Goal: Task Accomplishment & Management: Use online tool/utility

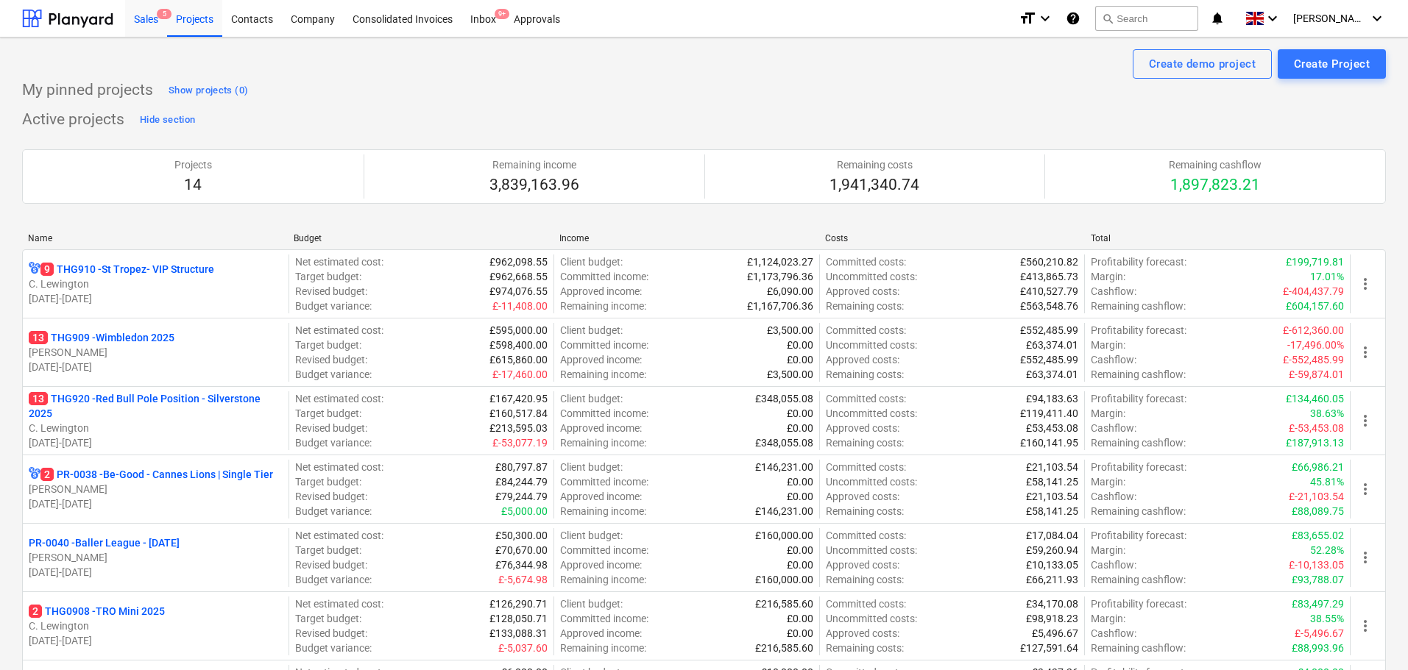
click at [144, 12] on div "Sales 5" at bounding box center [146, 18] width 42 height 38
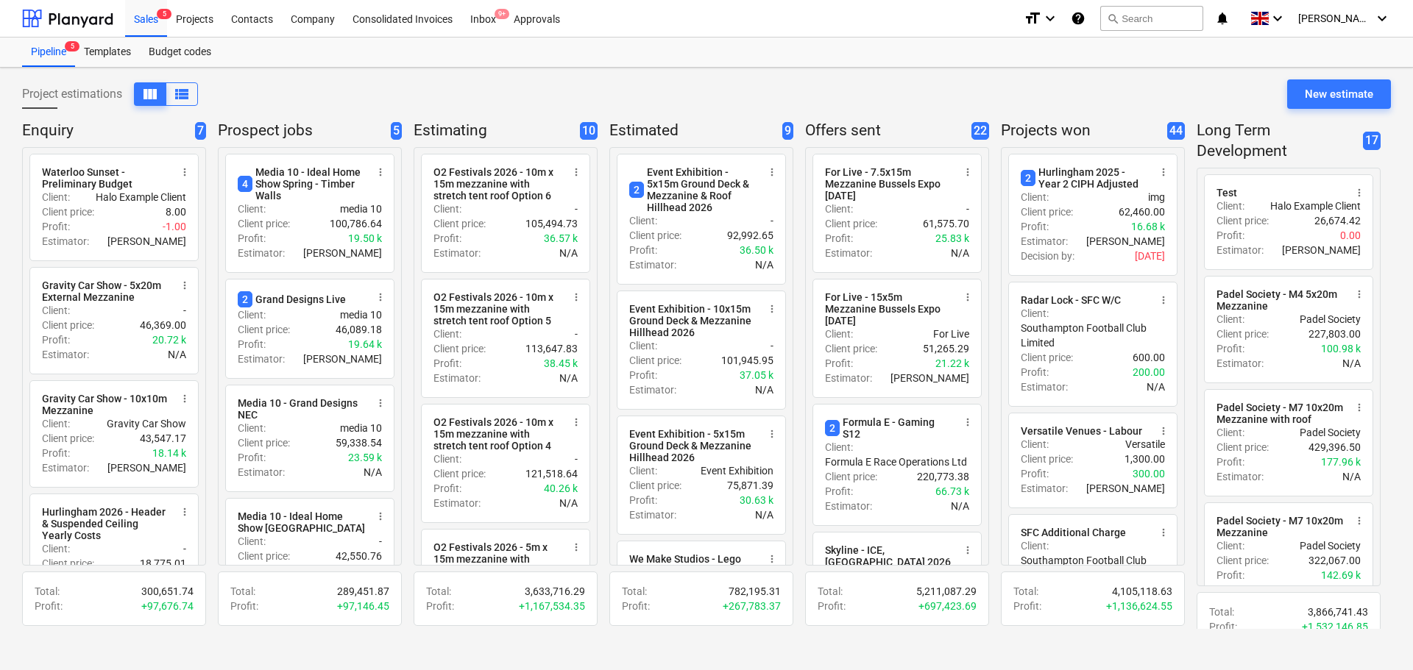
click at [0, 210] on div "Project estimations view_column view_list New estimate Enquiry 7 radio_button_u…" at bounding box center [706, 369] width 1413 height 603
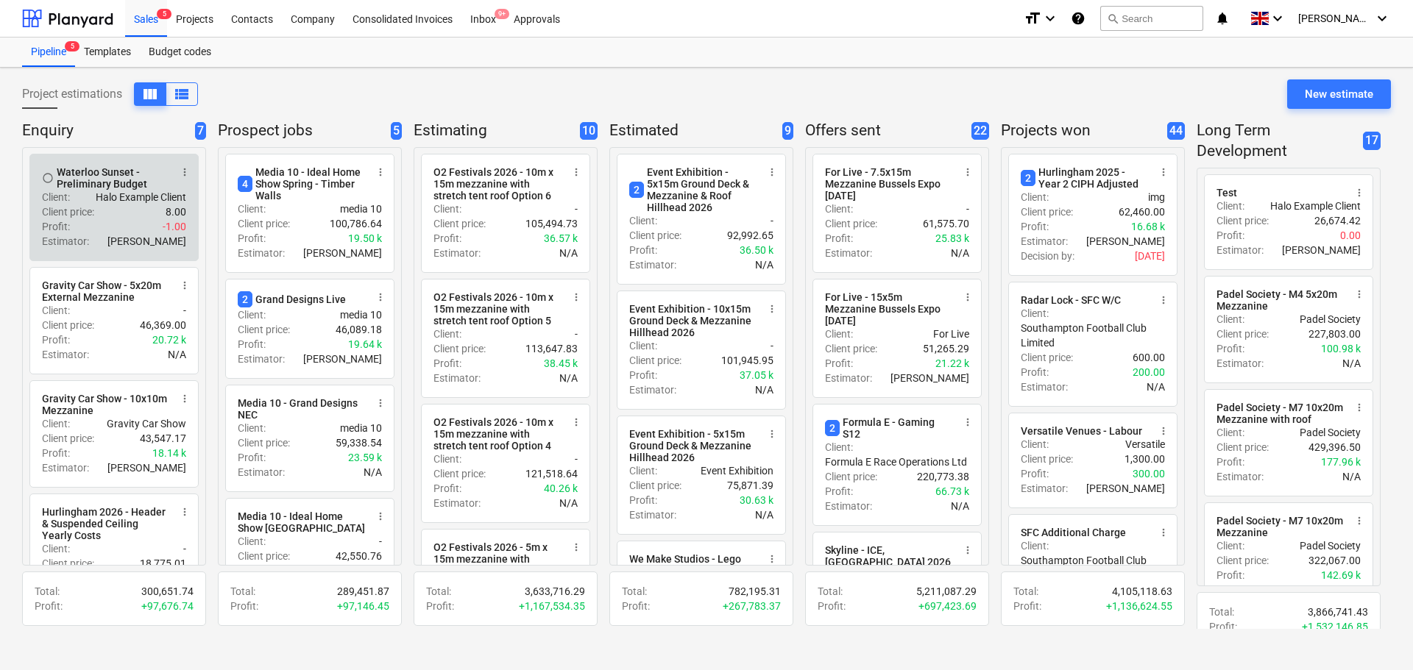
click at [82, 217] on p "Client price :" at bounding box center [68, 212] width 52 height 15
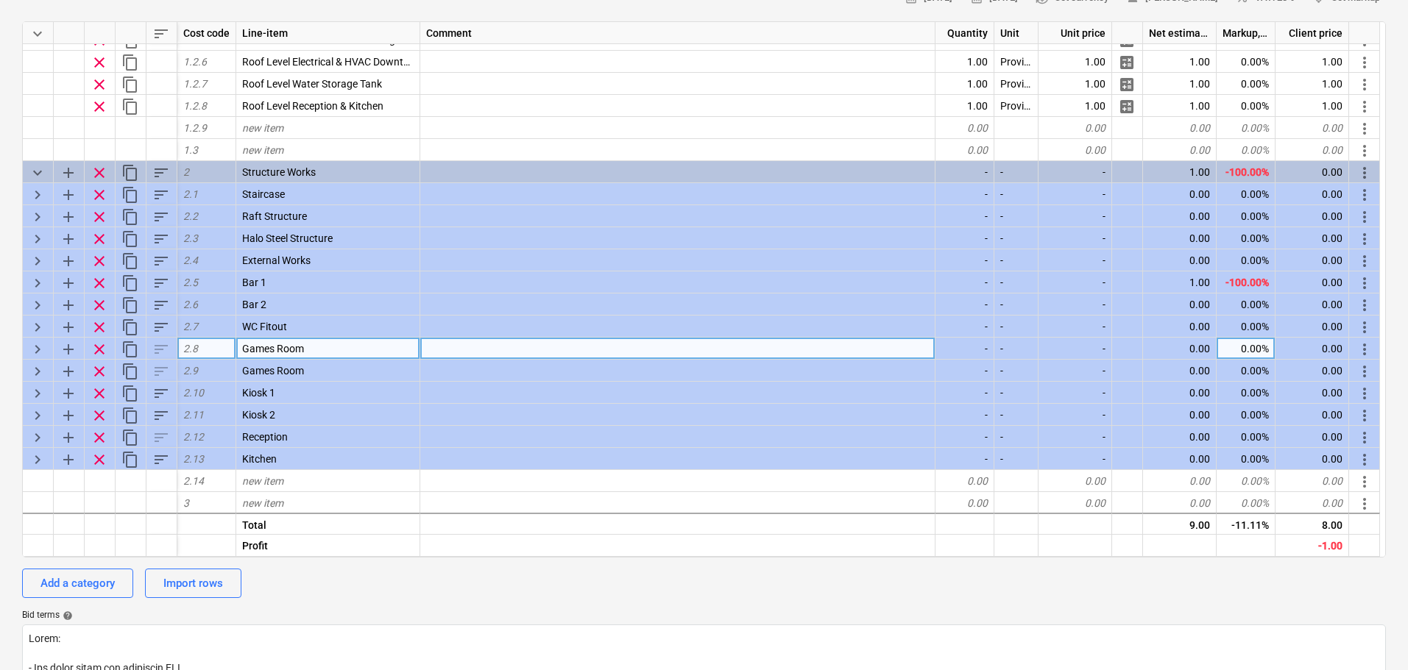
scroll to position [238, 0]
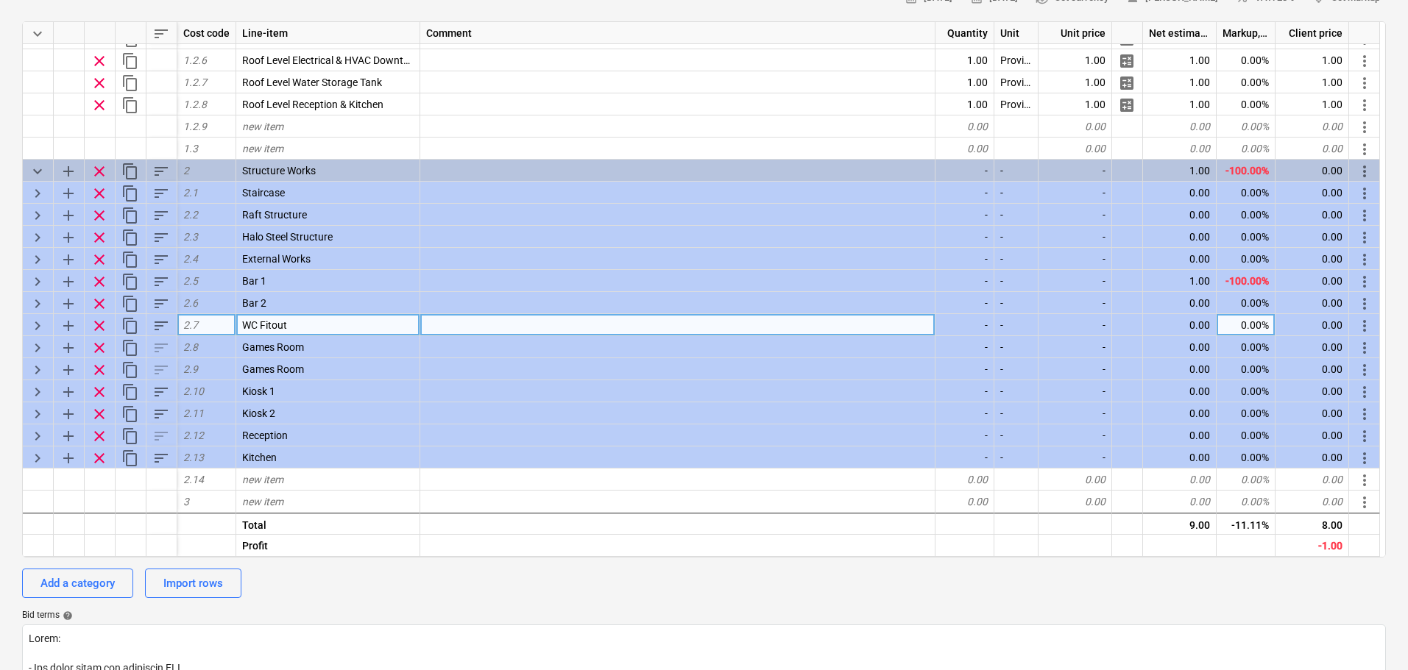
click at [30, 328] on span "keyboard_arrow_right" at bounding box center [38, 326] width 18 height 18
type textarea "x"
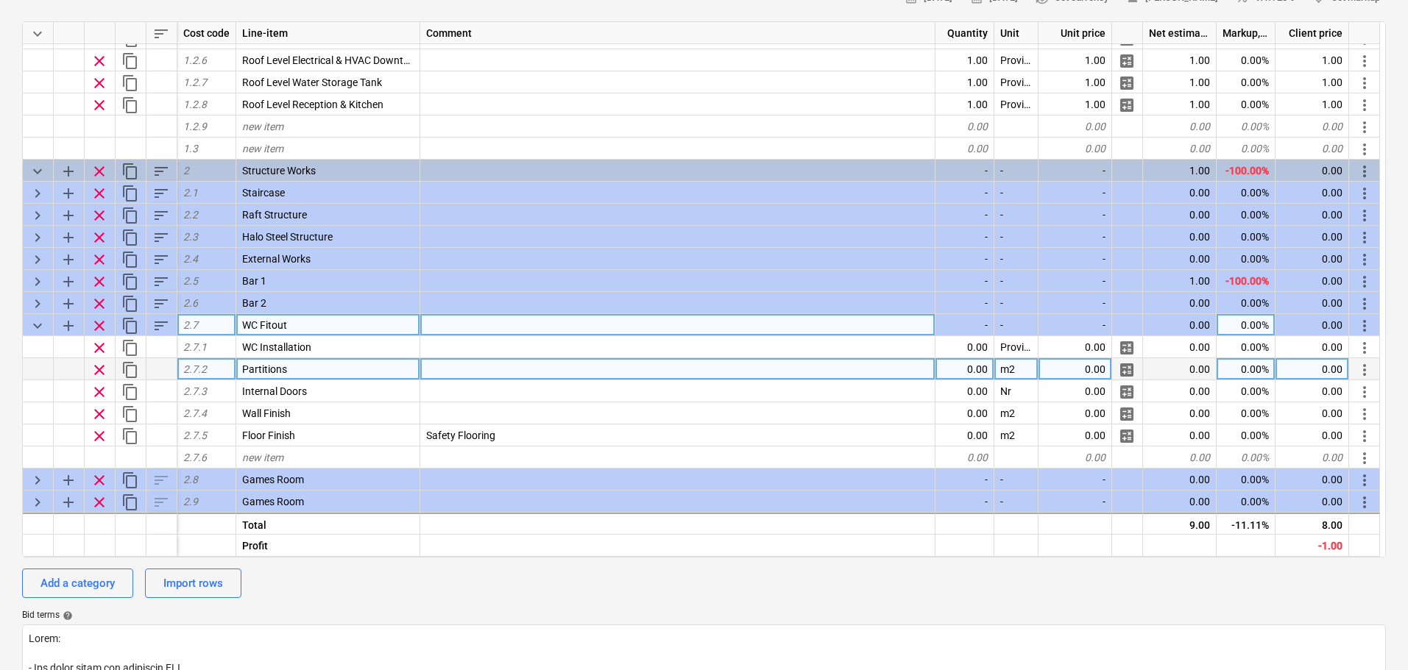
click at [979, 370] on div "0.00" at bounding box center [964, 369] width 59 height 22
type input "291"
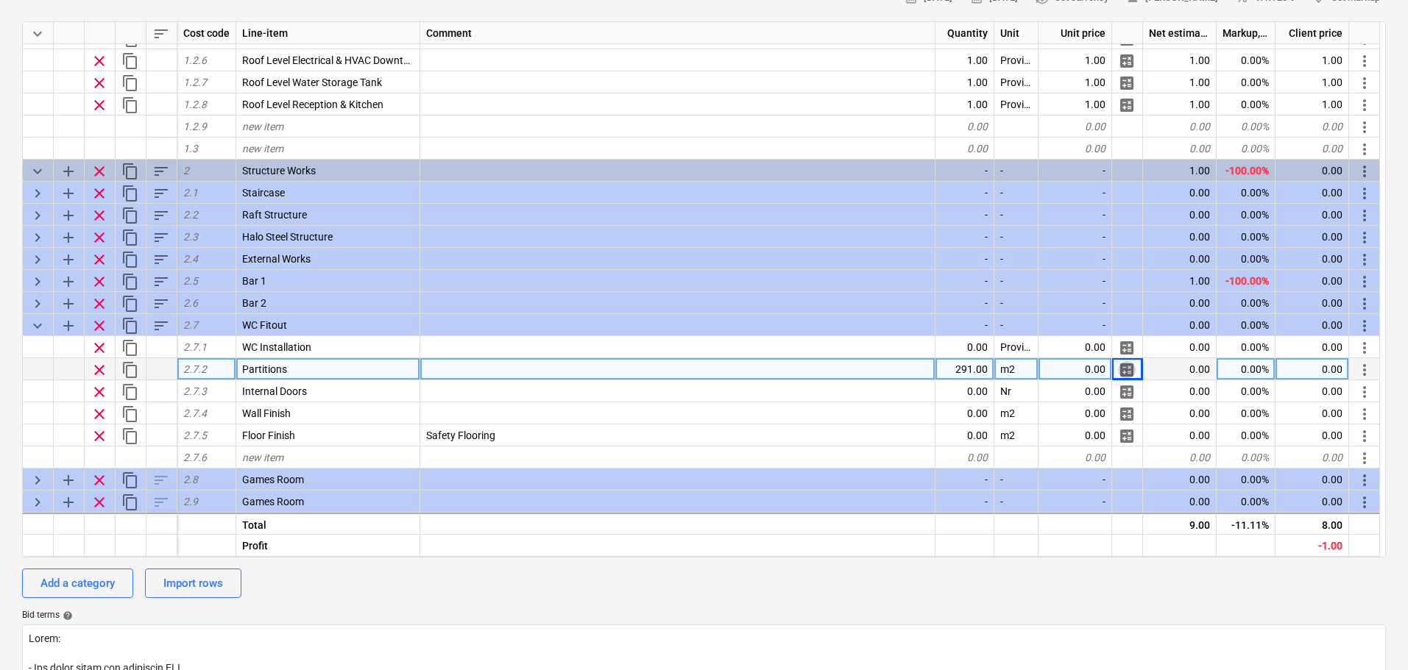
click at [1133, 369] on span "calculate" at bounding box center [1127, 370] width 18 height 18
type textarea "x"
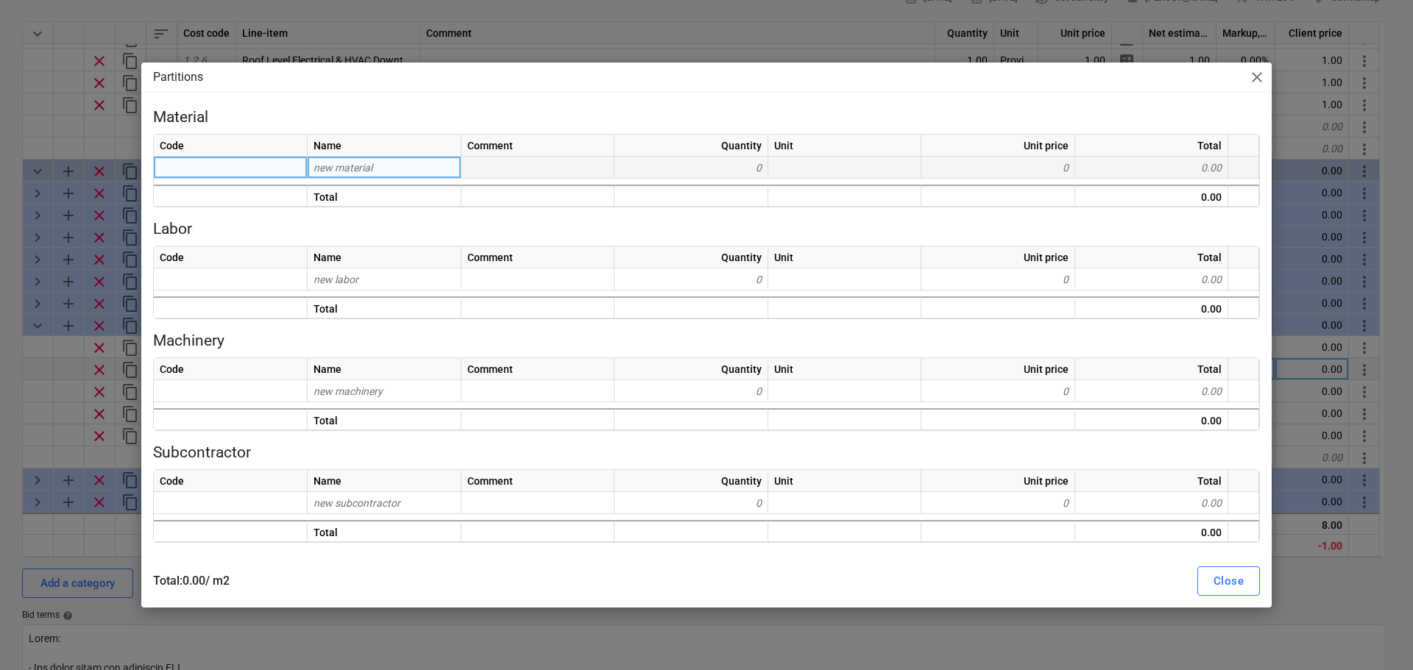
click at [396, 171] on div "new material" at bounding box center [385, 168] width 154 height 22
type input "Mf Chanel"
type textarea "x"
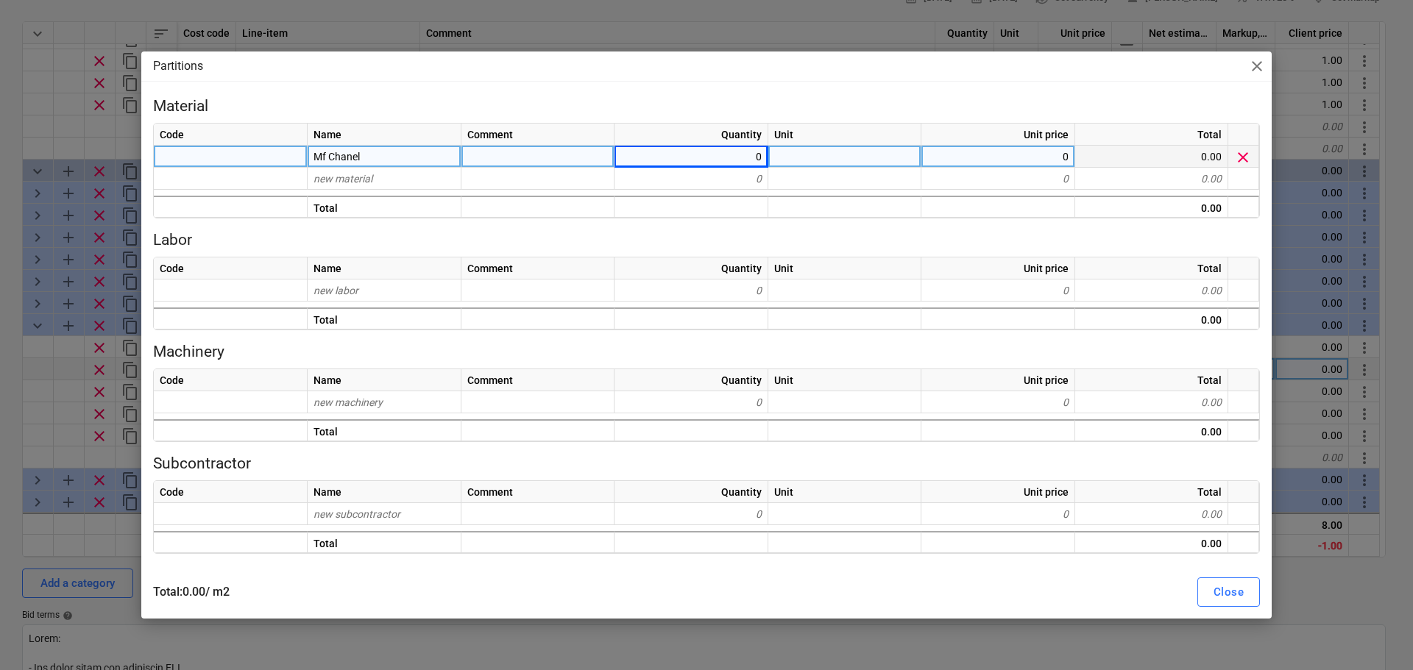
click at [650, 159] on div "0" at bounding box center [692, 157] width 154 height 22
type input "1.2"
type textarea "x"
type input "1.3"
type textarea "x"
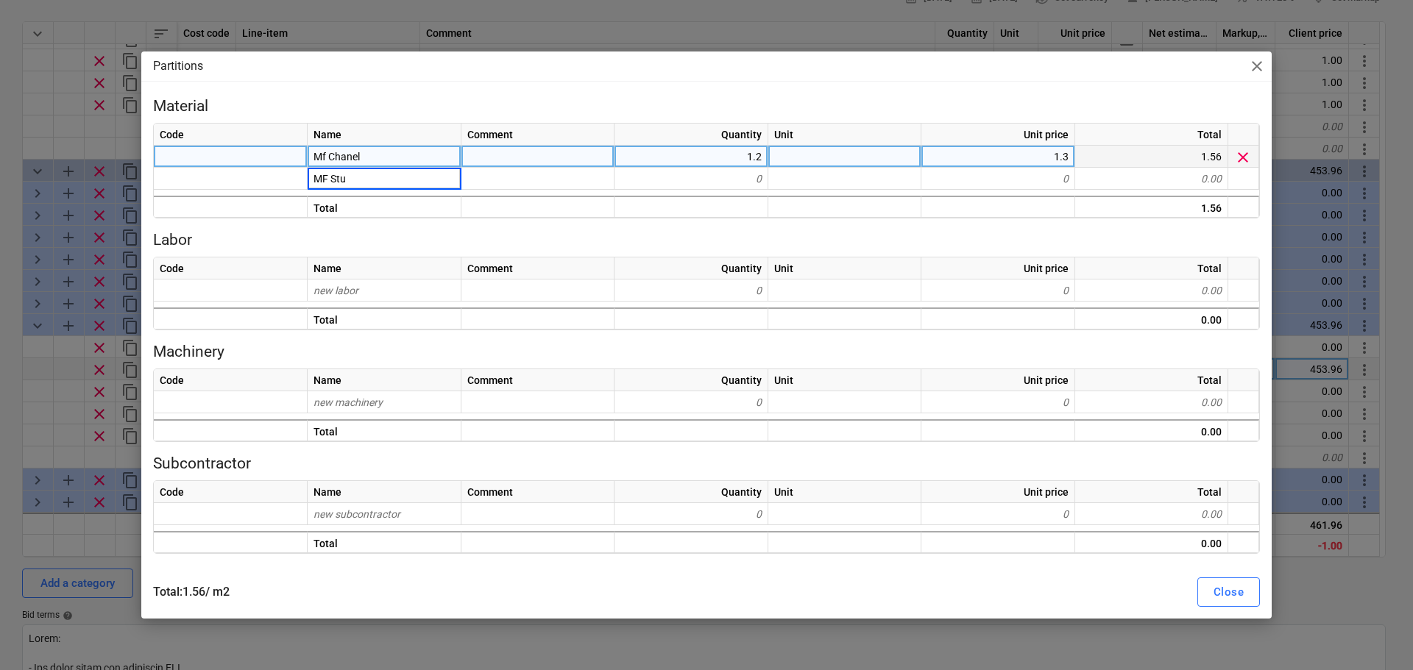
type input "MF Stuf"
type textarea "x"
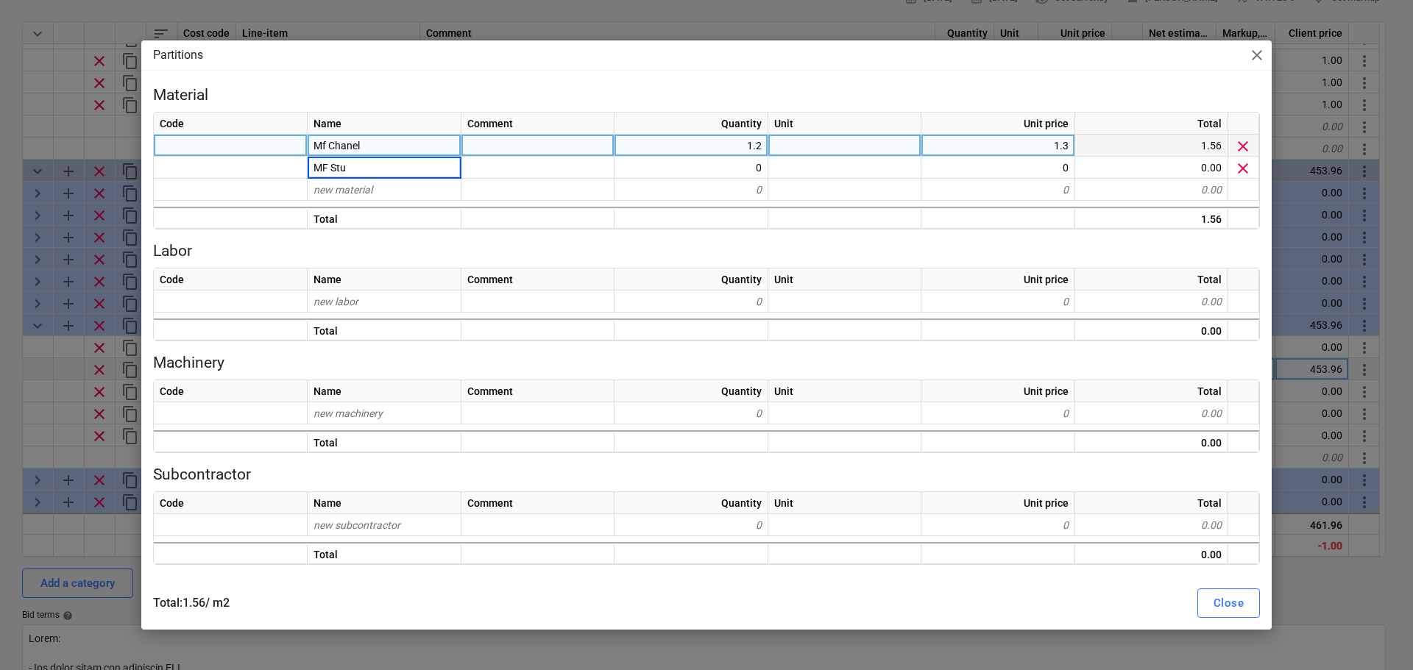
type input "MF Stud"
type textarea "x"
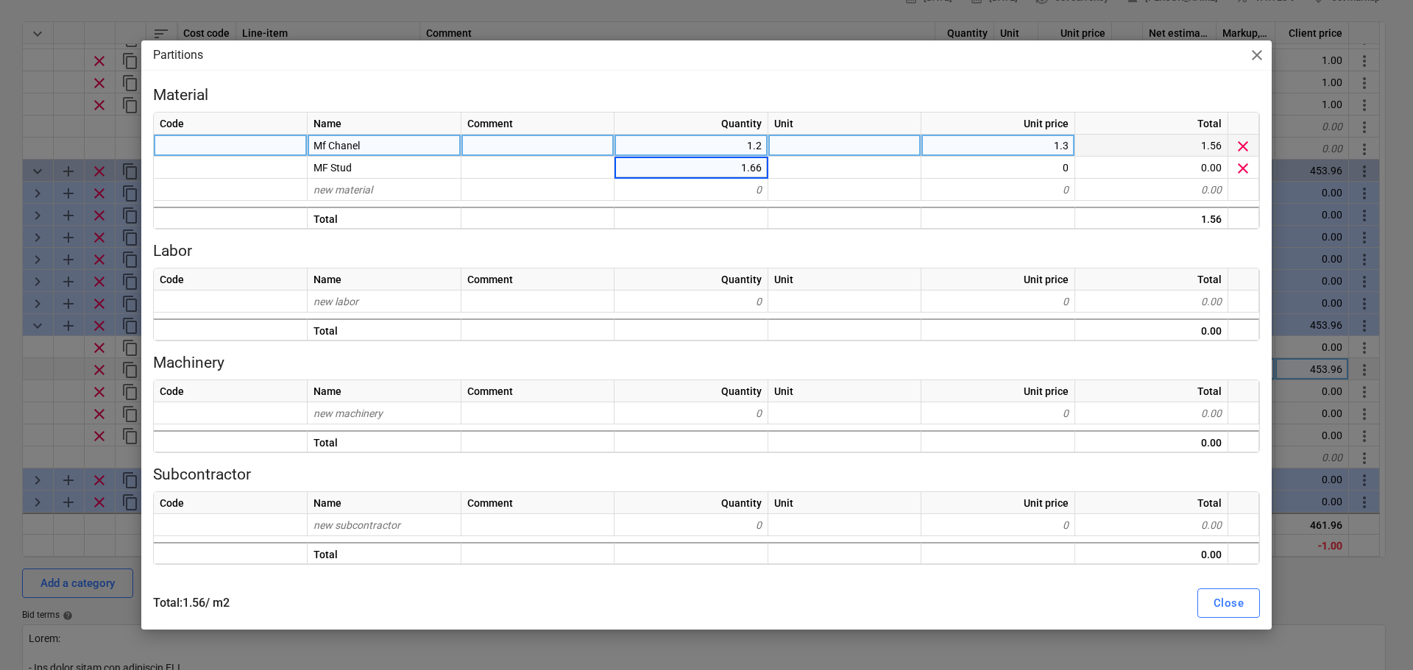
type input "1.667"
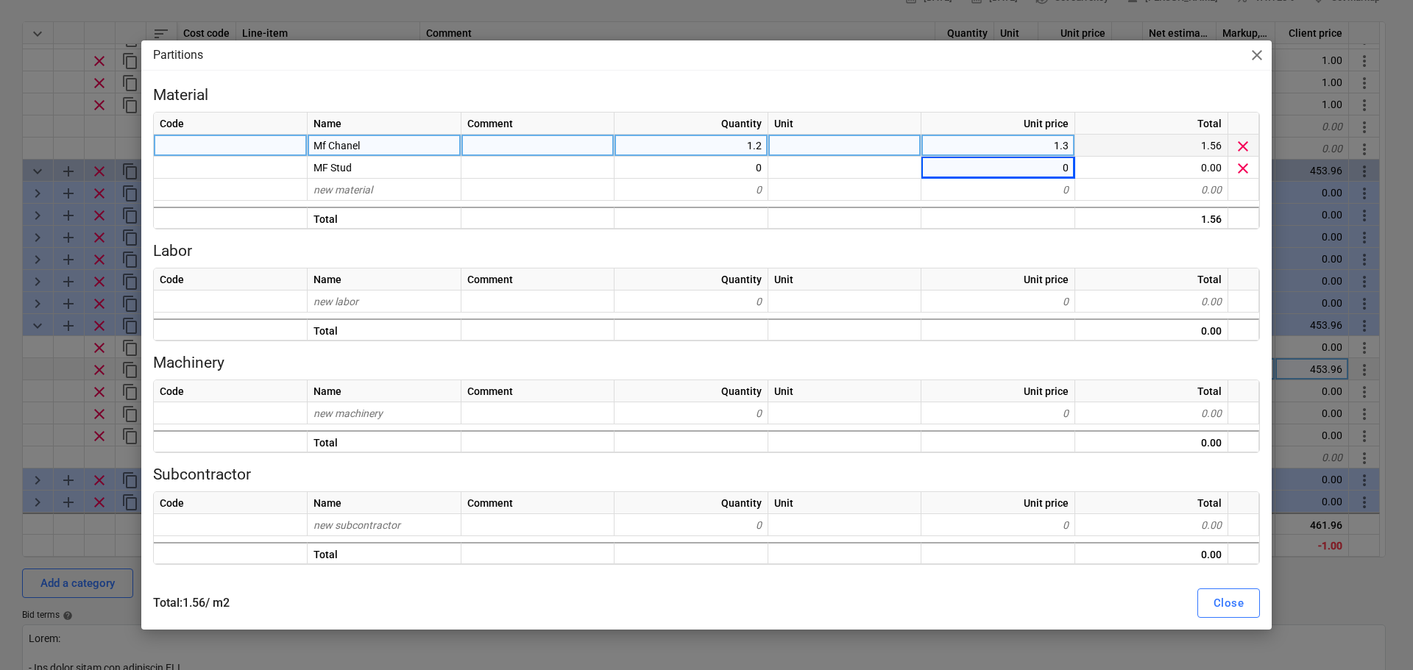
type textarea "x"
type input "1.3"
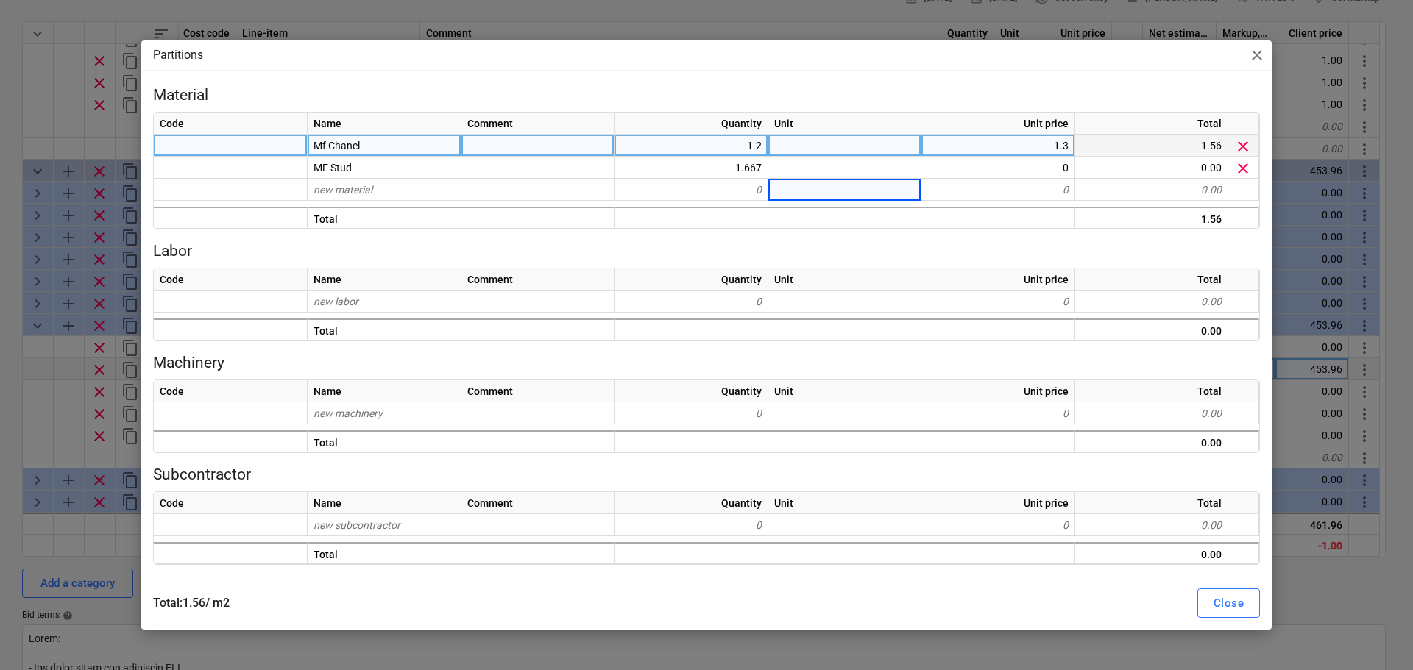
type textarea "x"
type input "1.2"
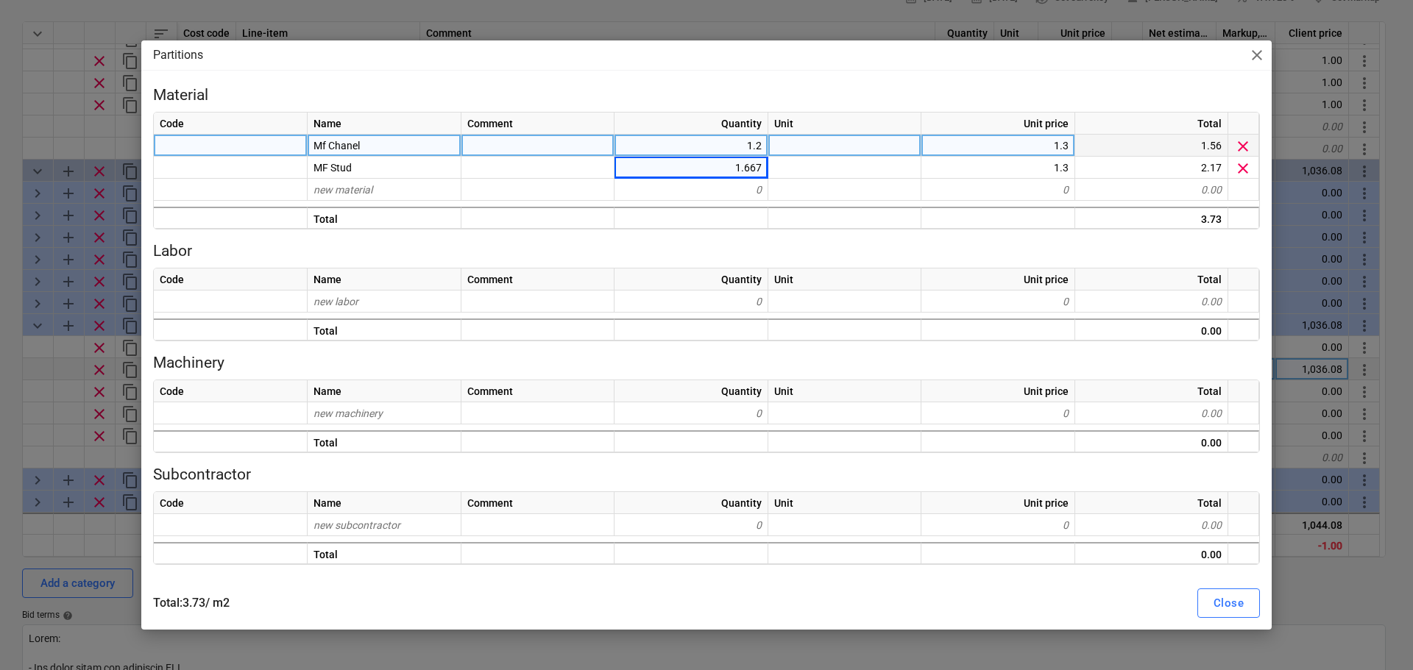
type textarea "x"
type input "0.883"
type textarea "x"
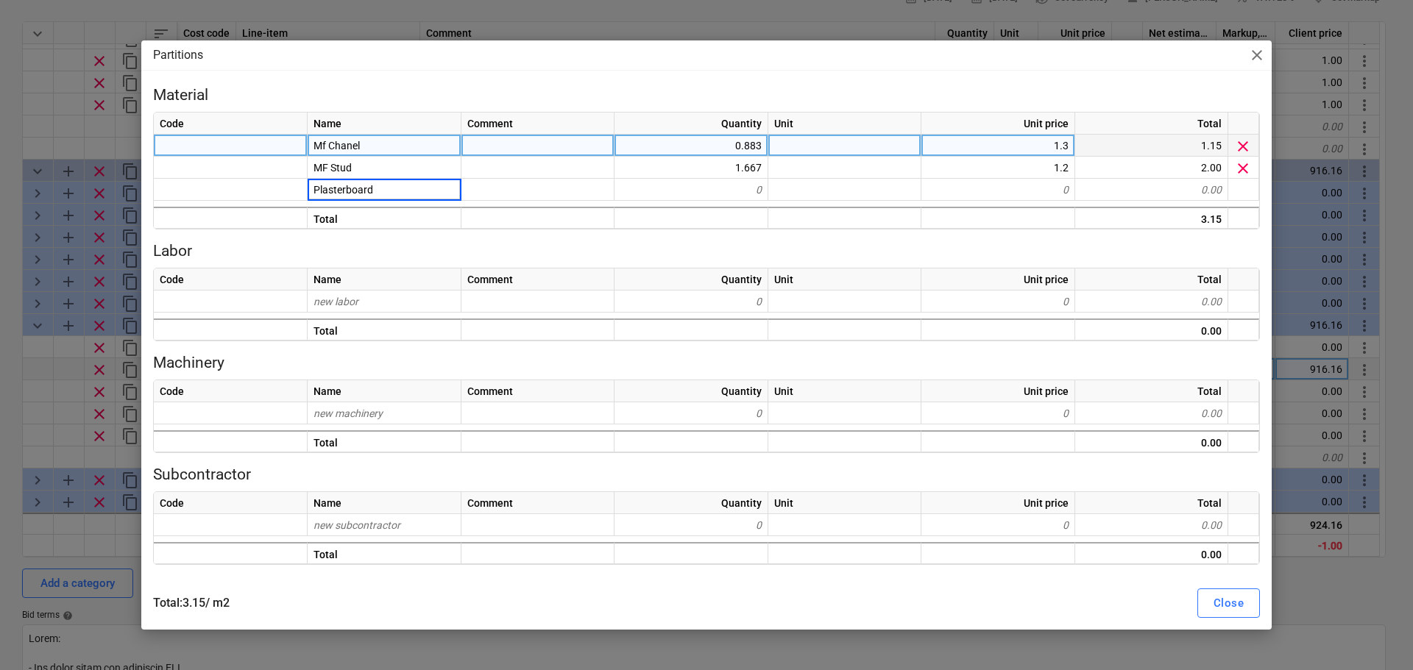
type input "Plasterboard"
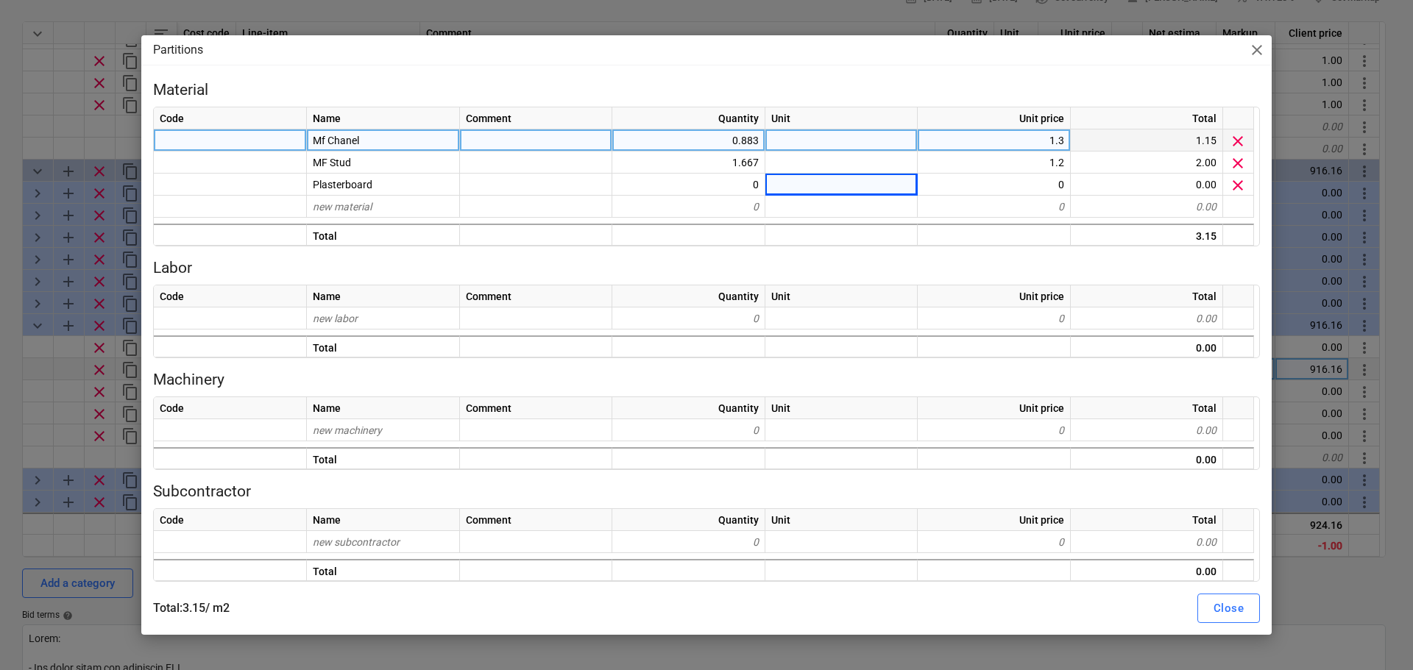
type textarea "x"
type input "mr"
type input "MR plasterboard"
type textarea "x"
click at [1003, 143] on div "1.3" at bounding box center [994, 141] width 153 height 22
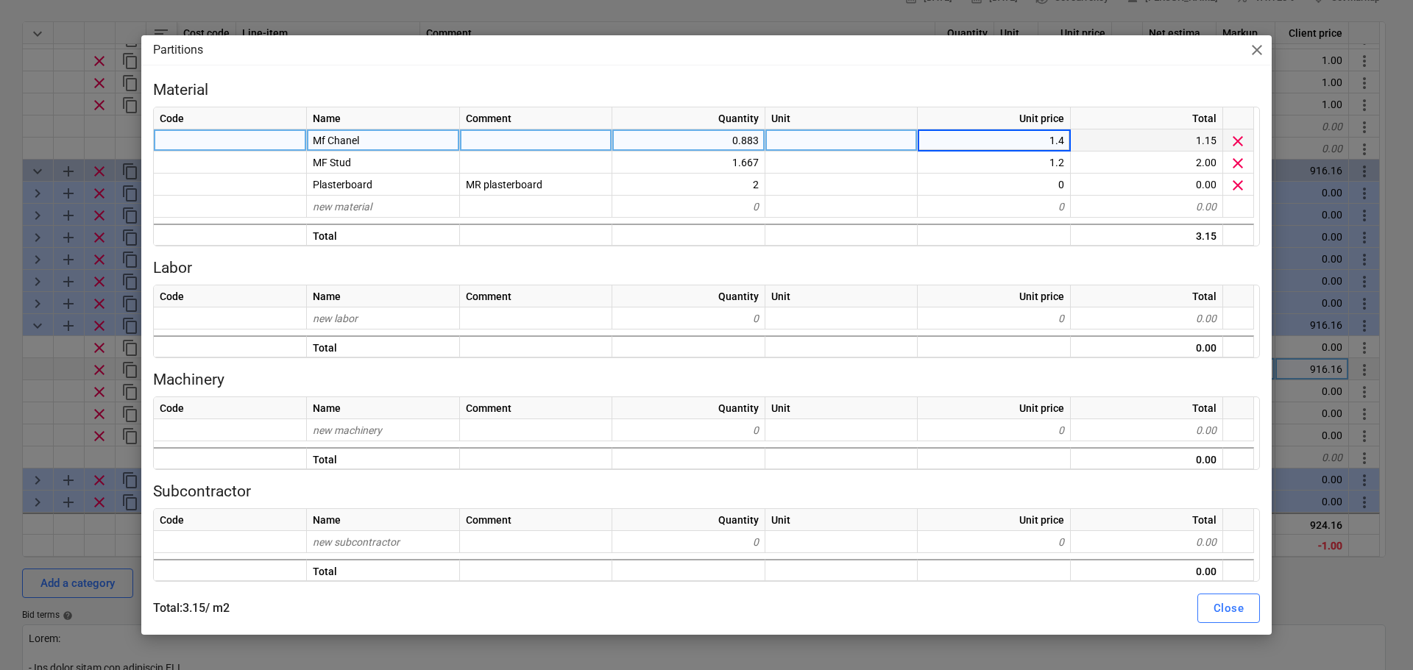
type input "1.45"
type textarea "x"
type input "1.55"
type textarea "x"
type input "5.95"
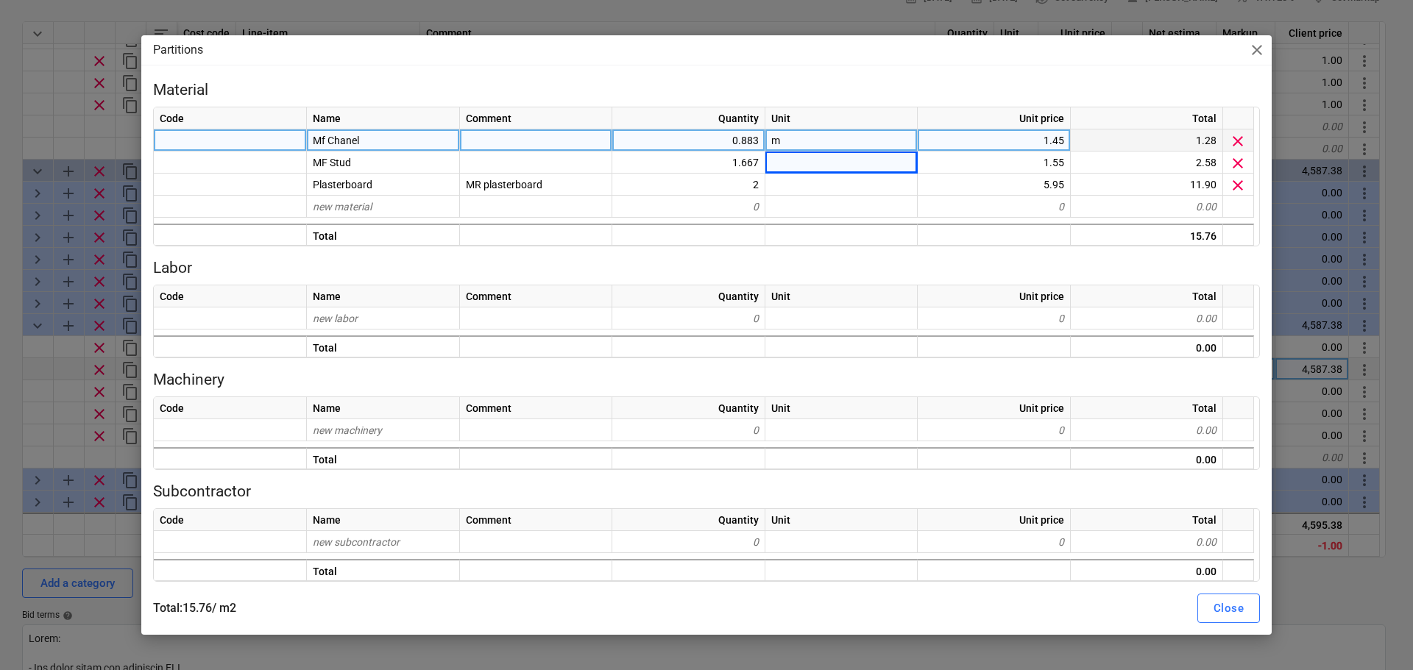
type textarea "x"
type input "m2"
type textarea "x"
type input "Taping & Filling"
type textarea "x"
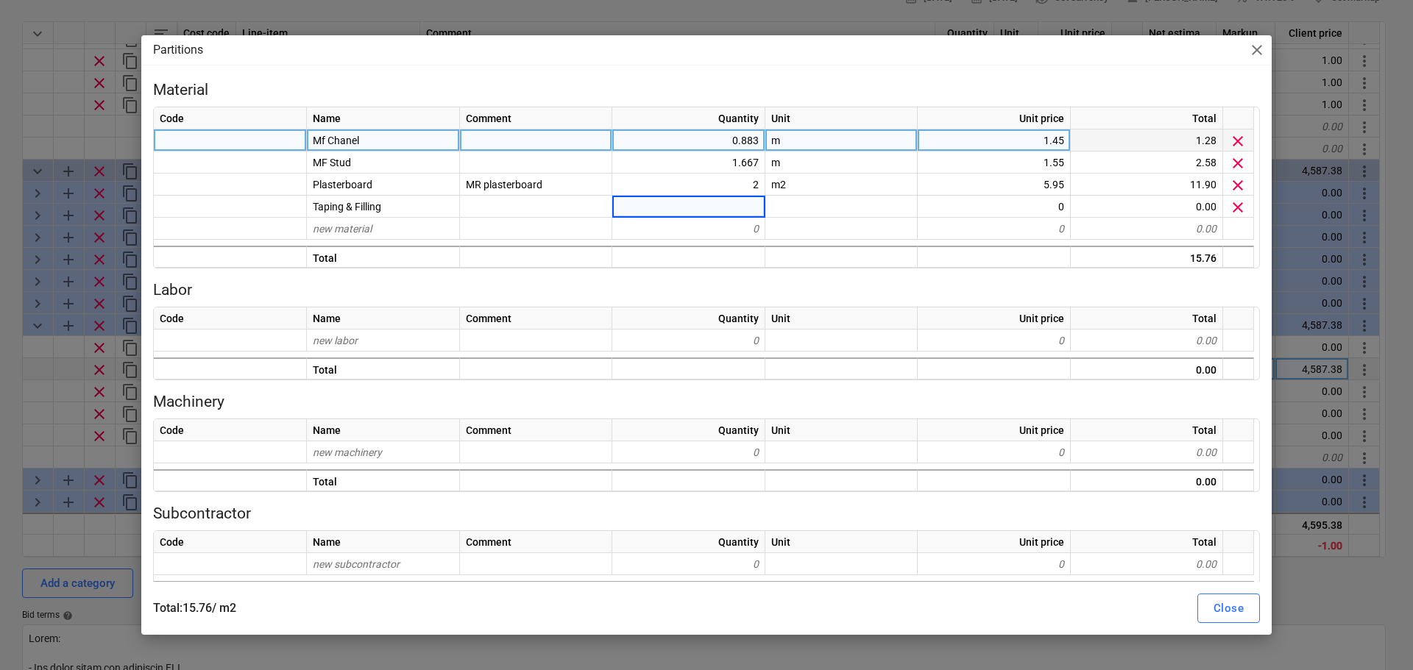
type input "2"
type textarea "x"
type input "1"
type input "10"
type textarea "x"
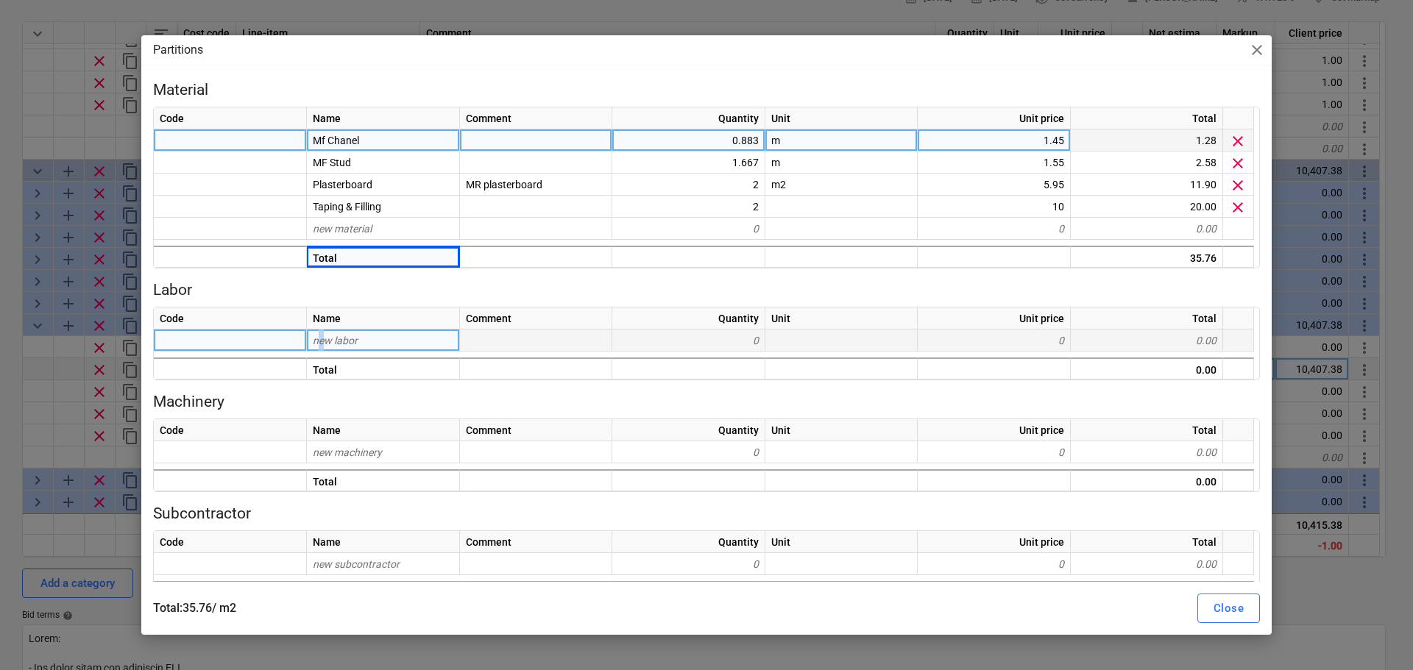
click at [322, 331] on div "new labor" at bounding box center [383, 341] width 153 height 22
type input "Labour 1"
type textarea "x"
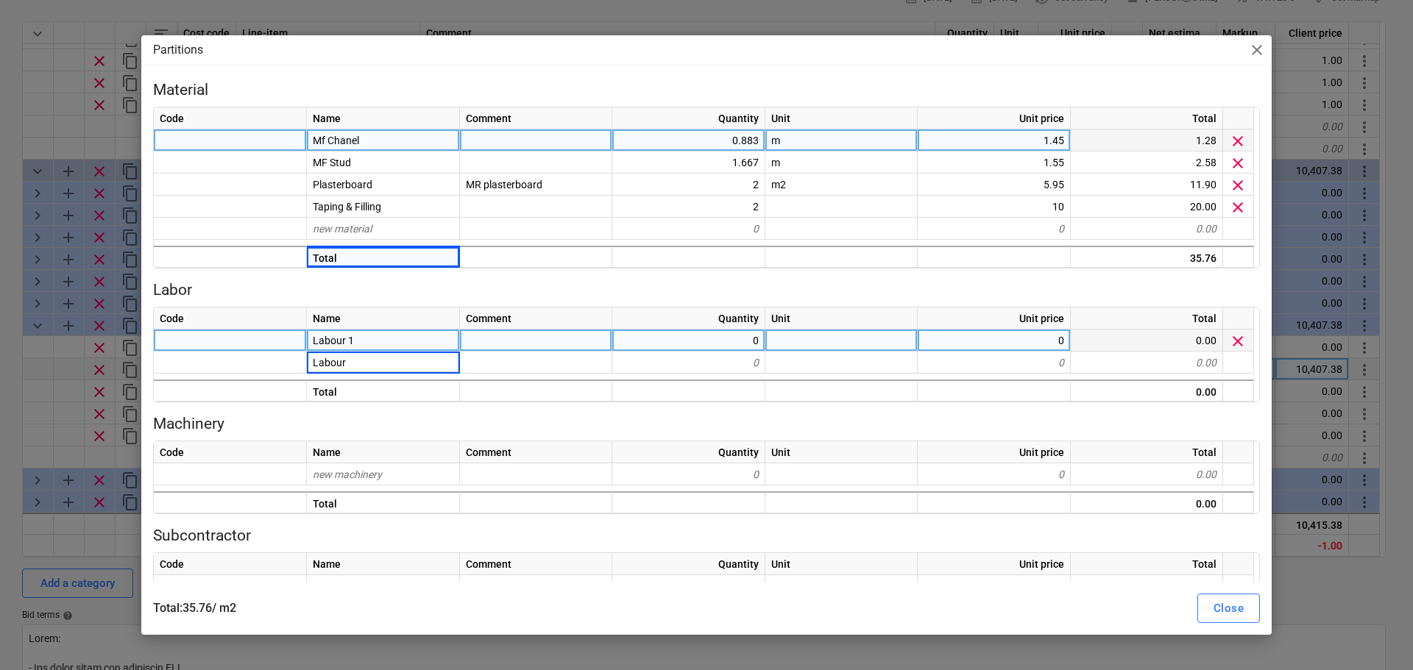
type input "Labour 2"
type textarea "x"
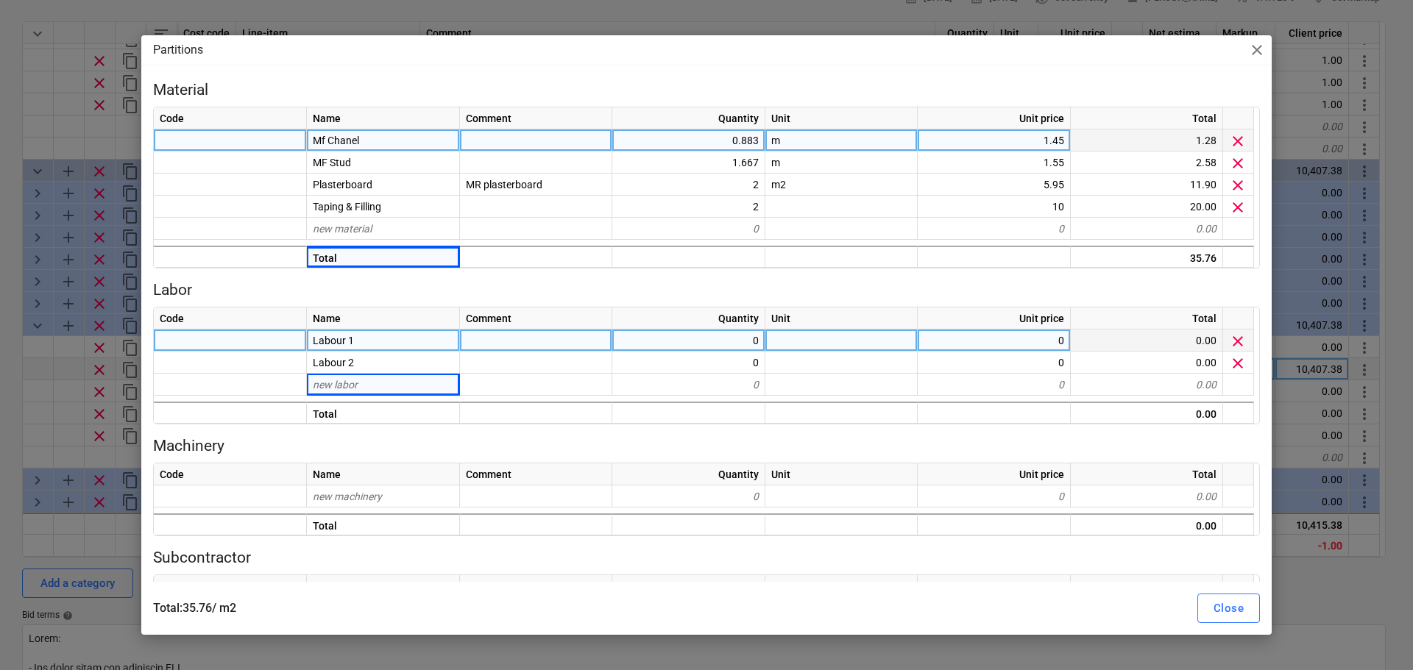
click at [706, 344] on div "0" at bounding box center [688, 341] width 153 height 22
type input "1"
type textarea "x"
type input "Hour"
type textarea "x"
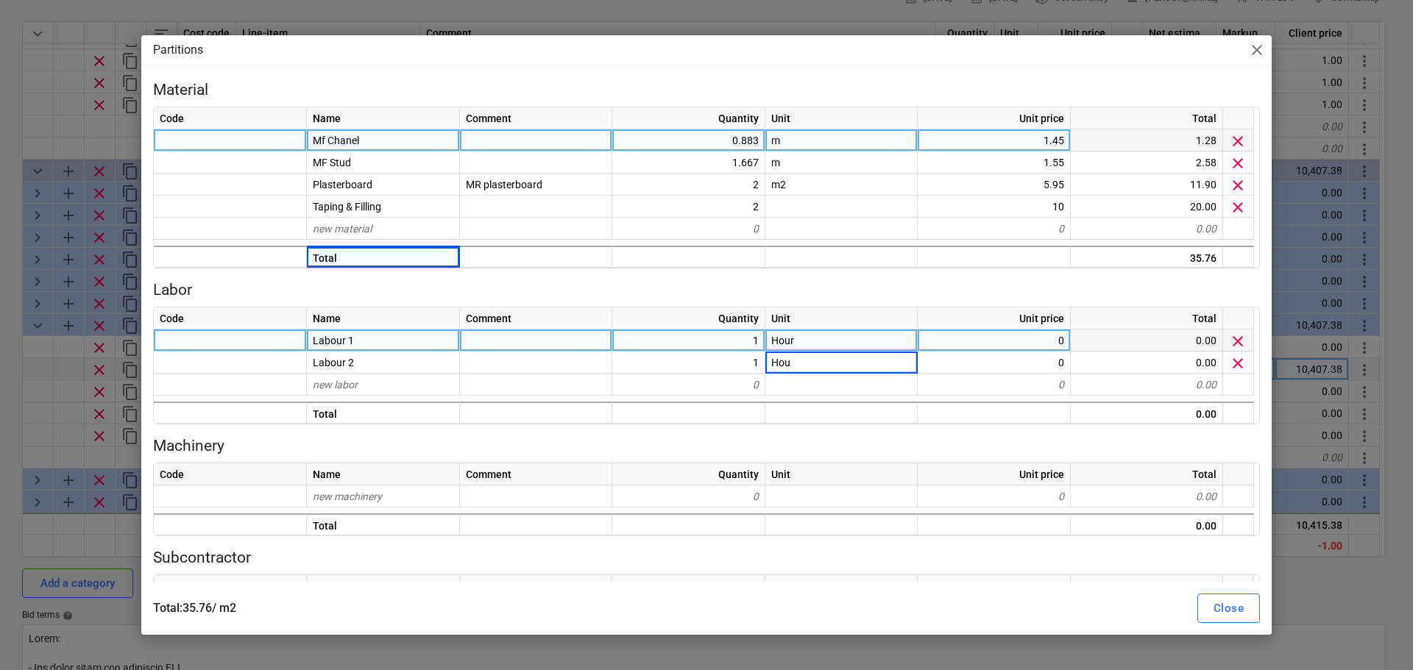
type input "Hour"
type textarea "x"
type input "0.5"
type textarea "x"
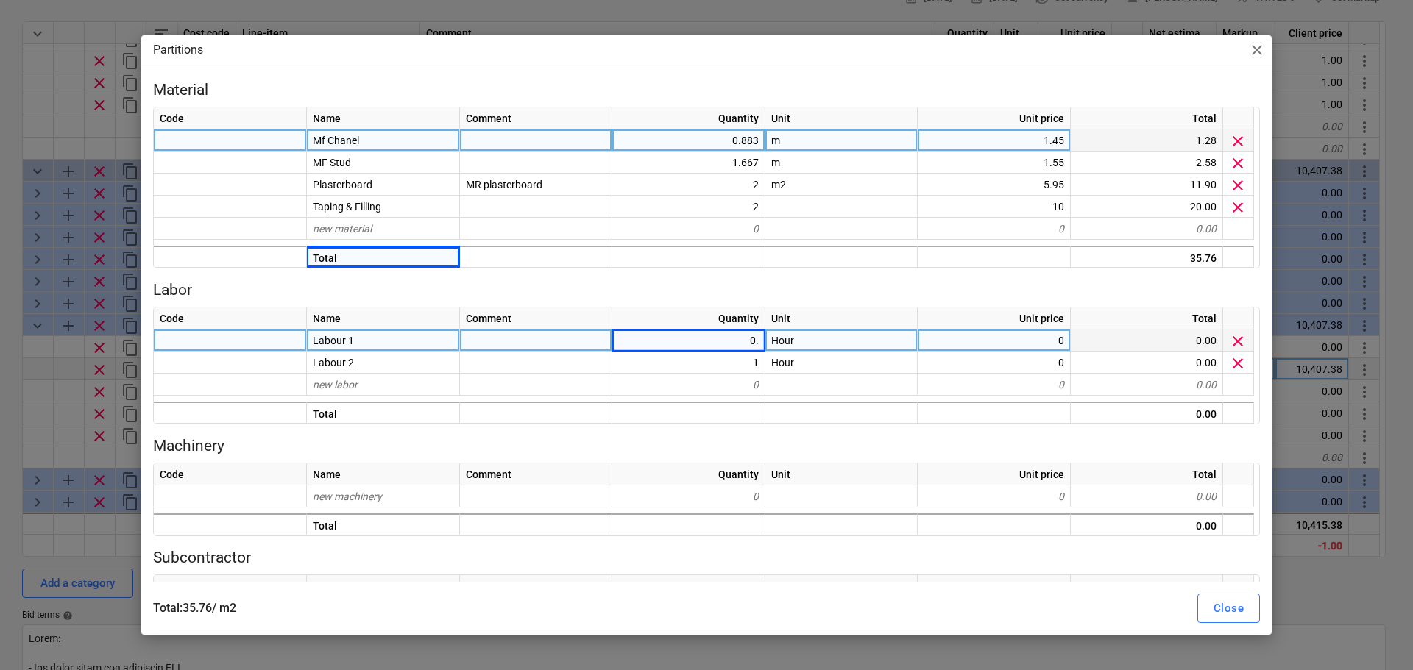
type input "0.5"
type textarea "x"
type input "0.5"
type textarea "x"
click at [706, 344] on div "0.5" at bounding box center [688, 341] width 153 height 22
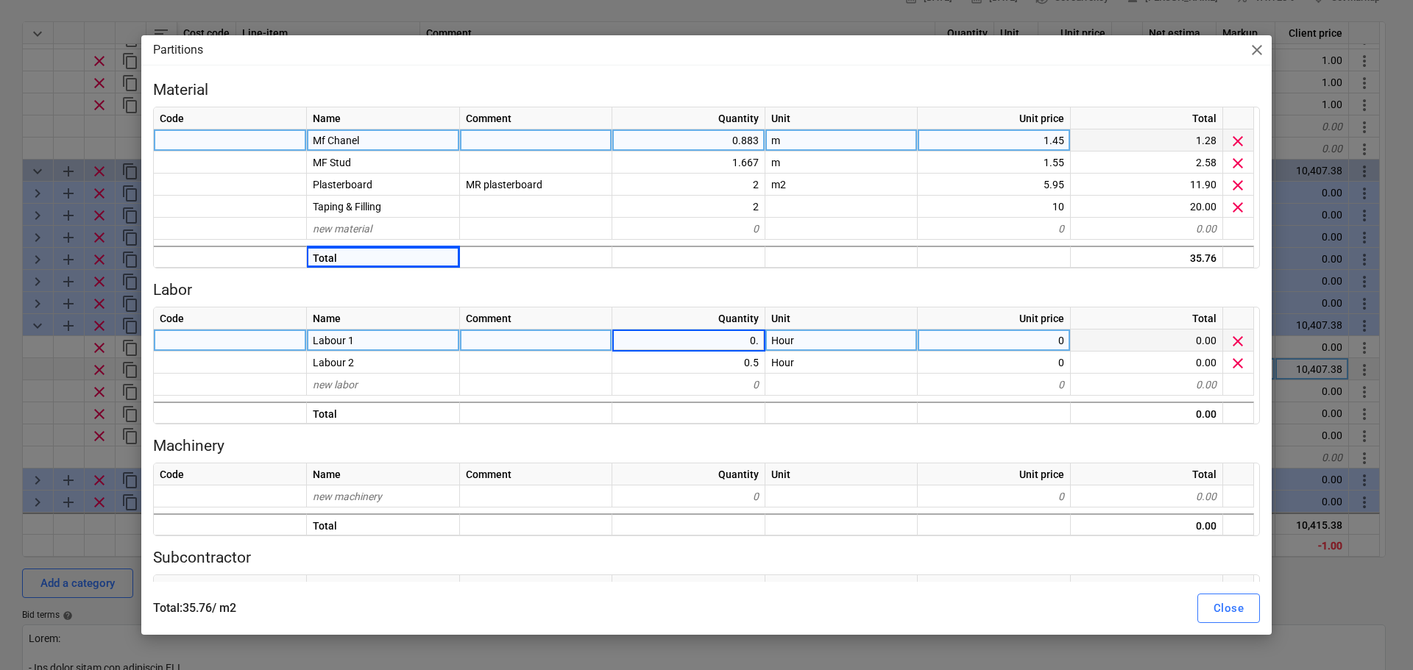
type input "0.5"
type textarea "x"
type input "48.89"
type textarea "x"
type input "48.89"
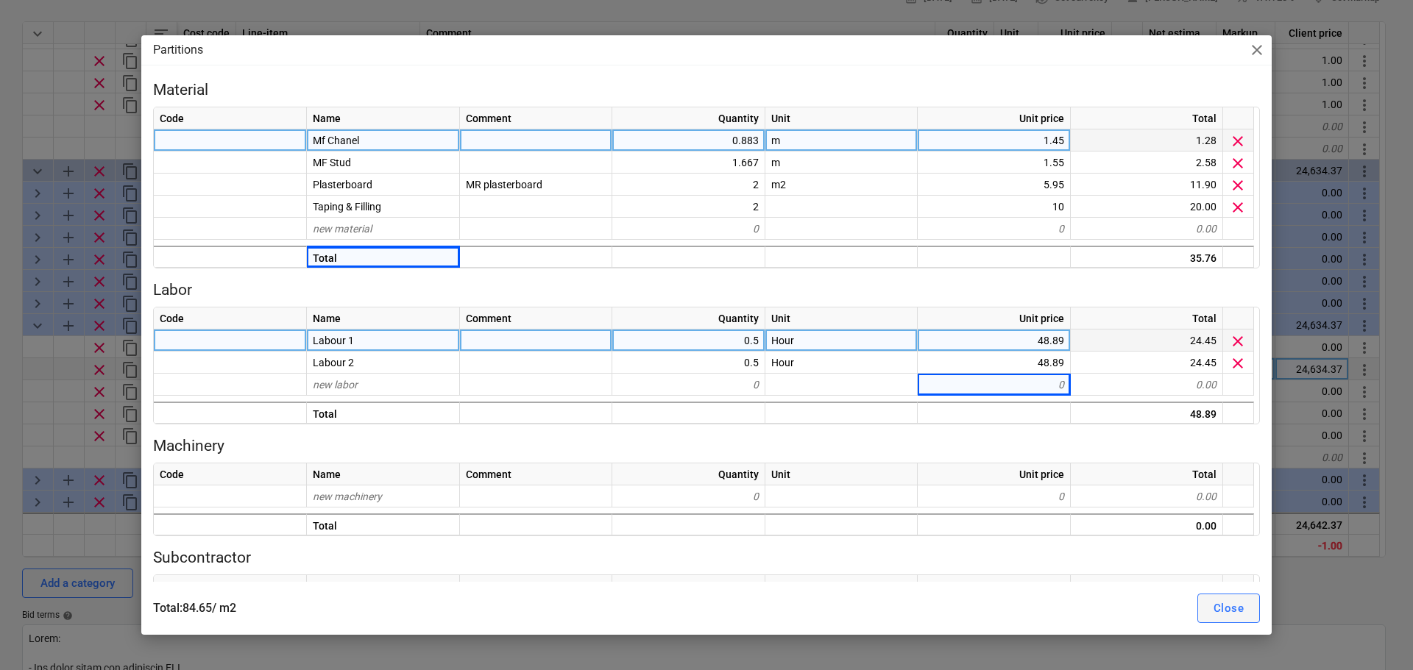
click at [1219, 603] on div "Close" at bounding box center [1229, 608] width 30 height 19
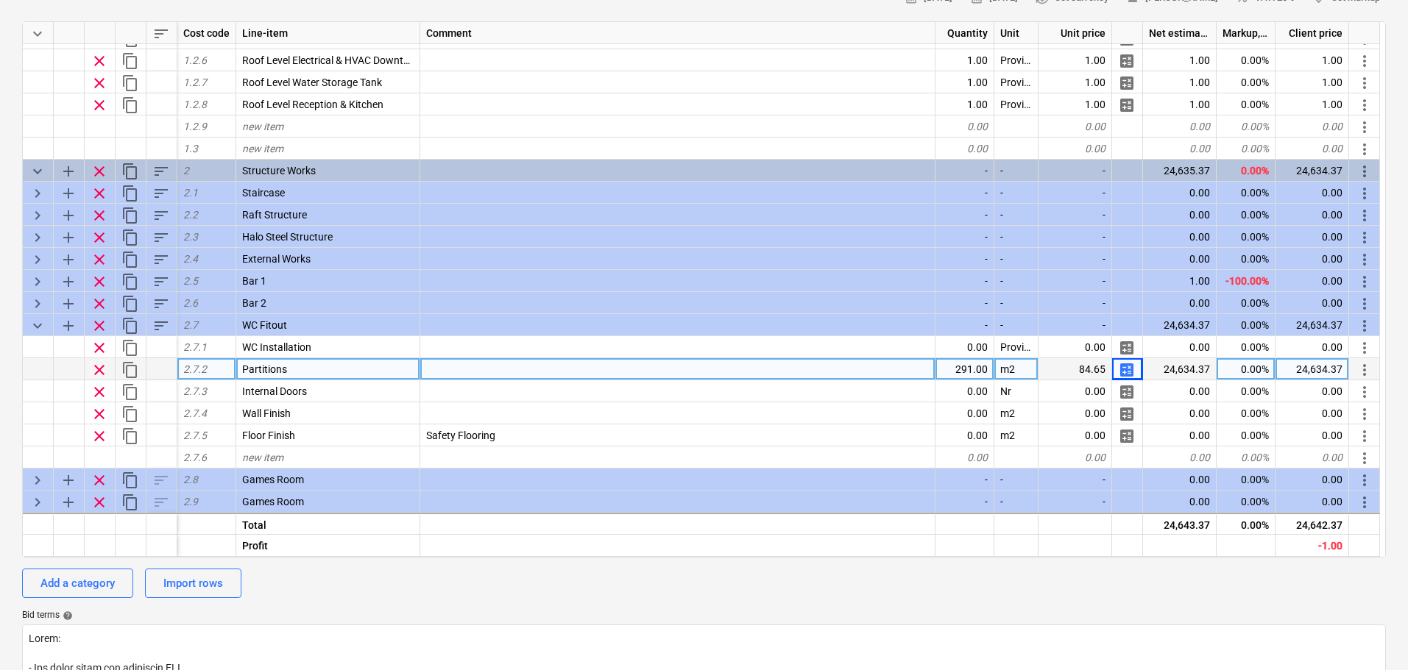
click at [1125, 369] on span "calculate" at bounding box center [1127, 370] width 18 height 18
click at [1124, 373] on span "calculate" at bounding box center [1127, 370] width 18 height 18
click at [1126, 367] on span "calculate" at bounding box center [1127, 370] width 18 height 18
click at [1131, 370] on span "calculate" at bounding box center [1127, 370] width 18 height 18
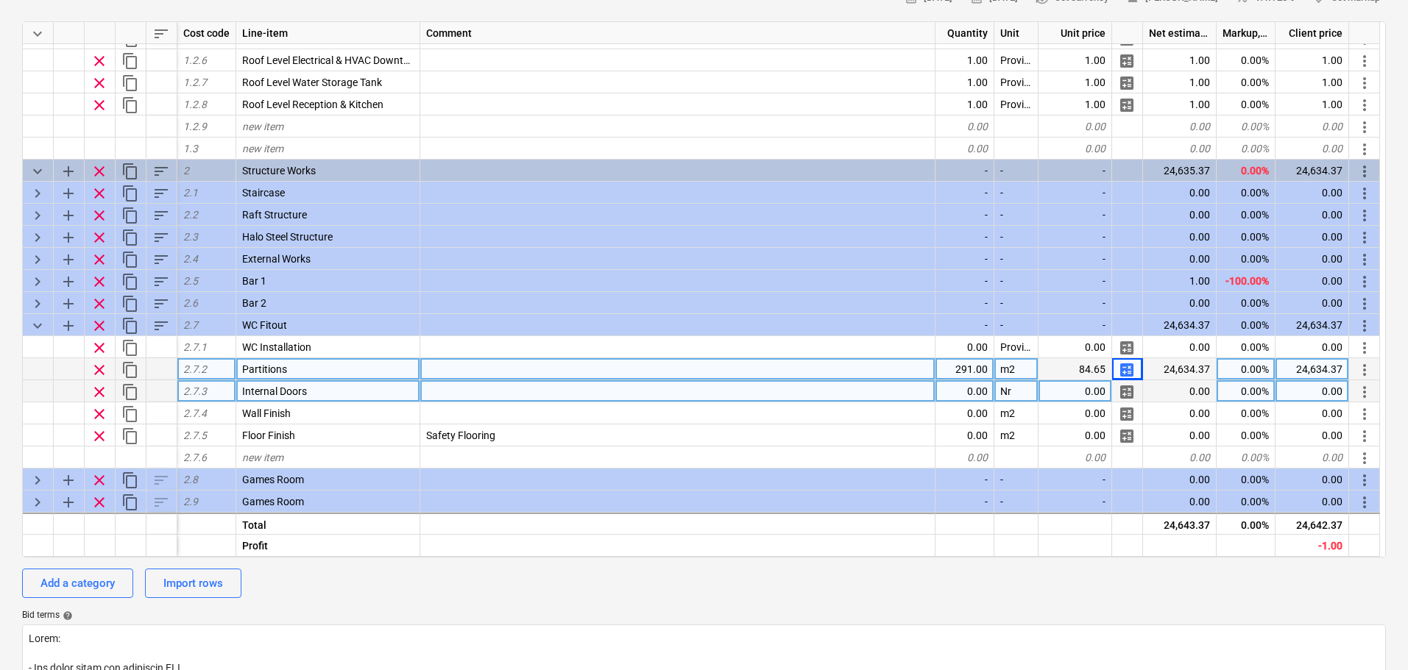
click at [100, 394] on span "clear" at bounding box center [100, 392] width 18 height 18
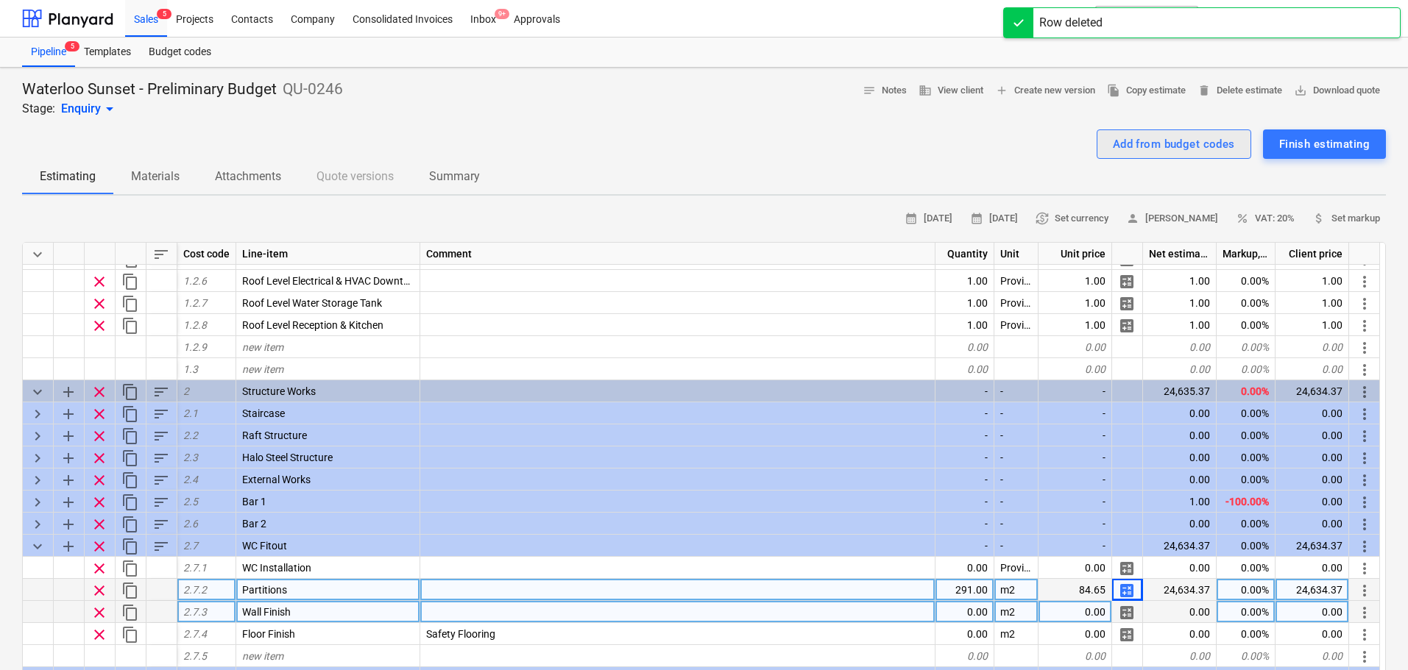
click at [1113, 153] on div "Add from budget codes" at bounding box center [1174, 144] width 122 height 19
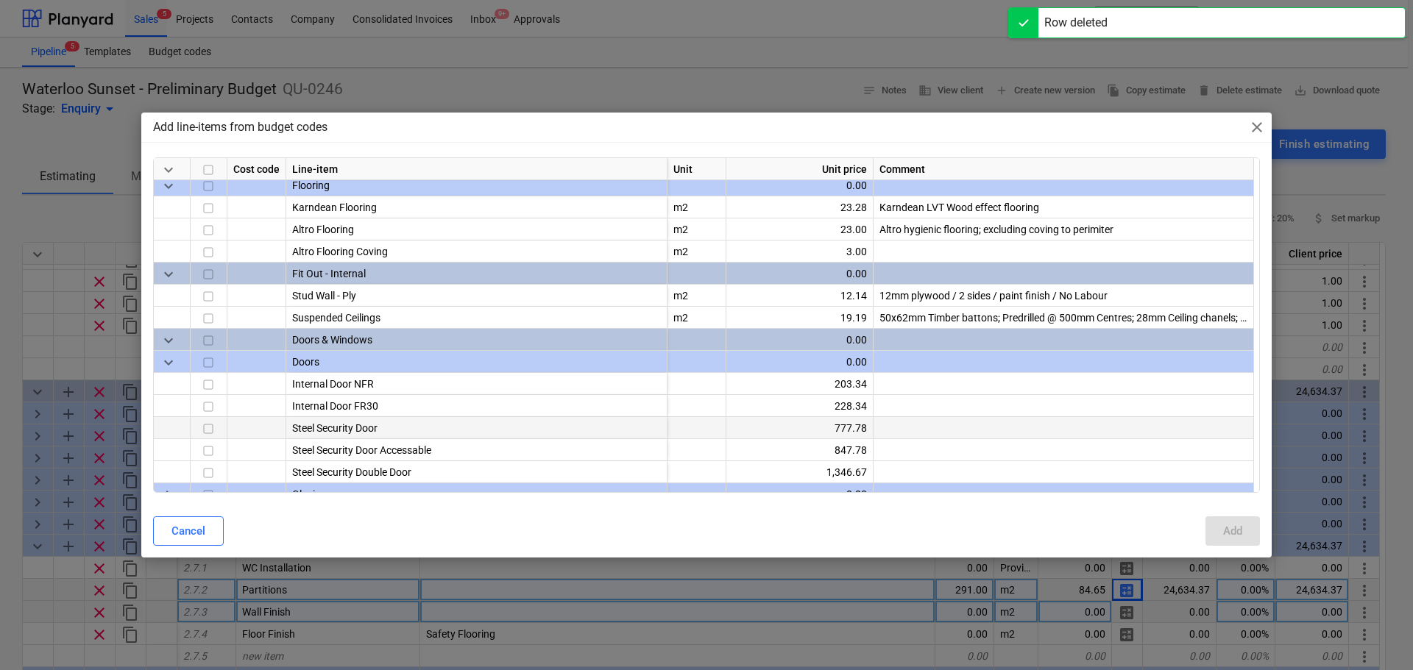
scroll to position [1454, 0]
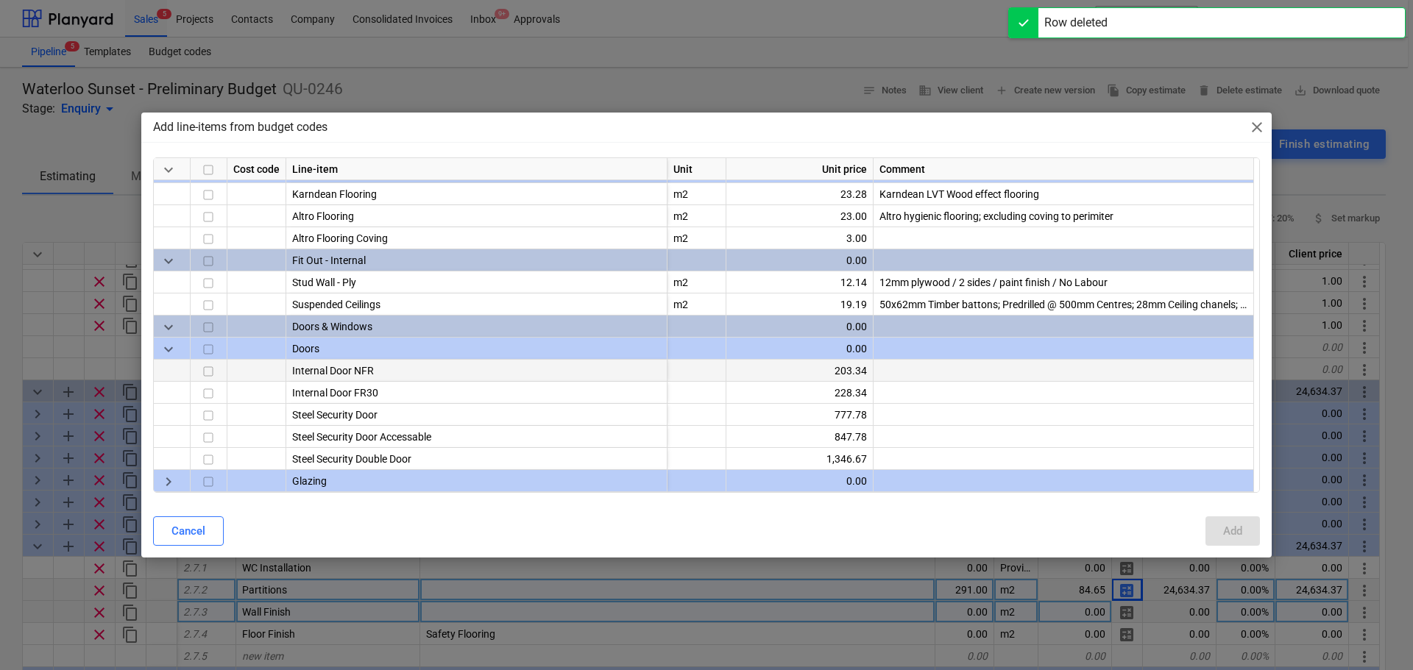
click at [212, 369] on input "checkbox" at bounding box center [208, 373] width 18 height 18
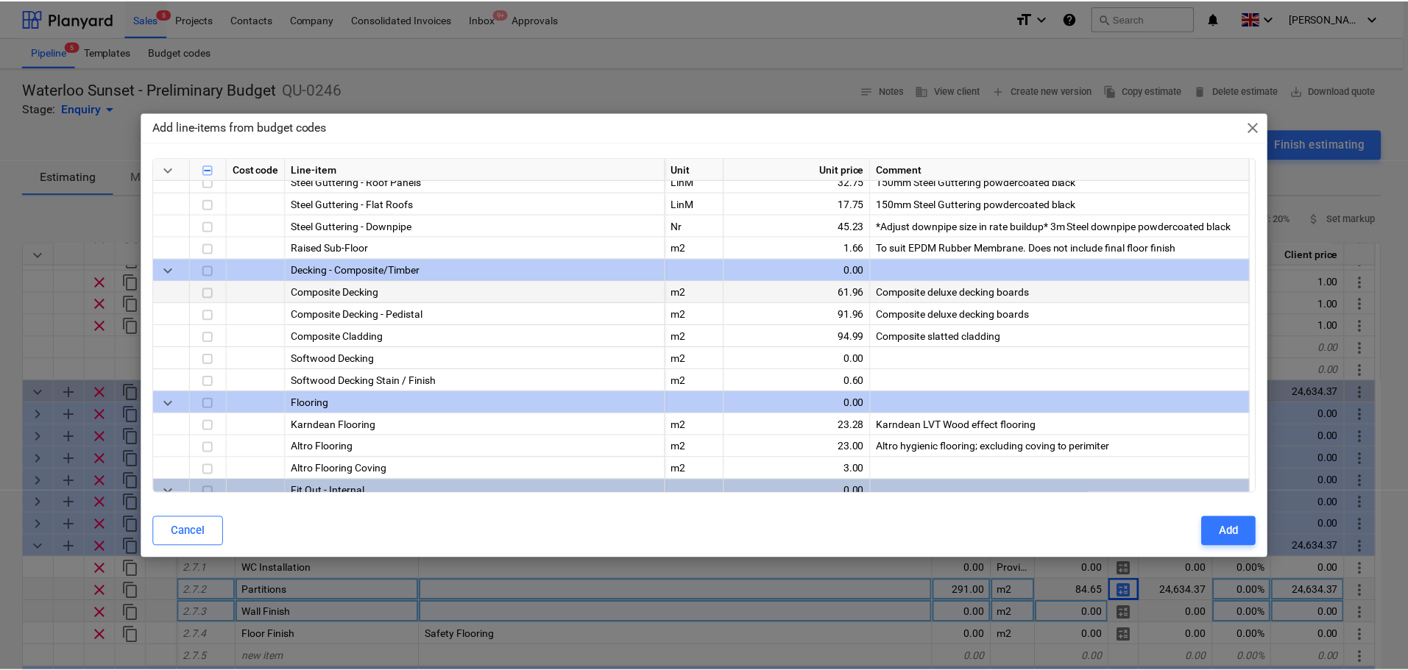
scroll to position [1307, 0]
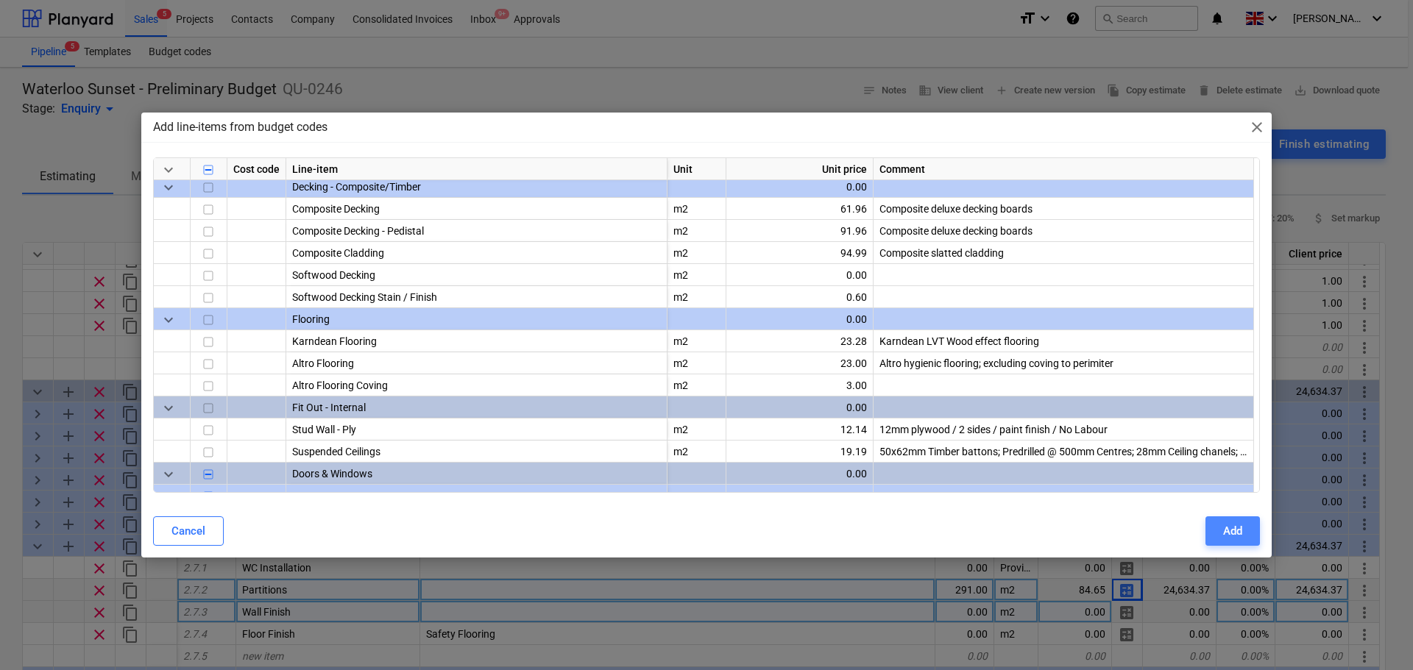
click at [1219, 529] on button "Add" at bounding box center [1233, 531] width 54 height 29
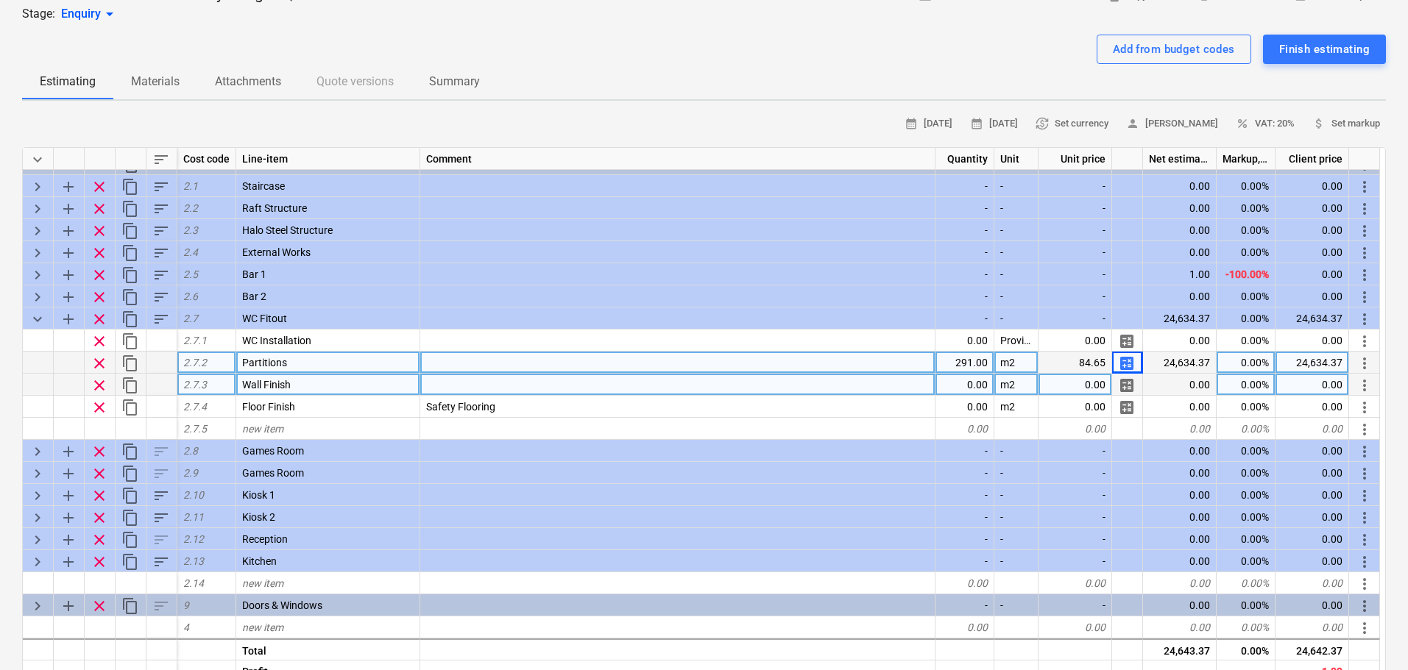
scroll to position [294, 0]
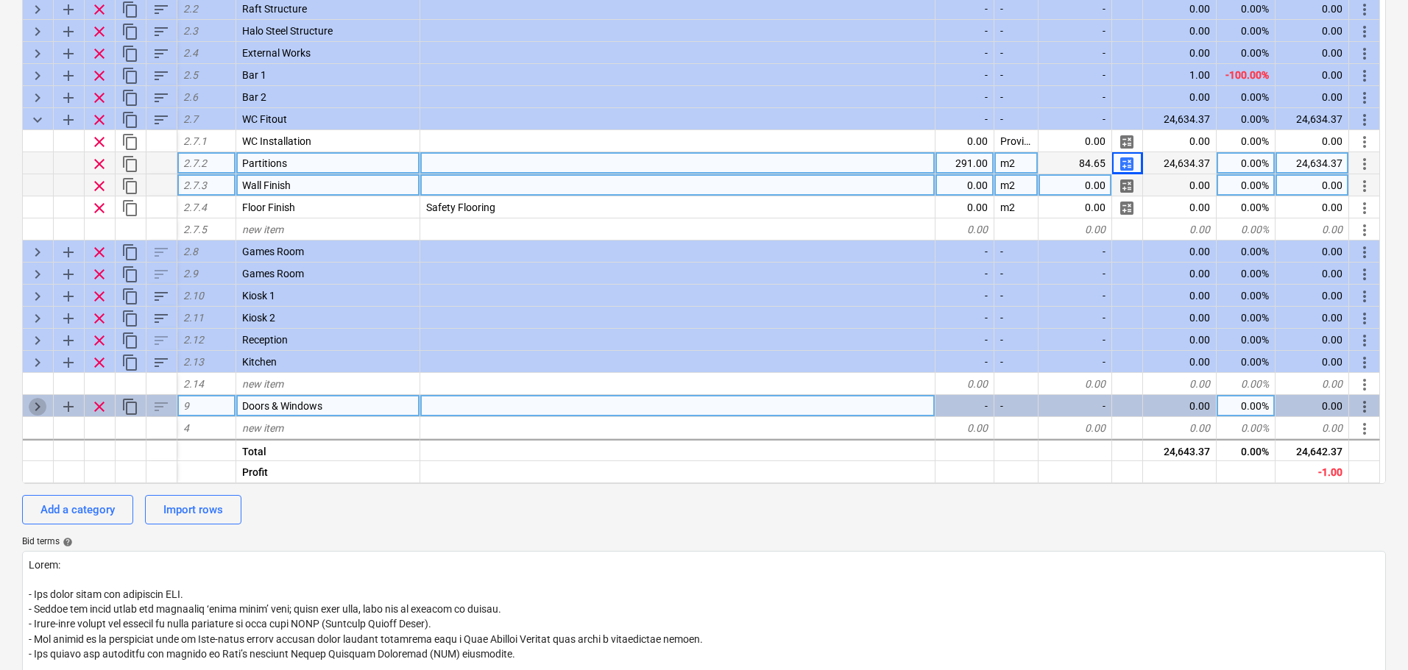
click at [40, 408] on span "keyboard_arrow_right" at bounding box center [38, 407] width 18 height 18
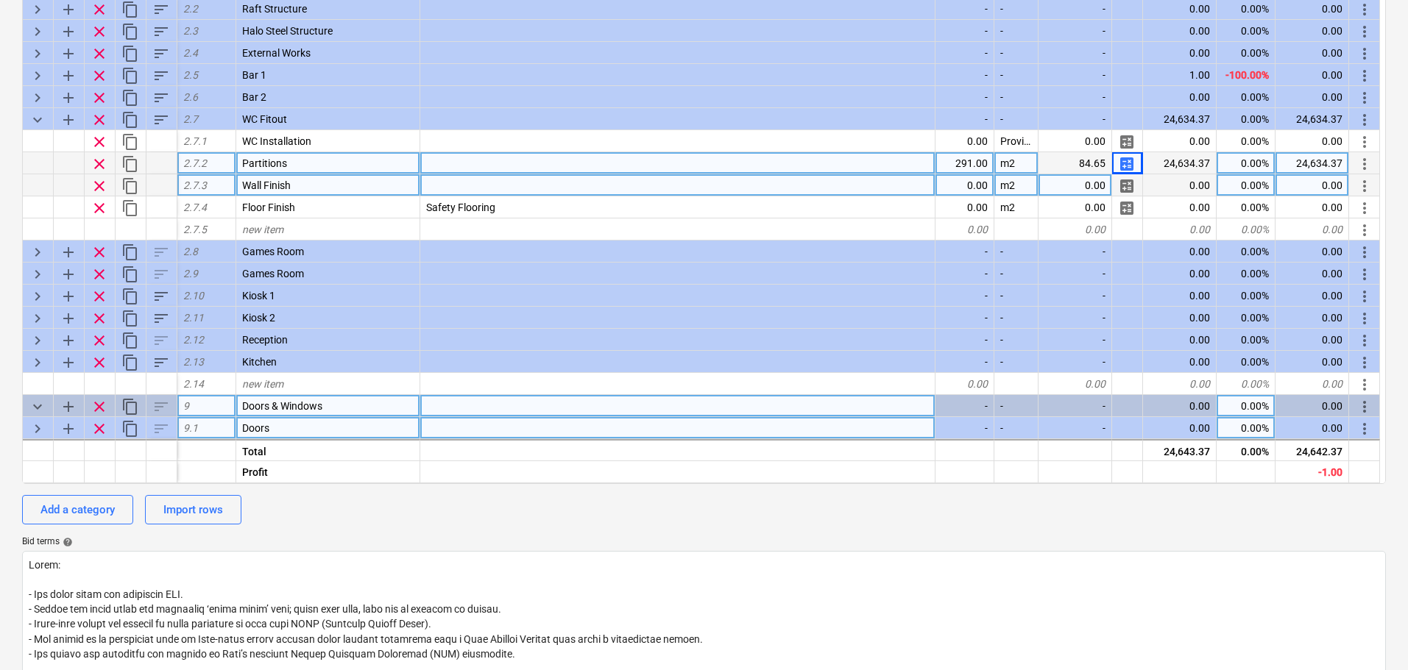
click at [33, 425] on span "keyboard_arrow_right" at bounding box center [38, 429] width 18 height 18
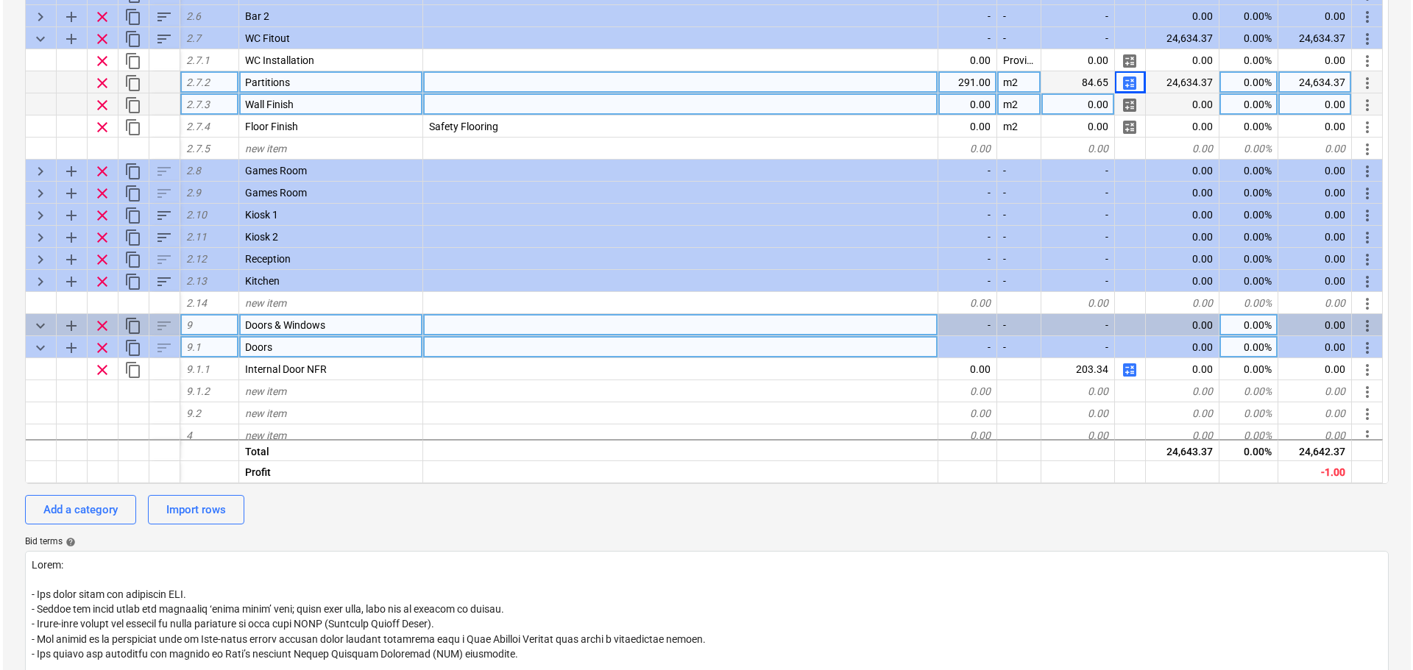
scroll to position [459, 0]
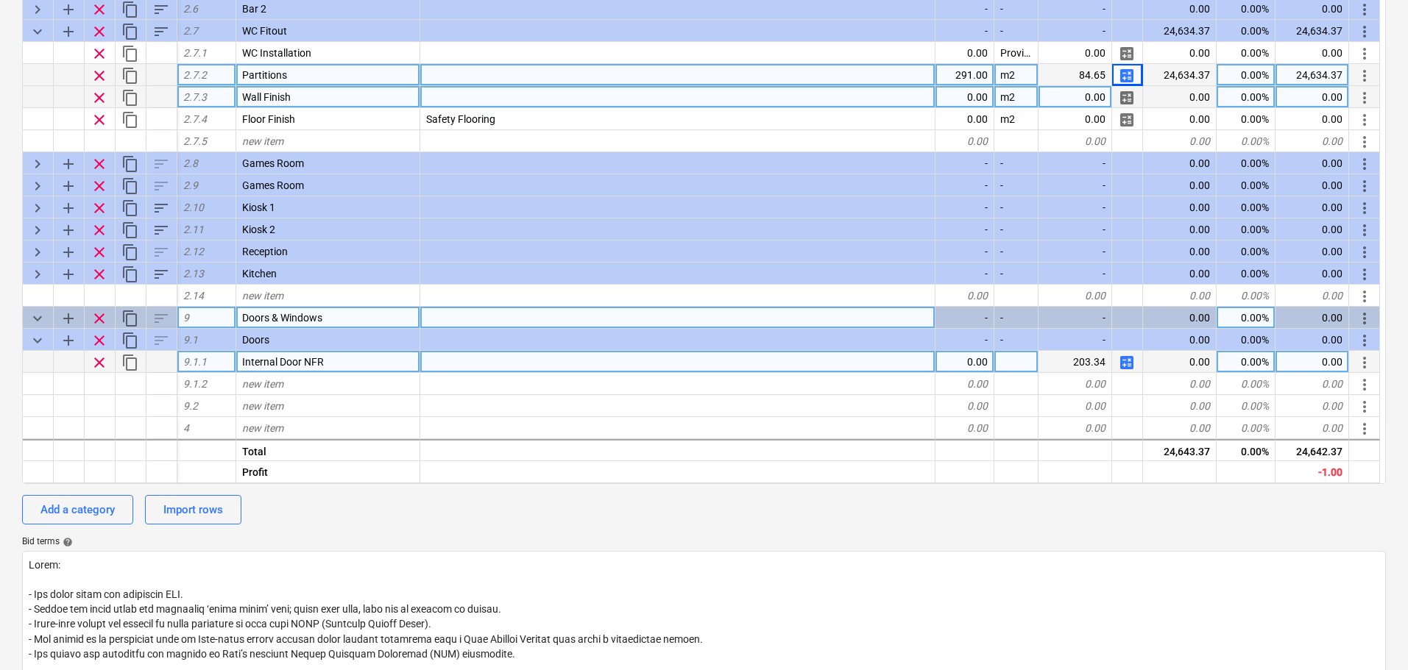
click at [1359, 361] on span "more_vert" at bounding box center [1365, 363] width 18 height 18
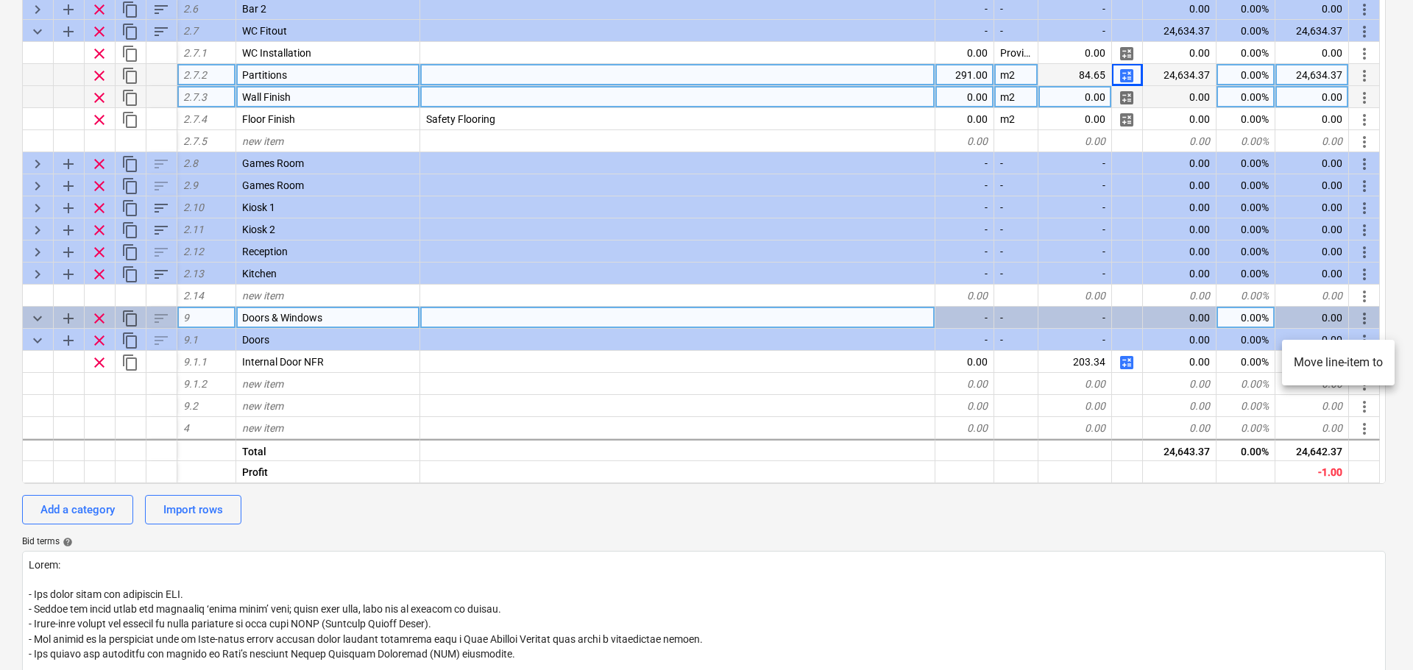
click at [1348, 361] on li "Move line-item to" at bounding box center [1338, 363] width 113 height 34
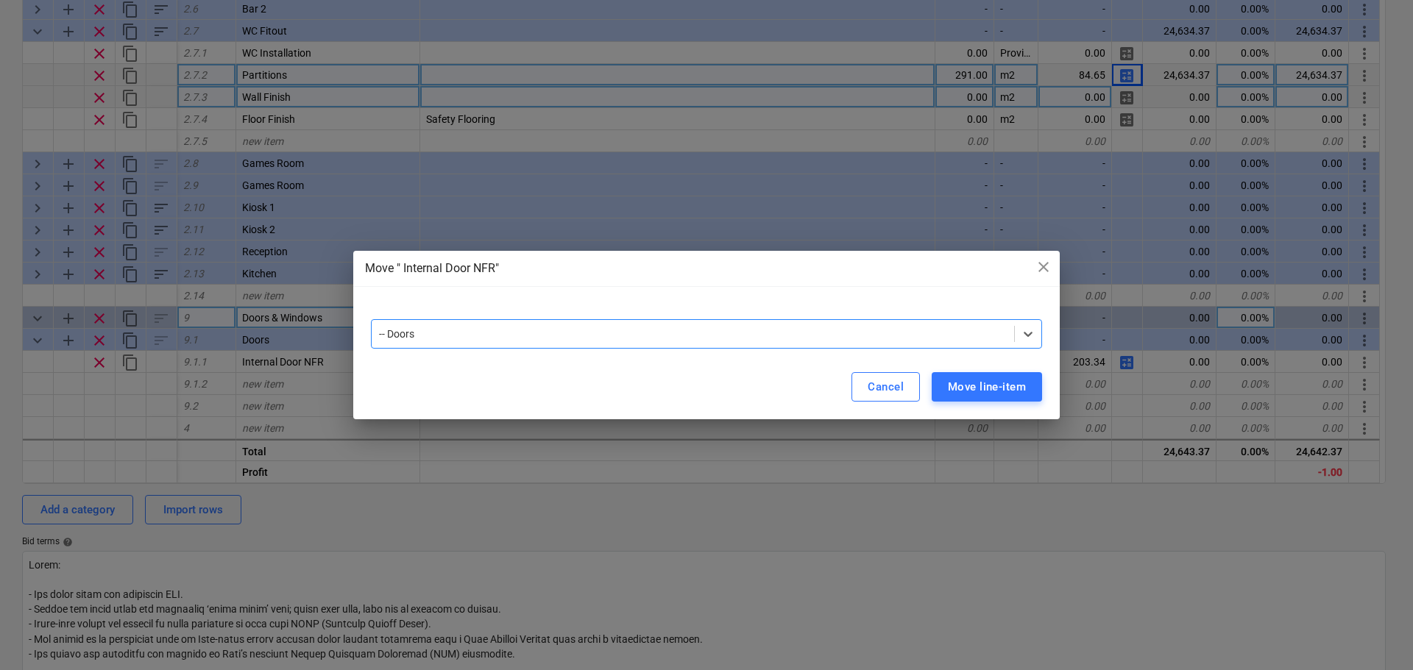
click at [626, 297] on div "Move " Internal Door NFR" close option -- Doors, selected. Select is focused ,t…" at bounding box center [706, 335] width 707 height 169
click at [623, 324] on div "-- Doors" at bounding box center [693, 334] width 643 height 21
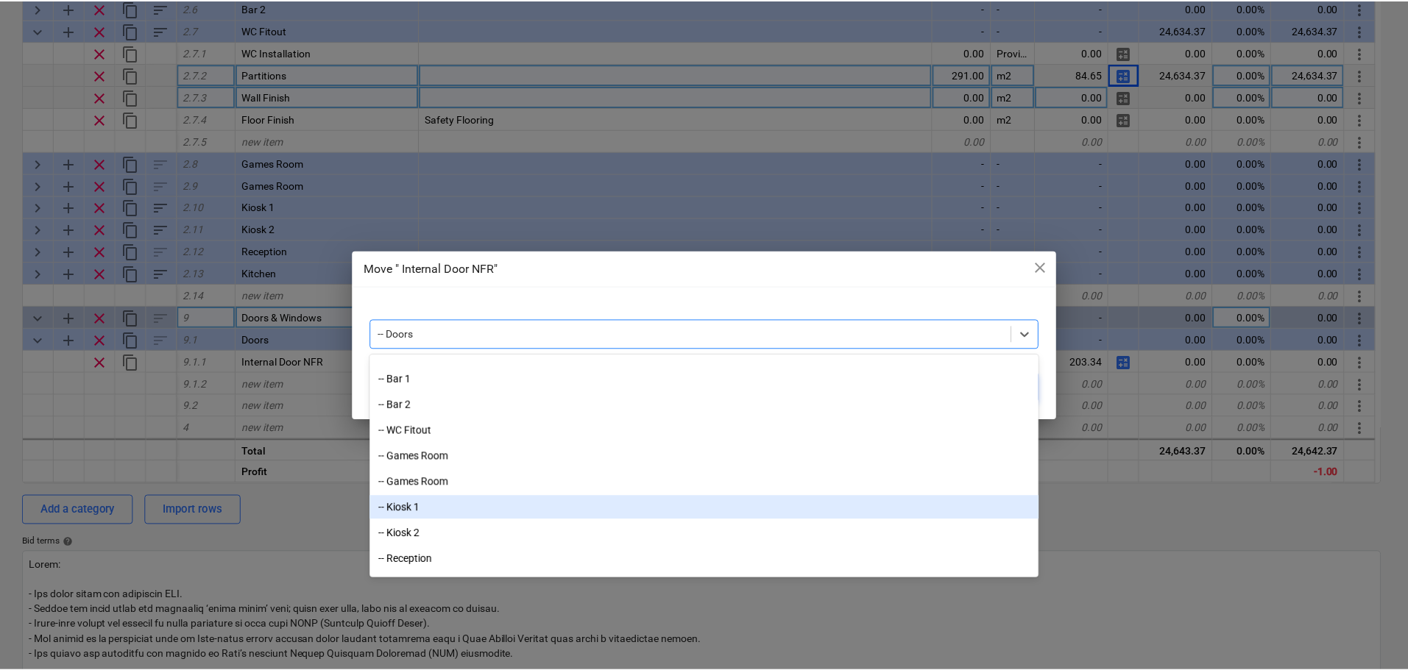
scroll to position [221, 0]
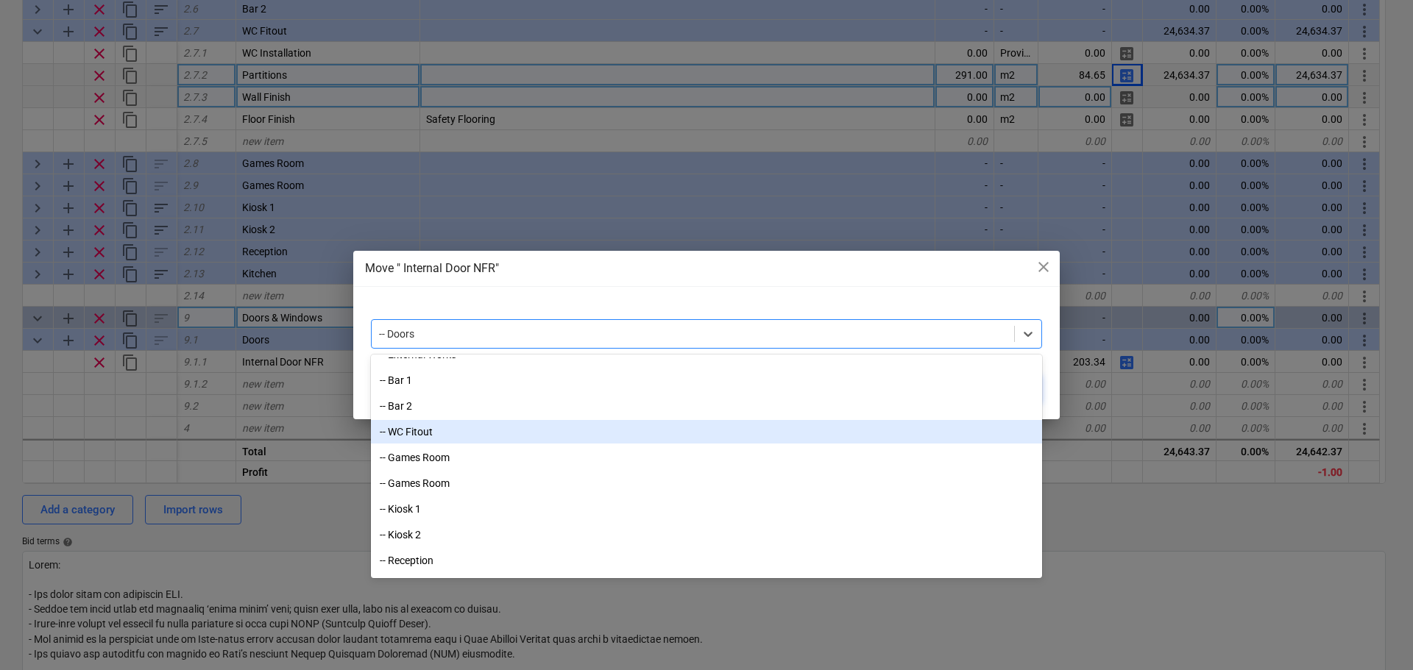
click at [448, 426] on div "-- WC Fitout" at bounding box center [706, 432] width 671 height 24
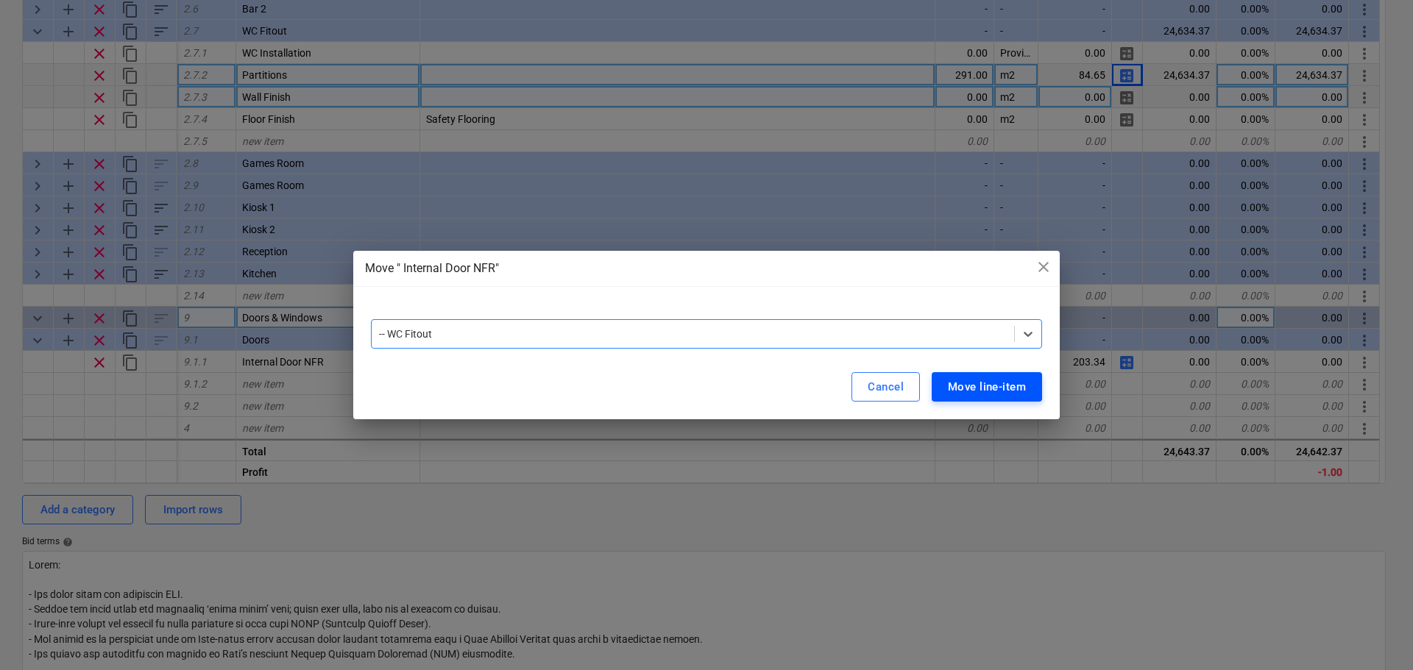
click at [983, 380] on div "Move line-item" at bounding box center [987, 387] width 78 height 19
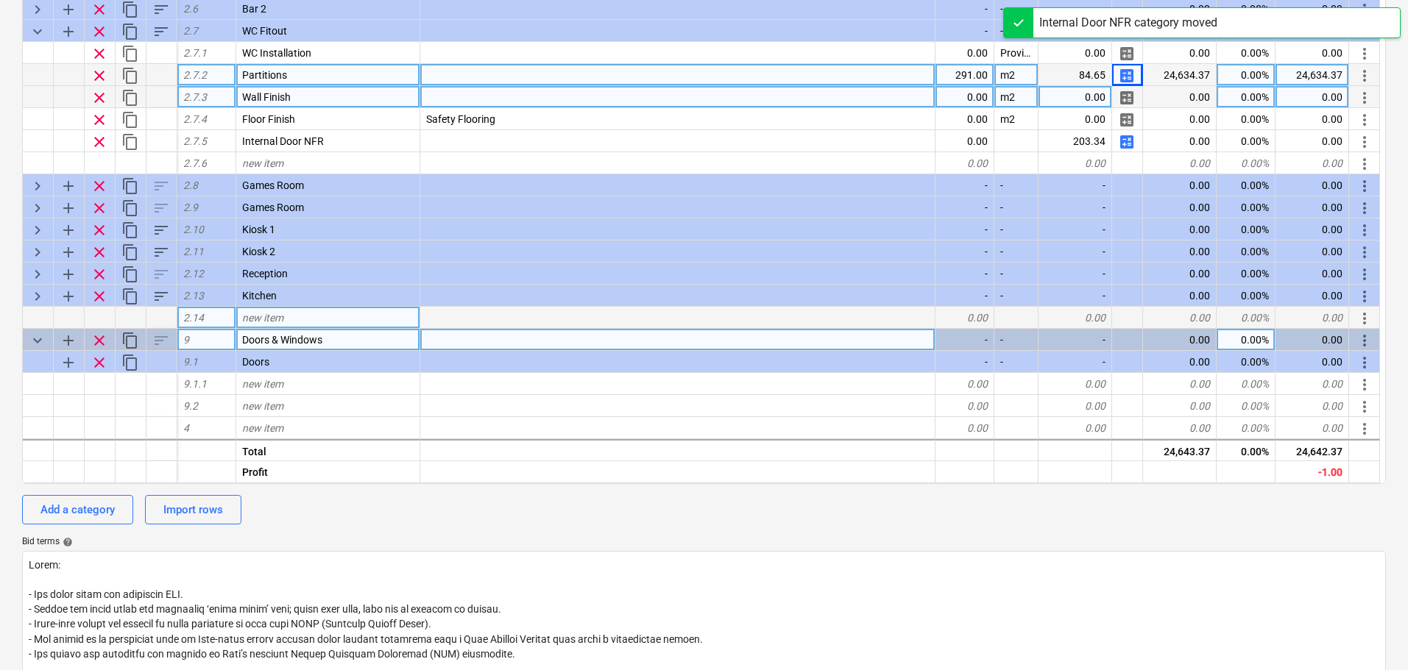
click at [101, 339] on span "clear" at bounding box center [100, 341] width 18 height 18
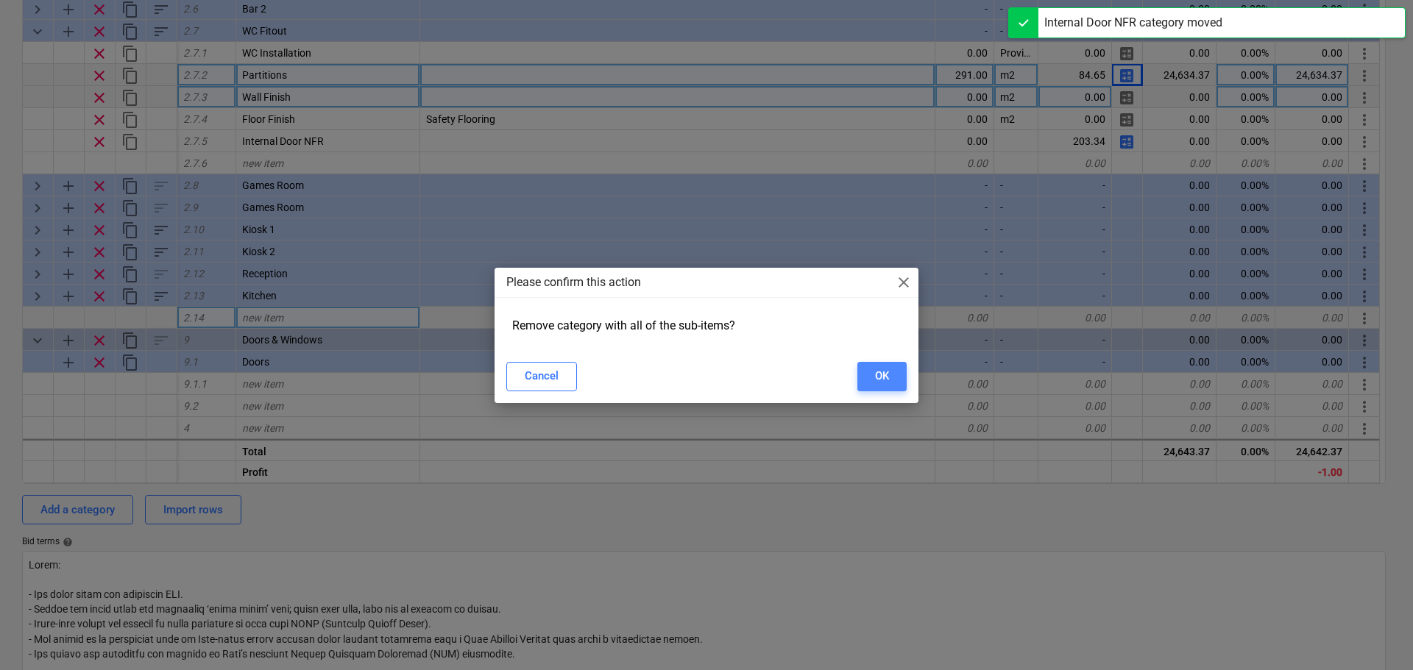
click at [863, 370] on button "OK" at bounding box center [881, 376] width 49 height 29
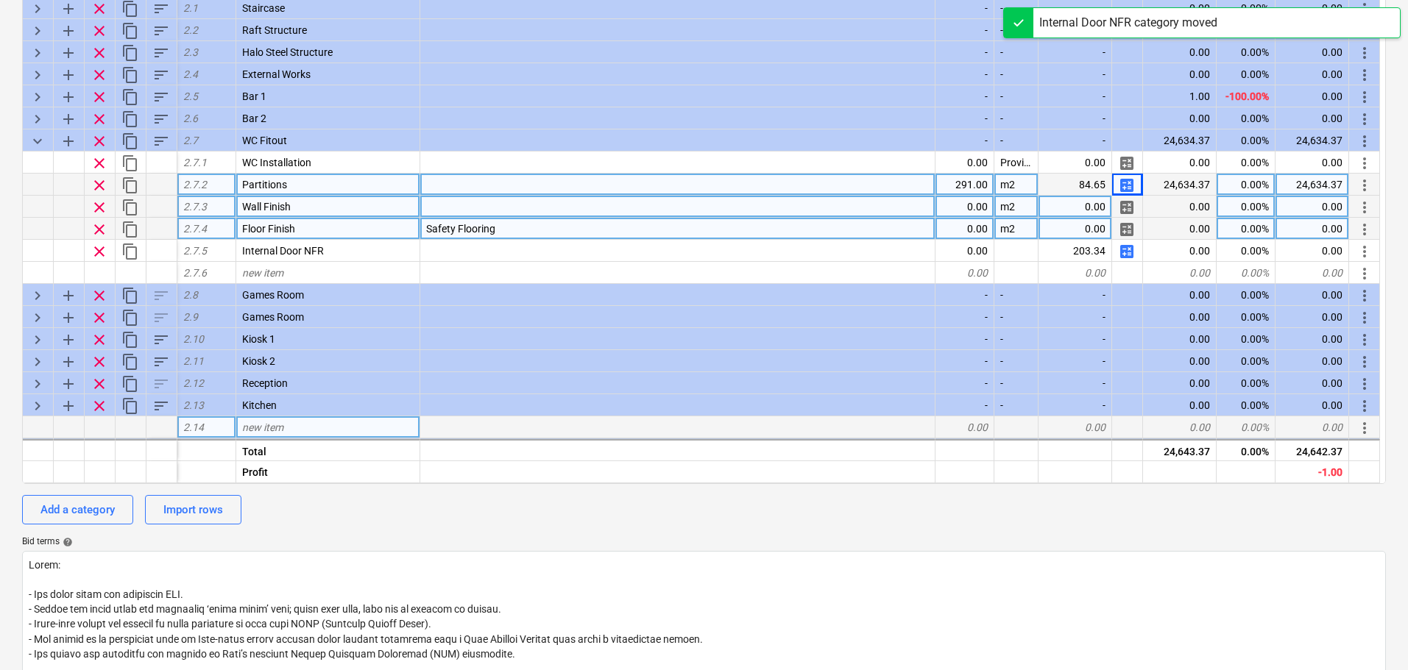
scroll to position [311, 0]
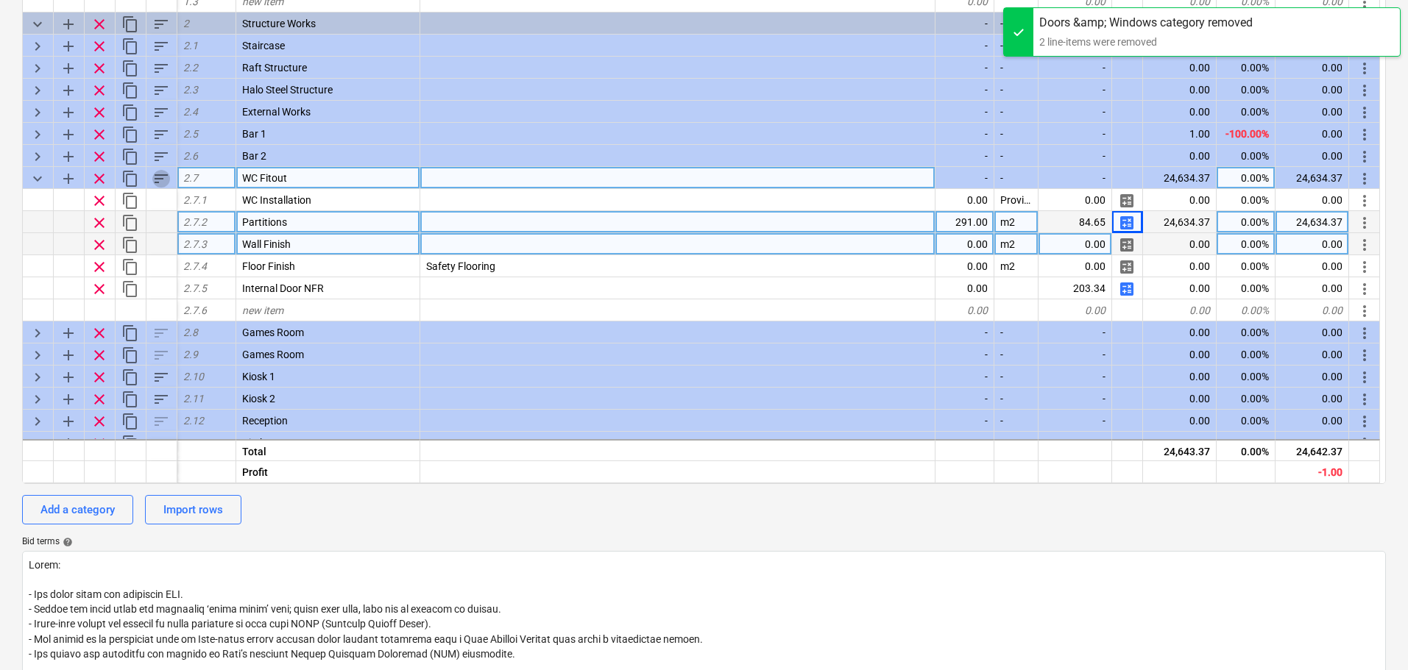
click at [158, 183] on span "sort" at bounding box center [161, 179] width 18 height 18
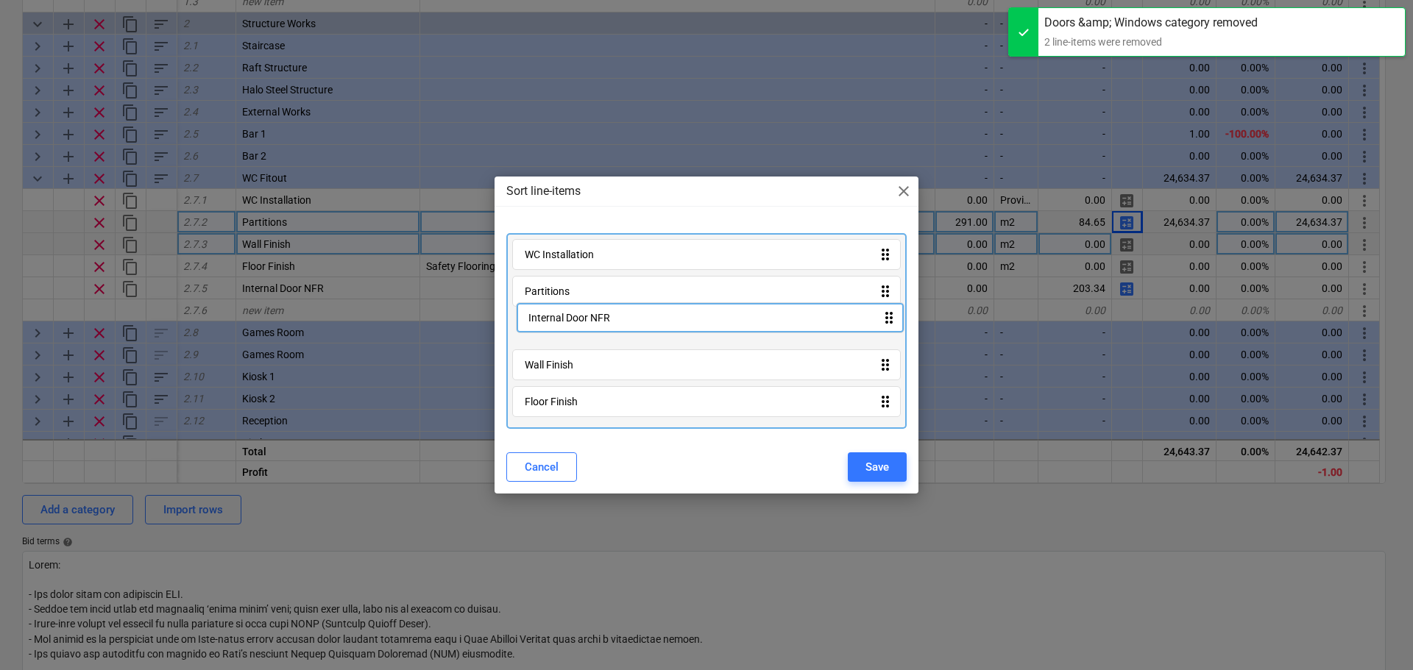
drag, startPoint x: 634, startPoint y: 398, endPoint x: 637, endPoint y: 319, distance: 79.5
click at [637, 319] on div "WC Installation drag_indicator Partitions drag_indicator Wall Finish drag_indic…" at bounding box center [706, 331] width 400 height 196
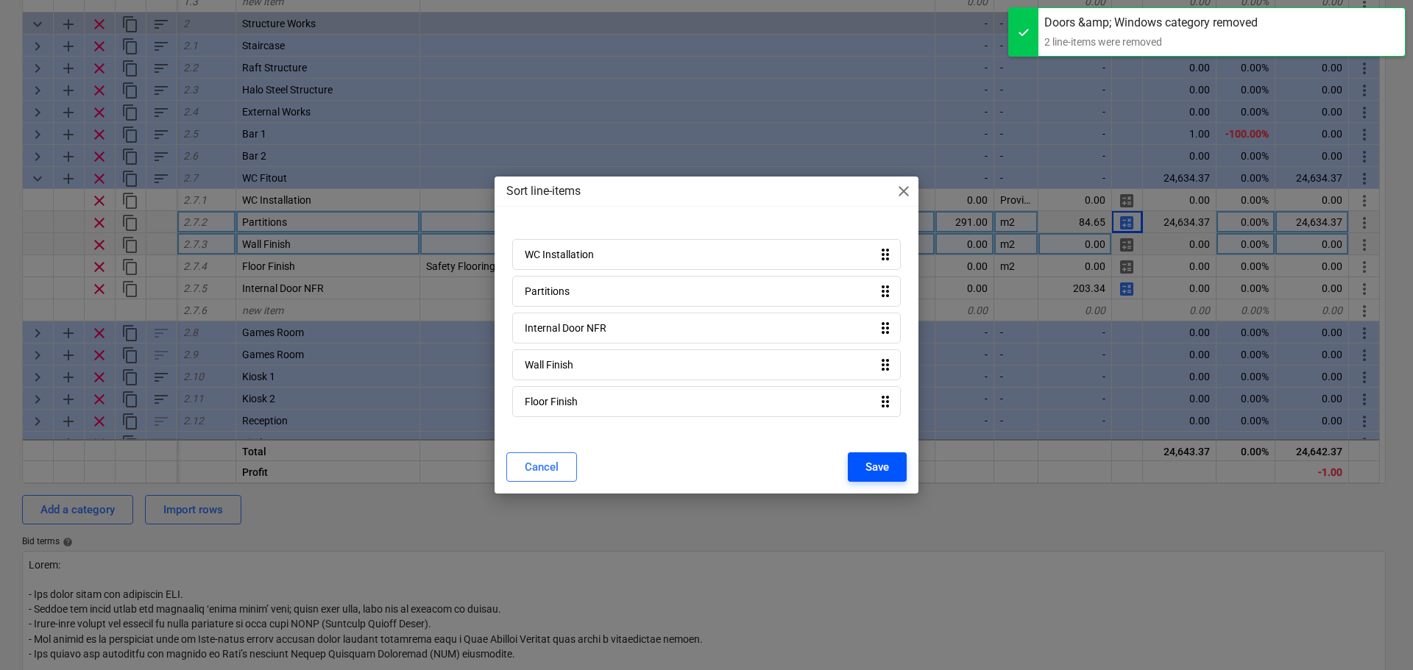
click at [875, 456] on button "Save" at bounding box center [877, 467] width 59 height 29
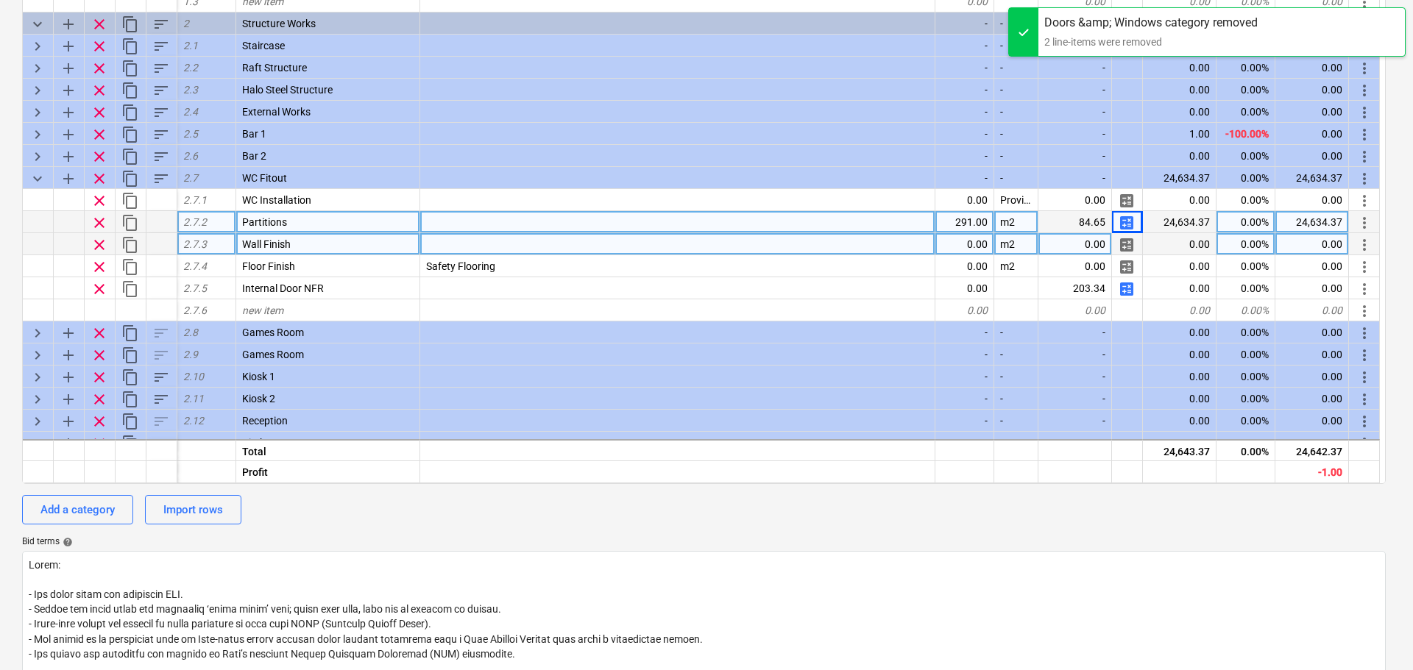
type textarea "x"
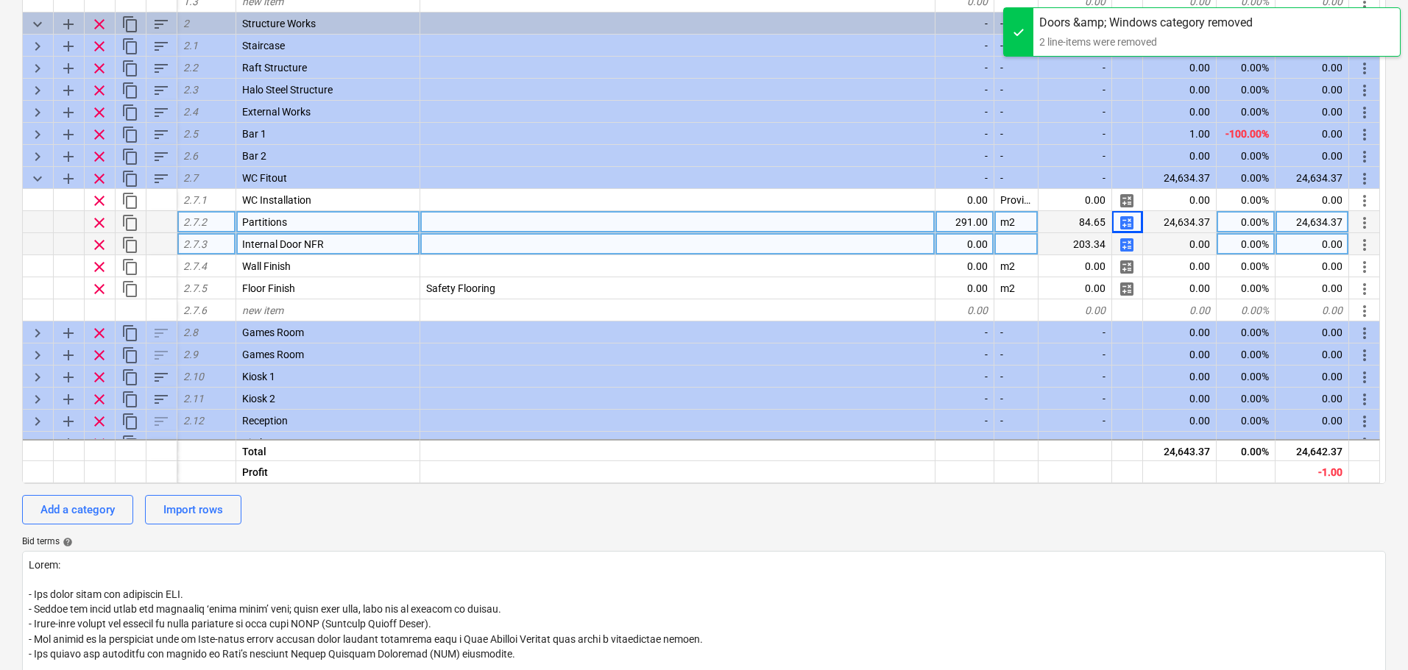
click at [974, 241] on div "0.00" at bounding box center [964, 244] width 59 height 22
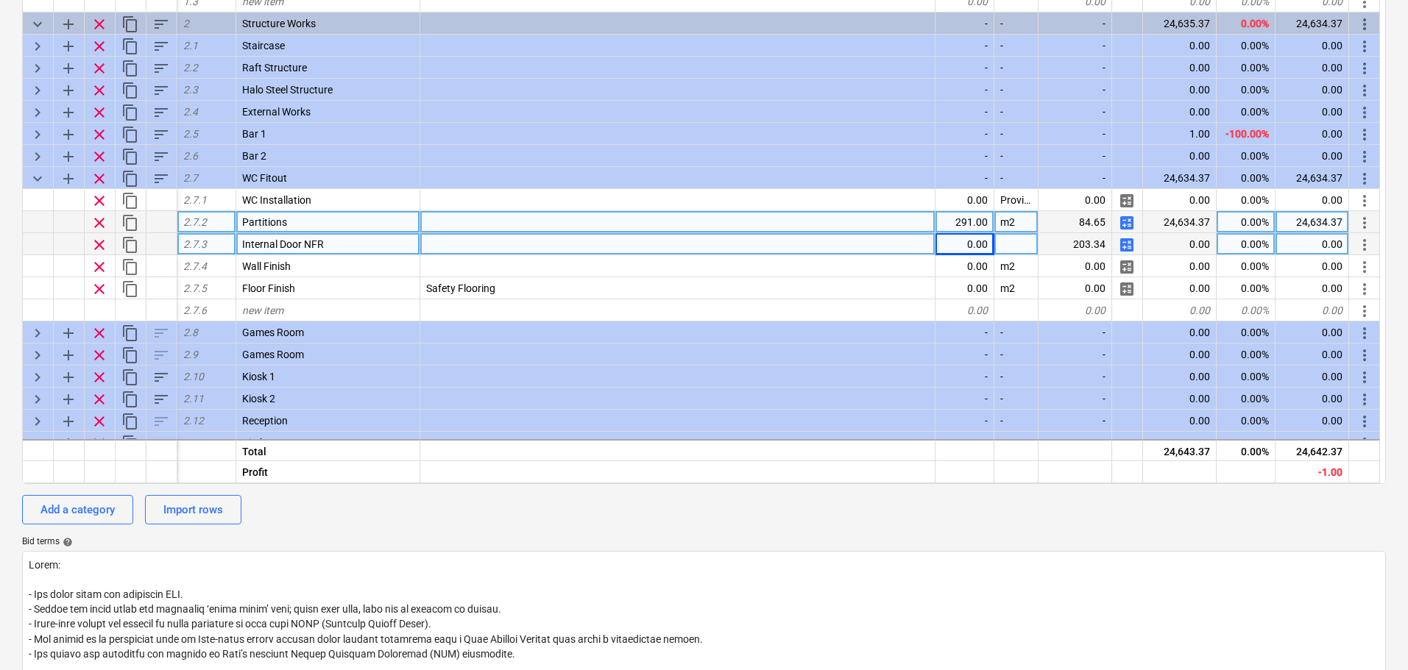
click at [974, 249] on div "0.00" at bounding box center [964, 244] width 59 height 22
type input "8"
type textarea "x"
type input "Nr"
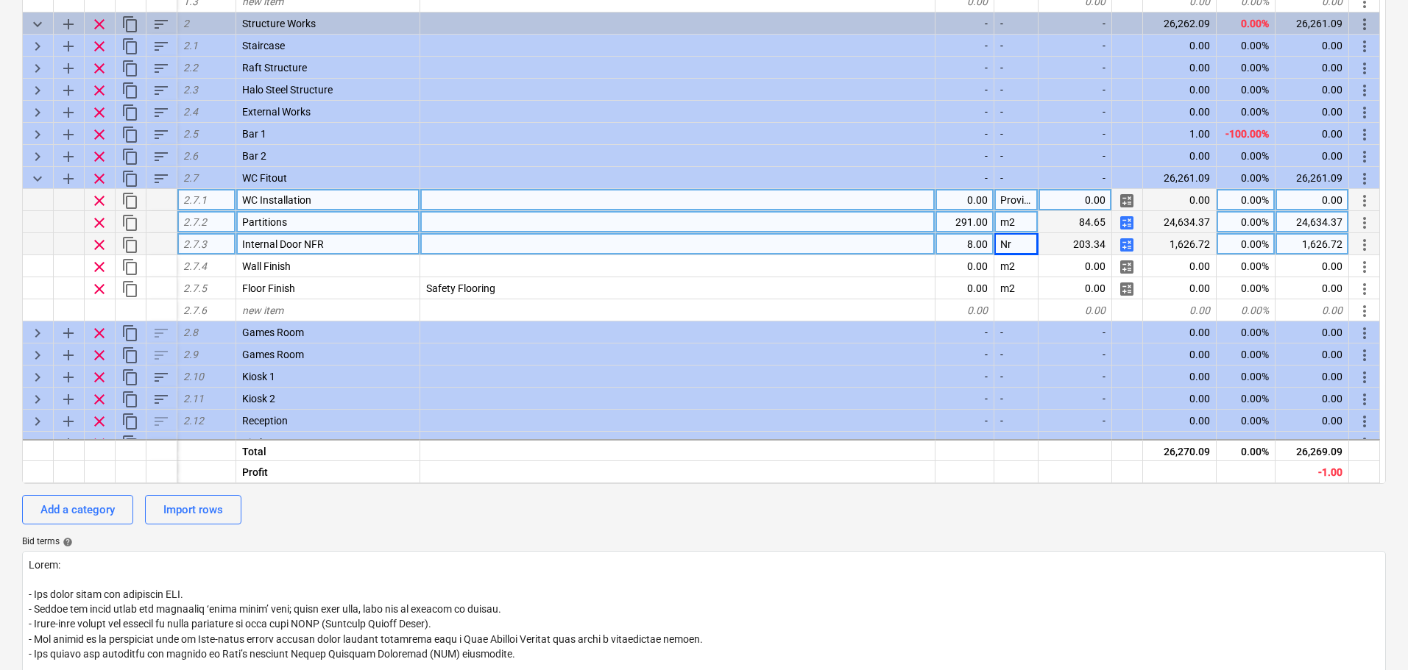
click at [1125, 203] on span "calculate" at bounding box center [1127, 201] width 18 height 18
type textarea "x"
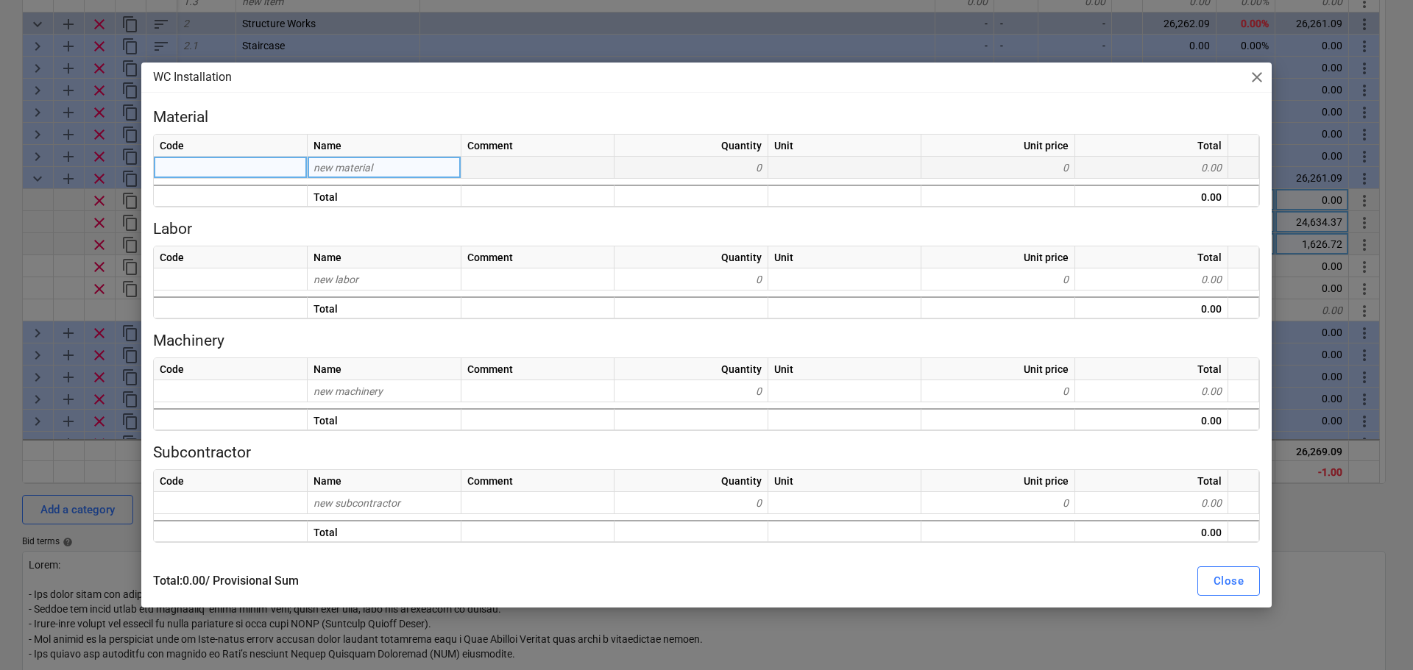
click at [343, 165] on span "new material" at bounding box center [343, 168] width 59 height 12
type input "2"
type input "[DEMOGRAPHIC_DATA] WC"
type textarea "x"
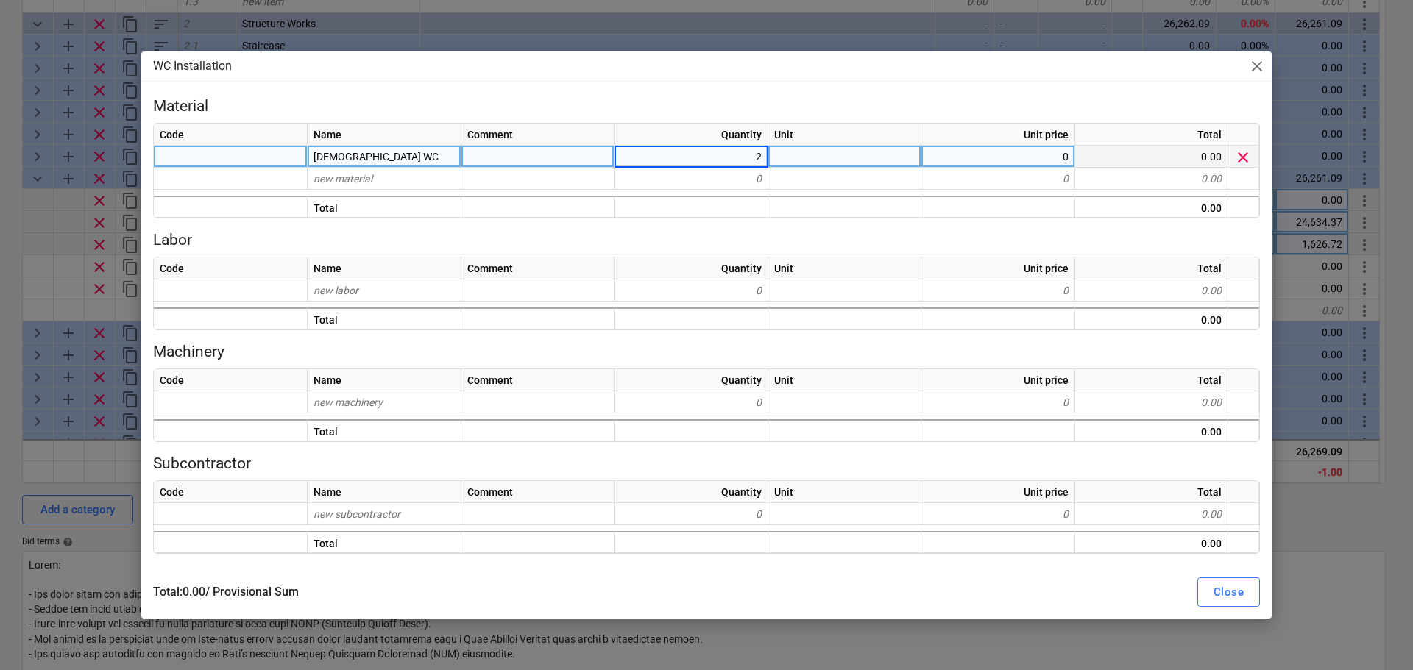
type input "27"
type textarea "x"
type input "[DEMOGRAPHIC_DATA] WC"
type textarea "x"
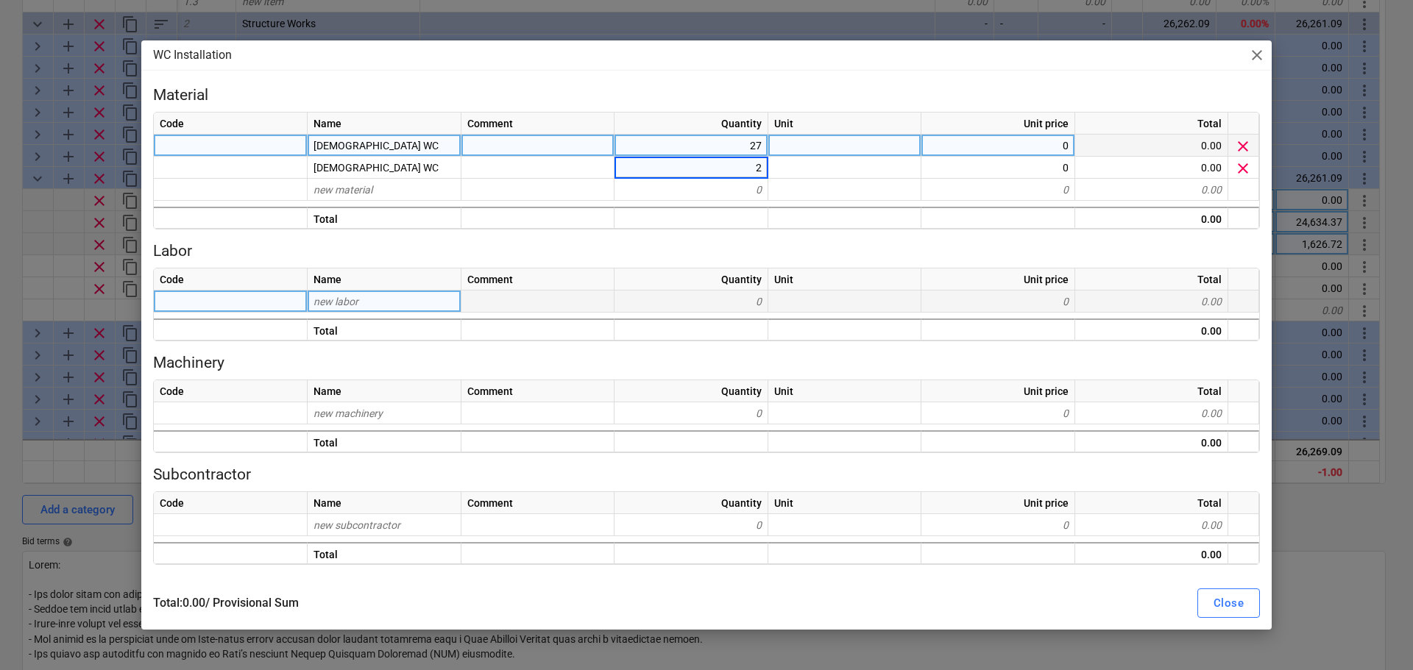
type input "26"
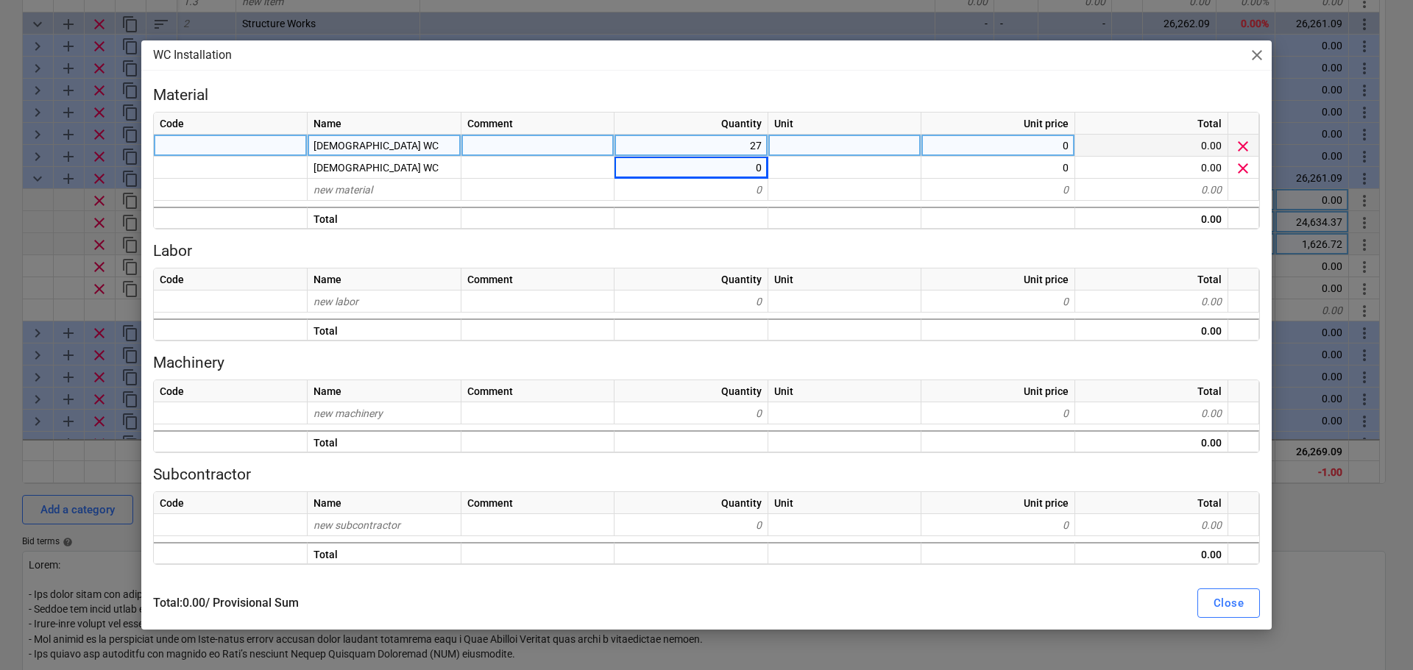
type textarea "x"
click at [378, 142] on div "[DEMOGRAPHIC_DATA] WC" at bounding box center [385, 146] width 154 height 22
click at [378, 142] on input "[DEMOGRAPHIC_DATA] WC" at bounding box center [384, 145] width 153 height 21
type input "[DEMOGRAPHIC_DATA] WC rIGHT"
type textarea "x"
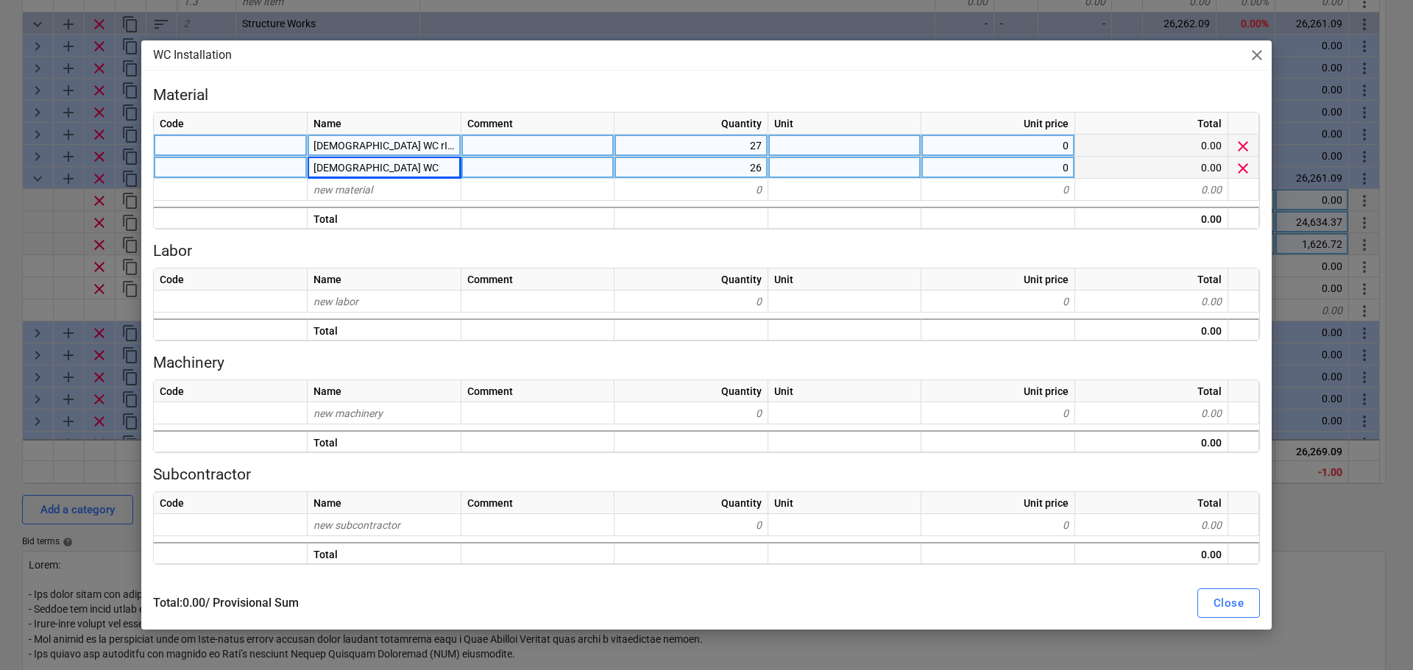
click at [382, 174] on div "[DEMOGRAPHIC_DATA] WC" at bounding box center [385, 168] width 154 height 22
click at [382, 174] on input "[DEMOGRAPHIC_DATA] WC" at bounding box center [384, 167] width 153 height 21
click at [389, 166] on input "[DEMOGRAPHIC_DATA] WC" at bounding box center [384, 167] width 153 height 21
type input "[DEMOGRAPHIC_DATA] WC Right"
type textarea "x"
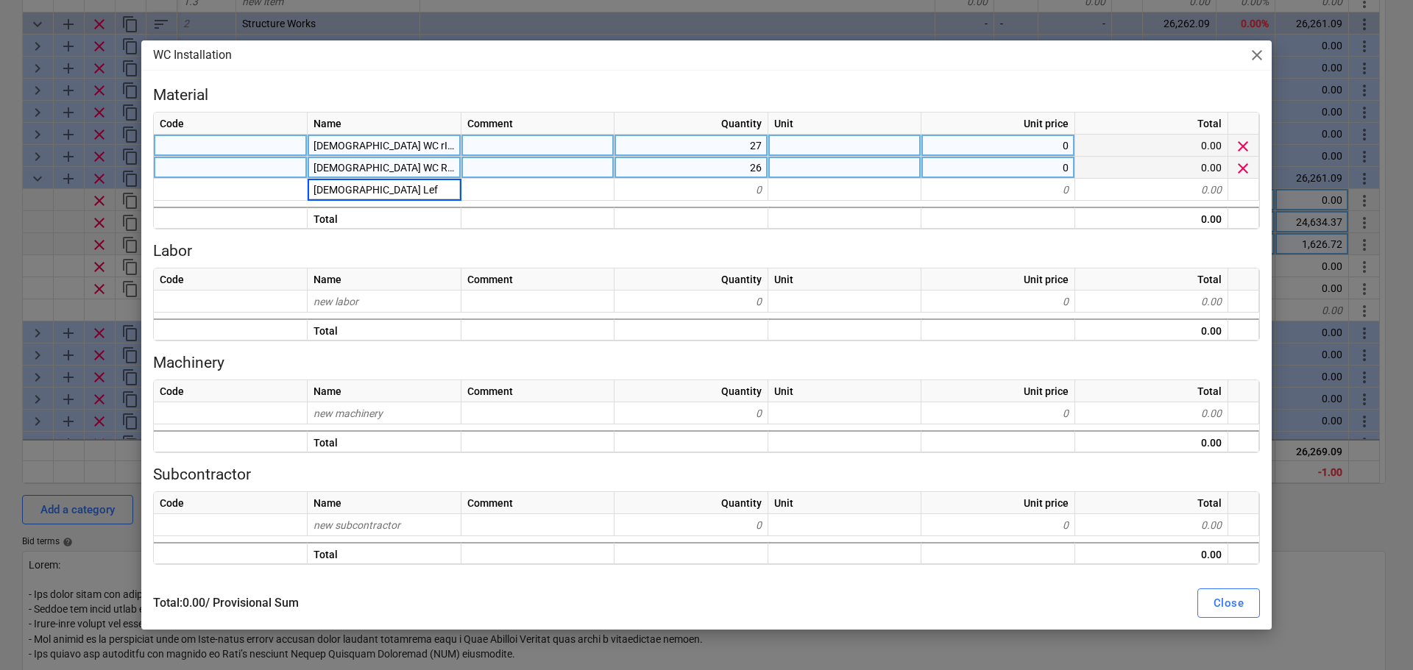
type input "[DEMOGRAPHIC_DATA] Left"
type textarea "x"
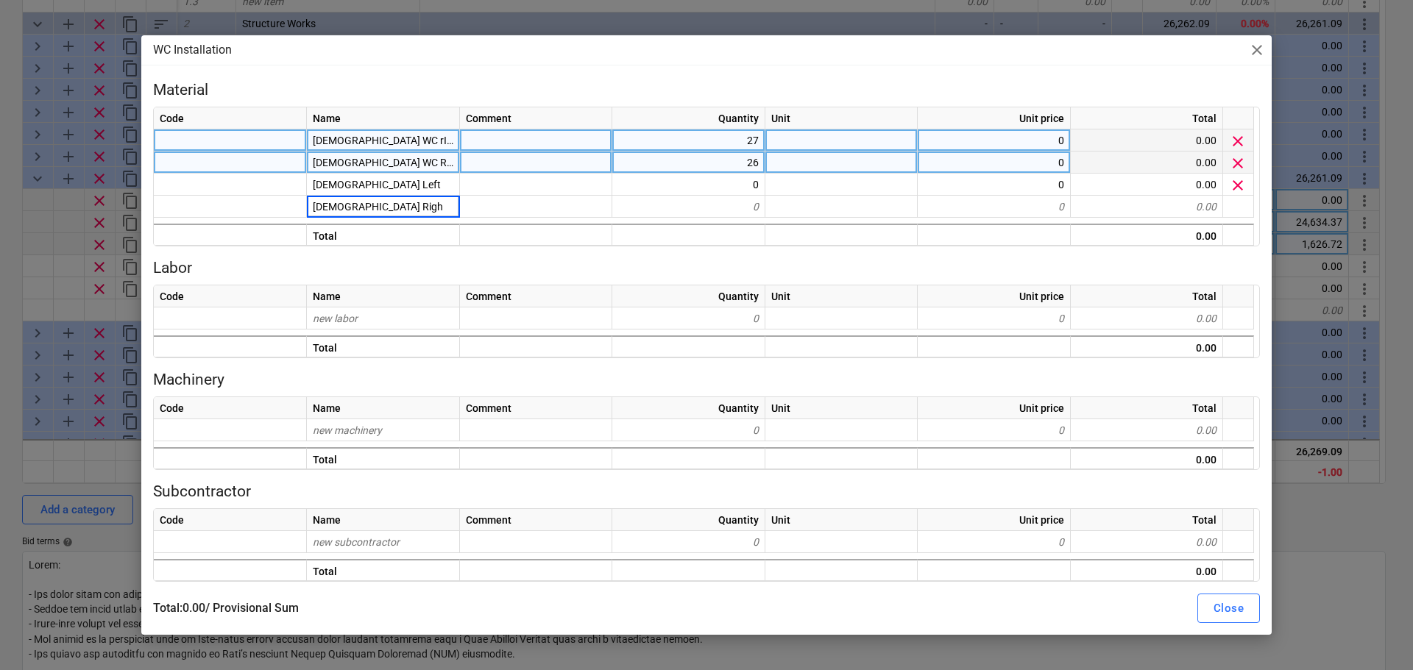
type input "[DEMOGRAPHIC_DATA] Right"
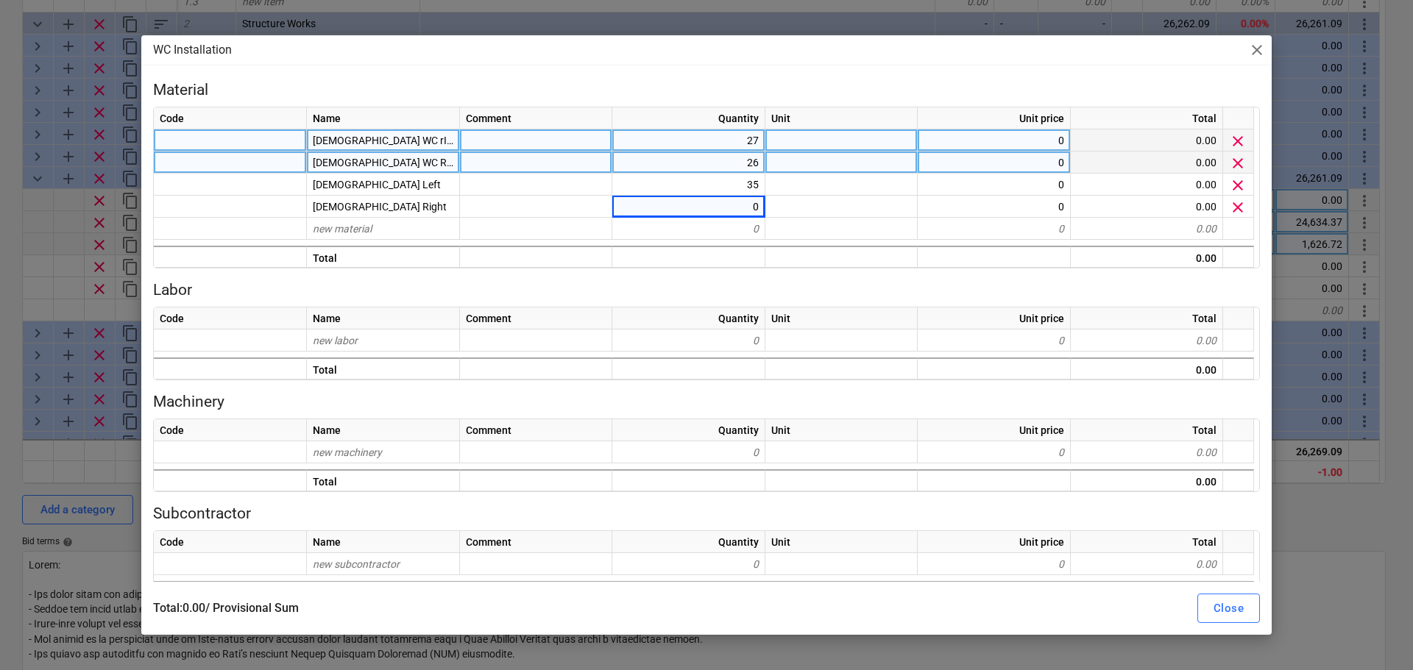
type textarea "x"
type input "m2"
type textarea "x"
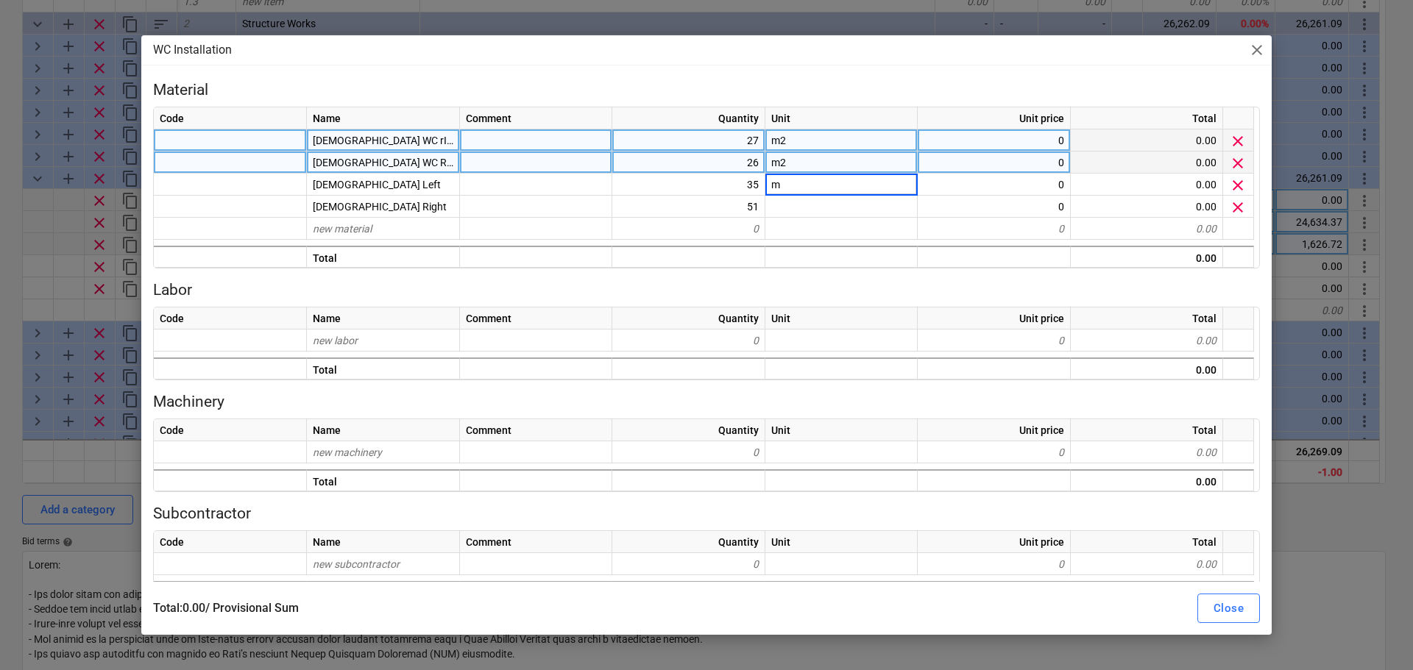
type input "m2"
type textarea "x"
type input "m2"
type textarea "x"
type input "800"
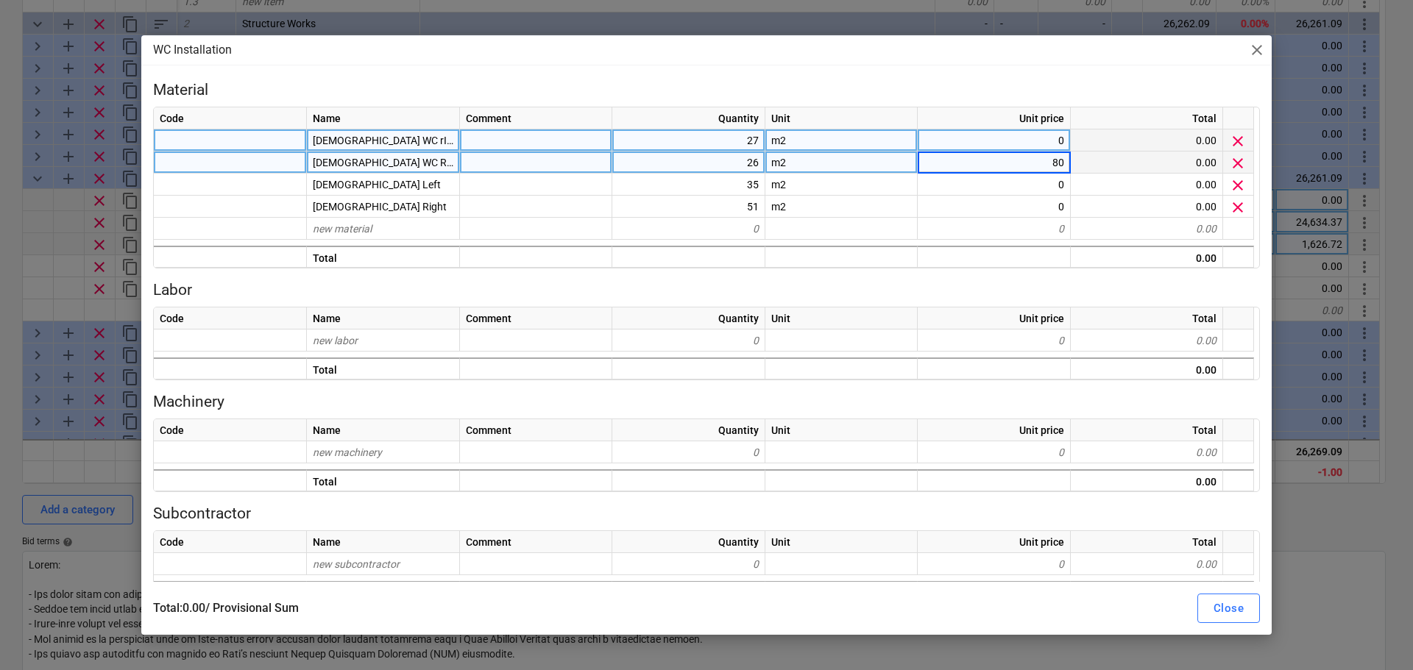
type input "800"
type textarea "x"
type input "80"
type textarea "x"
type input "800"
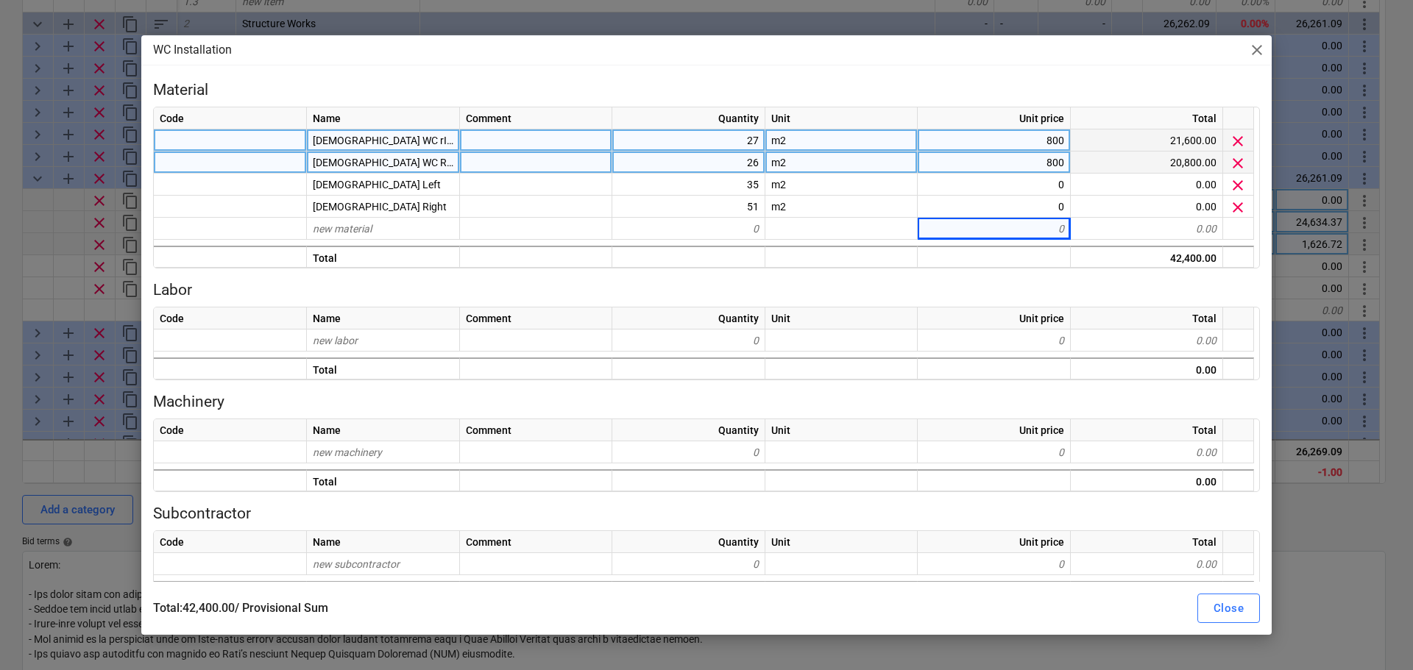
type textarea "x"
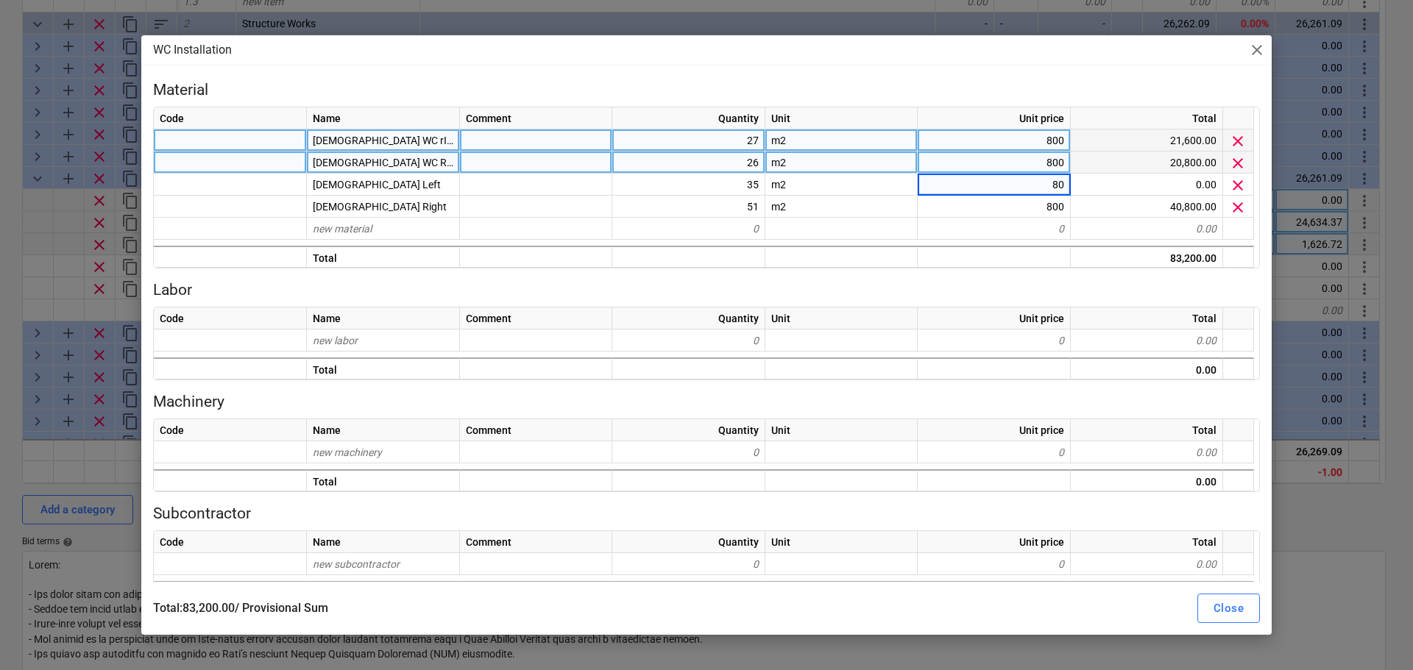
type input "800"
type textarea "x"
type input "600"
type textarea "x"
type input "60"
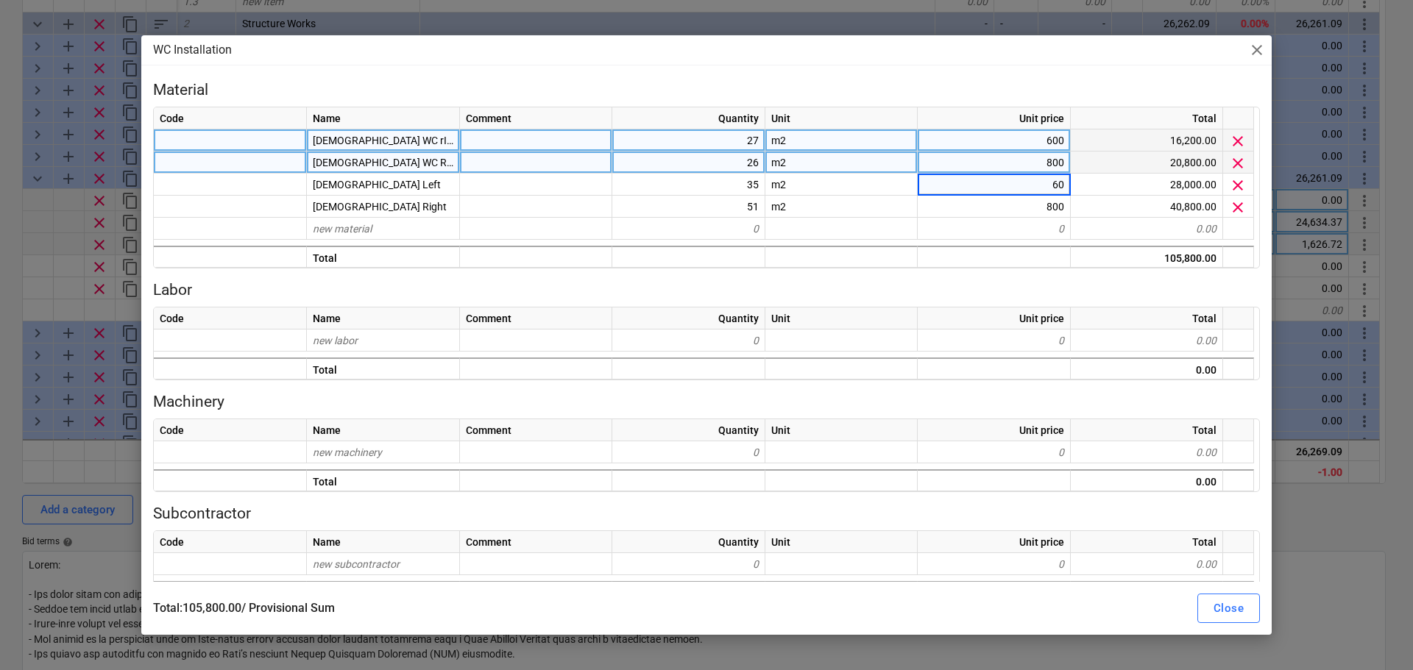
type textarea "x"
type input "600"
type textarea "x"
type input "600"
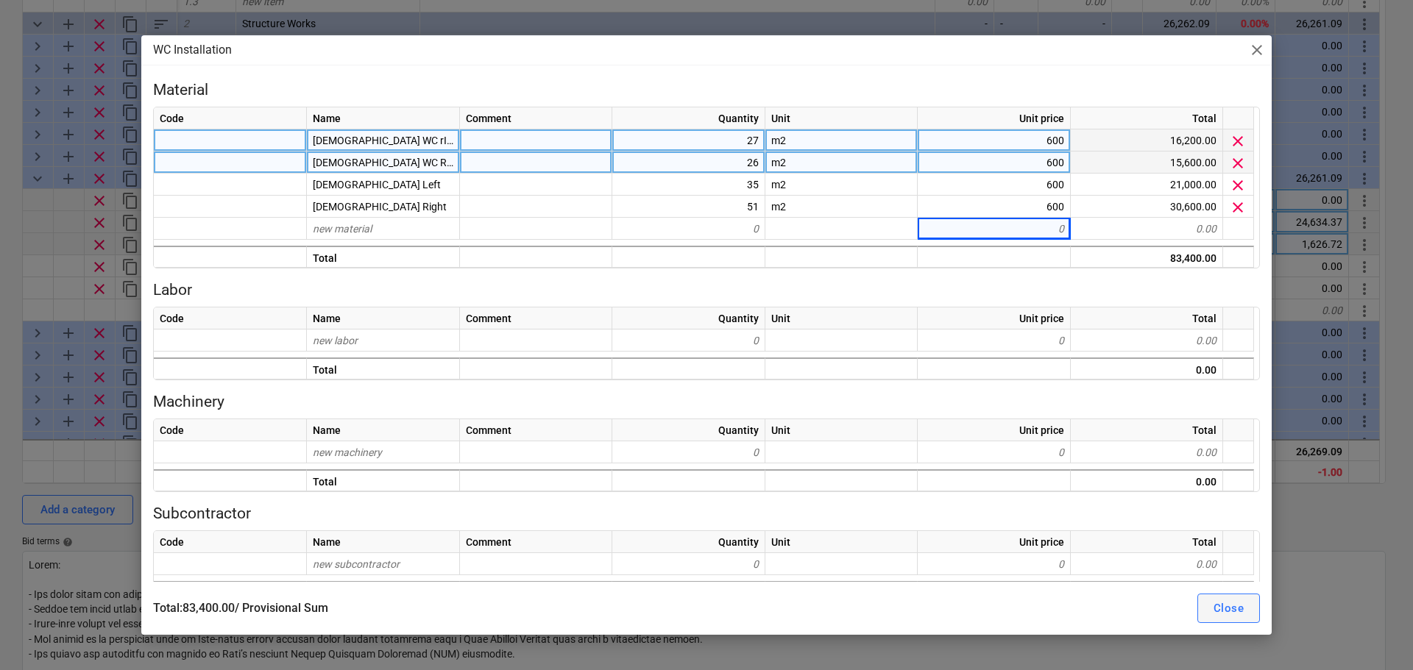
click at [1228, 619] on button "Close" at bounding box center [1228, 608] width 63 height 29
type textarea "x"
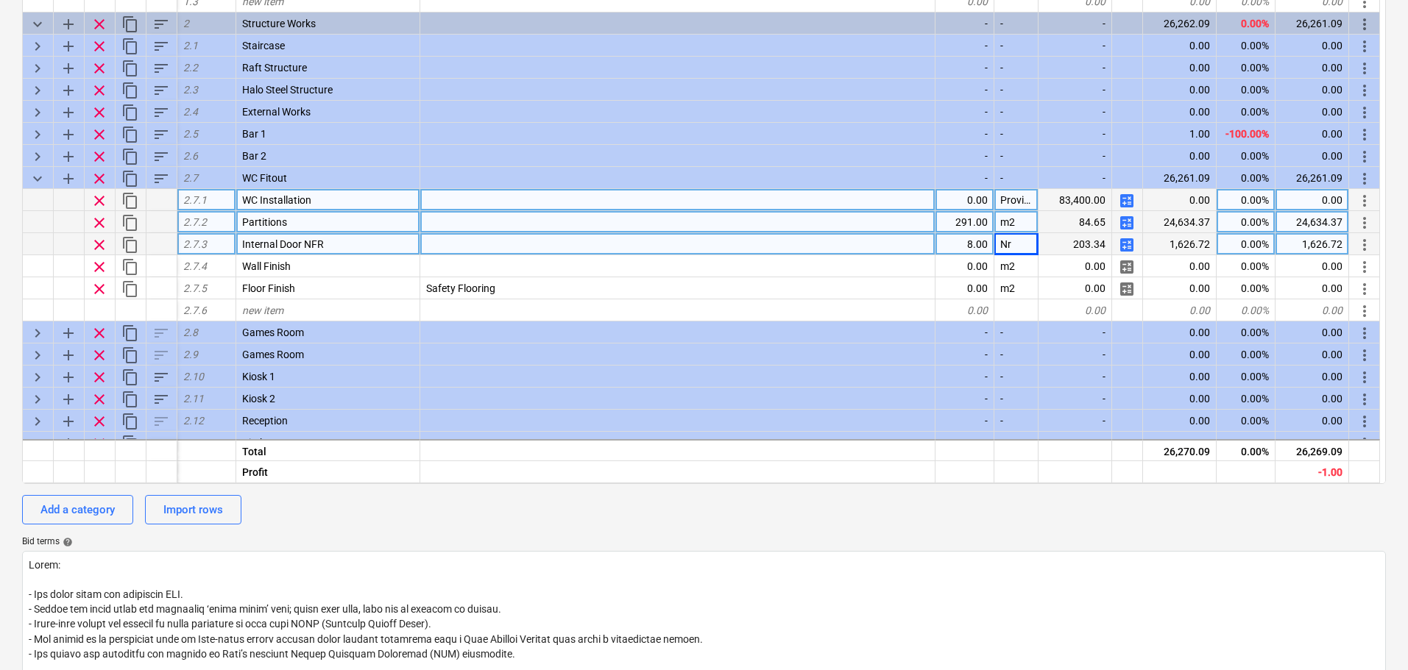
click at [965, 199] on div "0.00" at bounding box center [964, 200] width 59 height 22
type input "1"
click at [1133, 199] on span "calculate" at bounding box center [1127, 201] width 18 height 18
type textarea "x"
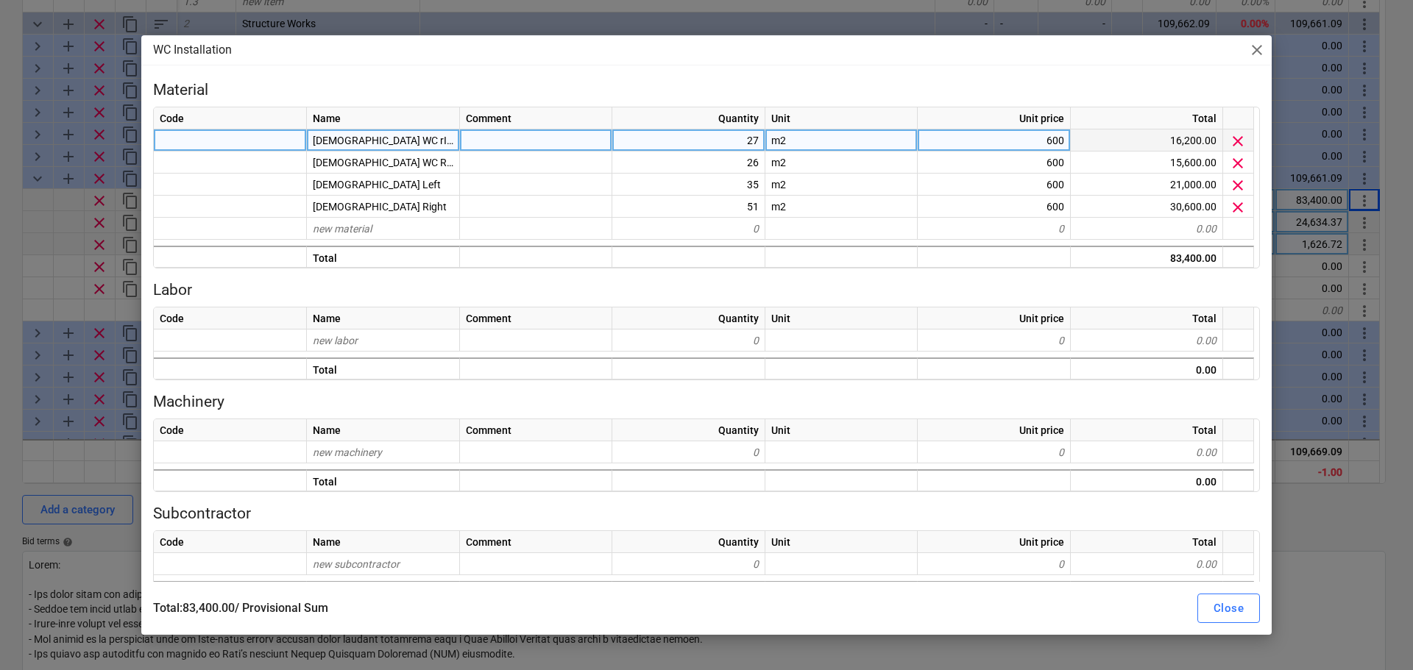
click at [1047, 146] on div "600" at bounding box center [994, 141] width 153 height 22
type input "0"
type input "500"
type textarea "x"
type input "50"
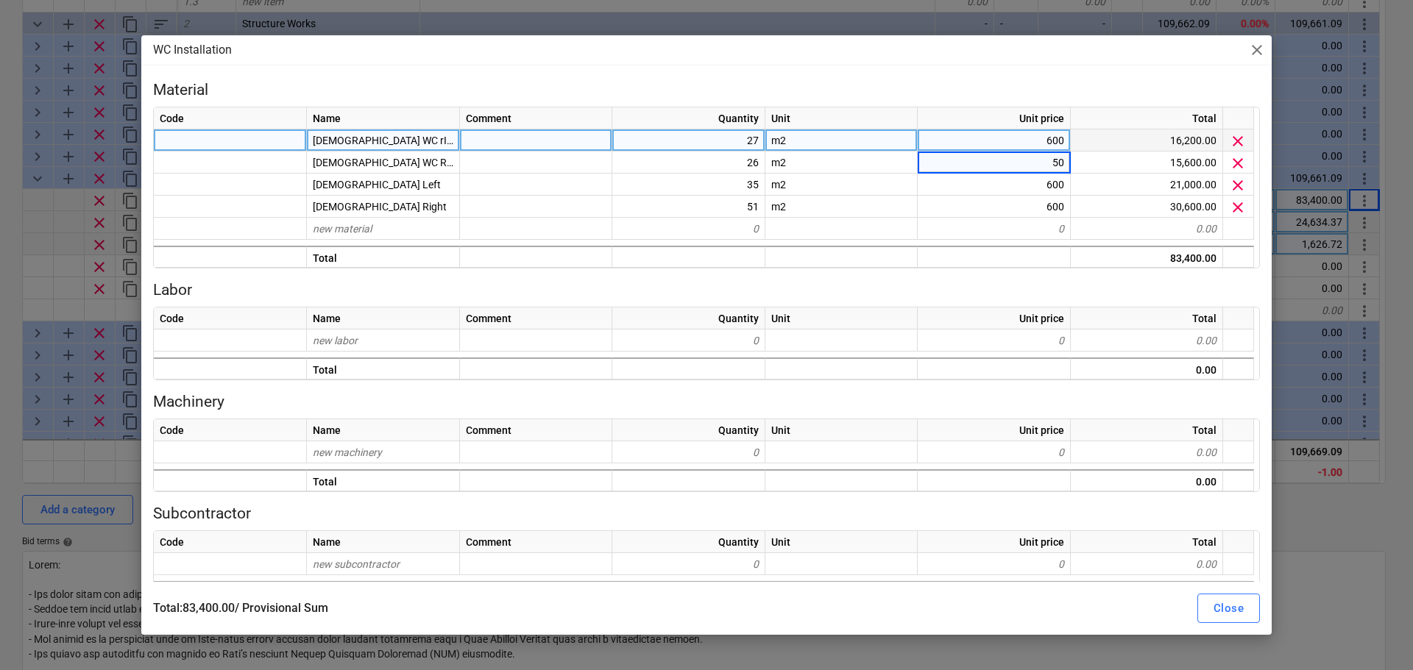
type textarea "x"
type input "500"
type textarea "x"
type input "500"
type textarea "x"
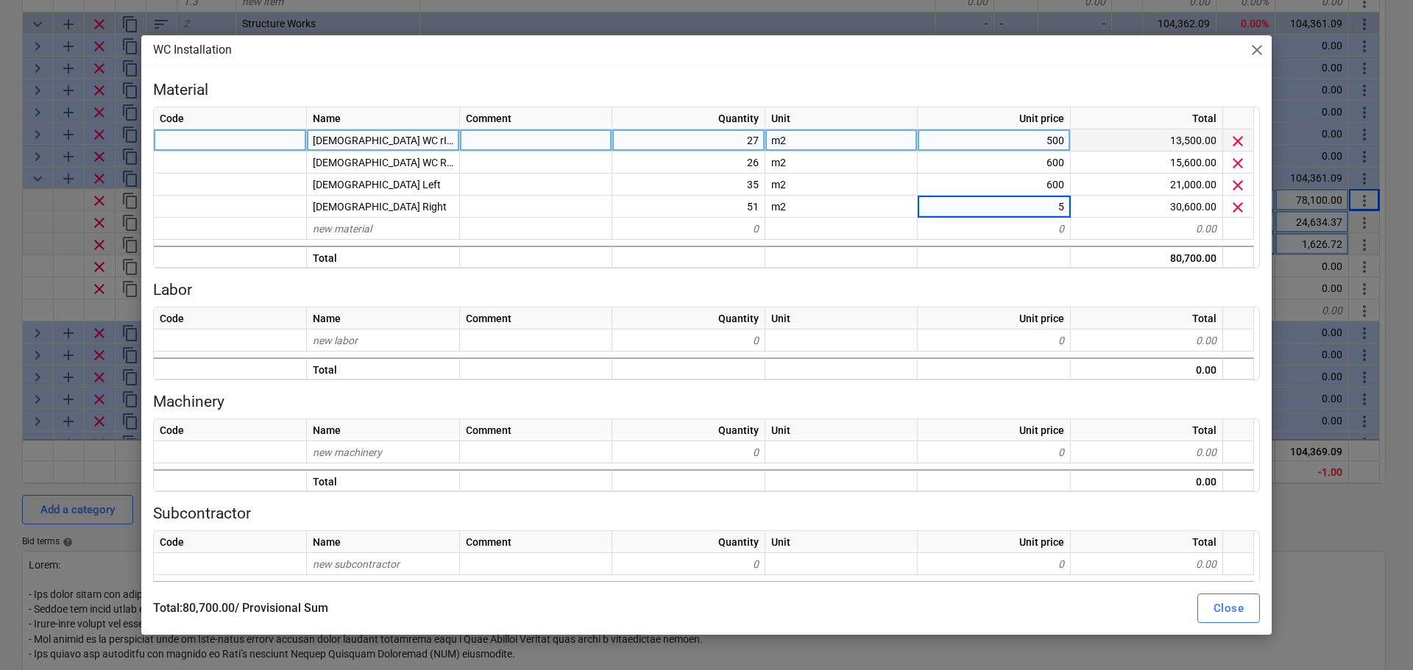
type input "50"
click at [1231, 603] on div "Close" at bounding box center [1229, 608] width 30 height 19
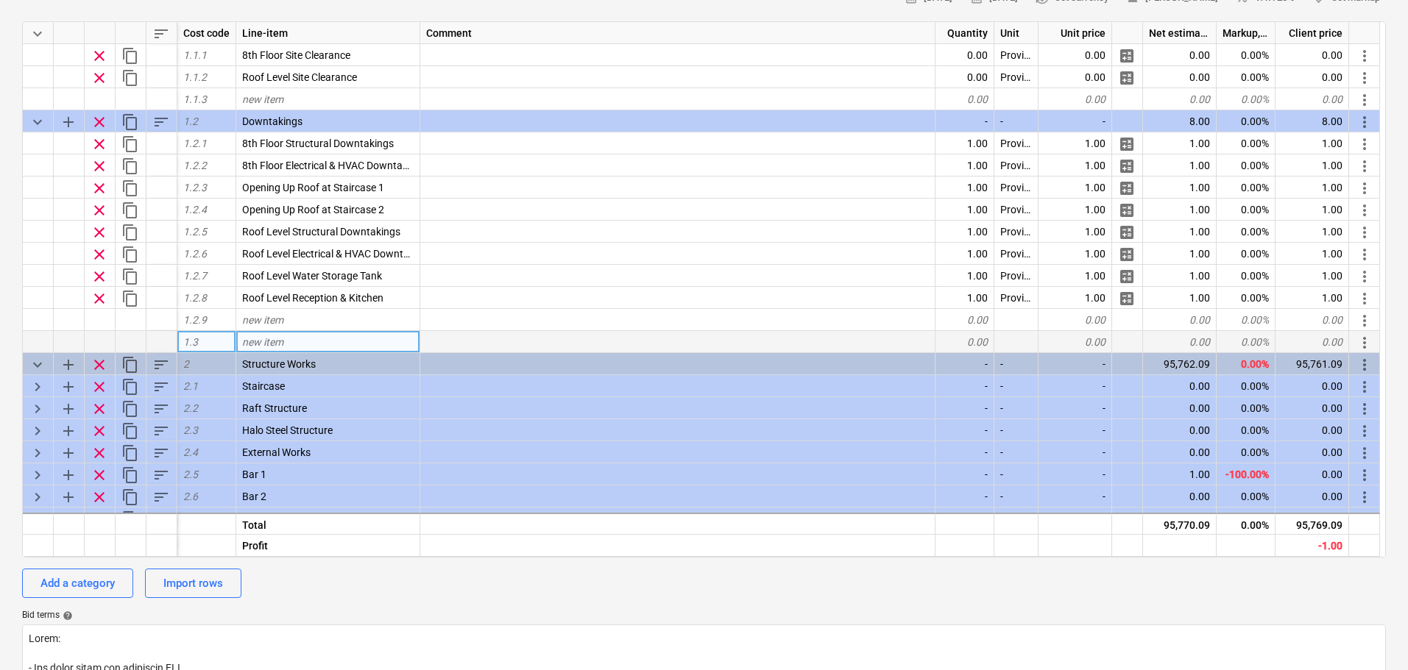
scroll to position [147, 0]
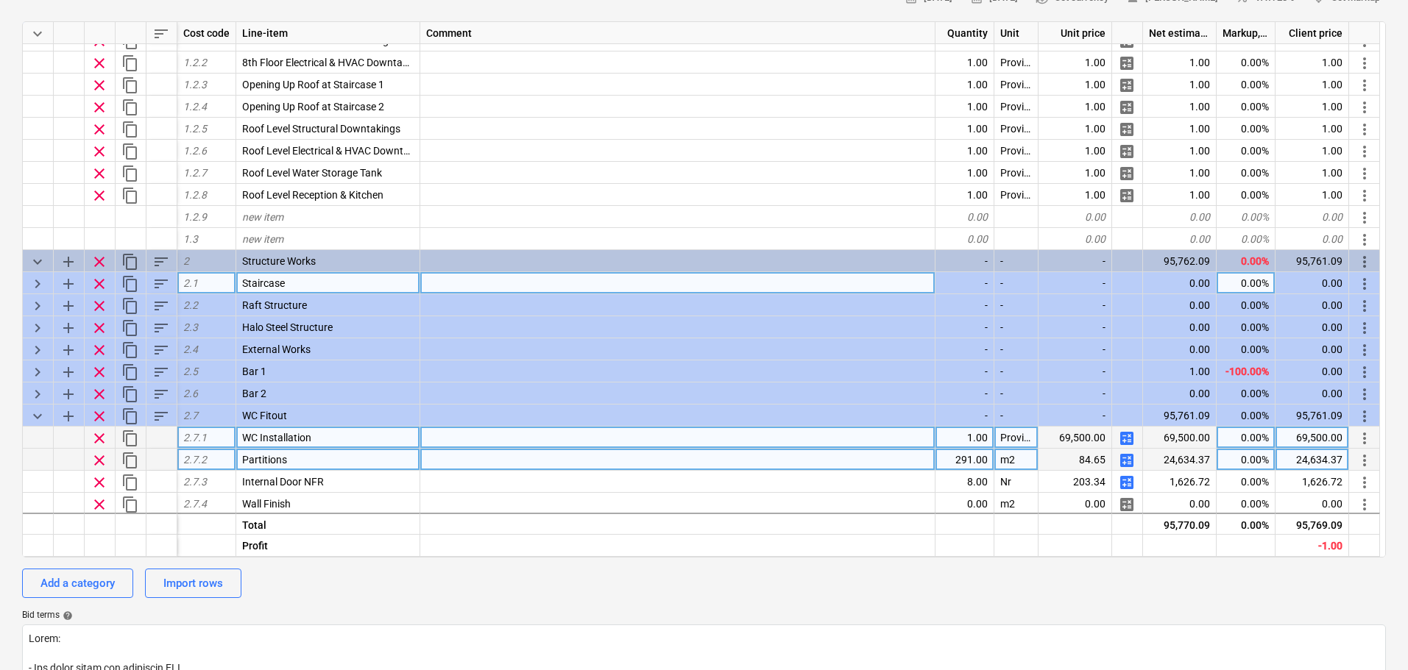
click at [34, 283] on span "keyboard_arrow_right" at bounding box center [38, 284] width 18 height 18
type textarea "x"
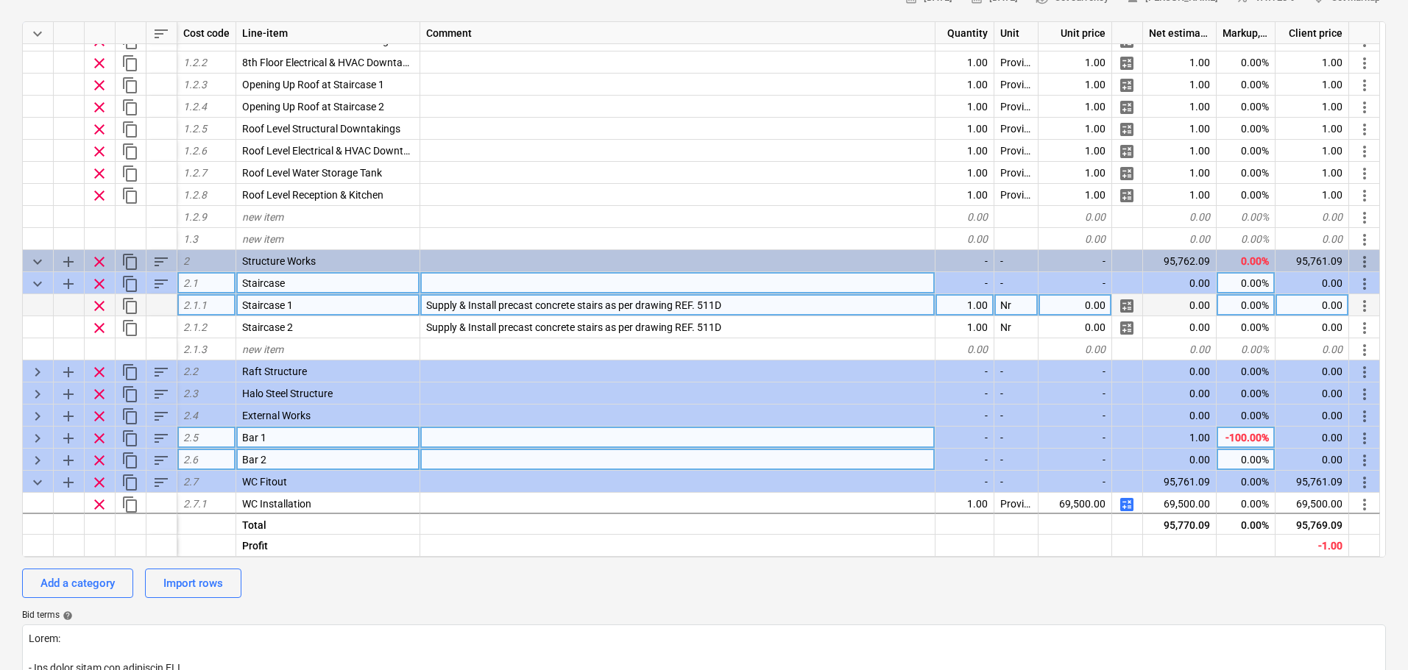
click at [1055, 305] on div "0.00" at bounding box center [1075, 305] width 74 height 22
type input "6000"
type textarea "x"
type input "6000"
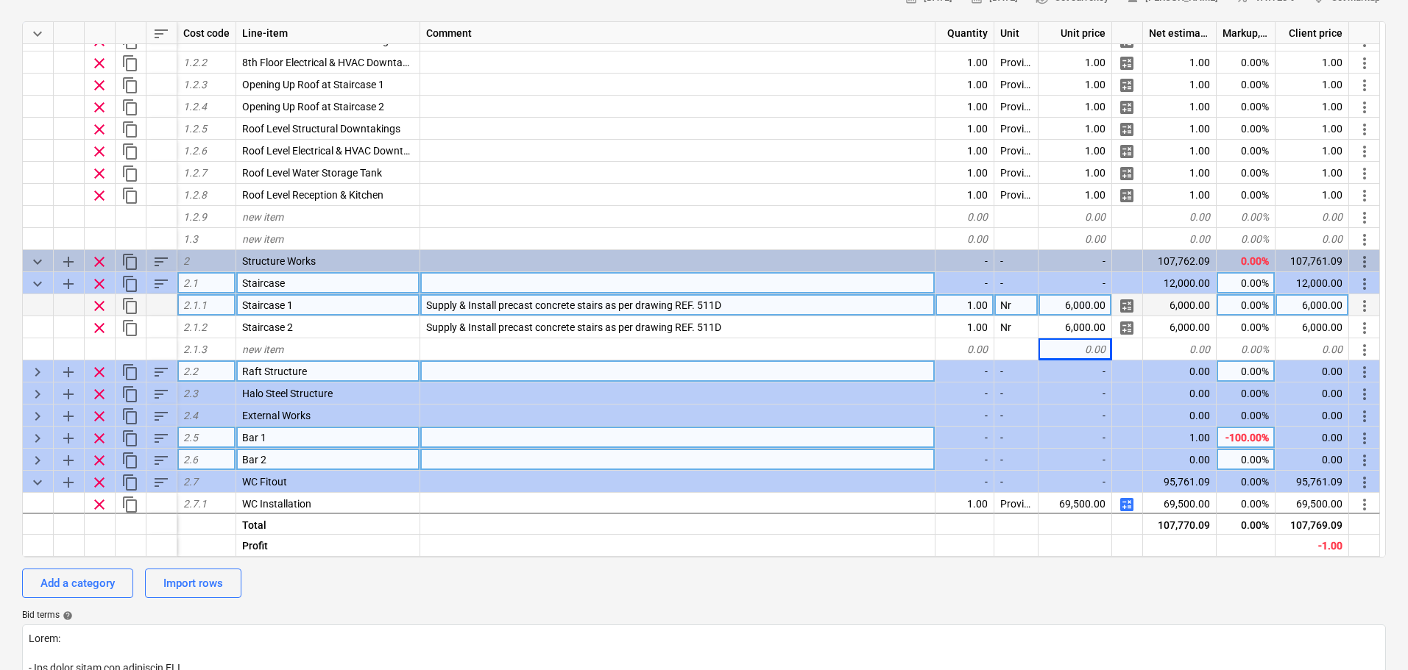
click at [35, 378] on span "keyboard_arrow_right" at bounding box center [38, 373] width 18 height 18
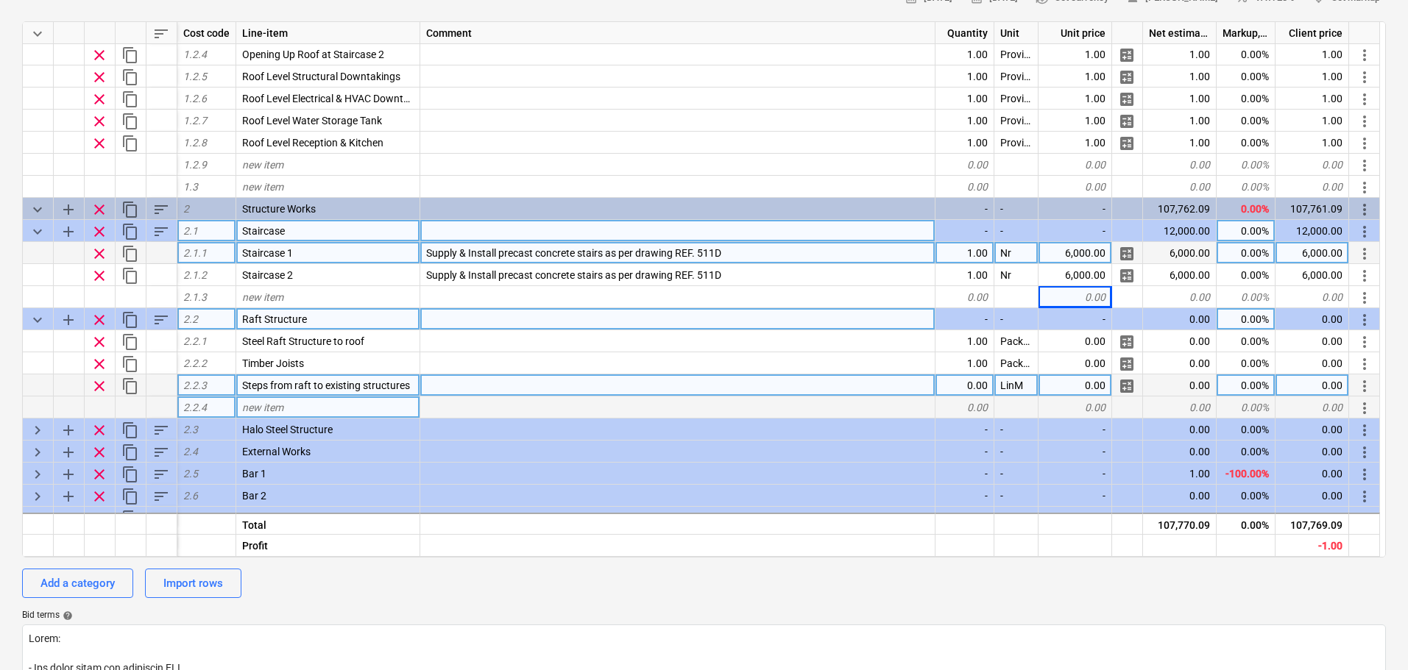
scroll to position [294, 0]
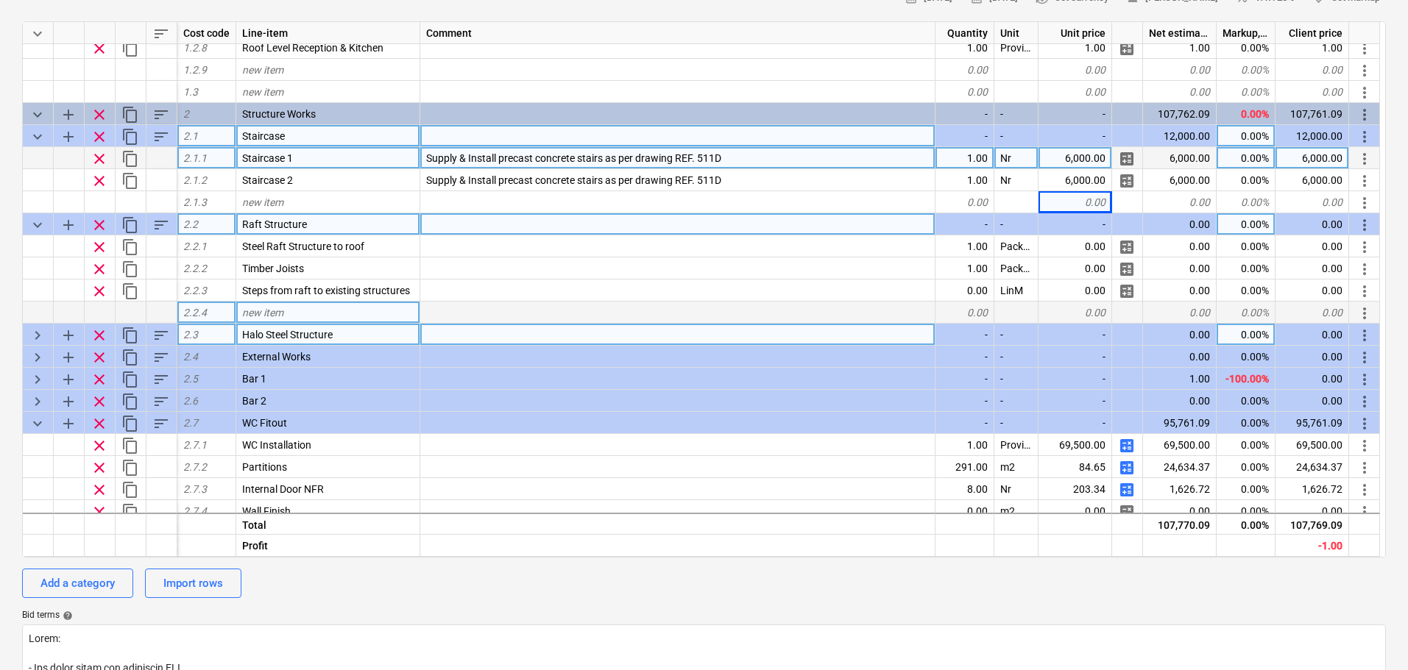
click at [43, 339] on span "keyboard_arrow_right" at bounding box center [38, 336] width 18 height 18
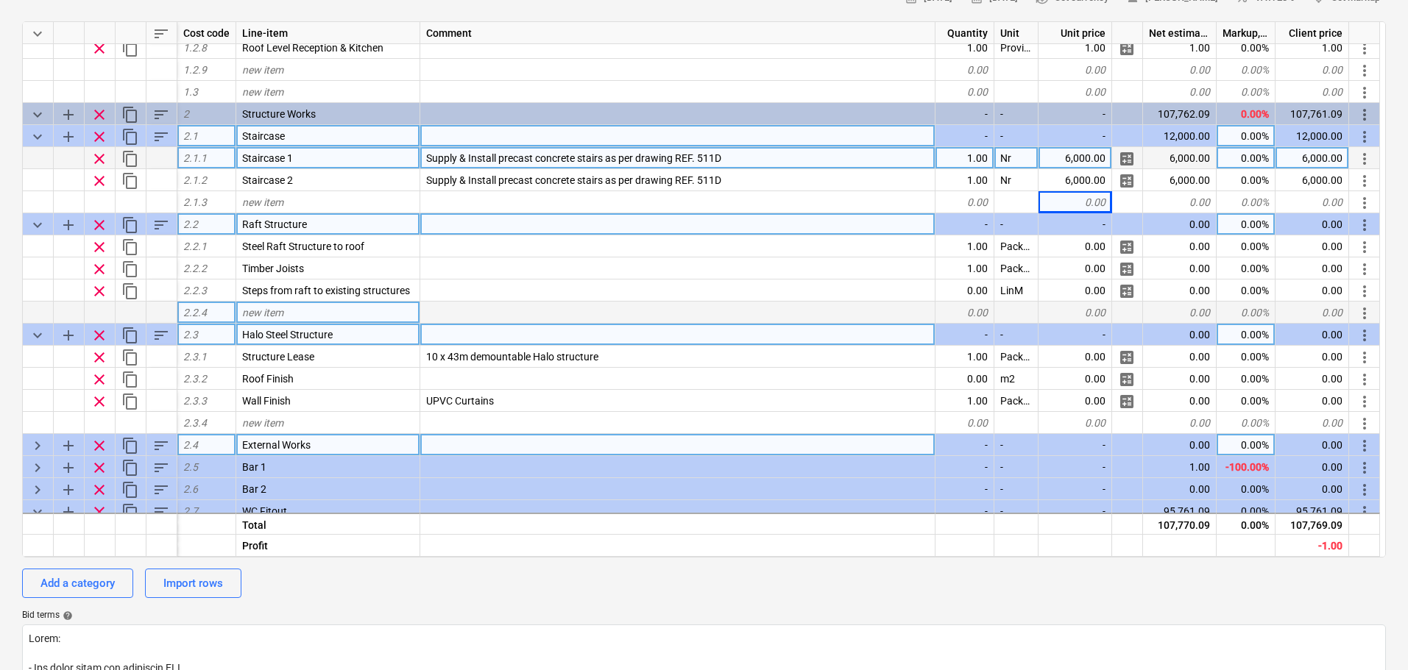
click at [42, 436] on div "keyboard_arrow_right" at bounding box center [38, 445] width 31 height 22
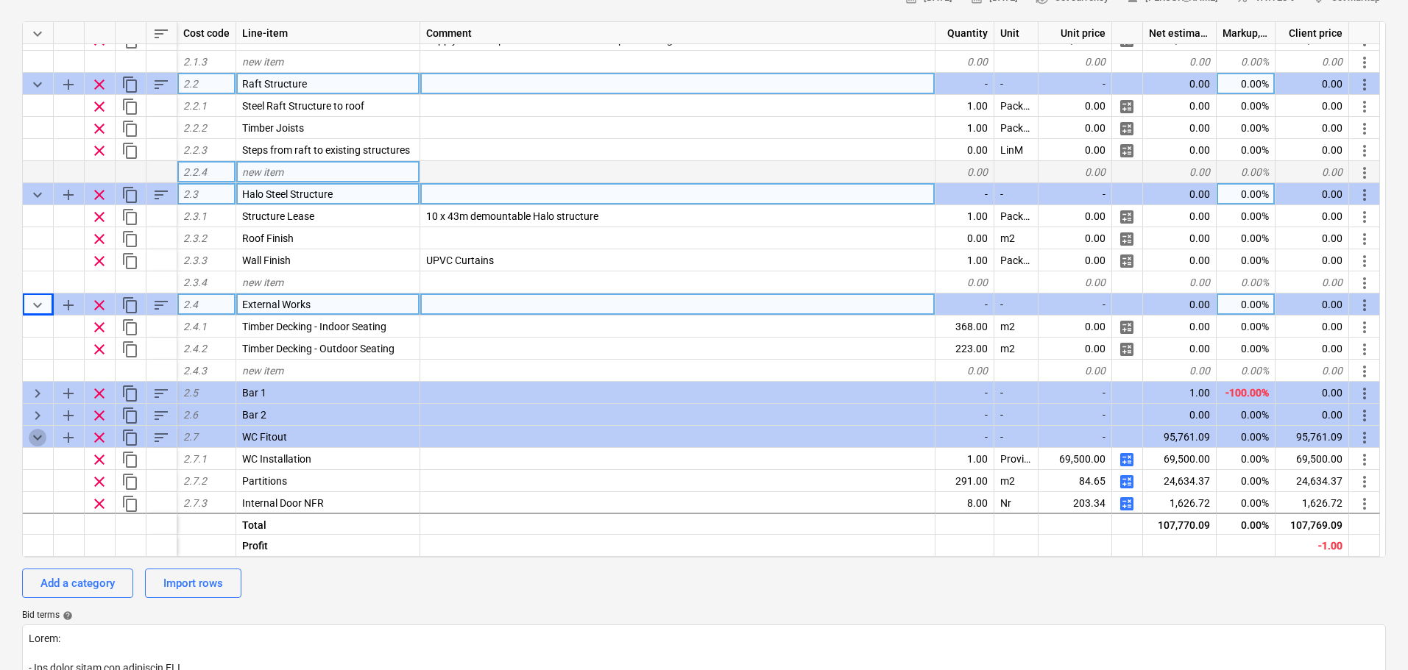
scroll to position [442, 0]
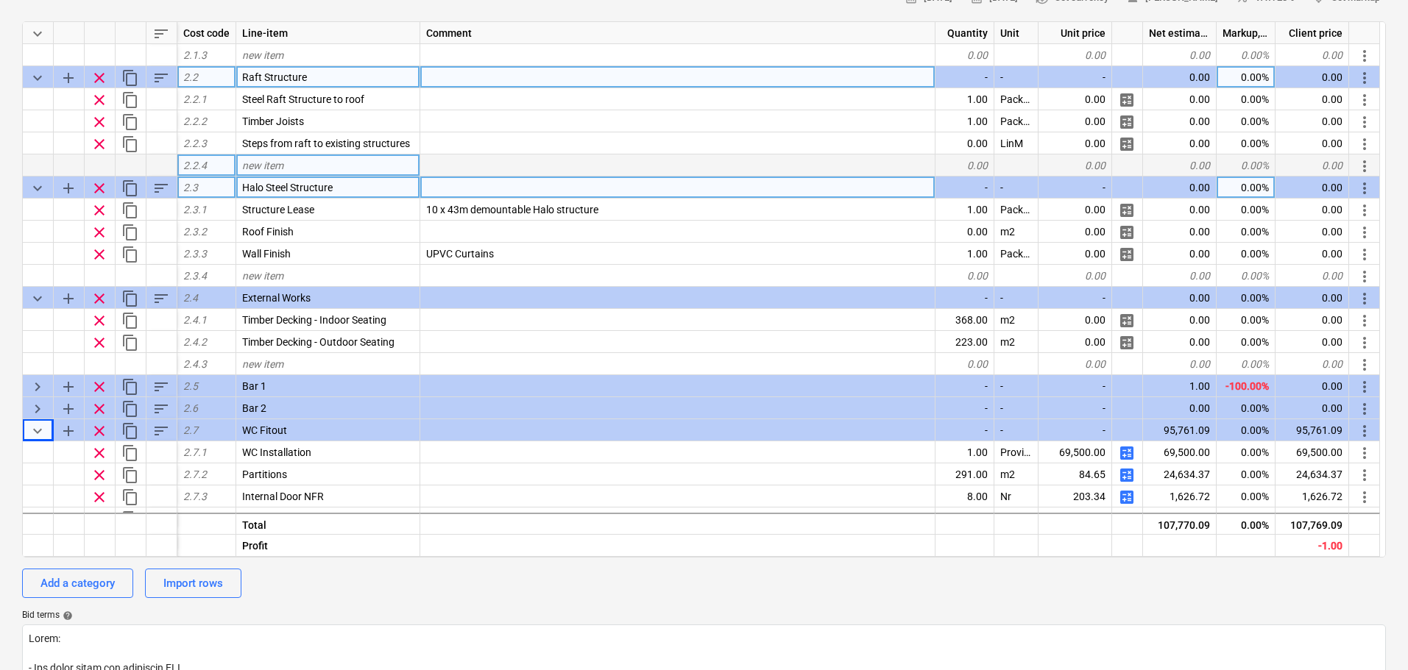
drag, startPoint x: 42, startPoint y: 436, endPoint x: 0, endPoint y: 358, distance: 89.2
click at [0, 358] on div "Waterloo Sunset - Preliminary Budget QU-0246 Stage: Enquiry arrow_drop_down not…" at bounding box center [704, 522] width 1408 height 1351
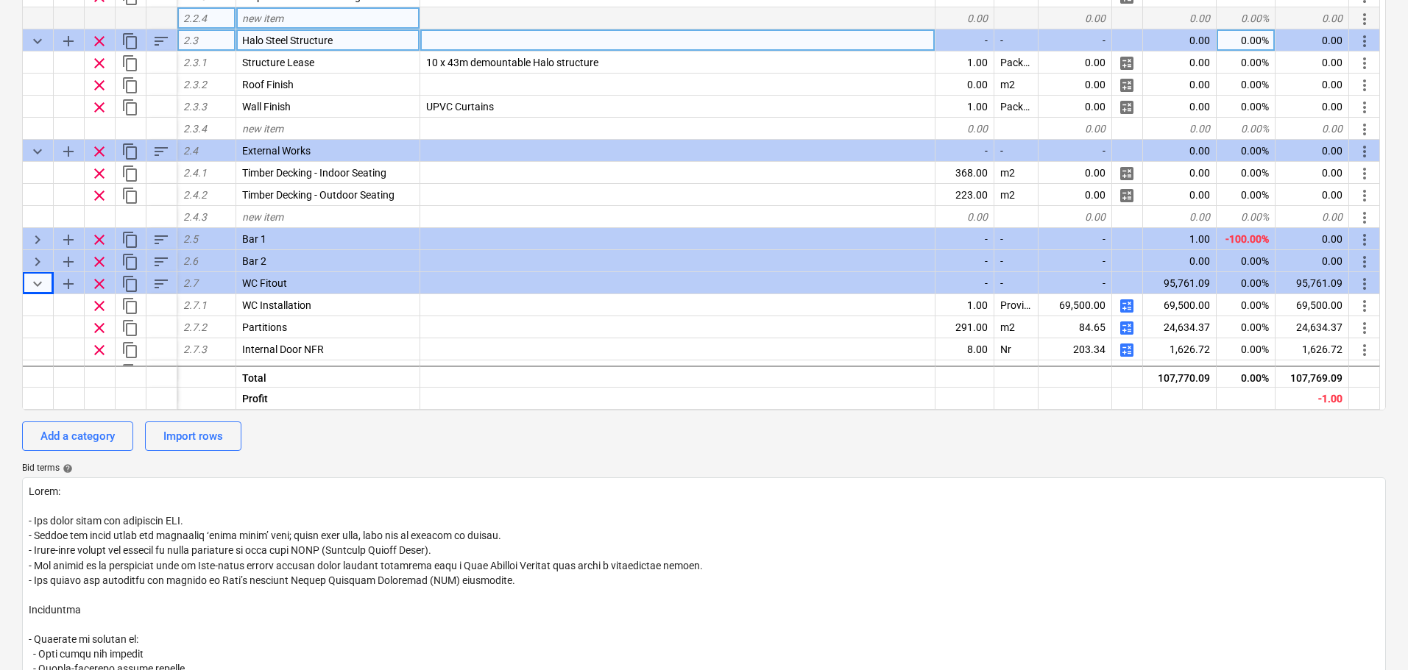
scroll to position [662, 0]
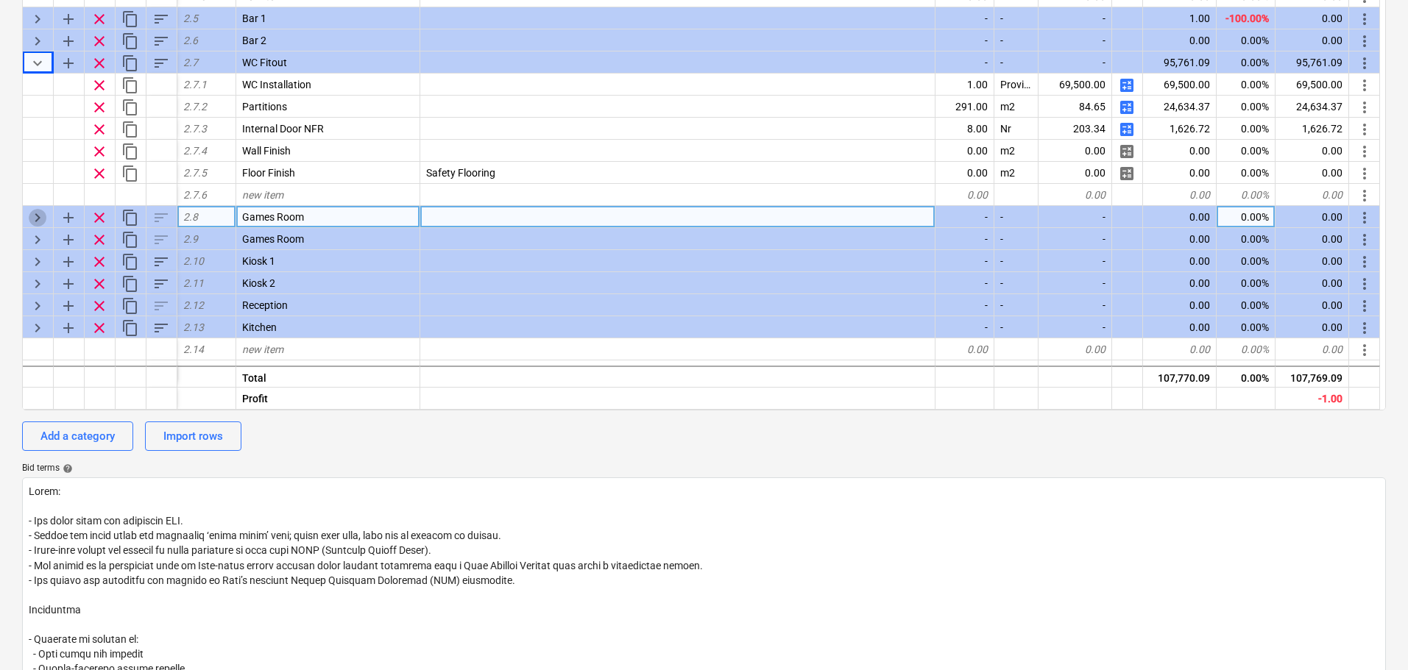
click at [35, 219] on span "keyboard_arrow_right" at bounding box center [38, 218] width 18 height 18
type textarea "x"
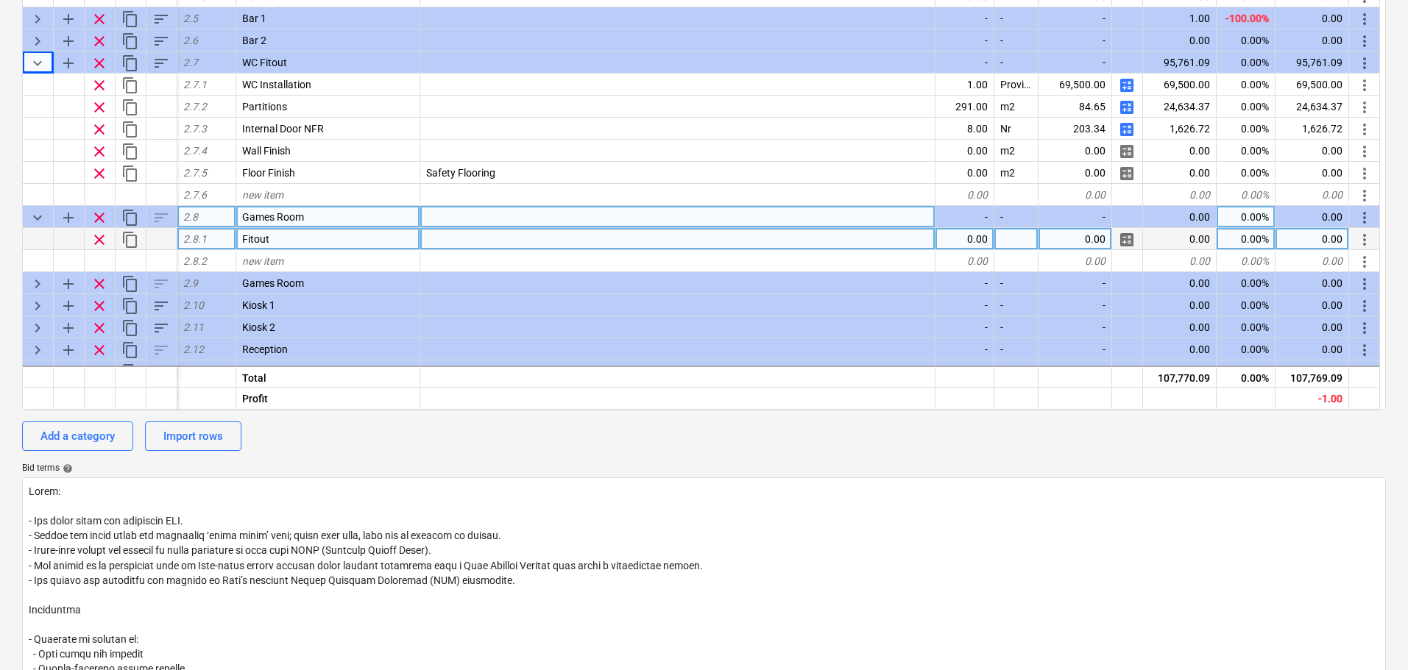
click at [960, 235] on div "0.00" at bounding box center [964, 239] width 59 height 22
type input "1"
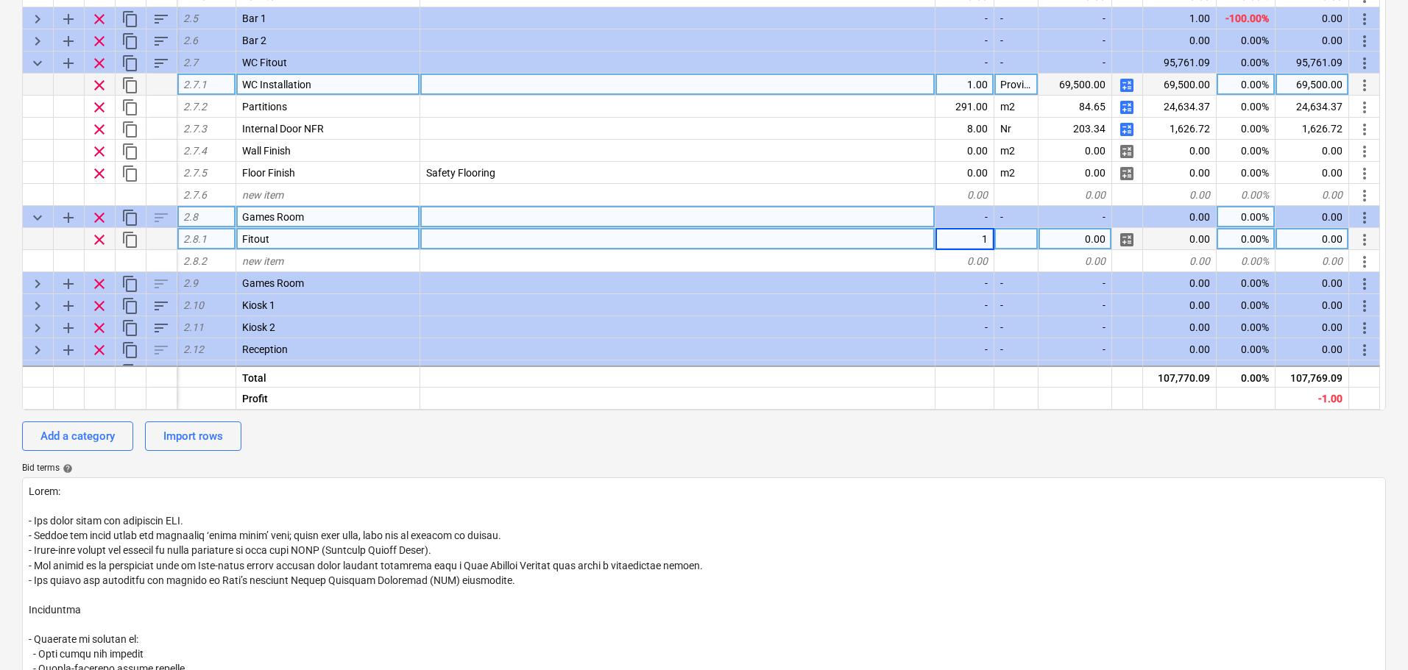
click at [1022, 91] on div "Provisional Sum" at bounding box center [1016, 85] width 44 height 22
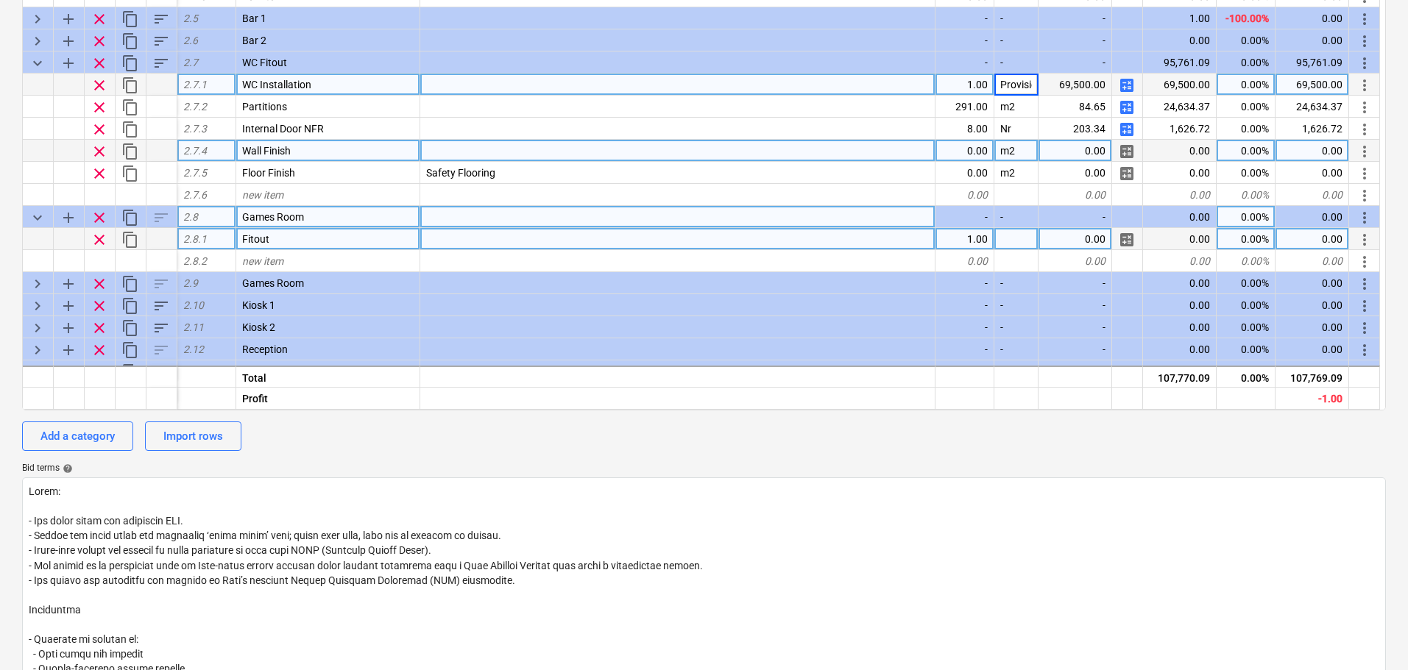
scroll to position [0, 43]
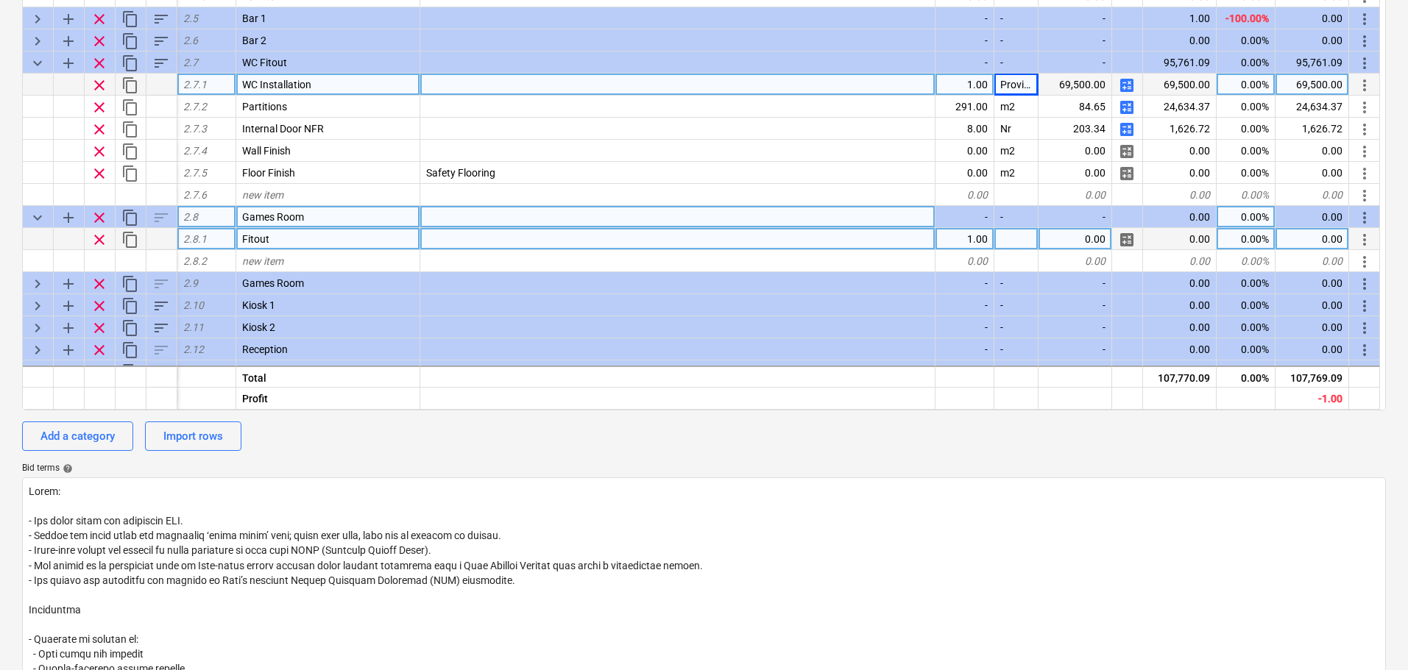
click at [1015, 241] on div at bounding box center [1016, 239] width 44 height 22
type textarea "x"
type input "3"
type input "5000"
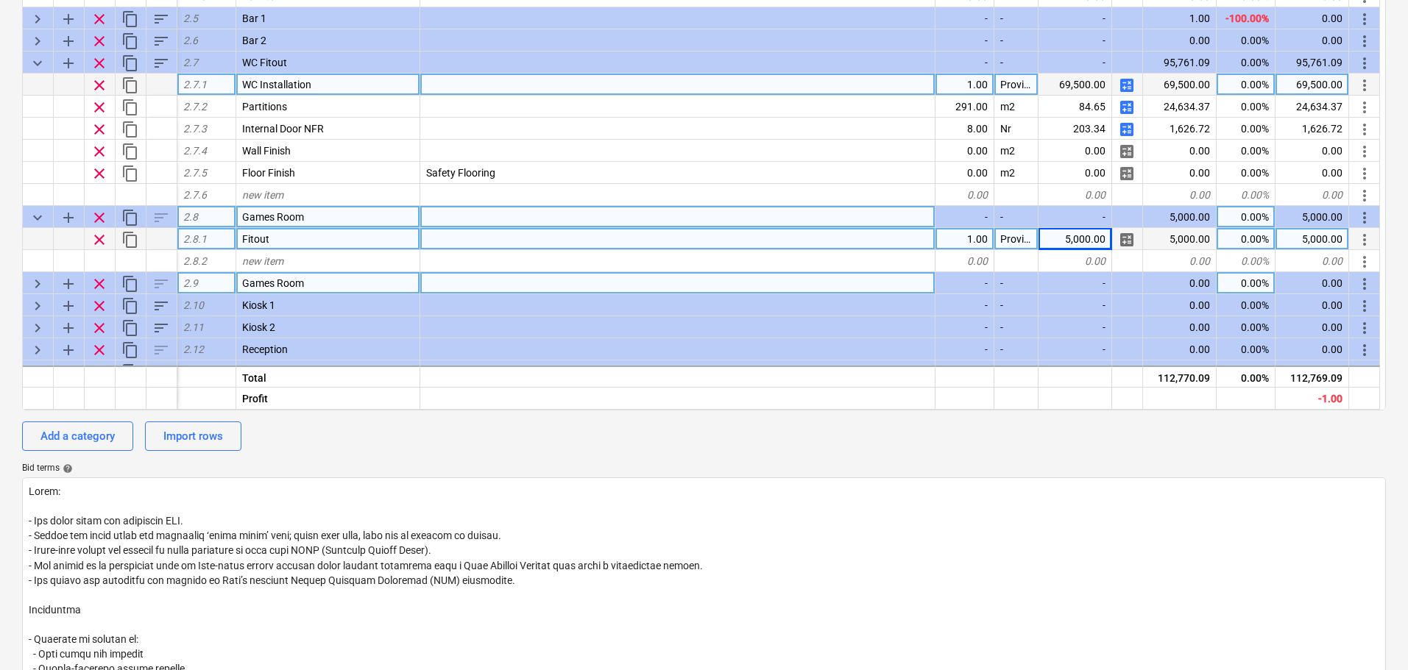
click at [44, 282] on span "keyboard_arrow_right" at bounding box center [38, 284] width 18 height 18
type textarea "x"
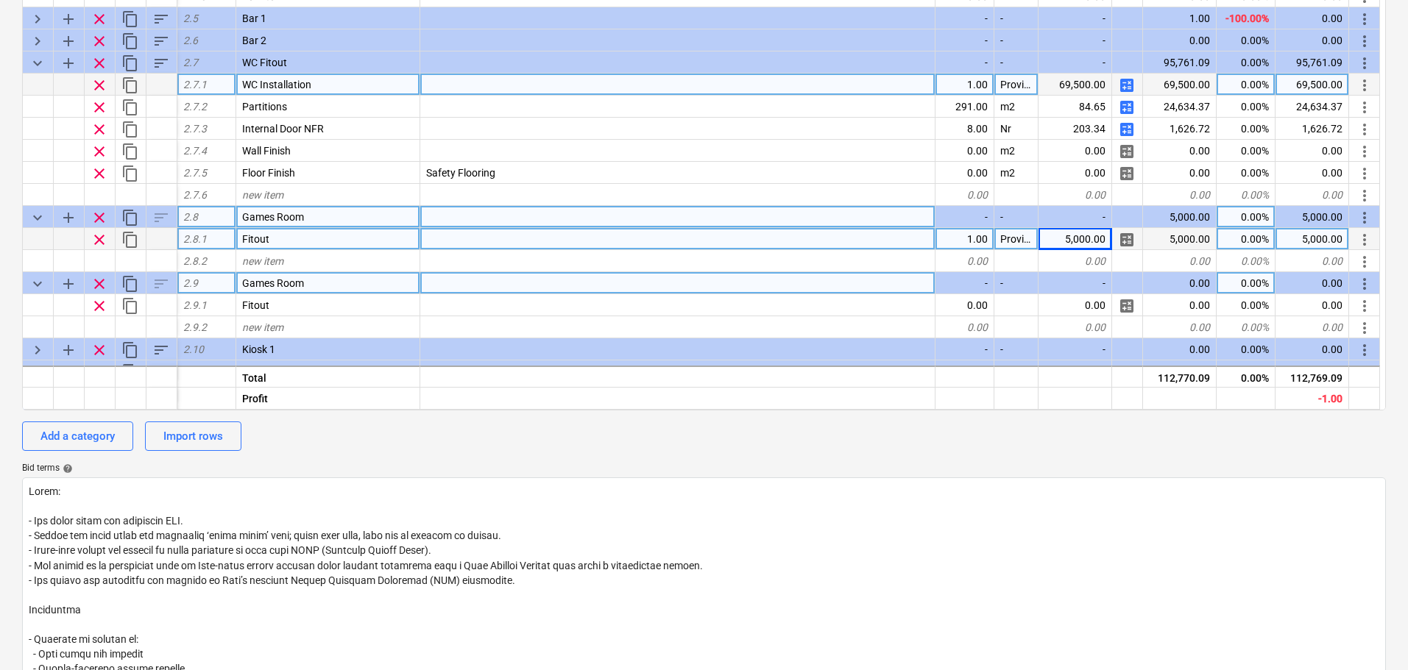
click at [377, 286] on div "Games Room" at bounding box center [328, 283] width 184 height 22
type input "[DEMOGRAPHIC_DATA]"
click at [969, 294] on div "-" at bounding box center [964, 283] width 59 height 22
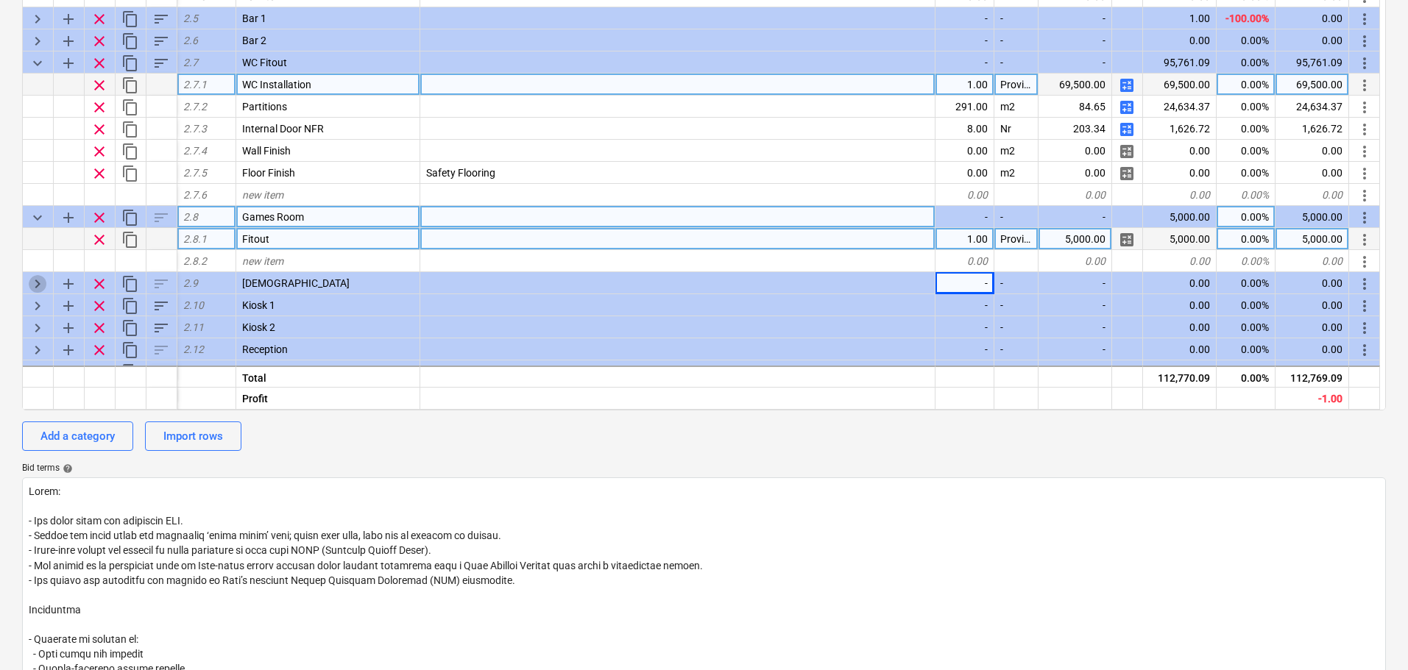
click at [39, 278] on span "keyboard_arrow_right" at bounding box center [38, 284] width 18 height 18
type textarea "x"
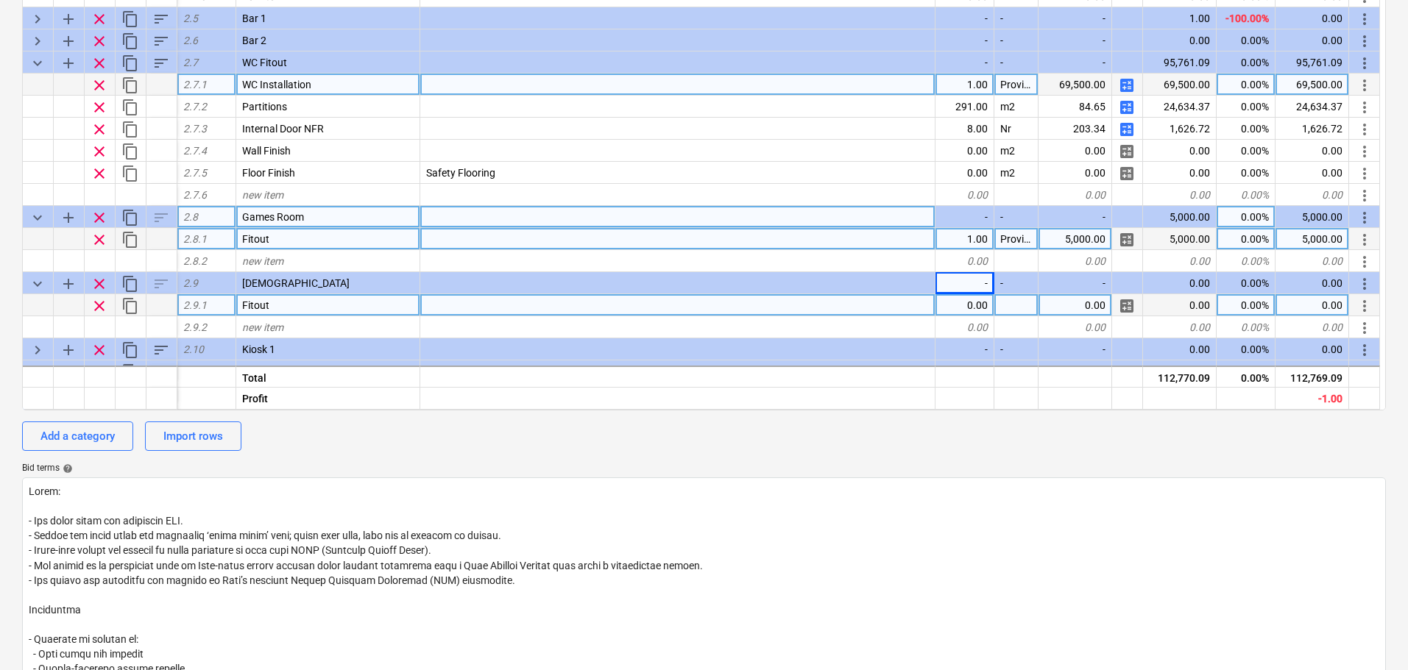
click at [966, 305] on div "0.00" at bounding box center [964, 305] width 59 height 22
click at [971, 272] on div "0.00" at bounding box center [964, 261] width 59 height 22
click at [966, 302] on div "0.00" at bounding box center [964, 305] width 59 height 22
type input "1"
type textarea "x"
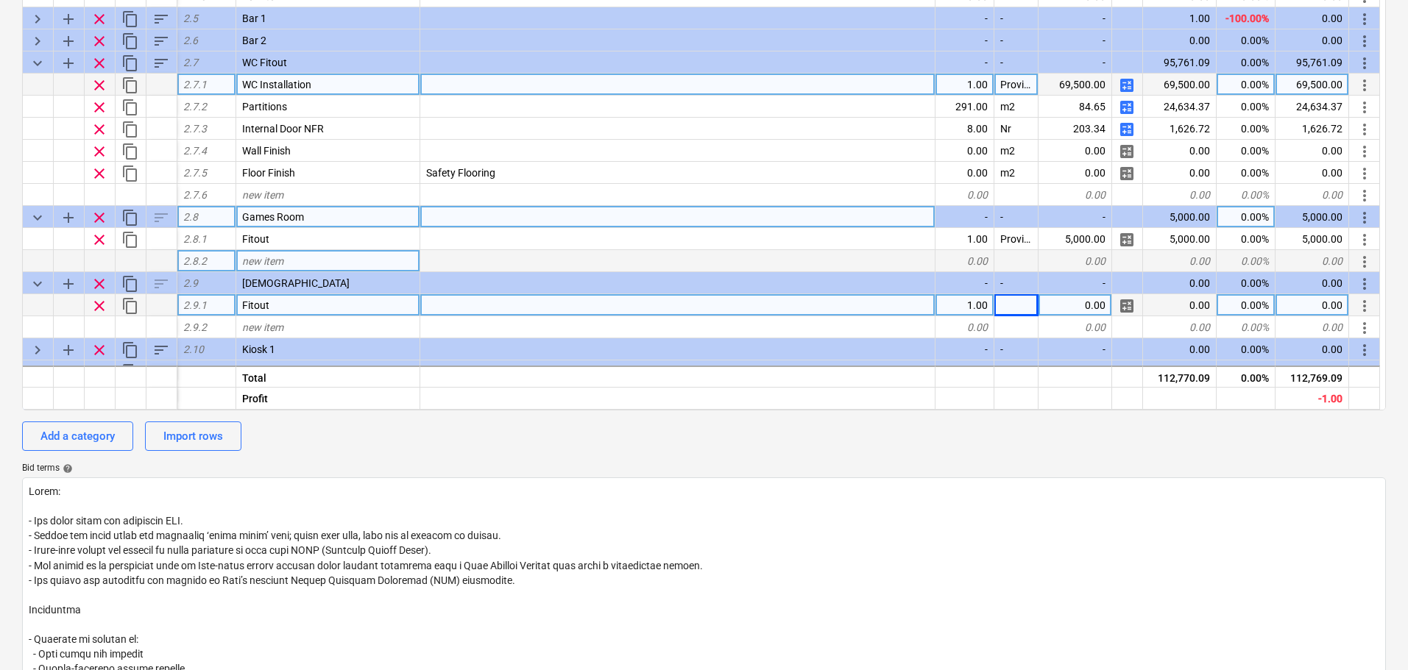
drag, startPoint x: 1091, startPoint y: 236, endPoint x: 1093, endPoint y: 252, distance: 16.3
click at [1093, 252] on div "keyboard_arrow_down sort Cost code Line-item Comment Quantity Unit Unit price N…" at bounding box center [704, 142] width 1364 height 537
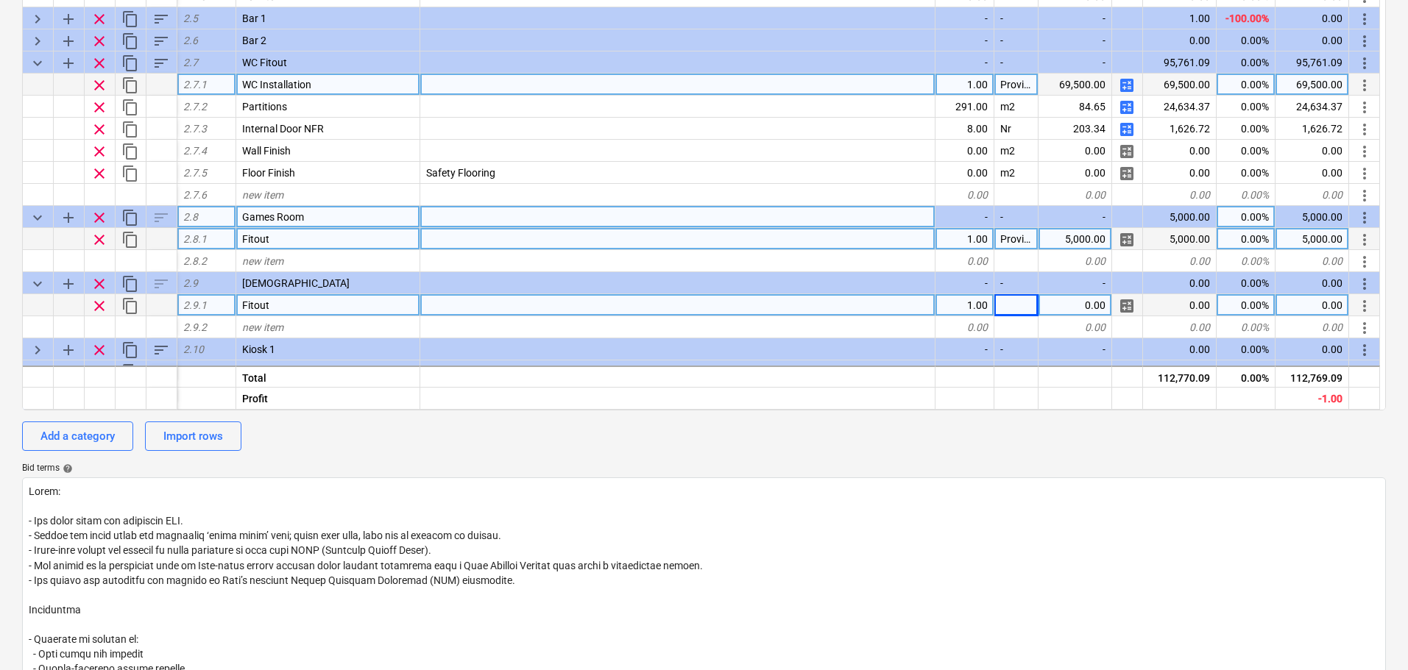
click at [1085, 247] on div "5,000.00" at bounding box center [1075, 239] width 74 height 22
type input "0"
type textarea "x"
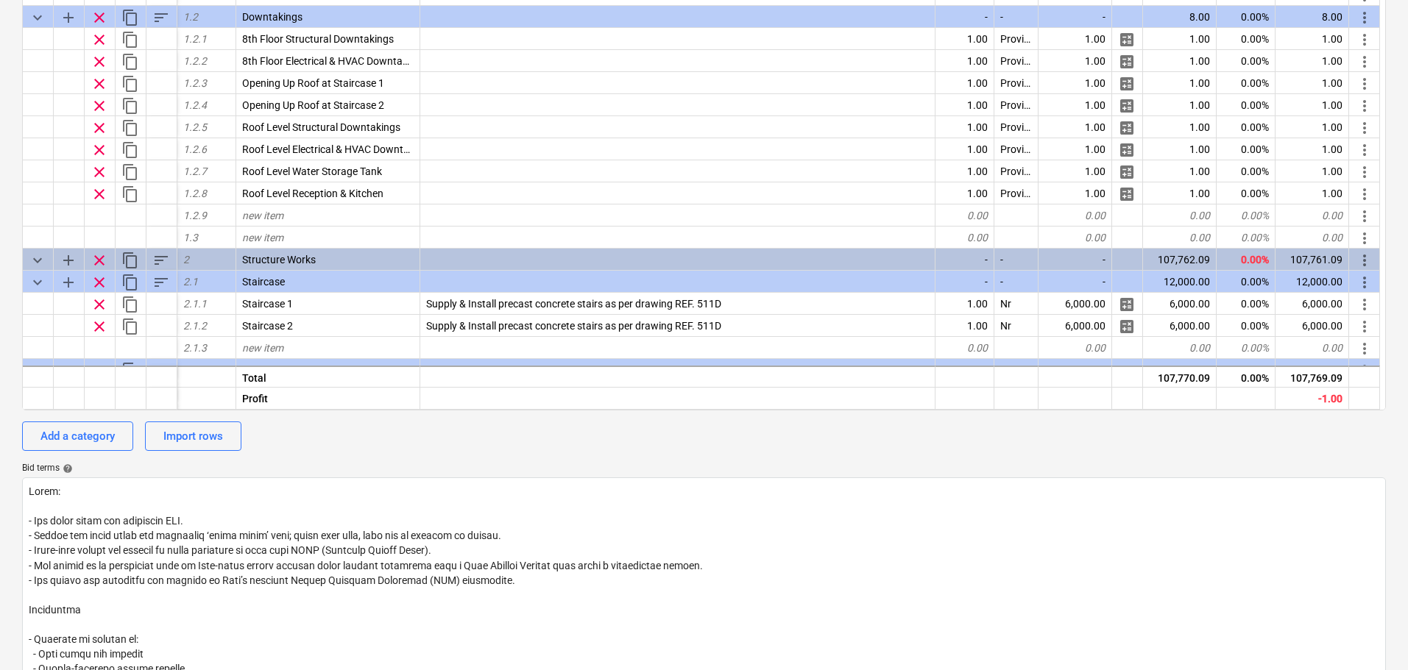
scroll to position [0, 0]
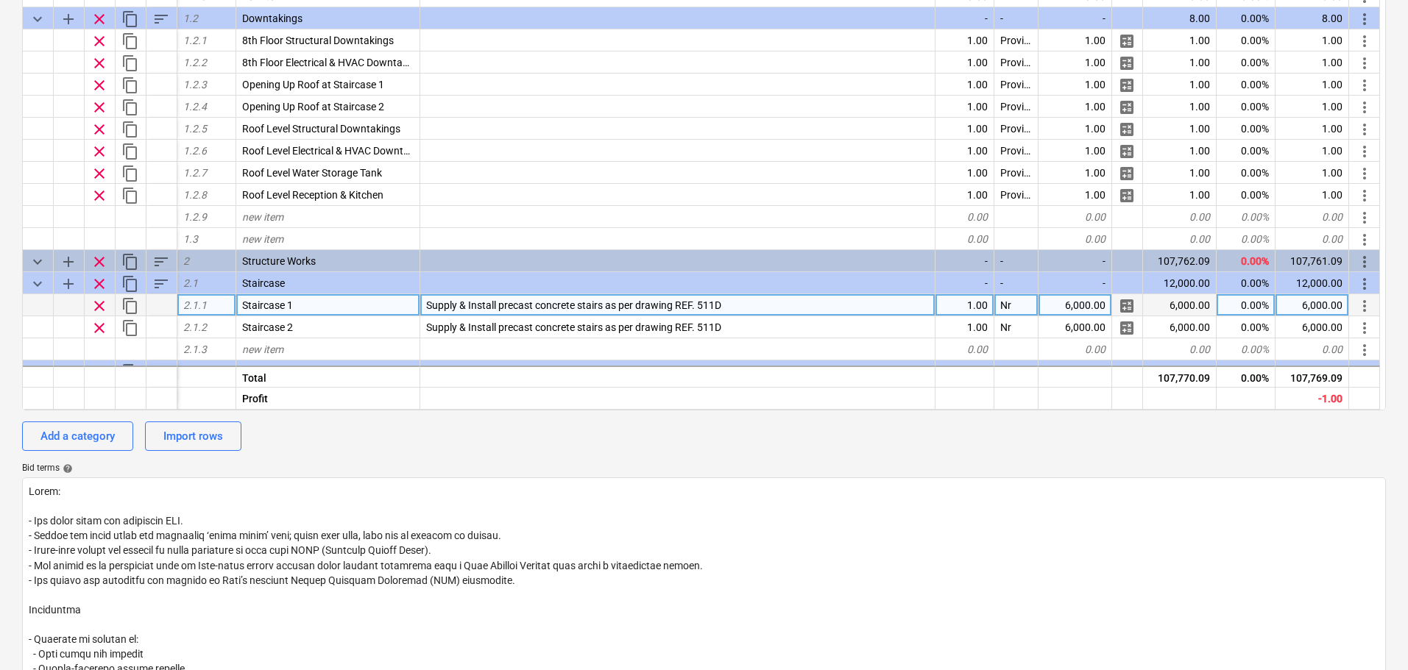
click at [1054, 308] on div "6,000.00" at bounding box center [1075, 305] width 74 height 22
type input "0"
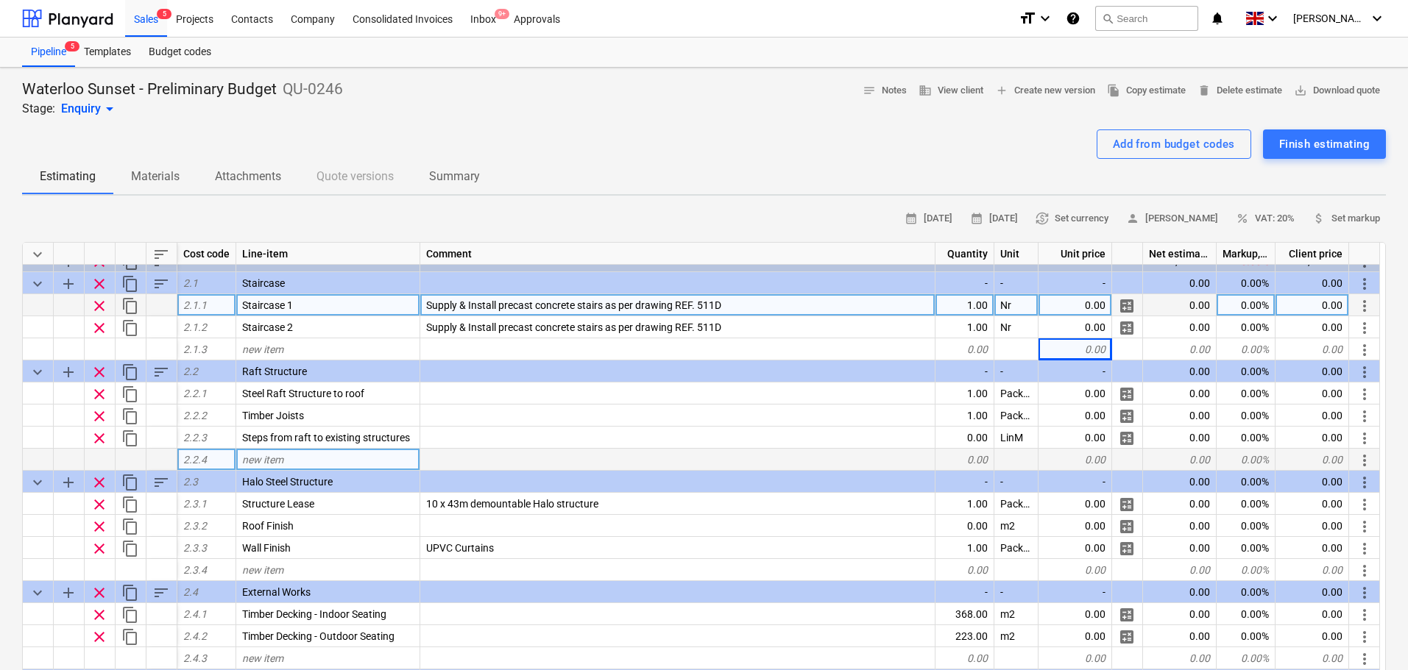
scroll to position [662, 0]
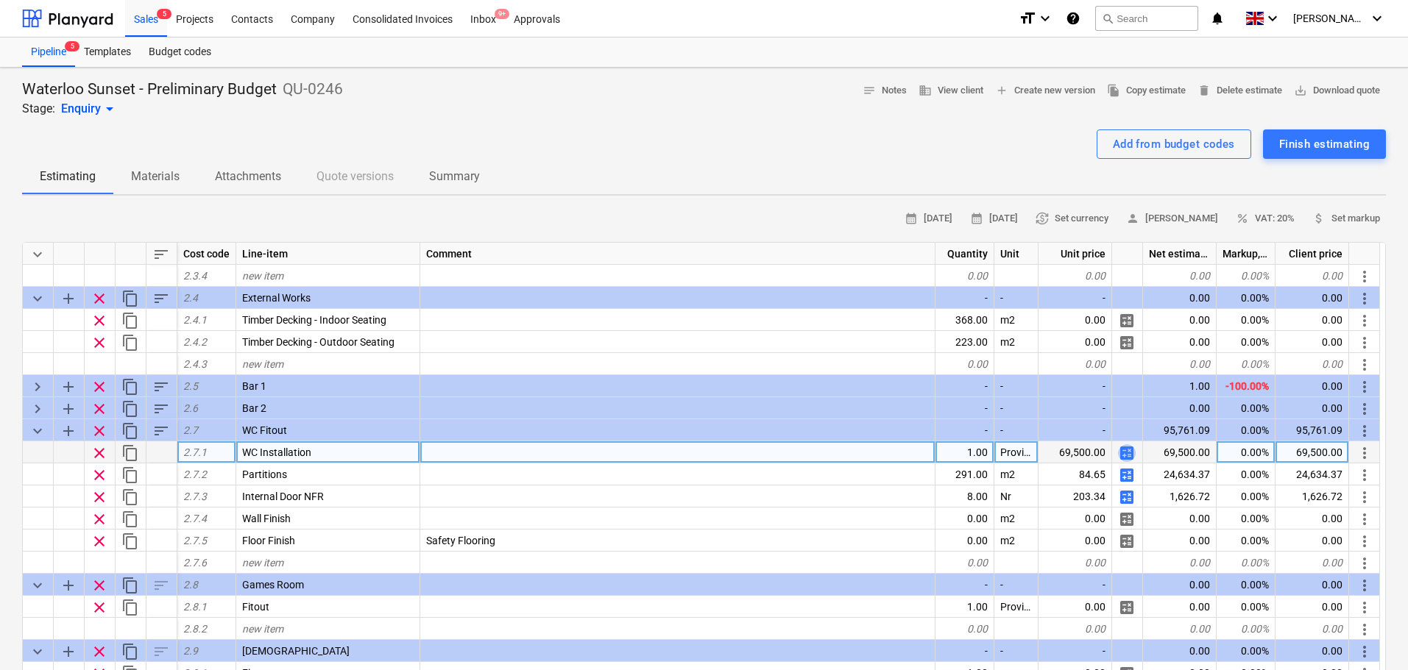
click at [1126, 451] on span "calculate" at bounding box center [1127, 454] width 18 height 18
type textarea "x"
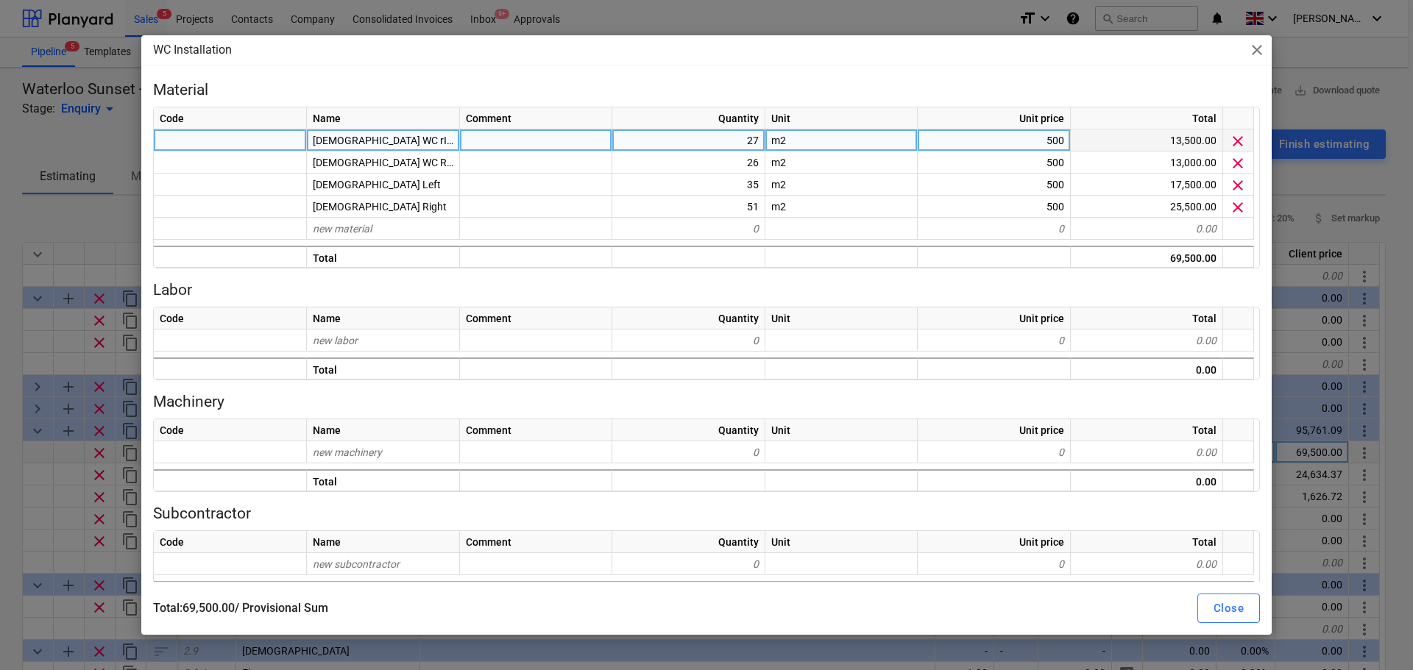
click at [985, 138] on div "500" at bounding box center [994, 141] width 153 height 22
type input "780"
type textarea "x"
type input "780"
type textarea "x"
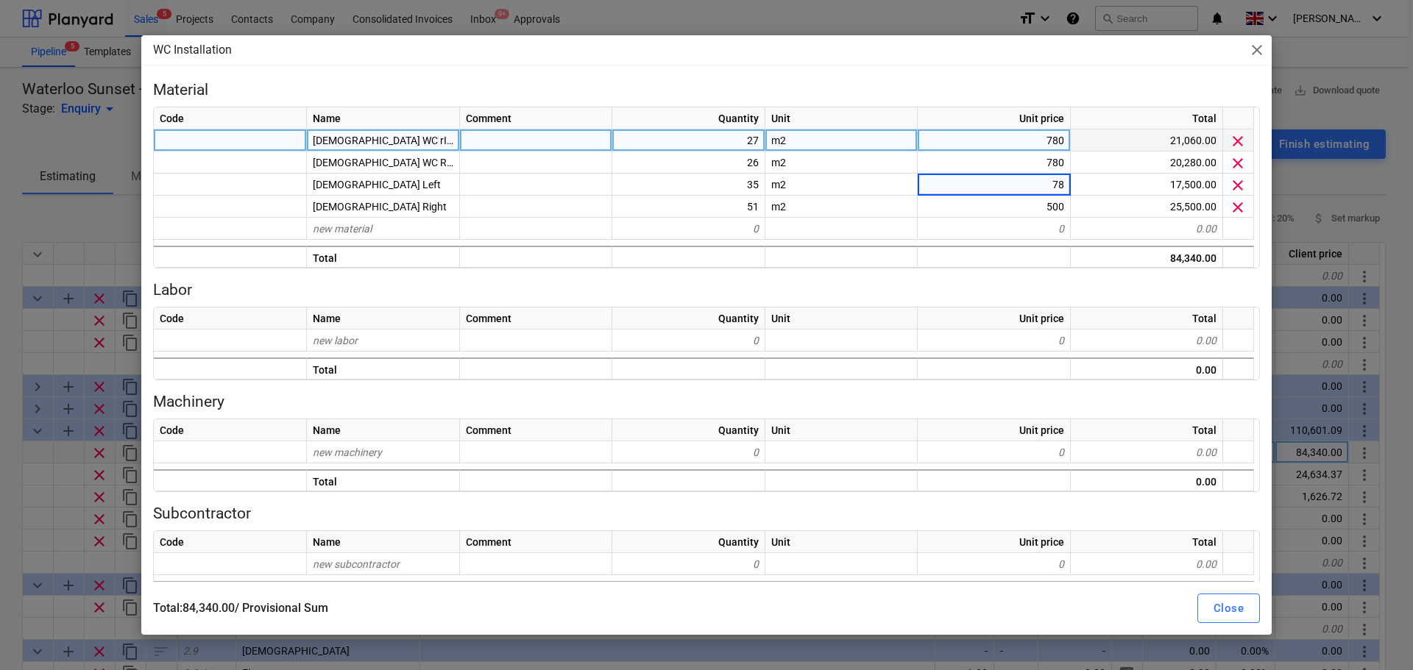
type input "780"
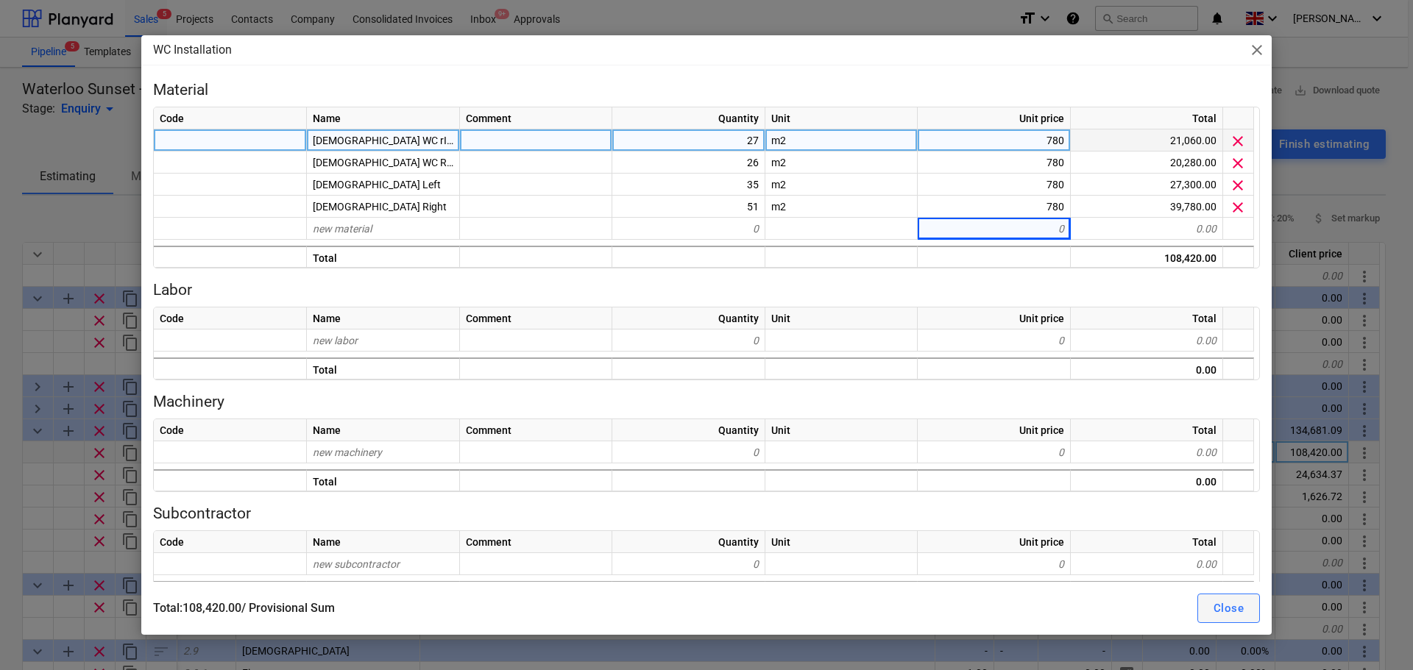
click at [1229, 615] on div "Close" at bounding box center [1229, 608] width 30 height 19
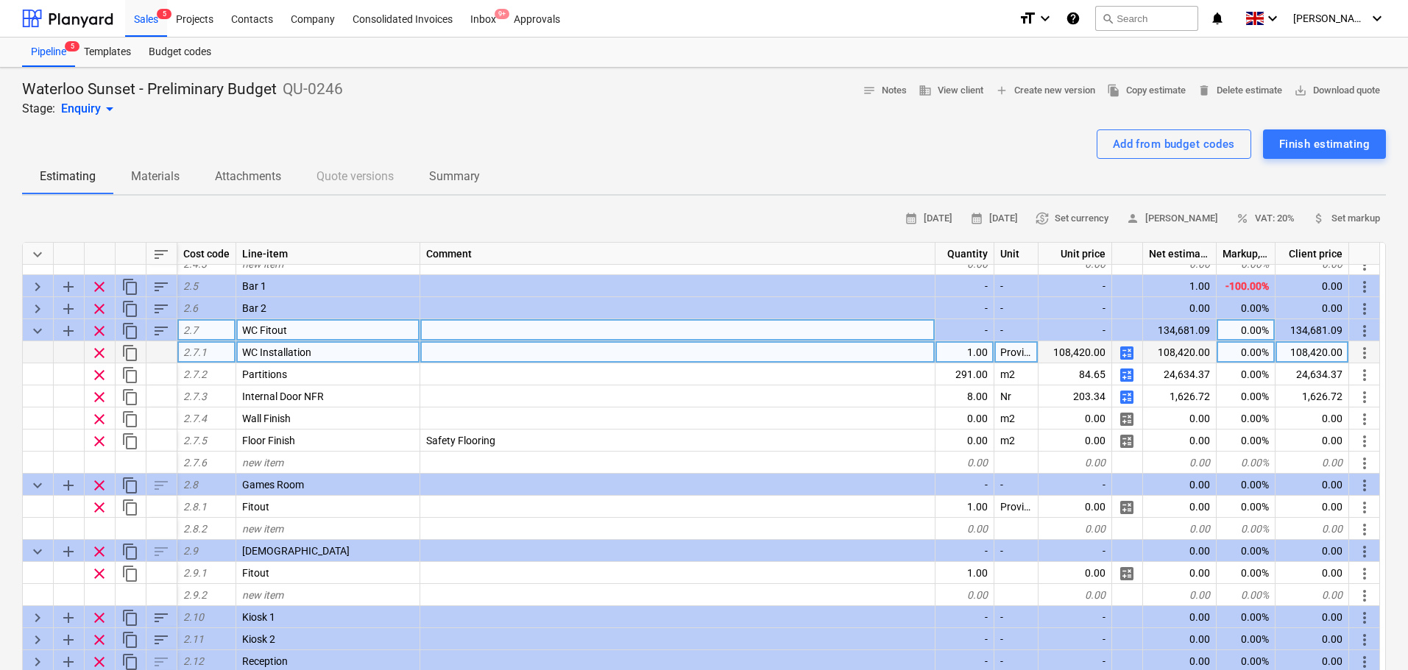
scroll to position [768, 0]
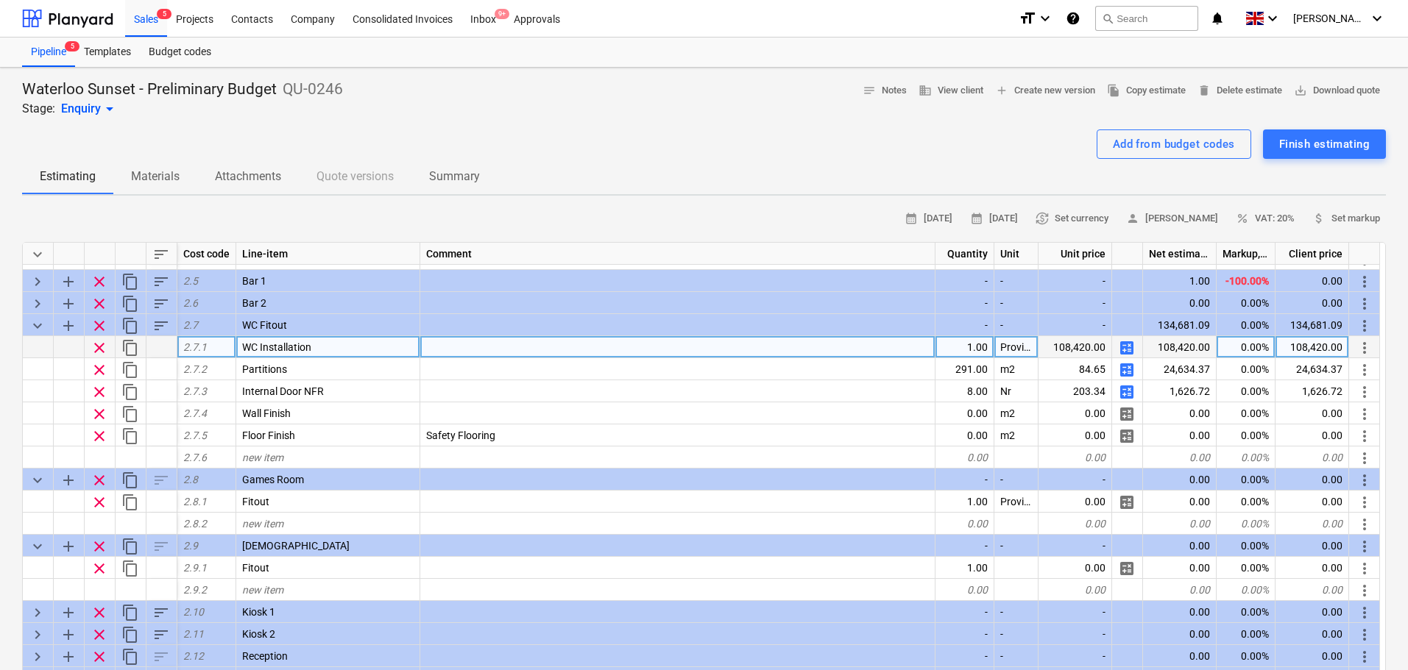
click at [1128, 346] on span "calculate" at bounding box center [1127, 348] width 18 height 18
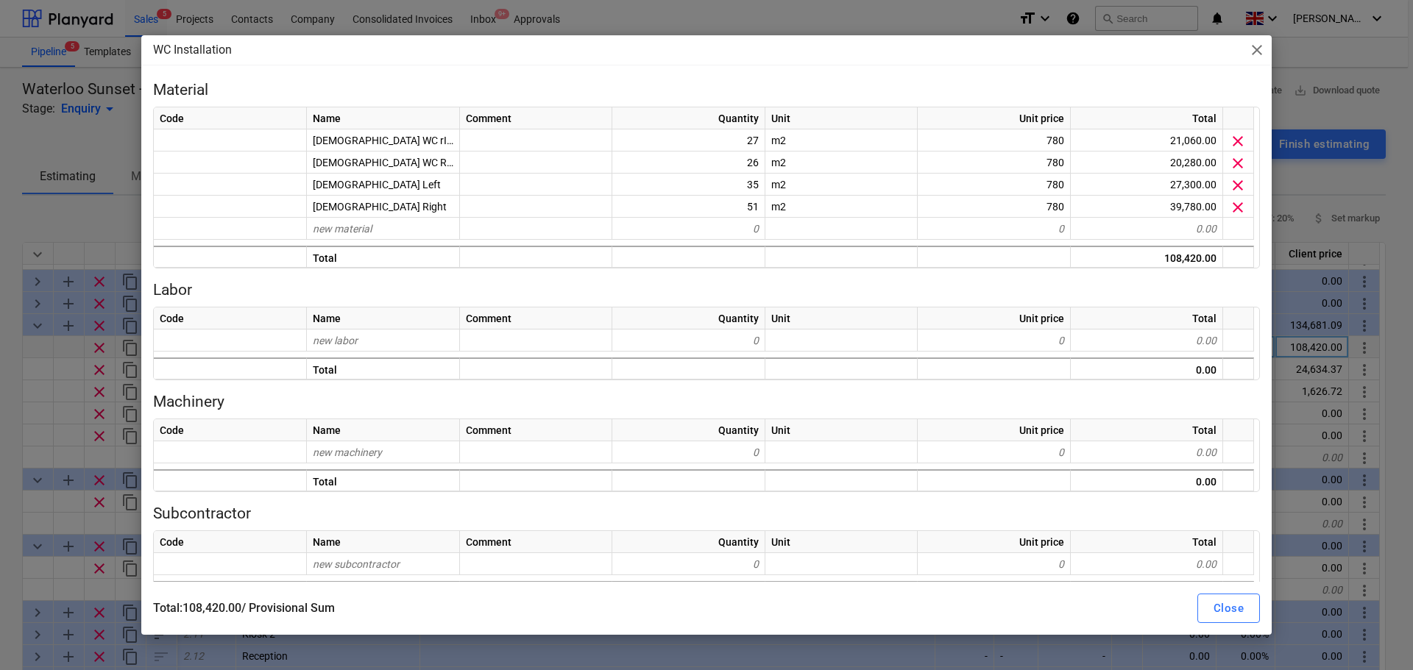
click at [0, 244] on div "WC Installation close Material Code Name Comment Quantity Unit Unit price Total…" at bounding box center [706, 335] width 1413 height 670
type textarea "x"
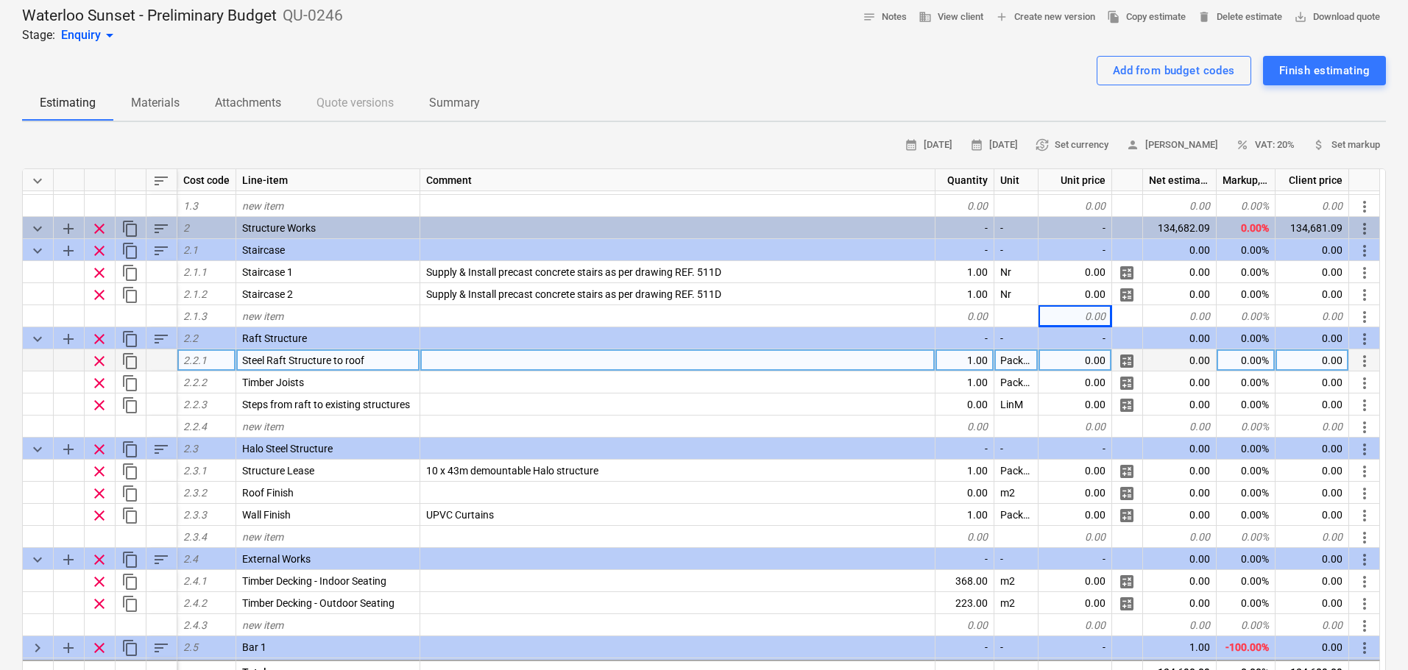
scroll to position [368, 0]
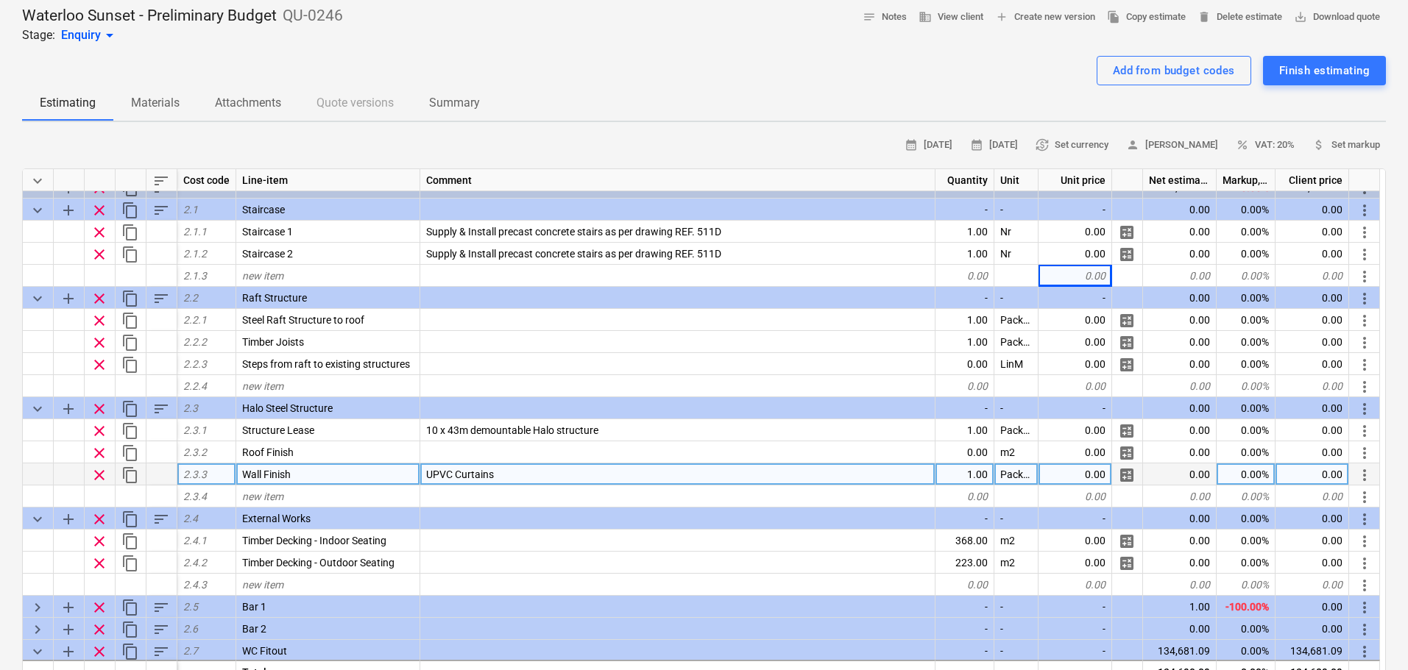
click at [955, 470] on div "1.00" at bounding box center [964, 475] width 59 height 22
type input "2"
type input "18"
type textarea "x"
type input "Nr"
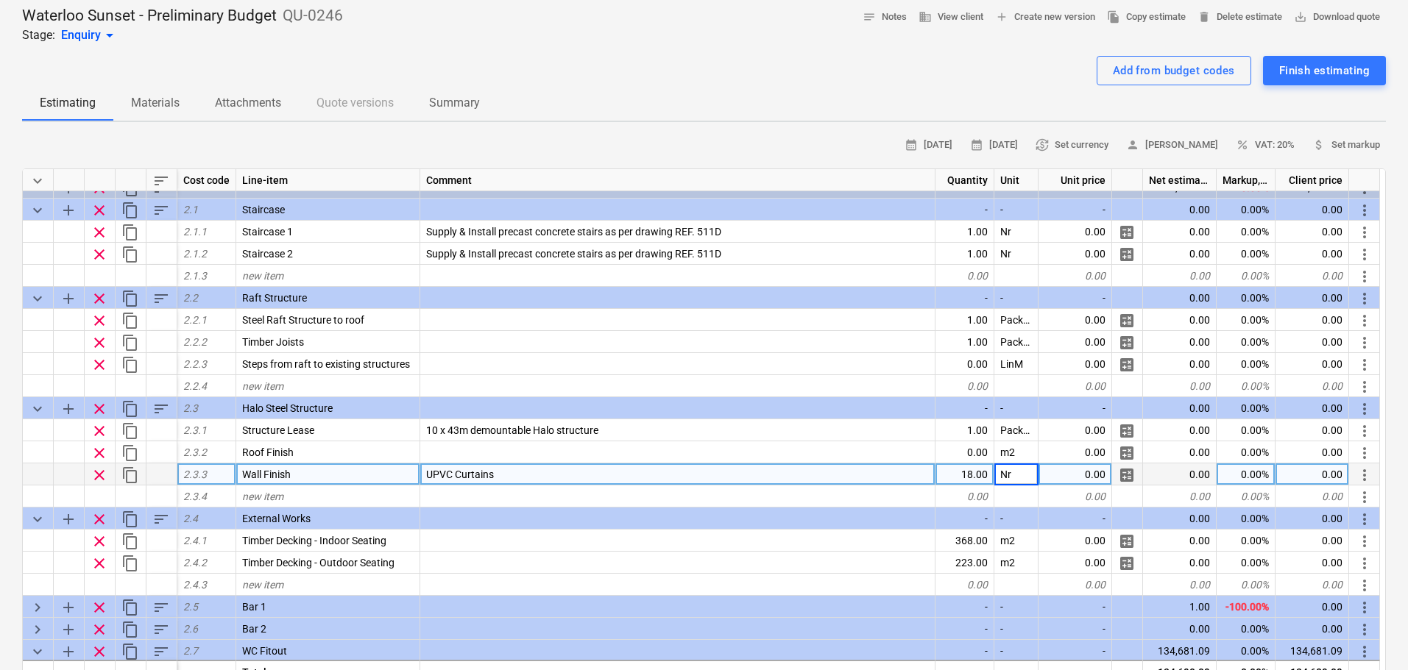
type textarea "x"
type input "380"
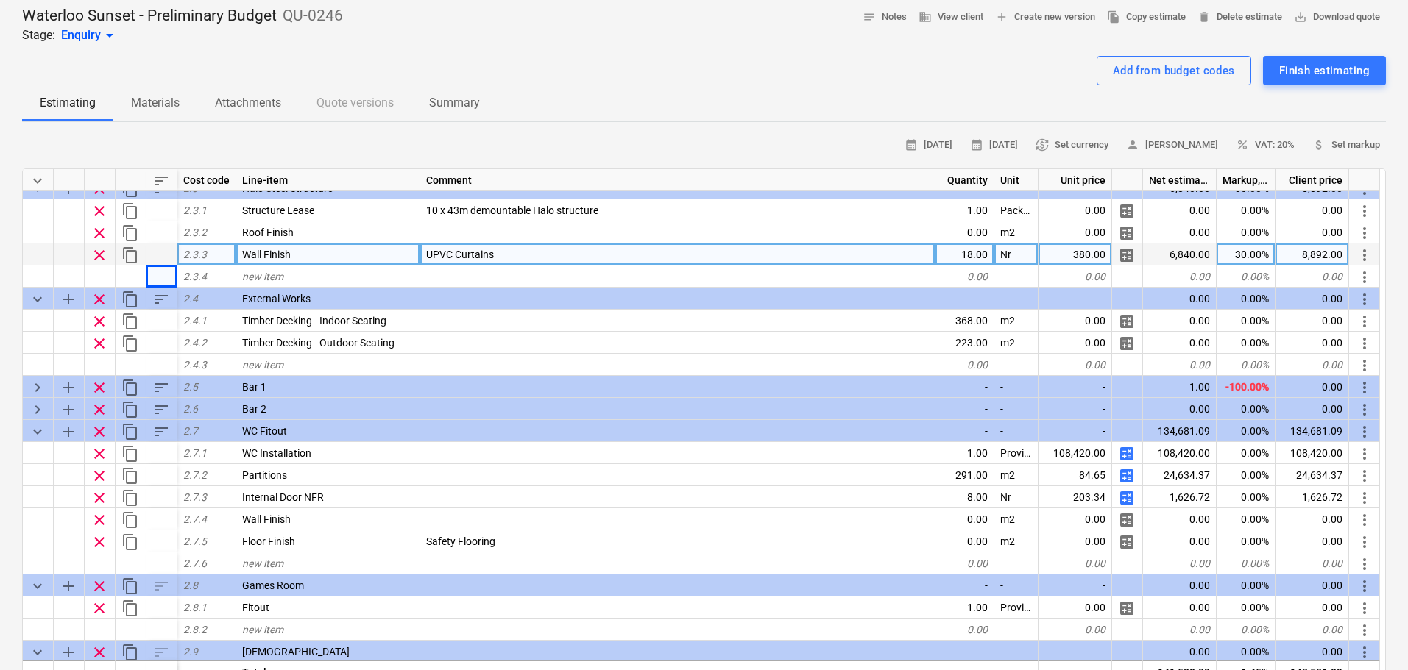
scroll to position [662, 0]
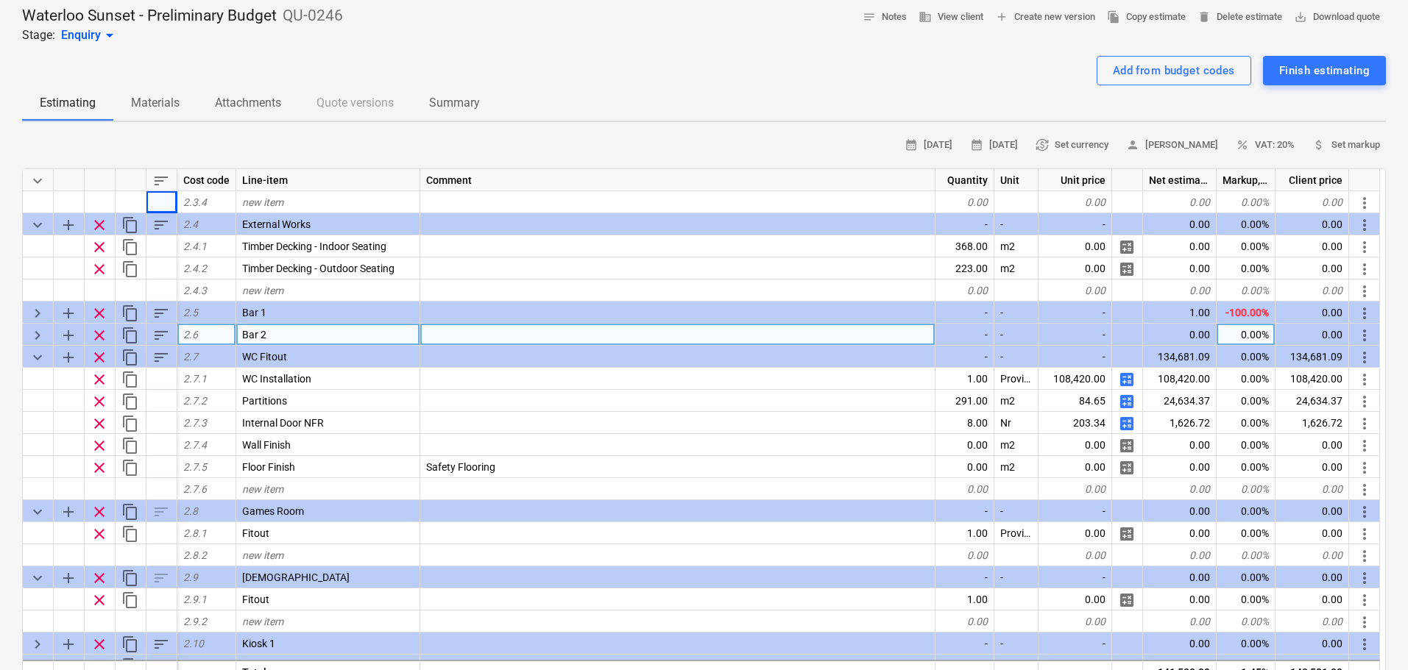
click at [41, 325] on div "keyboard_arrow_right" at bounding box center [38, 335] width 31 height 22
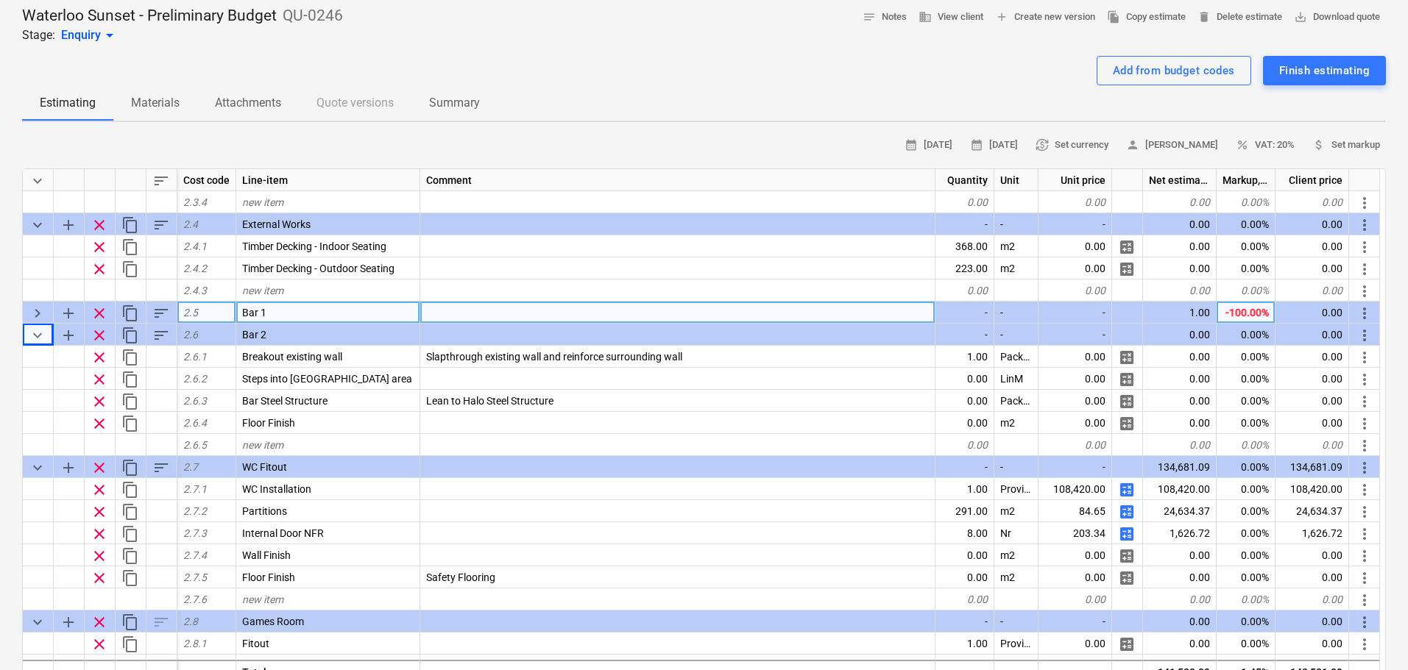
click at [39, 317] on span "keyboard_arrow_right" at bounding box center [38, 314] width 18 height 18
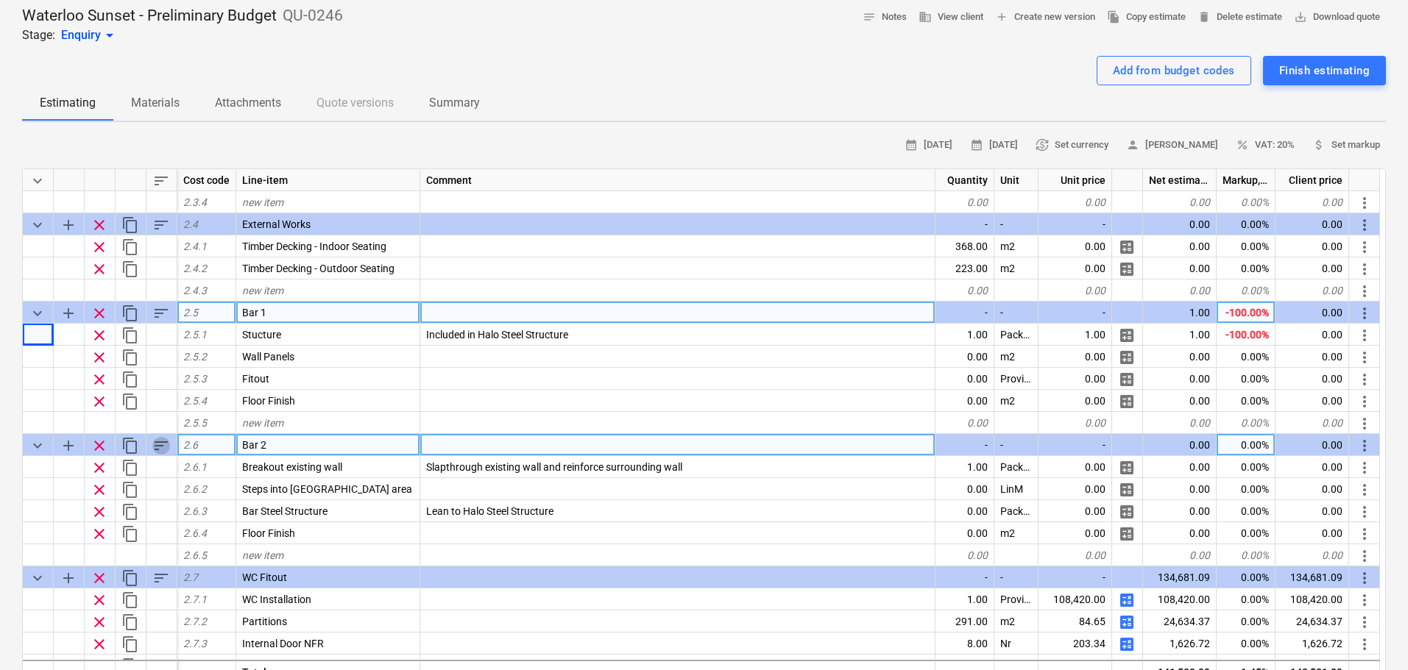
click at [159, 442] on span "sort" at bounding box center [161, 446] width 18 height 18
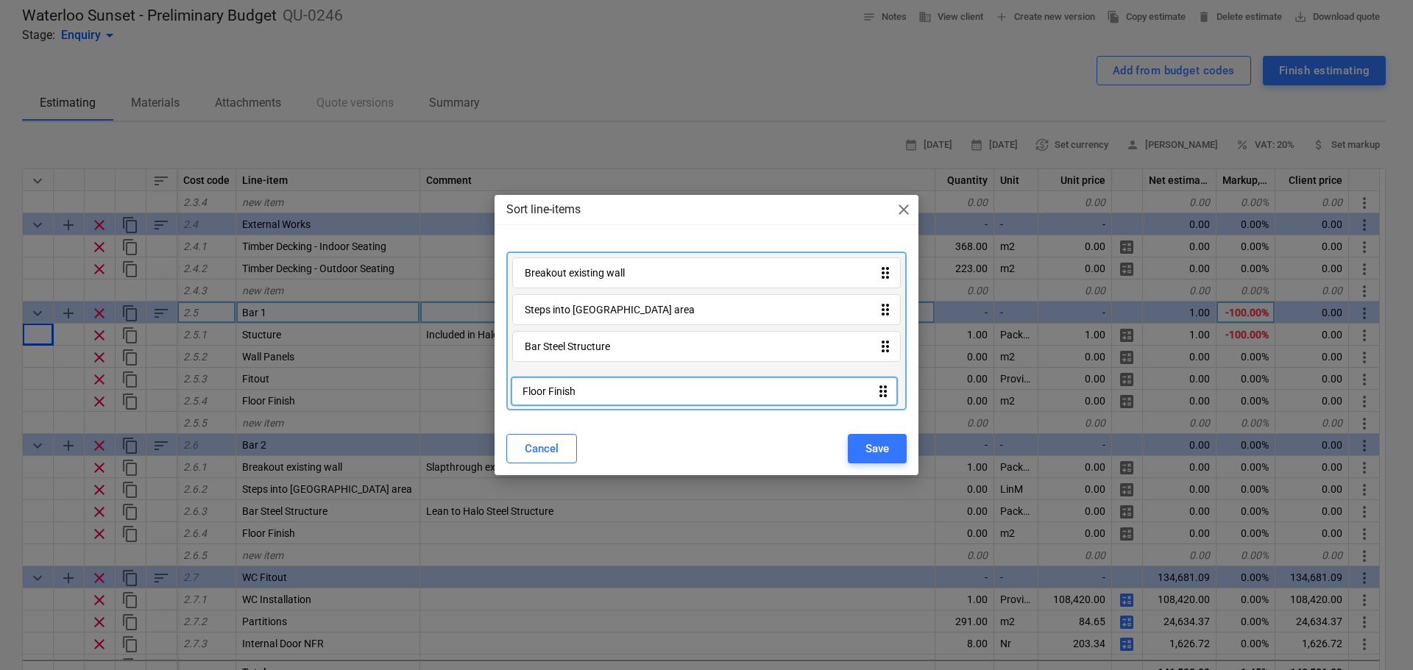
click at [577, 392] on div "Breakout existing wall drag_indicator Steps into BOH area drag_indicator Bar St…" at bounding box center [706, 331] width 400 height 159
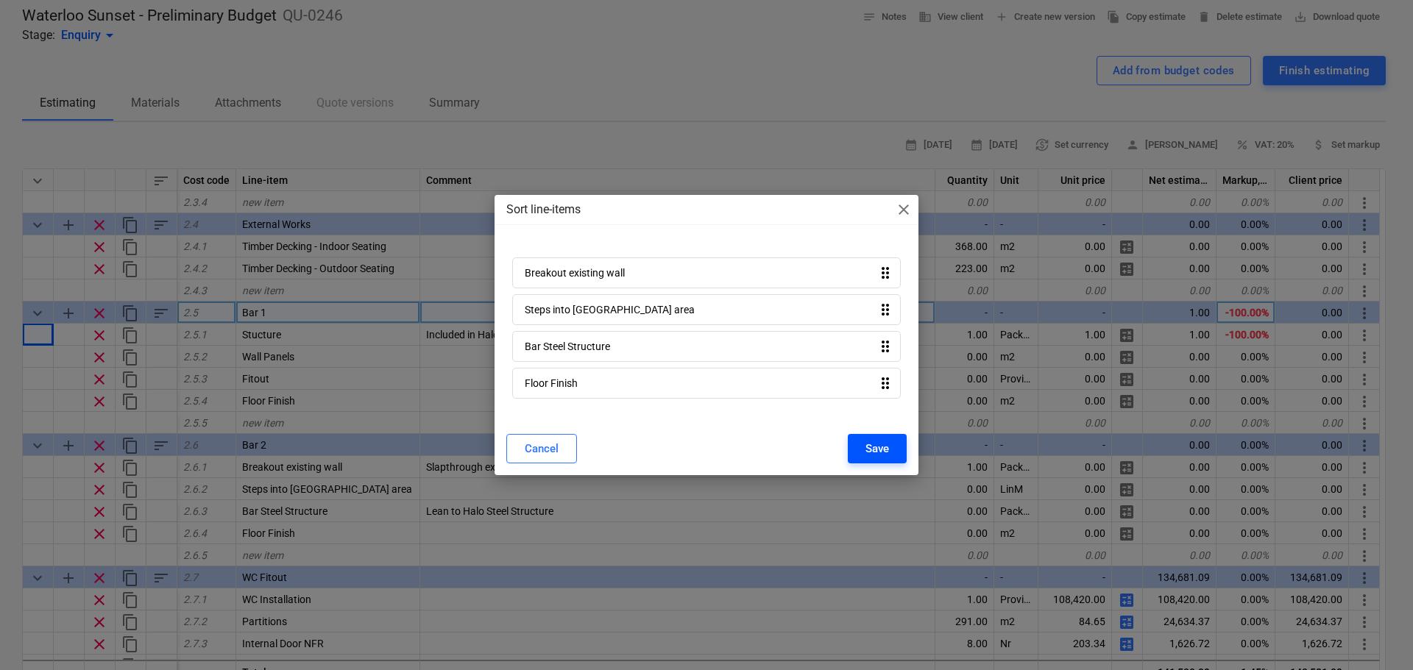
click at [877, 440] on div "Save" at bounding box center [878, 448] width 24 height 19
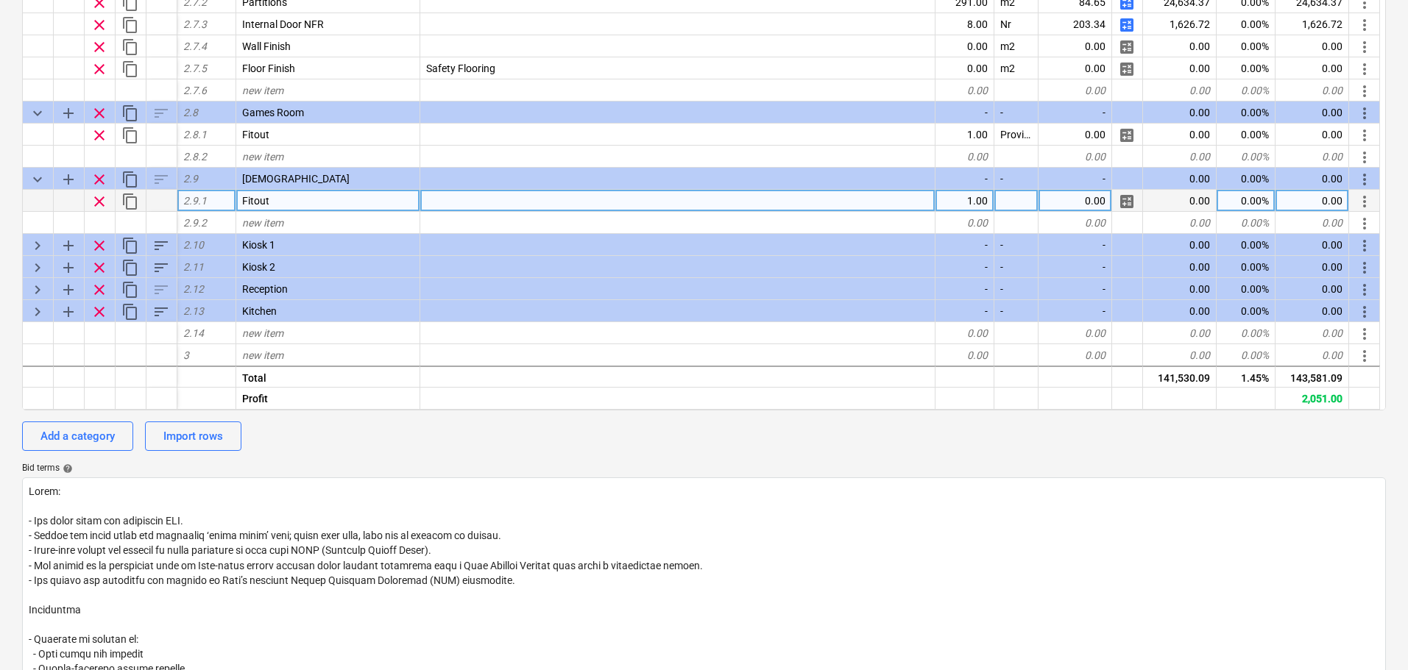
scroll to position [988, 0]
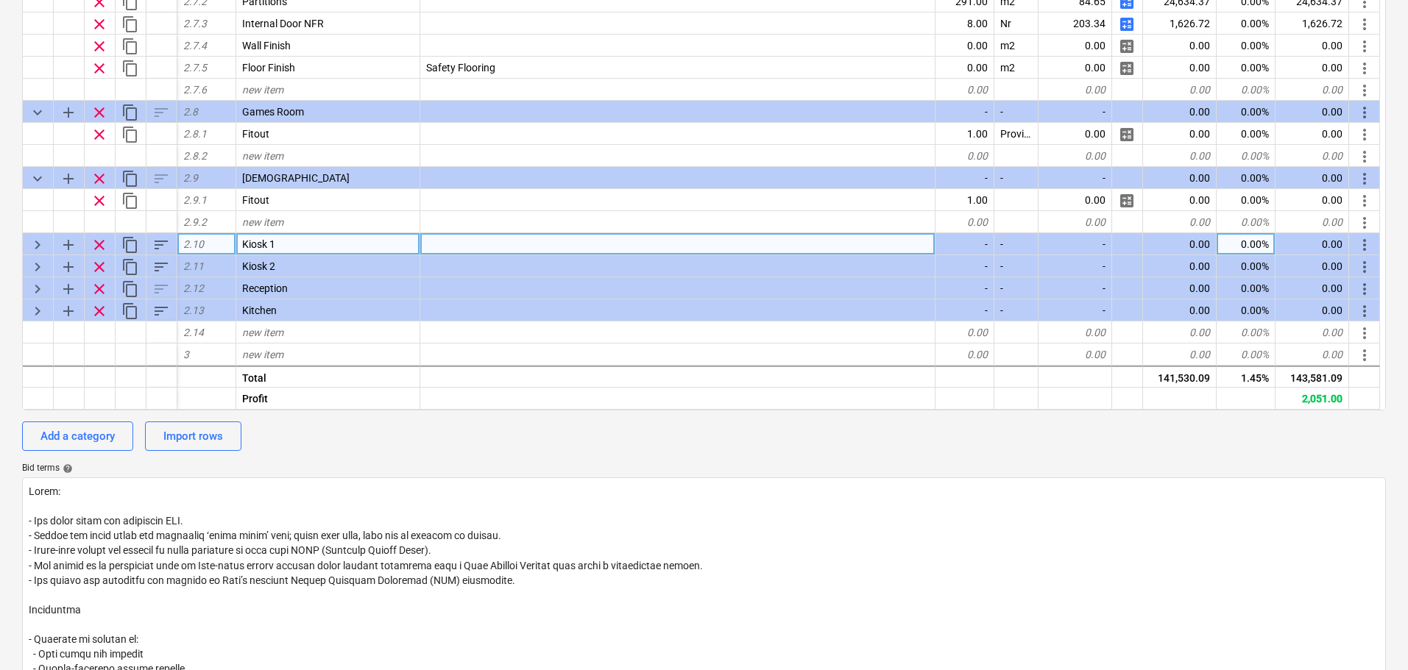
click at [40, 247] on span "keyboard_arrow_right" at bounding box center [38, 245] width 18 height 18
type textarea "x"
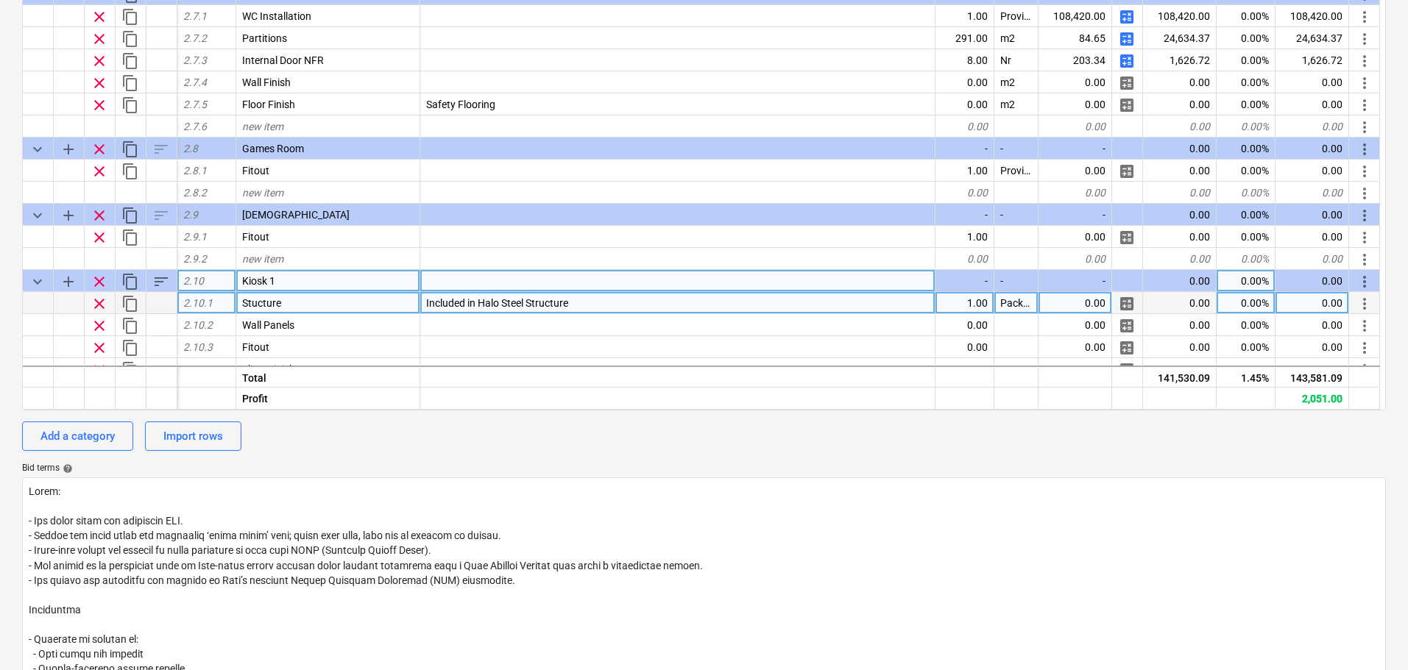
scroll to position [1025, 0]
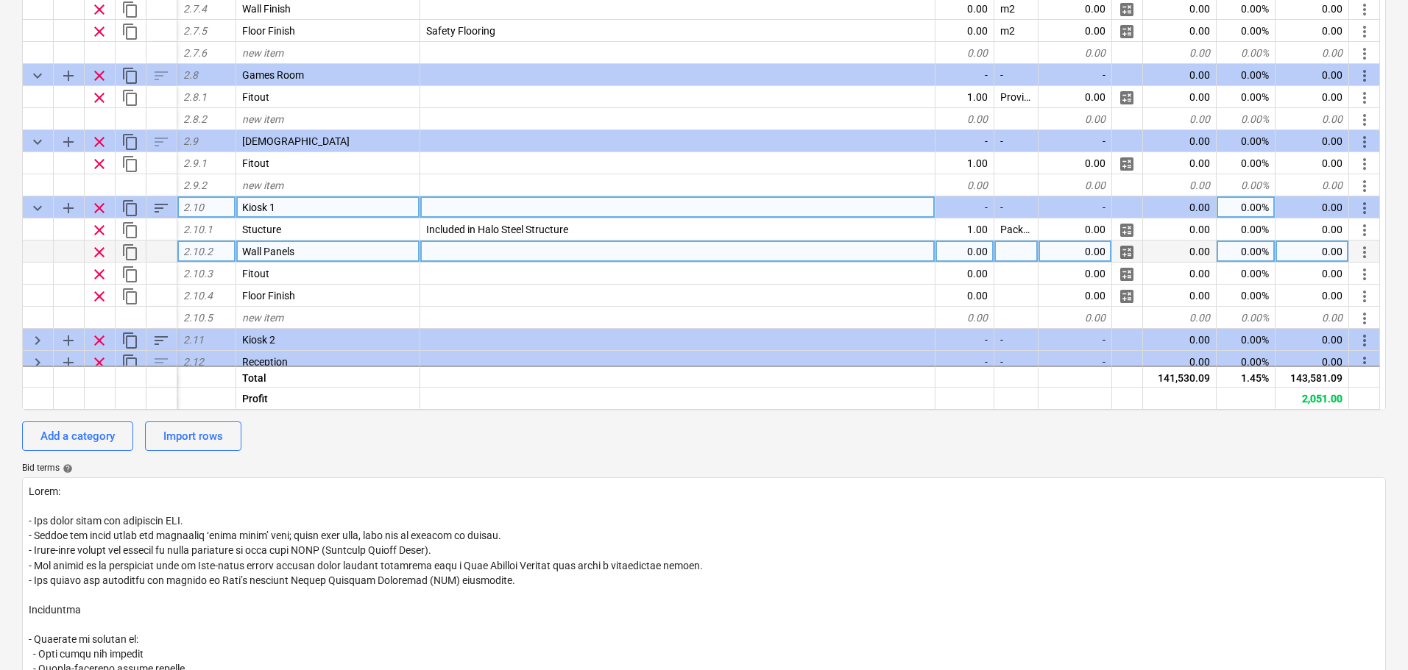
click at [963, 253] on div "0.00" at bounding box center [964, 252] width 59 height 22
type input "33.6"
type textarea "x"
type input "34"
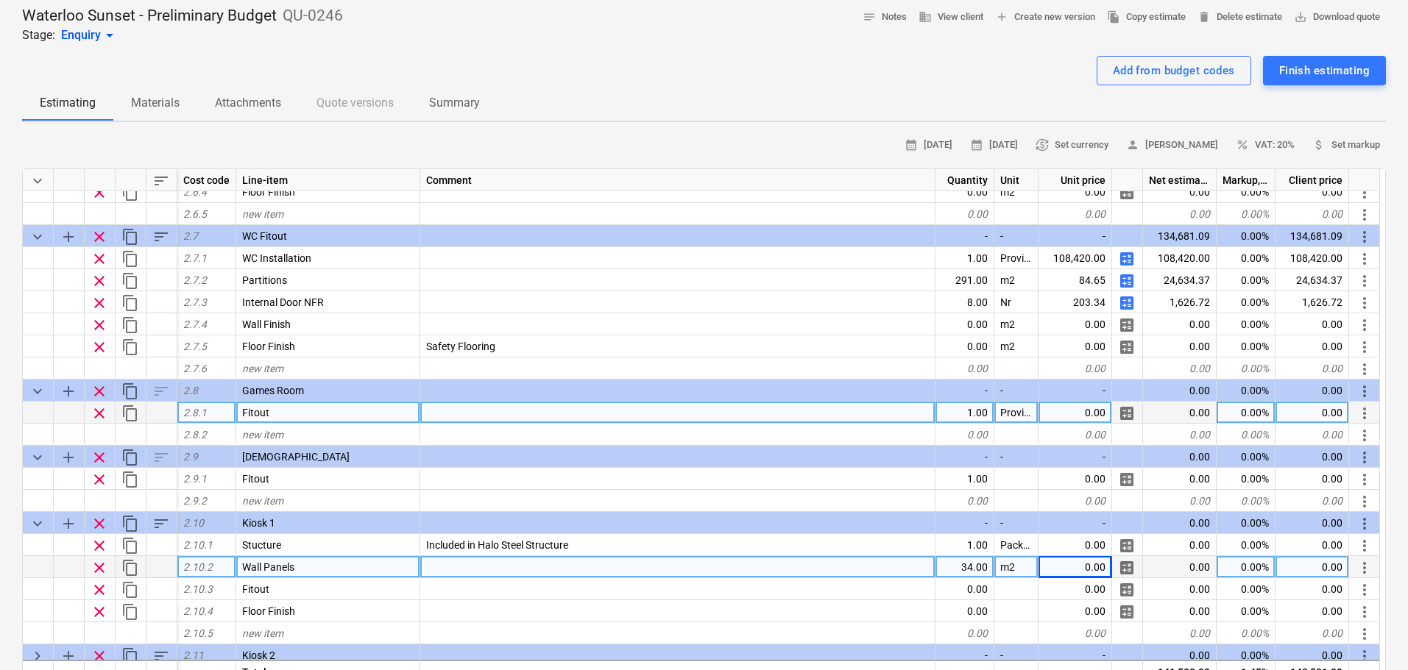
scroll to position [1099, 0]
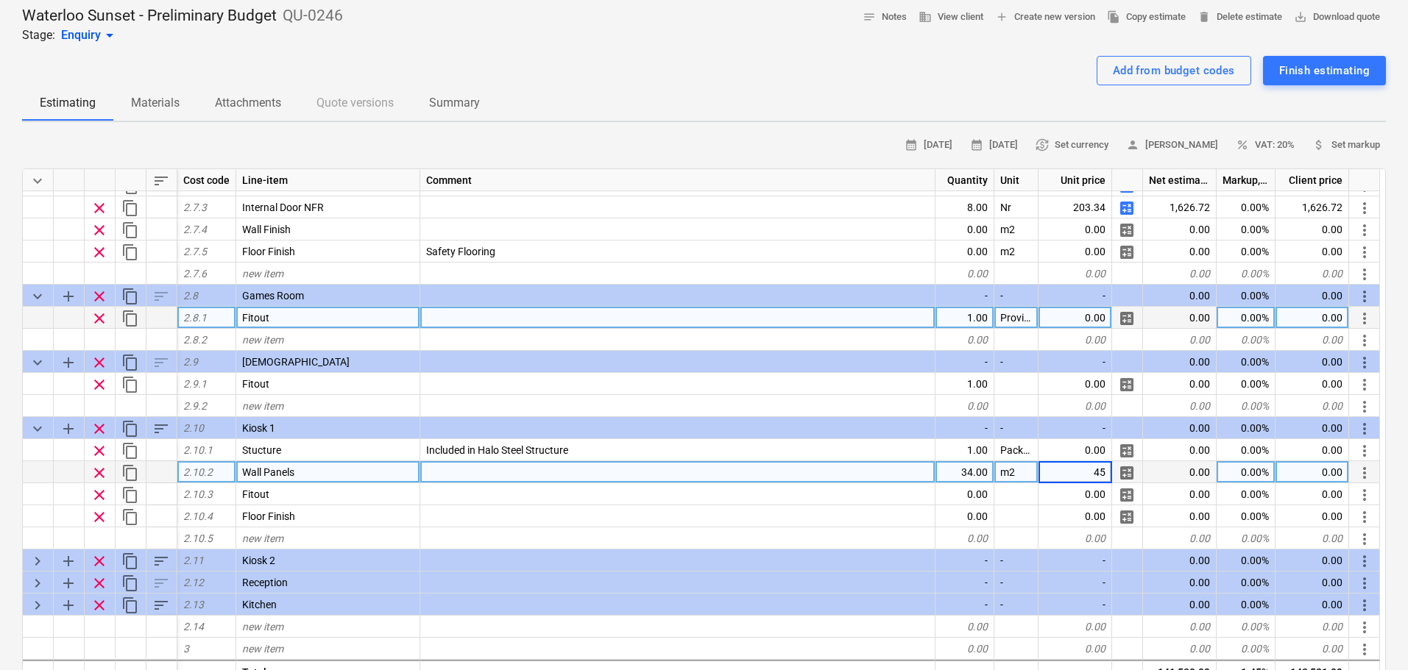
type textarea "x"
type input "30"
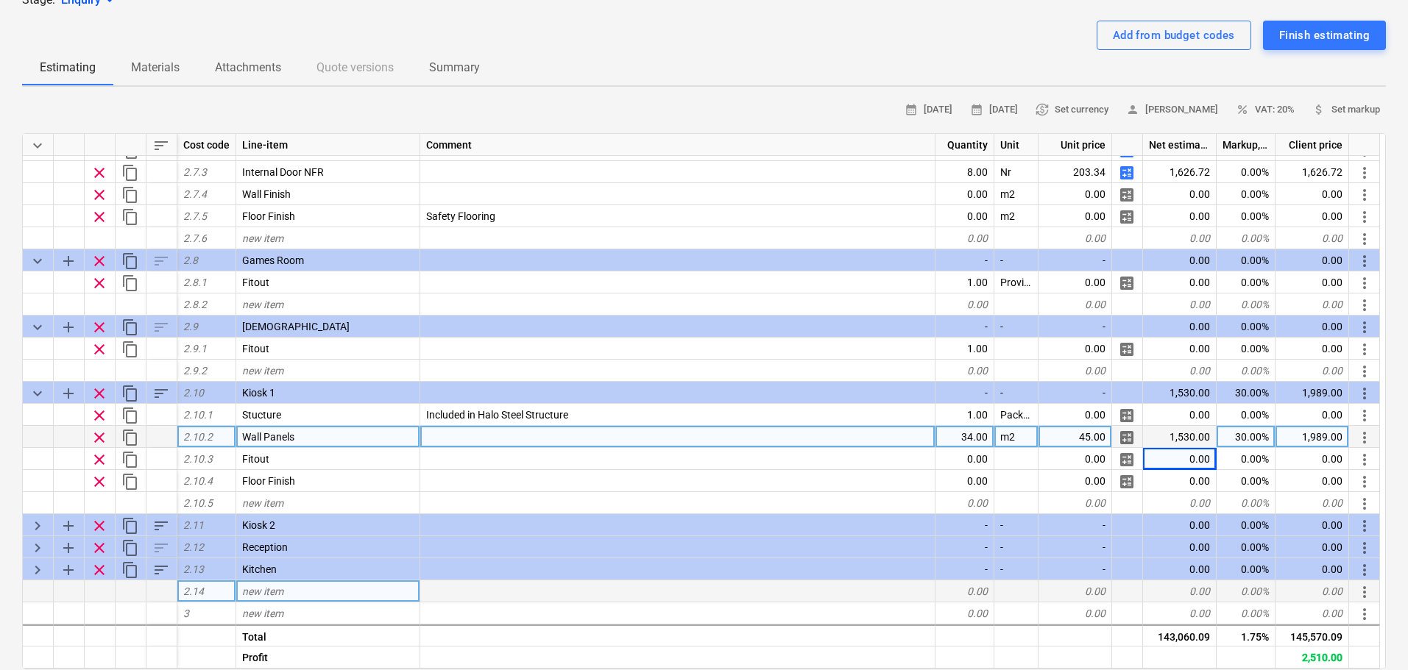
scroll to position [147, 0]
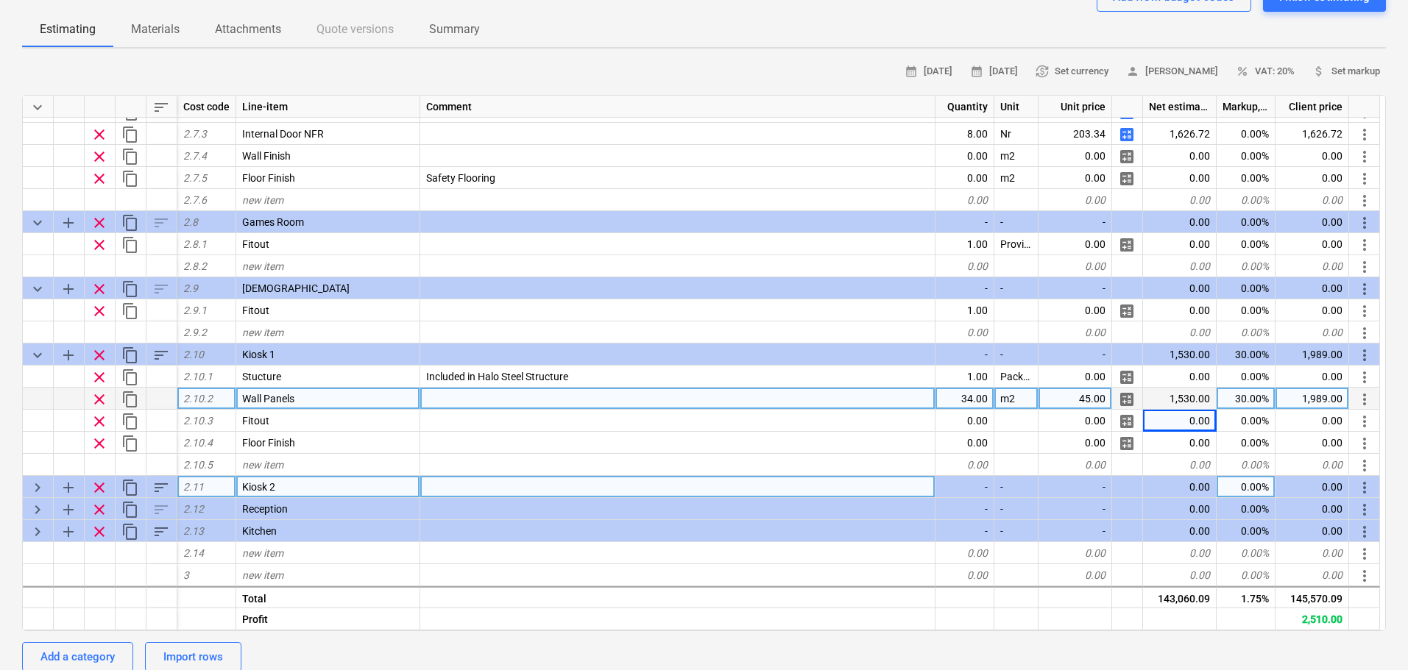
click at [35, 488] on span "keyboard_arrow_right" at bounding box center [38, 488] width 18 height 18
type textarea "x"
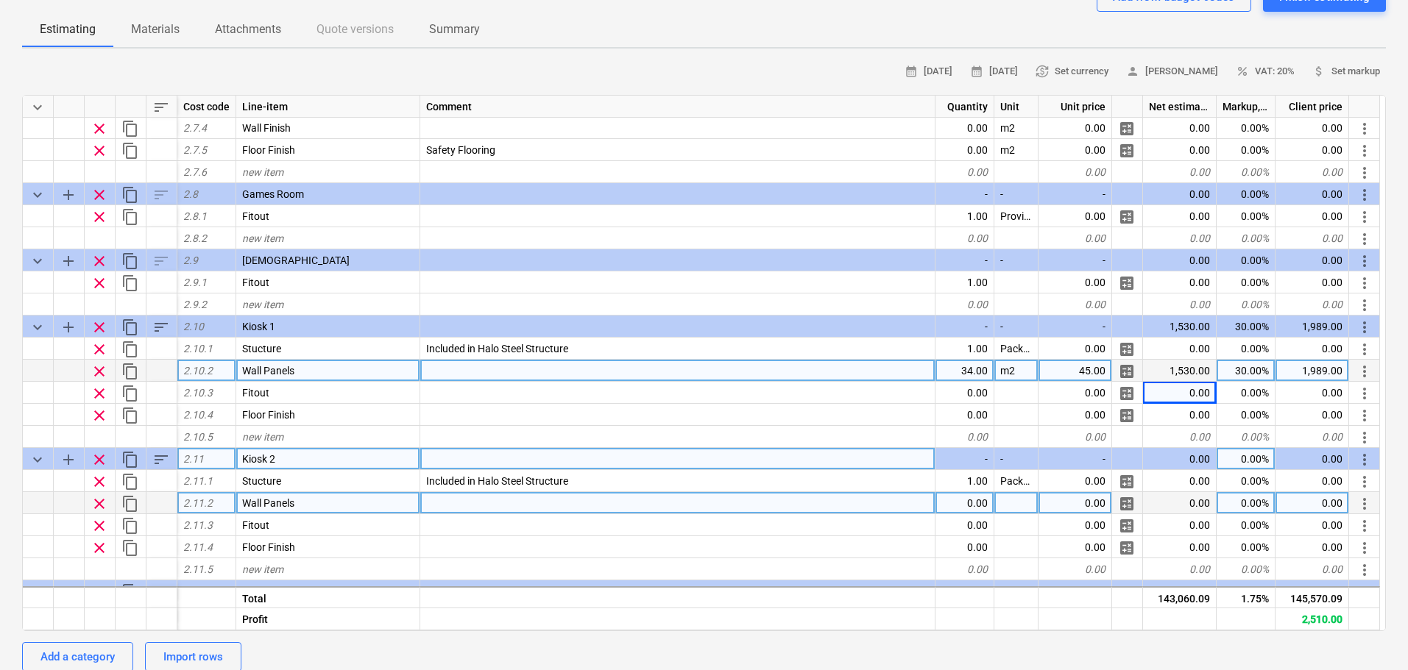
scroll to position [1128, 0]
click at [974, 507] on div "0.00" at bounding box center [964, 502] width 59 height 22
type input "34"
type textarea "x"
type input "m2"
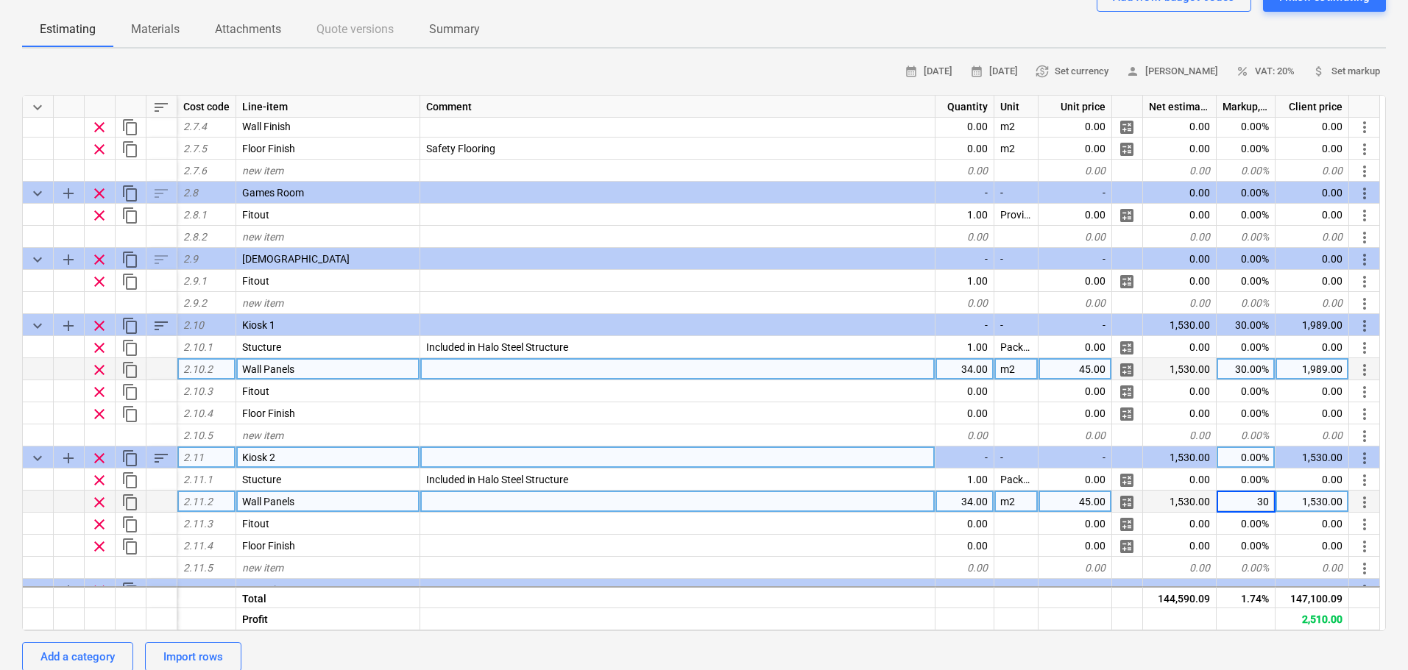
type textarea "x"
click at [0, 449] on div "Waterloo Sunset - Preliminary Budget QU-0246 Stage: Enquiry arrow_drop_down not…" at bounding box center [704, 596] width 1408 height 1351
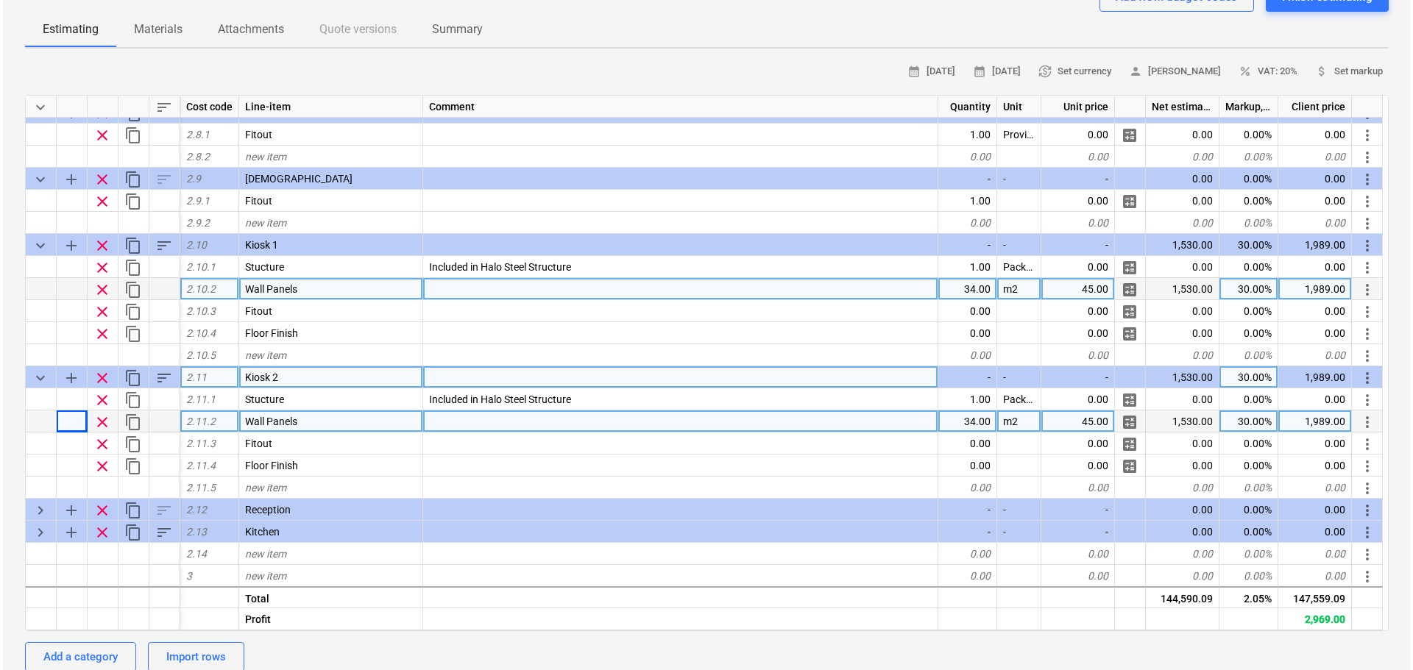
scroll to position [1209, 0]
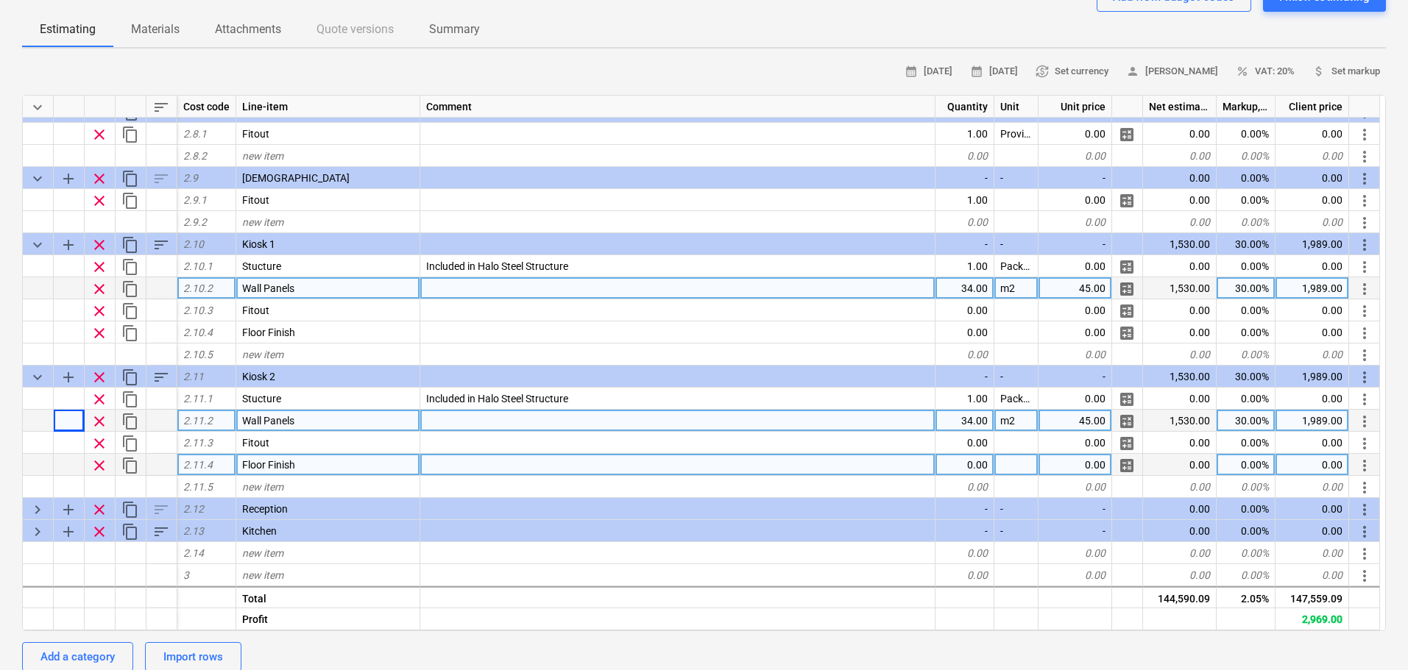
click at [974, 468] on div "0.00" at bounding box center [964, 465] width 59 height 22
type input "15"
type textarea "x"
type input "m2"
type textarea "x"
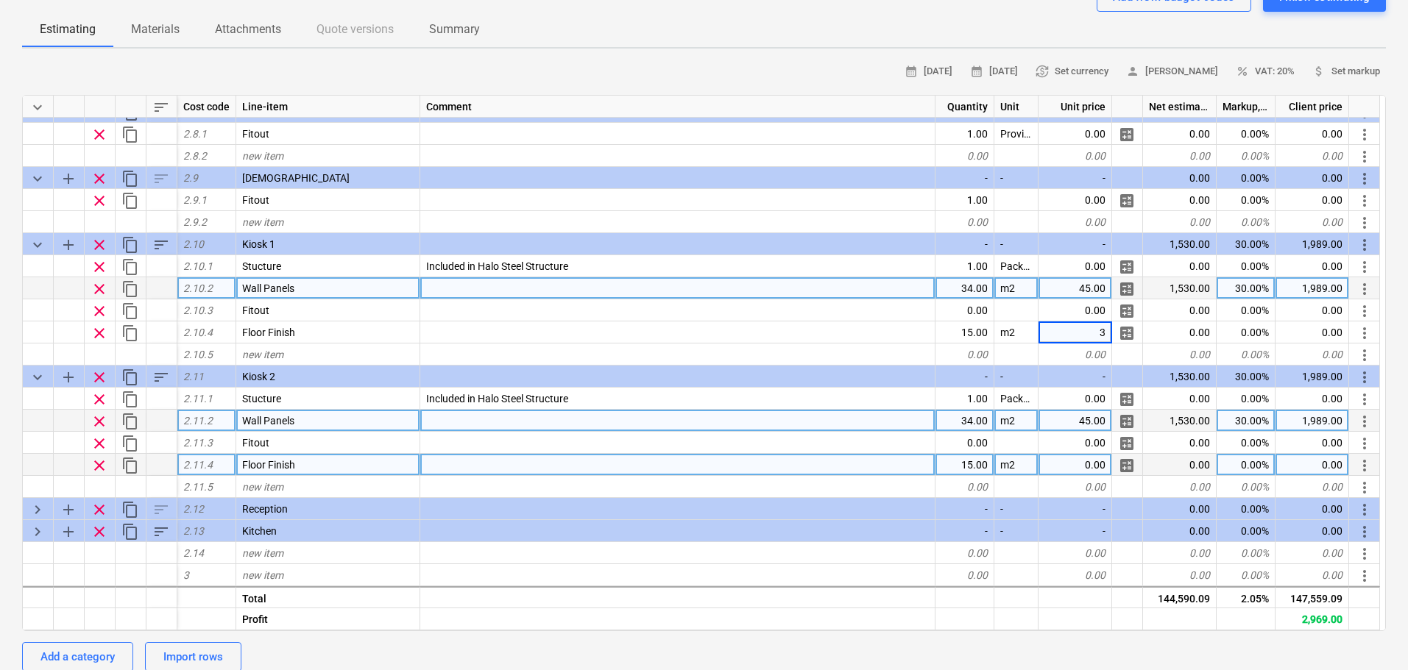
type input "35"
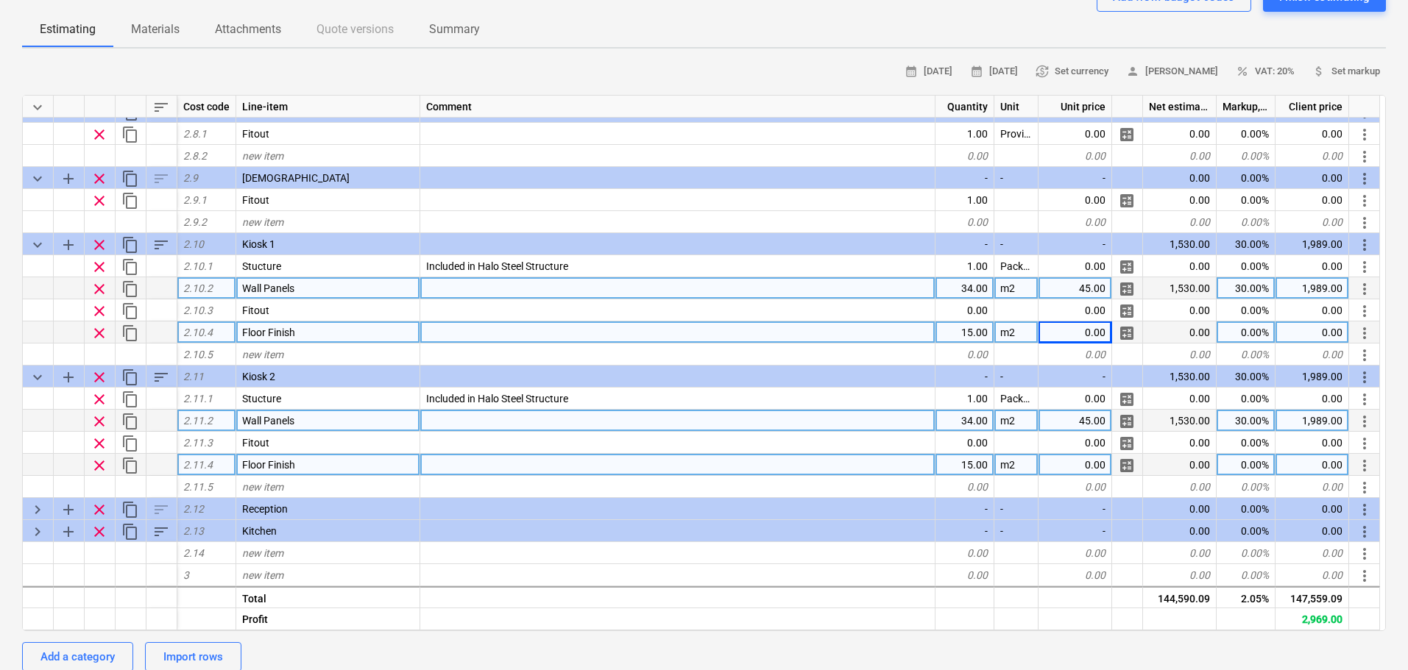
click at [1133, 333] on span "calculate" at bounding box center [1127, 334] width 18 height 18
type textarea "x"
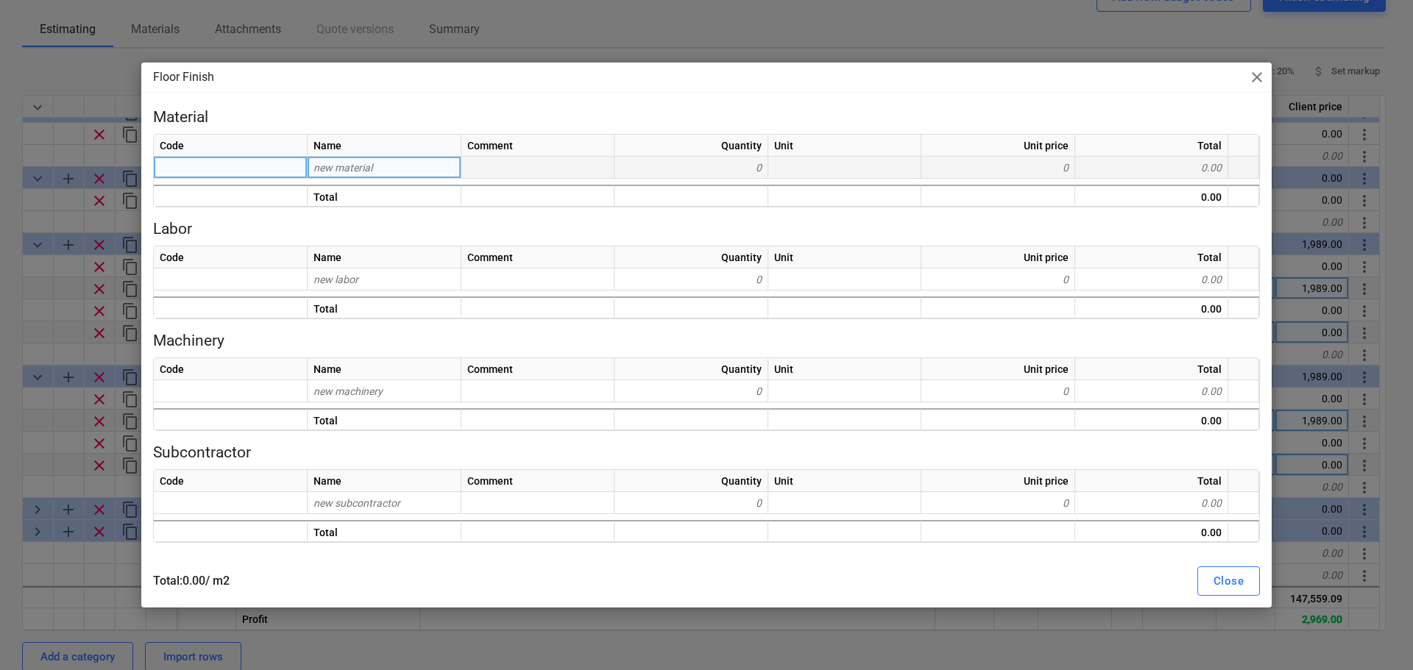
click at [364, 163] on span "new material" at bounding box center [343, 168] width 59 height 12
type input "Altro"
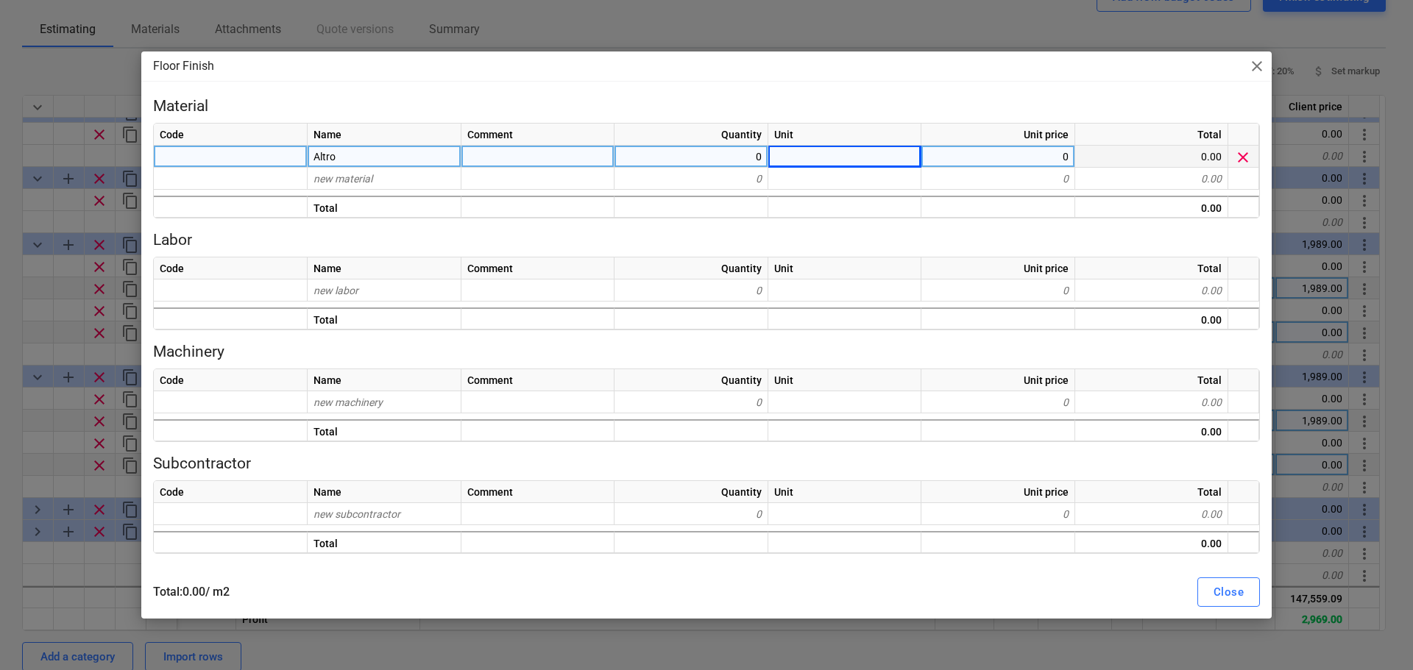
type textarea "x"
type input "m2"
type textarea "x"
type input "23"
type textarea "x"
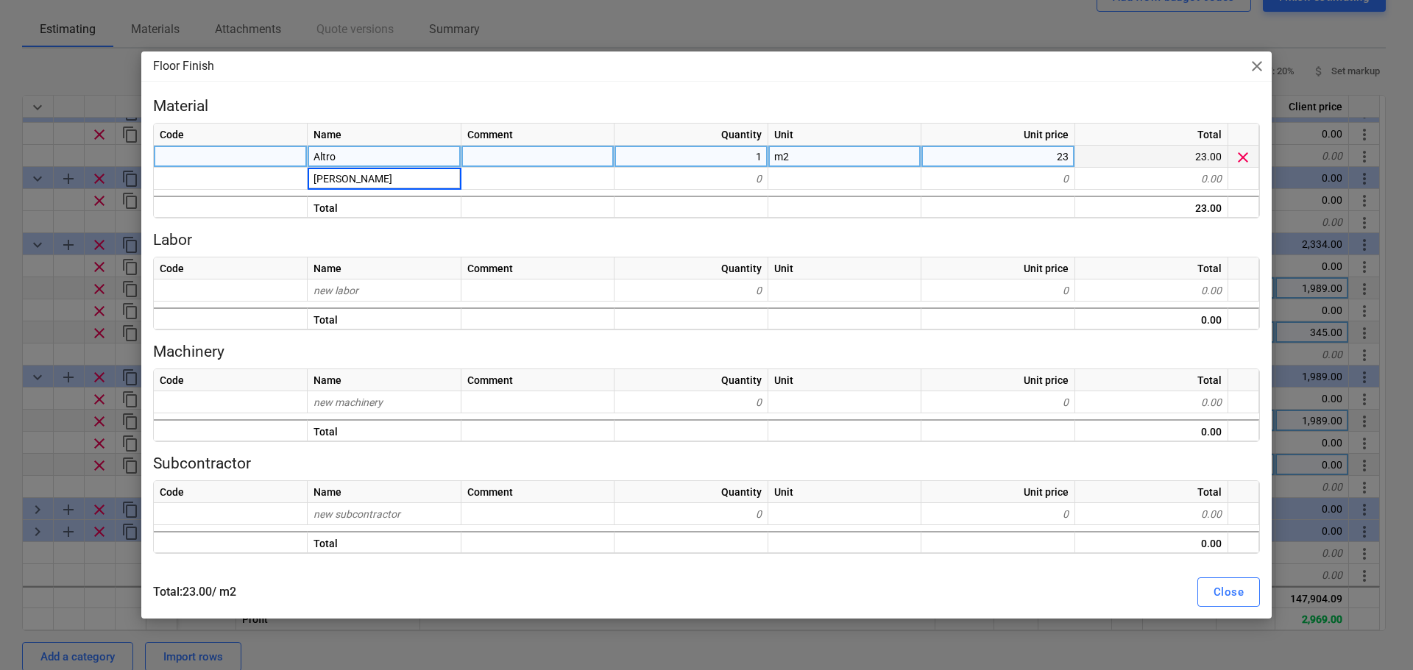
type input "Coving"
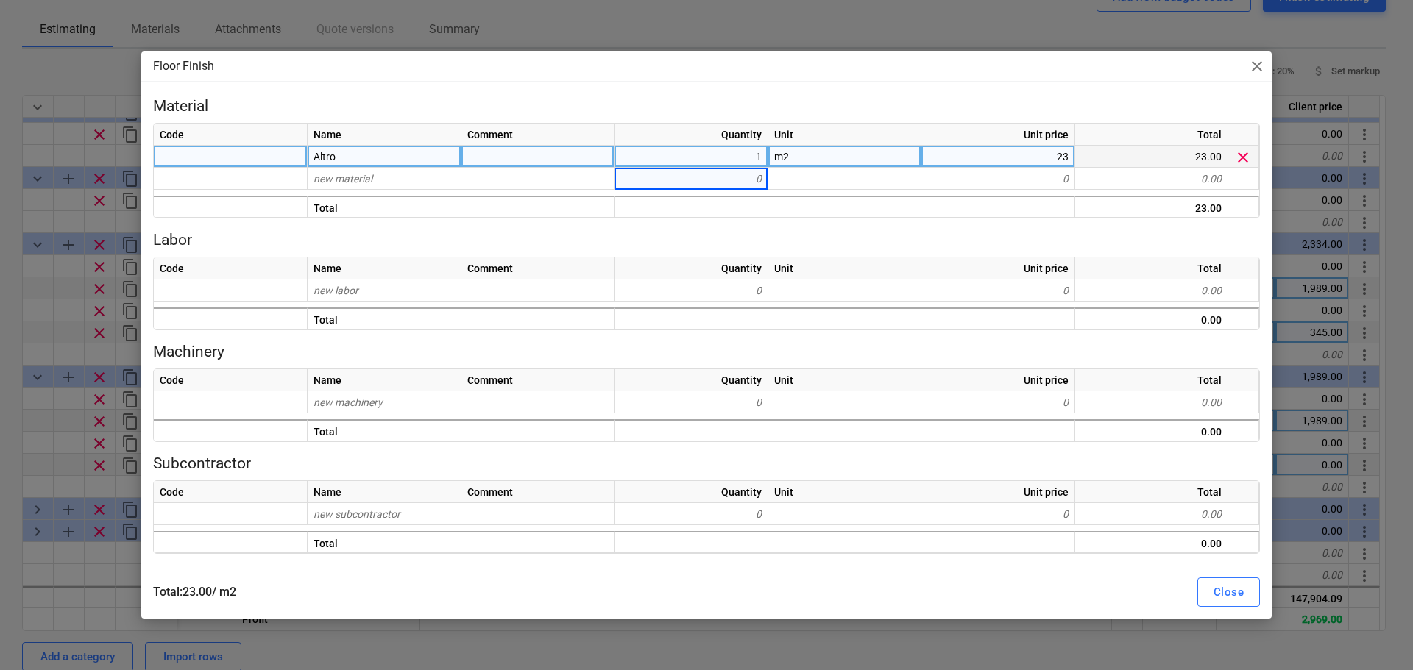
type textarea "x"
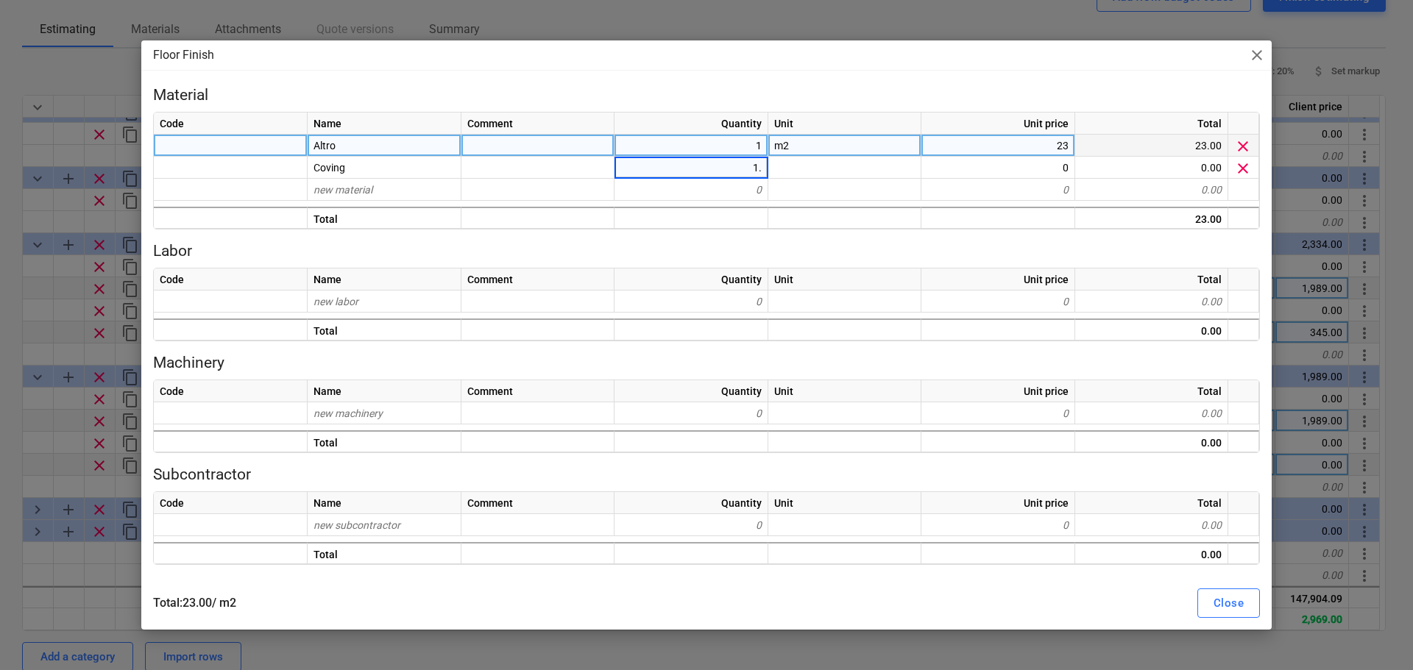
type input "1.1"
type textarea "x"
type input "0"
type input "1.05"
click at [1208, 587] on div "Total : 27.20 / m2 Close" at bounding box center [706, 603] width 1125 height 41
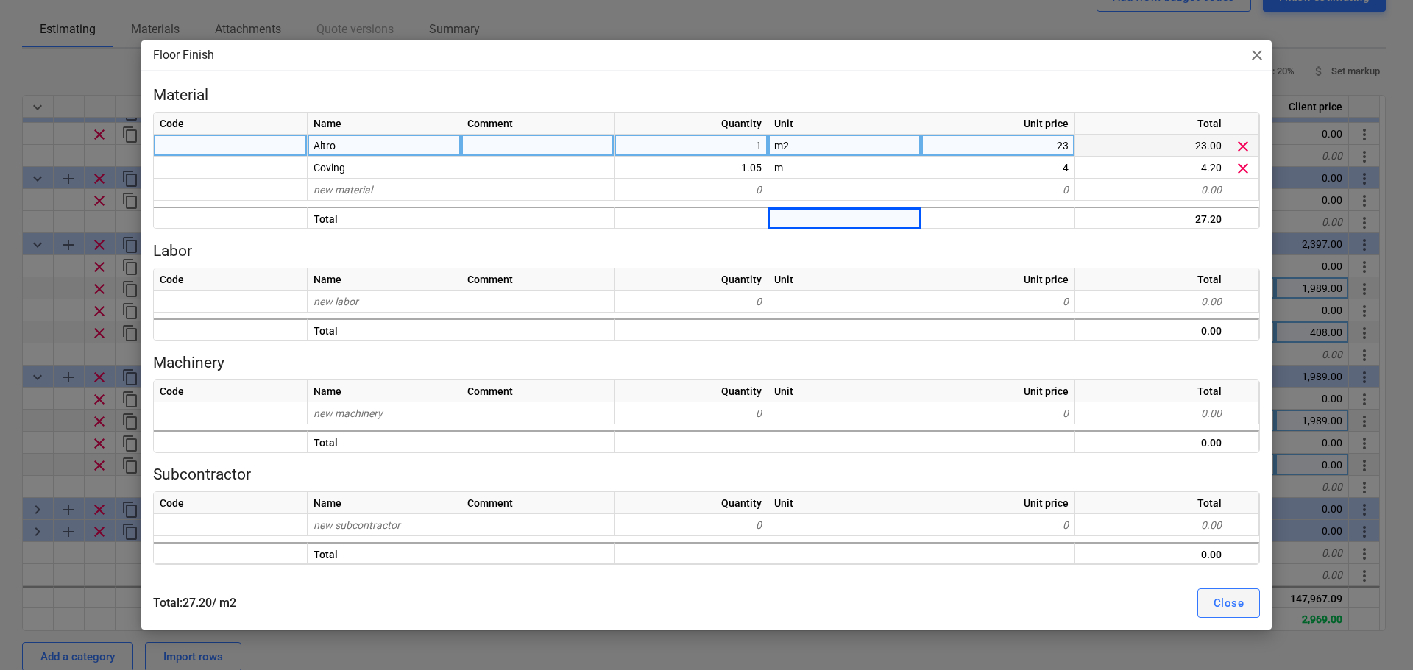
click at [1208, 603] on button "Close" at bounding box center [1228, 603] width 63 height 29
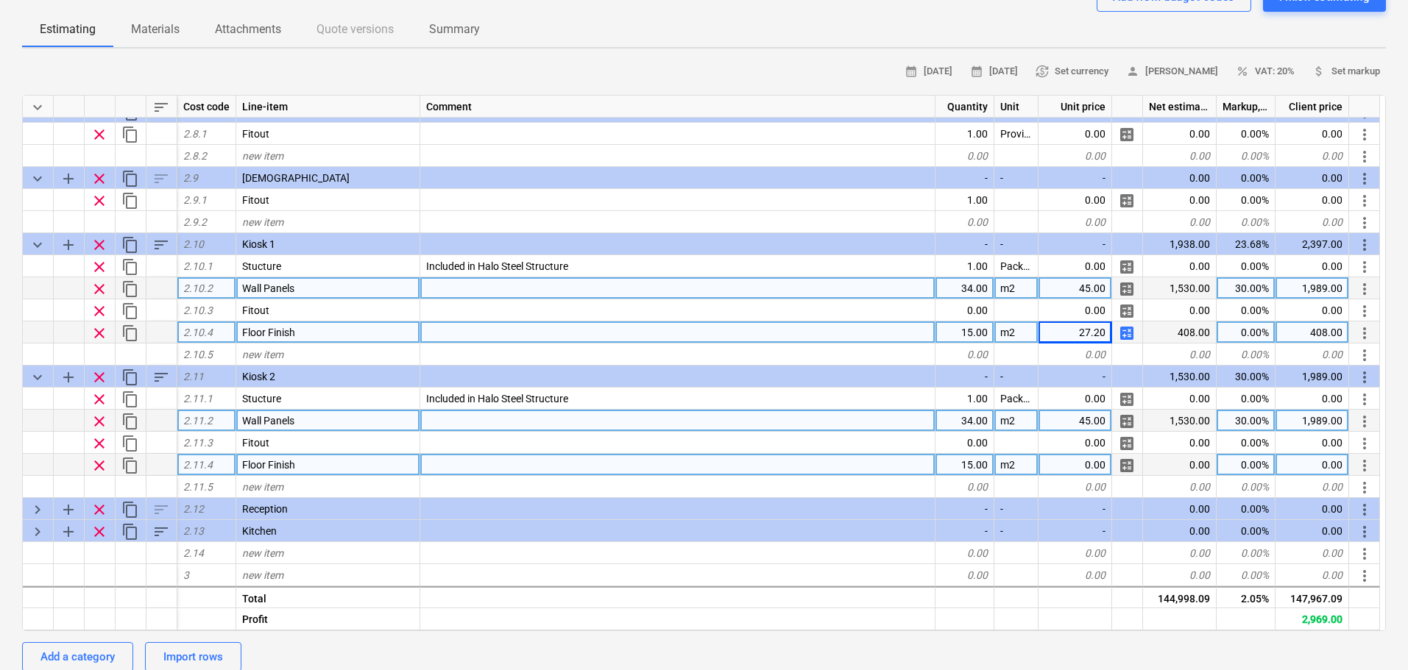
click at [1074, 333] on div "27.20" at bounding box center [1075, 333] width 74 height 22
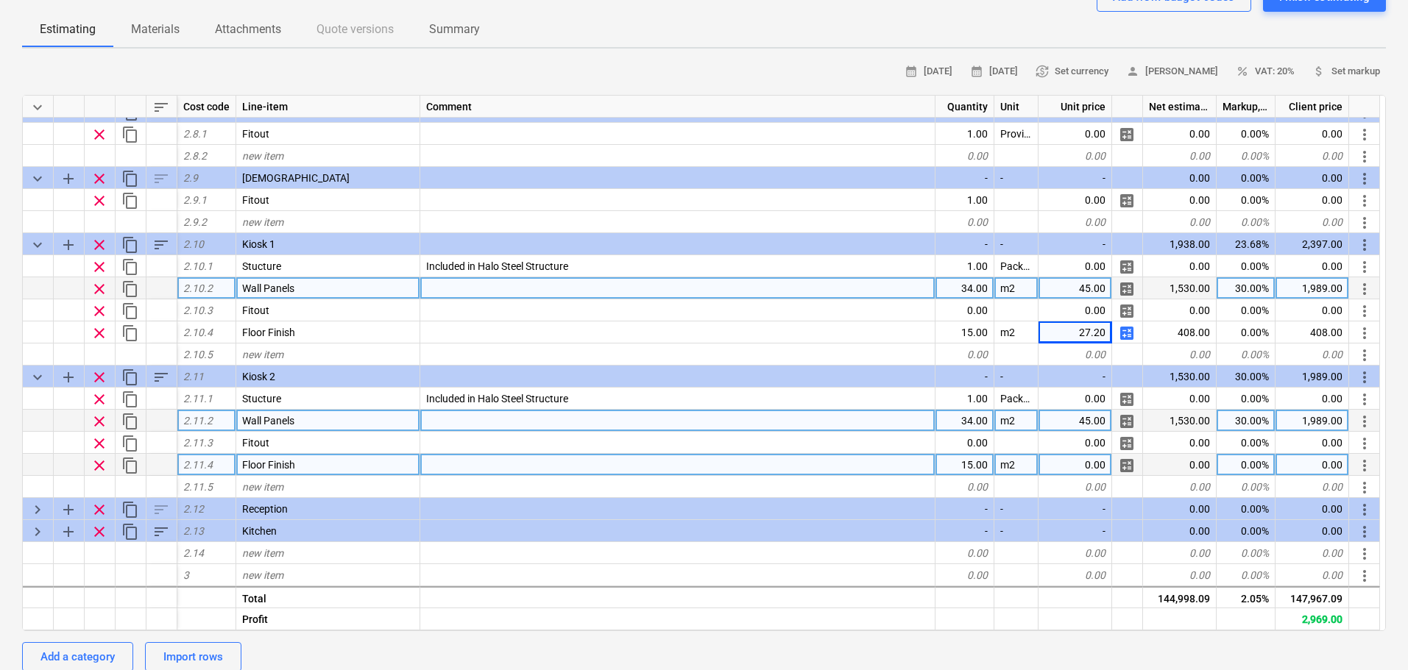
click at [1124, 460] on span "calculate" at bounding box center [1127, 466] width 18 height 18
click at [1125, 338] on span "calculate" at bounding box center [1127, 334] width 18 height 18
click at [1126, 461] on span "calculate" at bounding box center [1127, 466] width 18 height 18
type textarea "x"
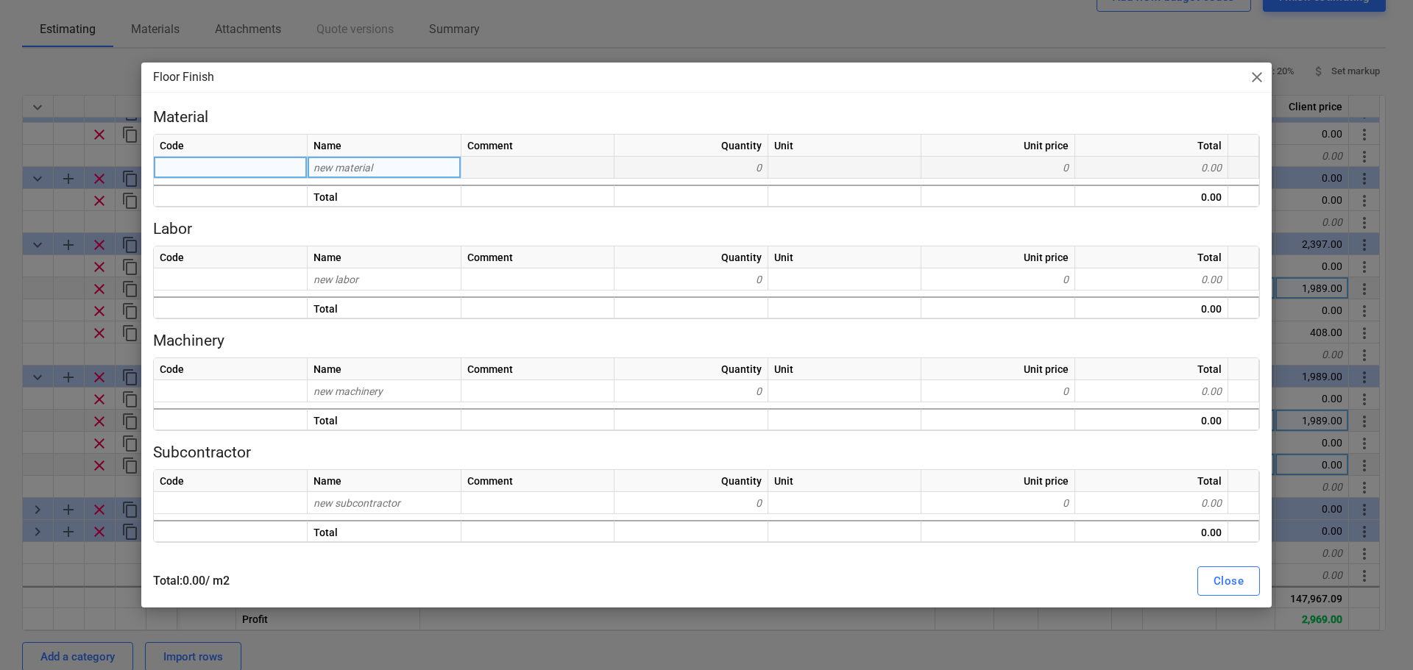
click at [417, 171] on div "new material" at bounding box center [385, 168] width 154 height 22
type input "Al"
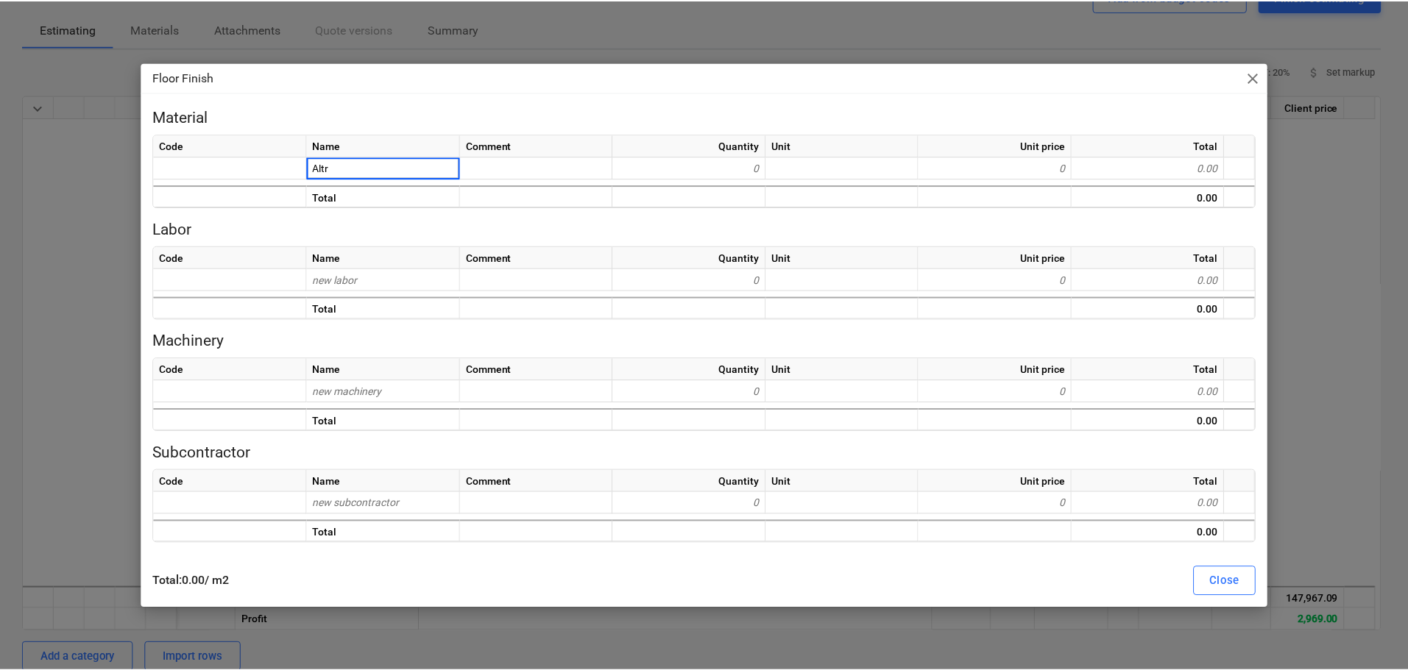
scroll to position [1209, 0]
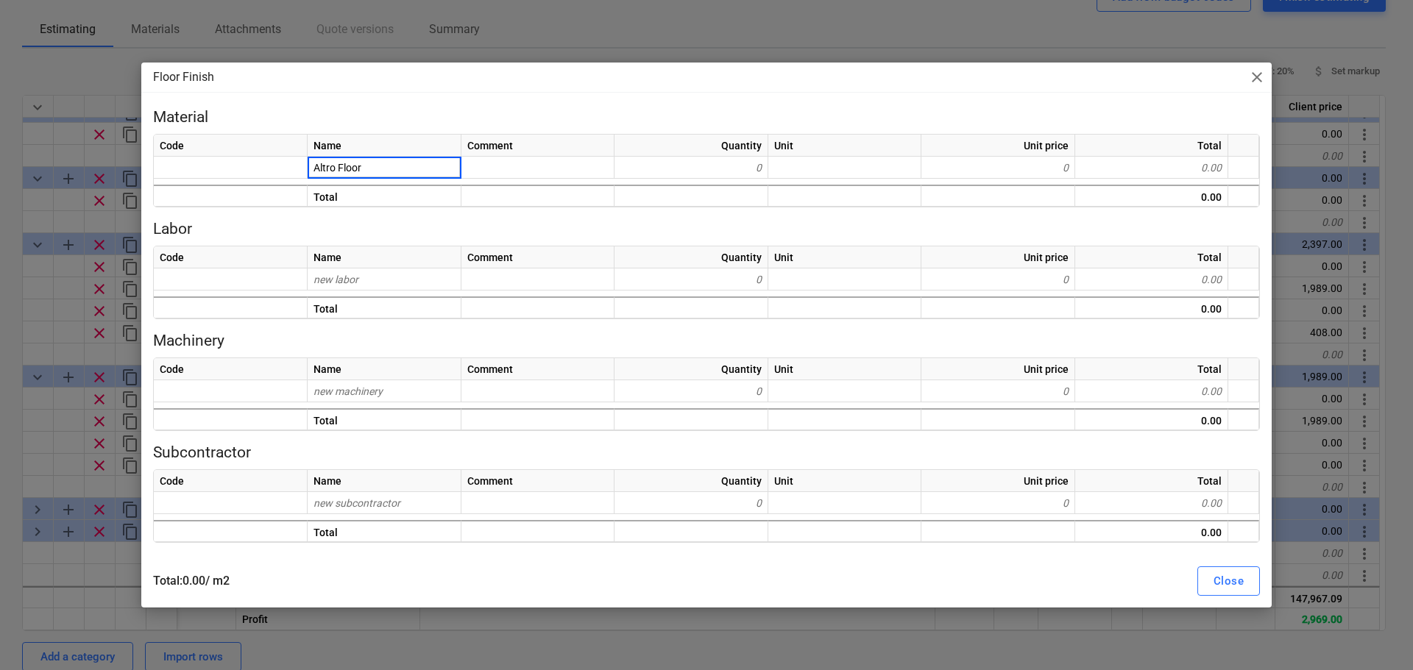
type input "Altro Floori"
type input "n"
type input "Altro Flooring"
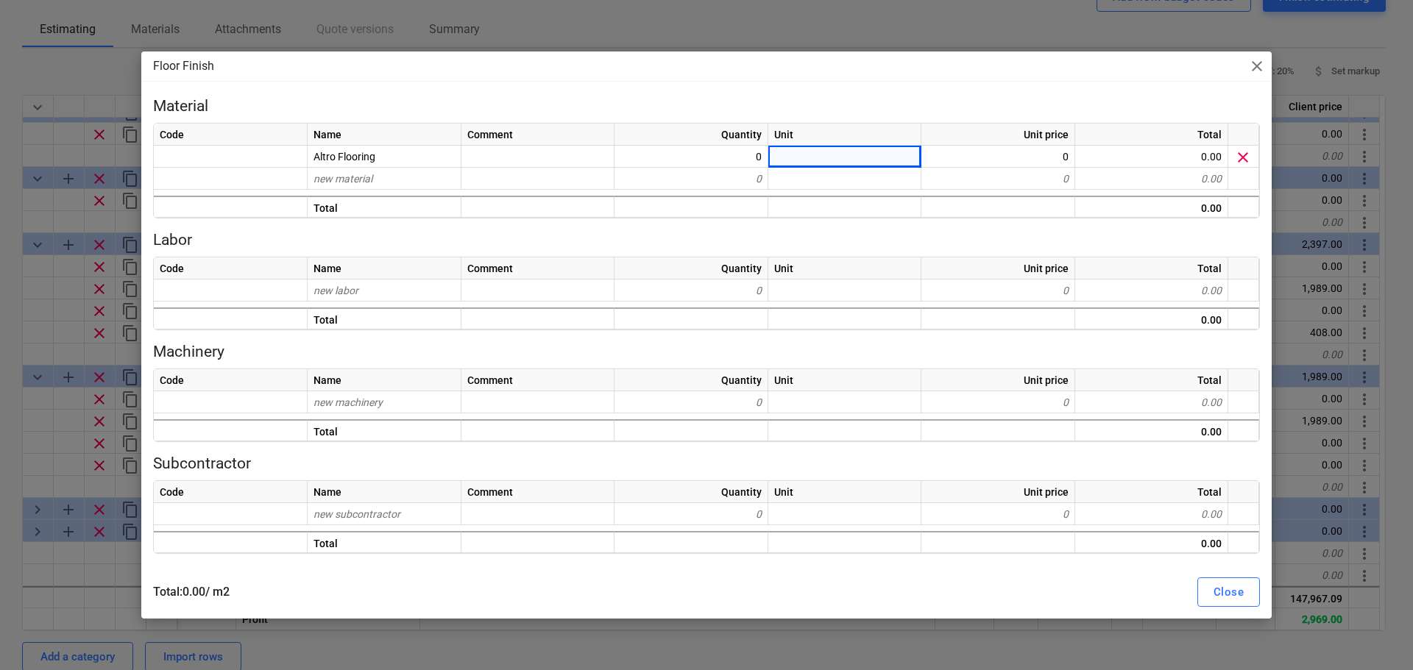
type textarea "x"
type input "m2"
type textarea "x"
type input "23"
type textarea "x"
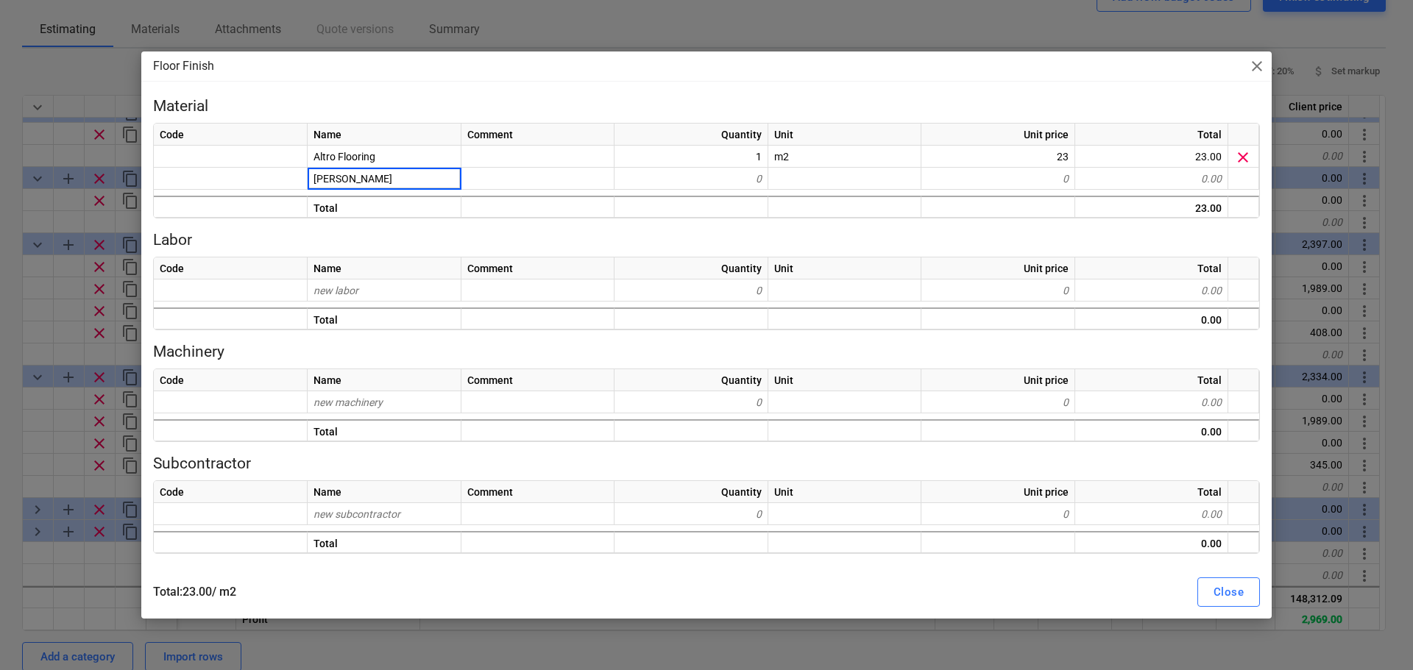
type input "Coving"
type textarea "x"
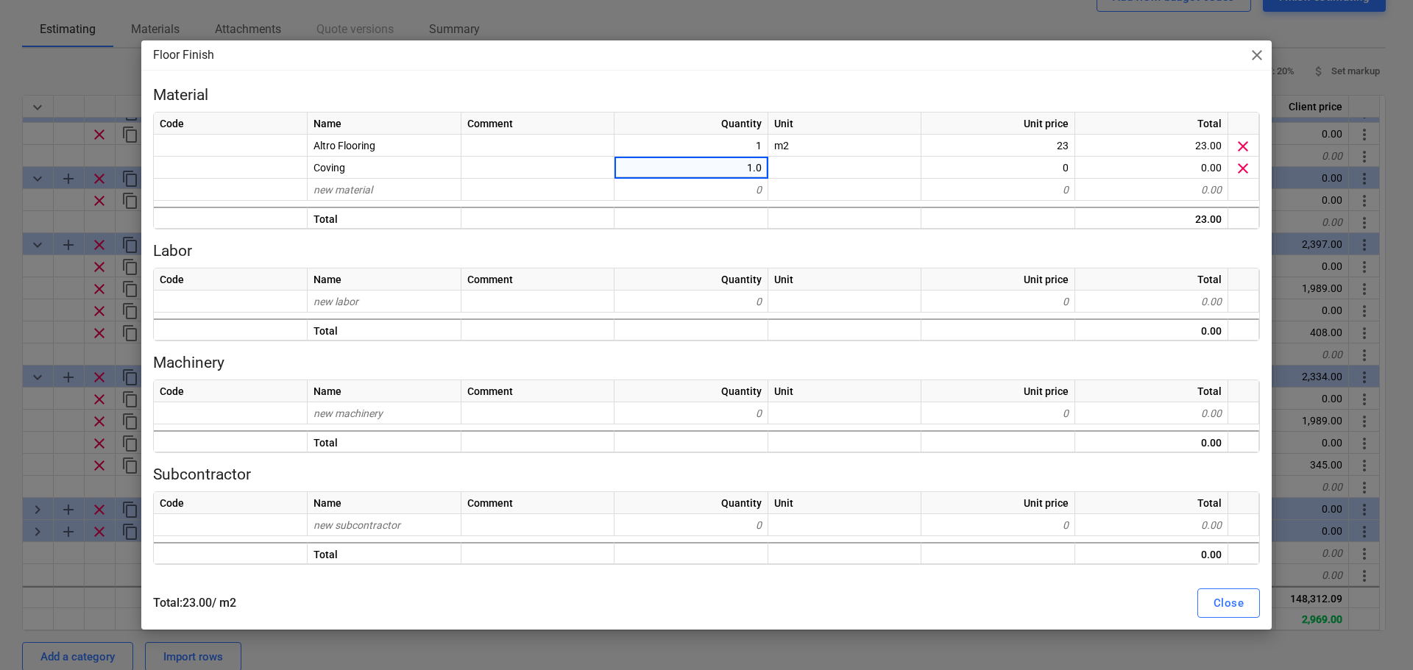
type input "1.05"
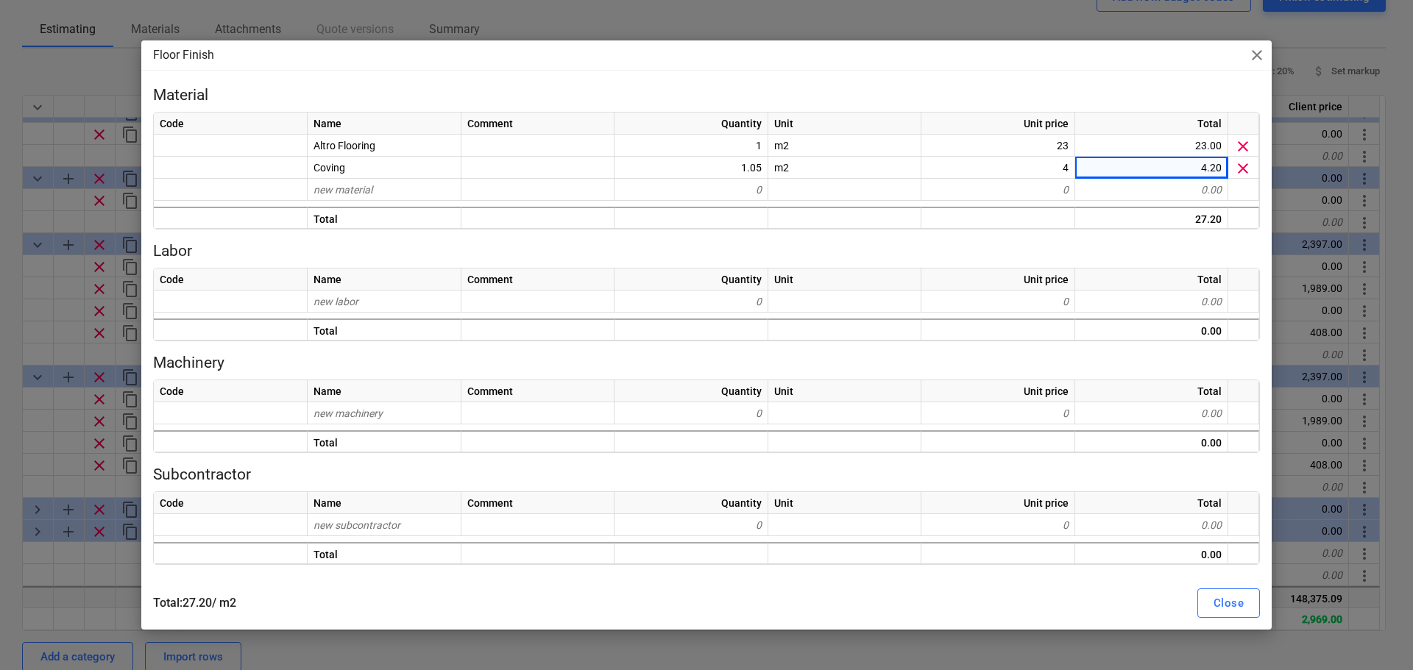
click at [1214, 606] on div "Close" at bounding box center [1229, 603] width 30 height 19
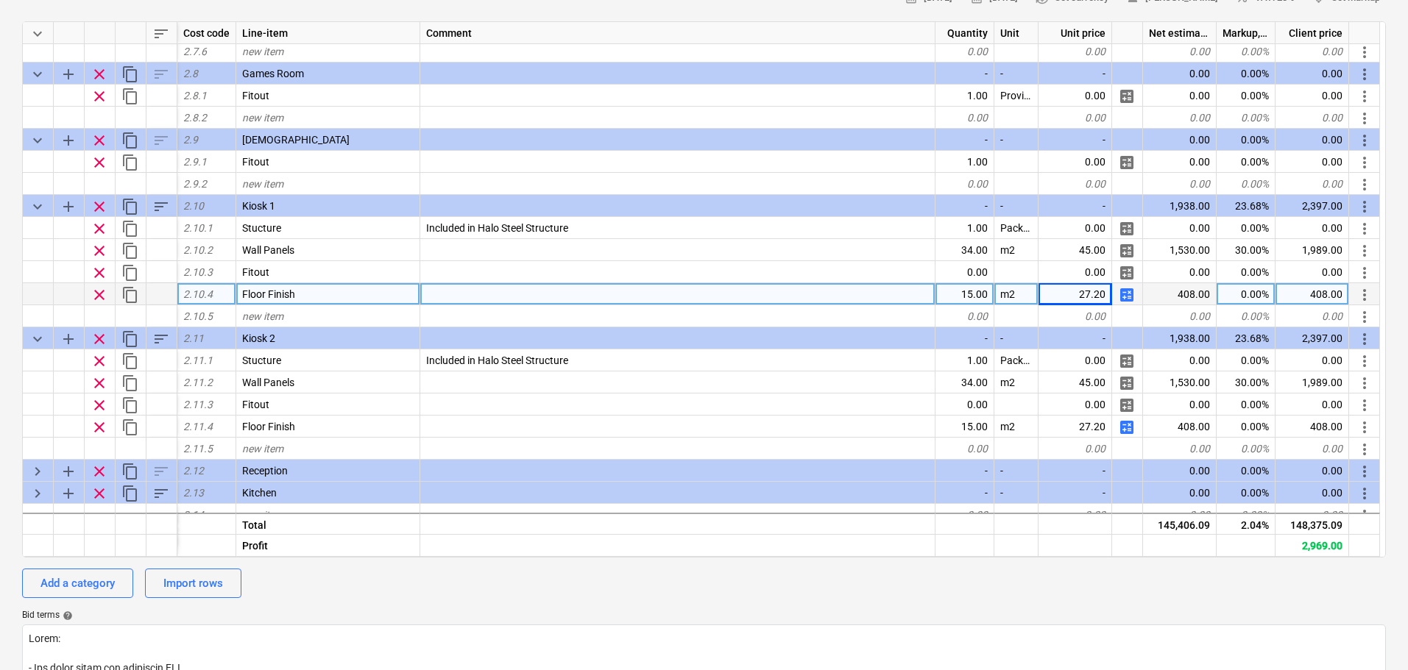
scroll to position [1136, 0]
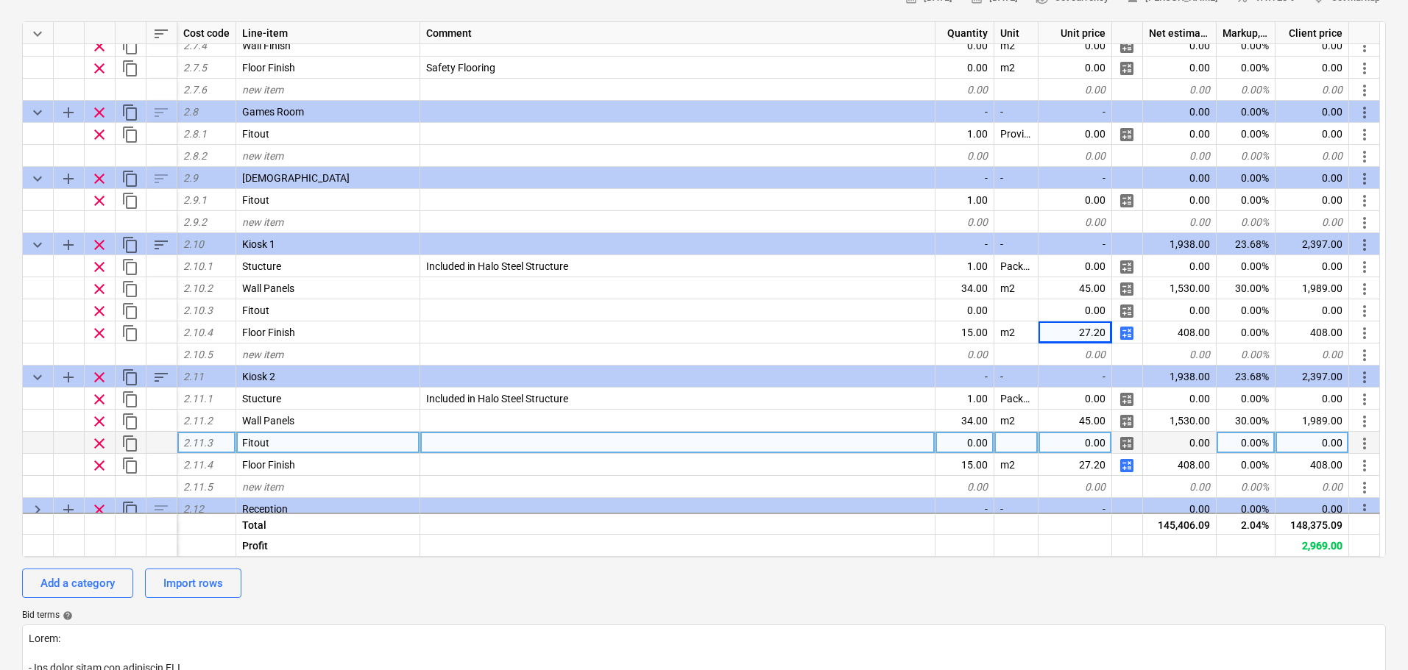
click at [955, 437] on div "0.00" at bounding box center [964, 443] width 59 height 22
type textarea "x"
type input "Provisional Sum"
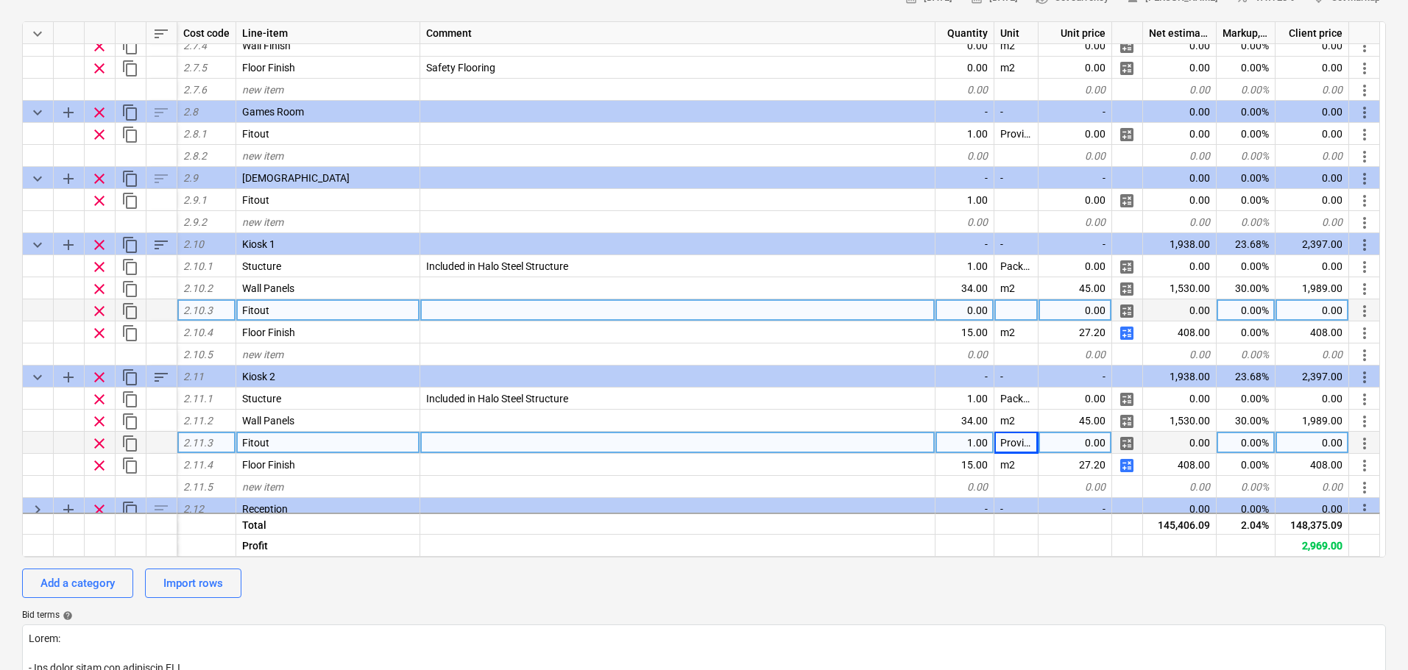
click at [961, 306] on div "0.00" at bounding box center [964, 311] width 59 height 22
type textarea "x"
type input "Provisional Sum"
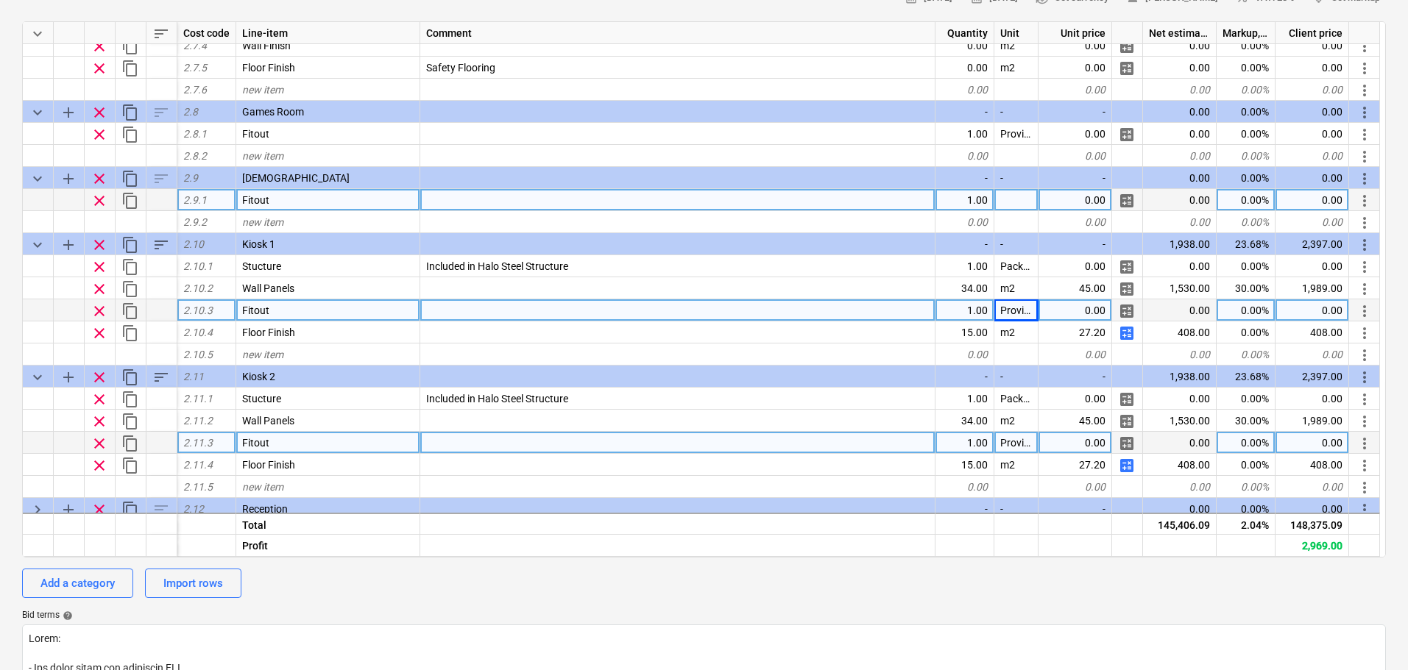
click at [171, 241] on div "sort" at bounding box center [161, 244] width 31 height 22
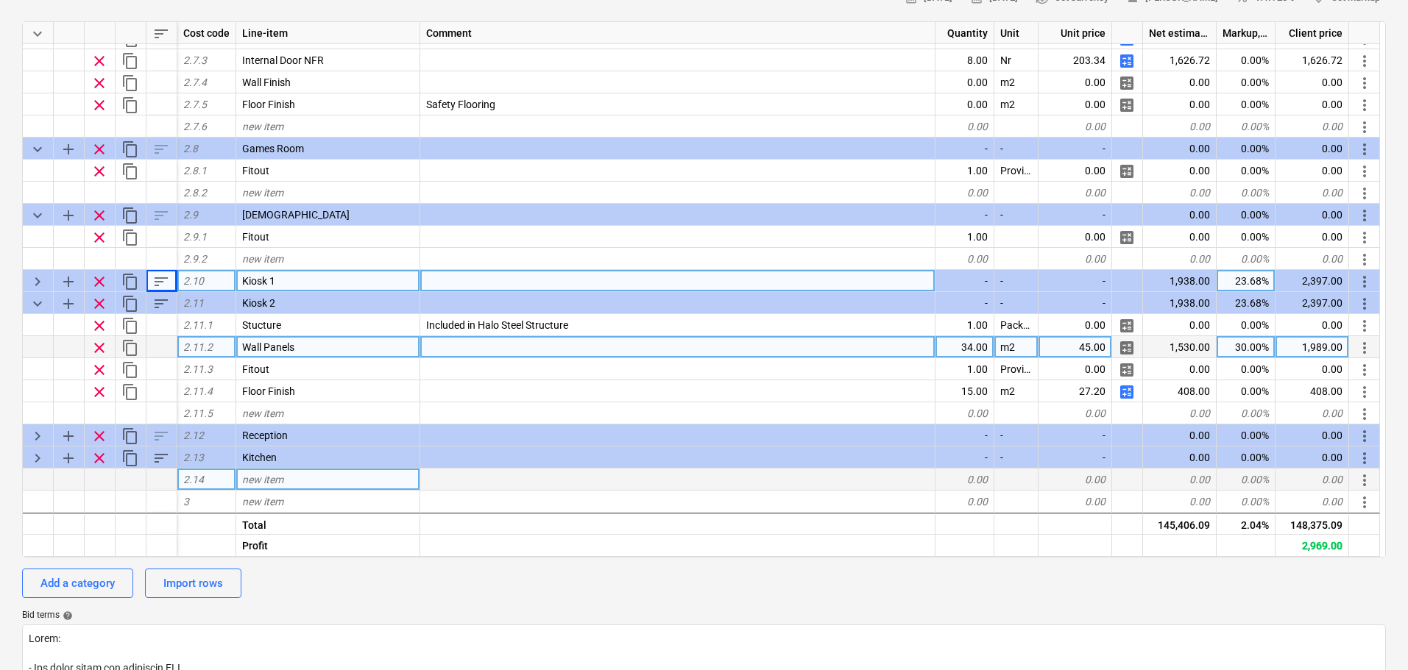
click at [35, 282] on span "keyboard_arrow_right" at bounding box center [38, 282] width 18 height 18
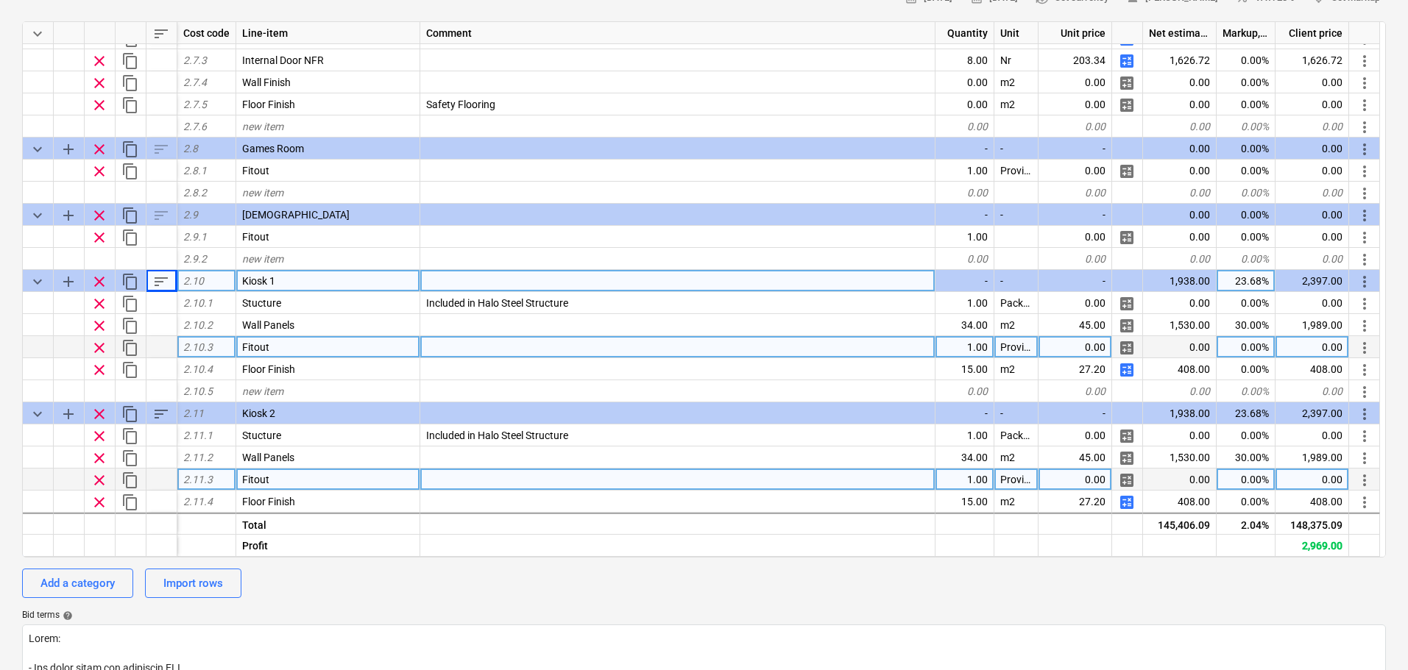
click at [158, 282] on span "sort" at bounding box center [161, 282] width 18 height 18
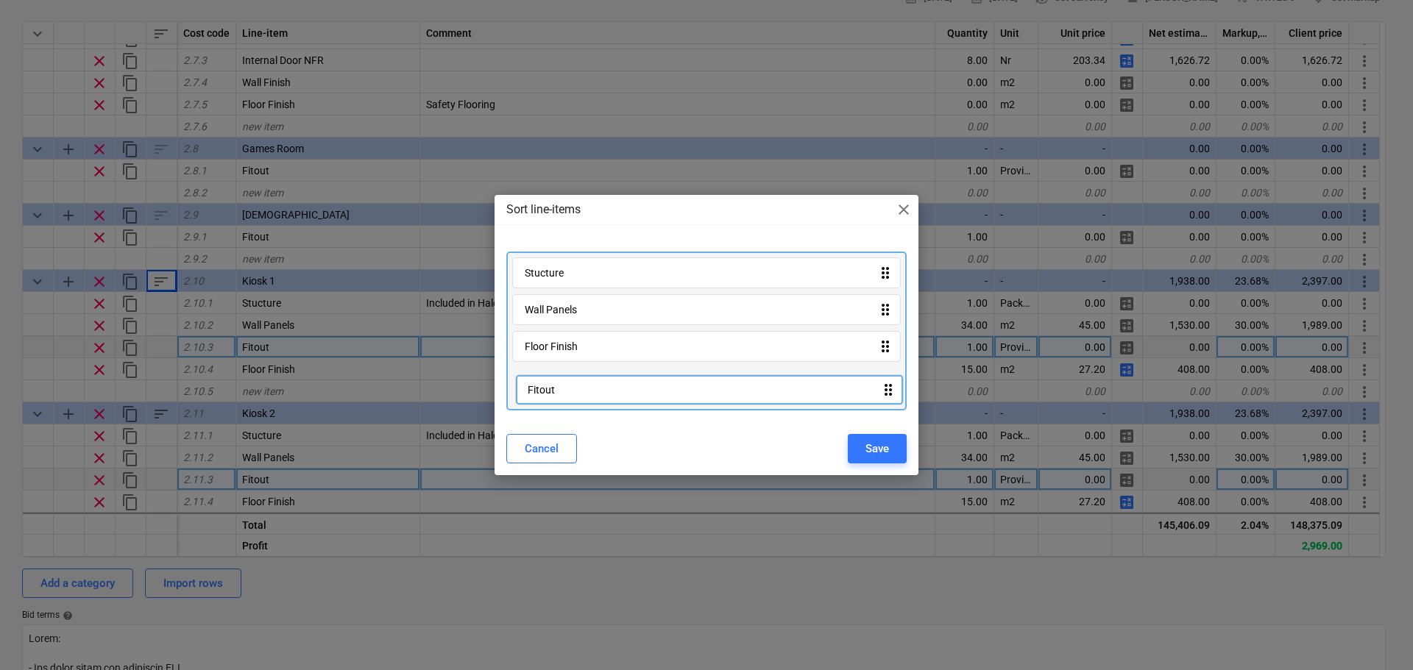
drag, startPoint x: 567, startPoint y: 357, endPoint x: 677, endPoint y: 408, distance: 121.5
click at [570, 403] on div "Stucture drag_indicator Wall Panels drag_indicator Fitout drag_indicator Floor …" at bounding box center [706, 331] width 400 height 159
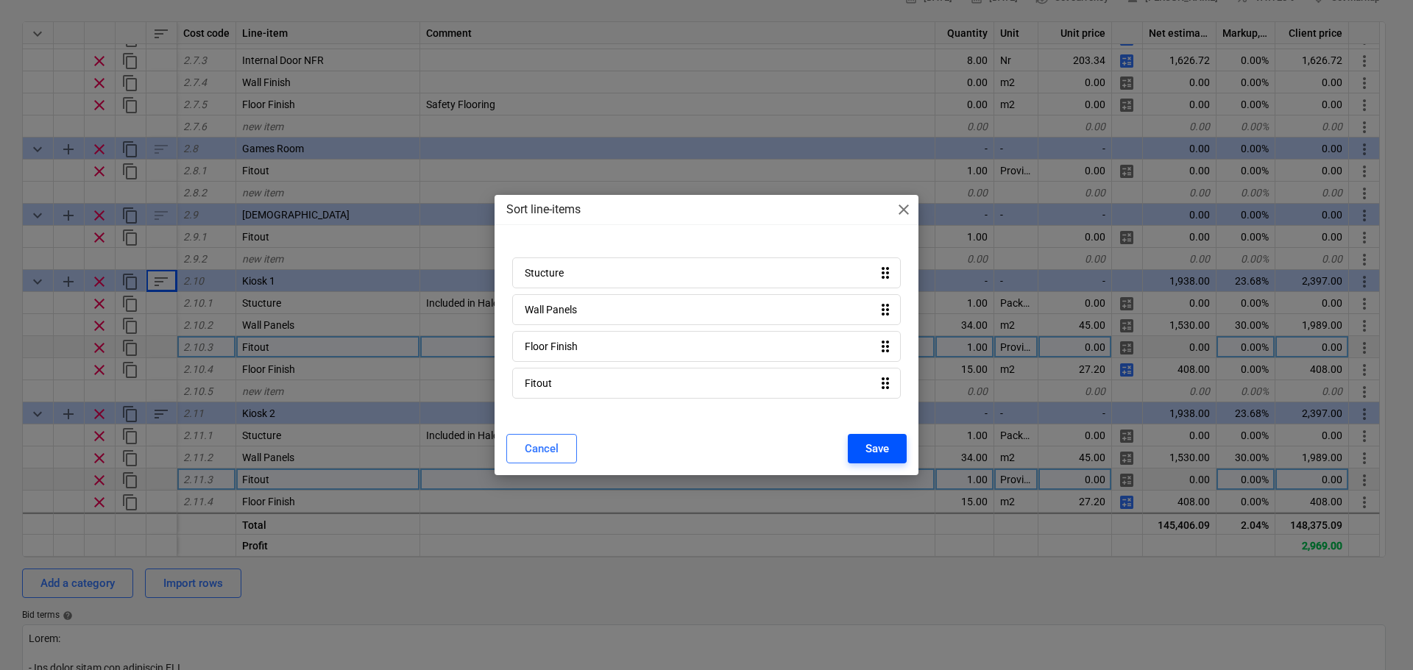
click at [869, 445] on div "Save" at bounding box center [878, 448] width 24 height 19
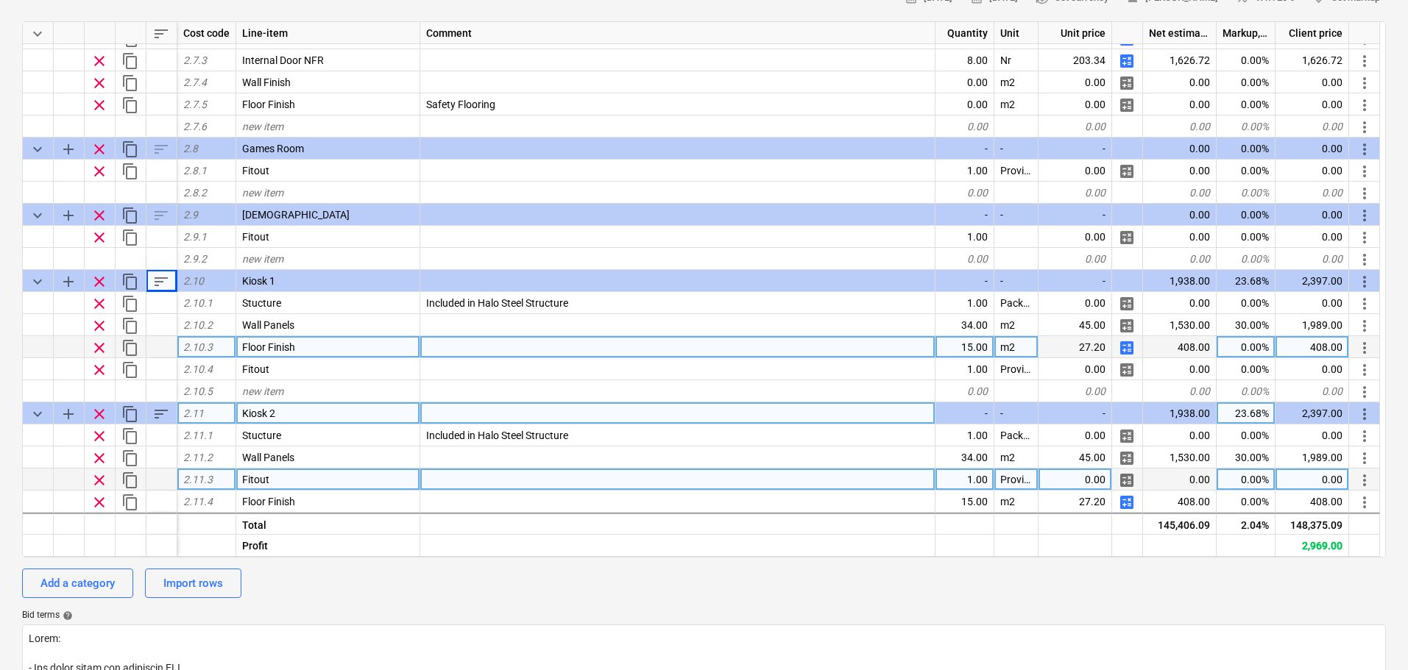
click at [157, 417] on span "sort" at bounding box center [161, 415] width 18 height 18
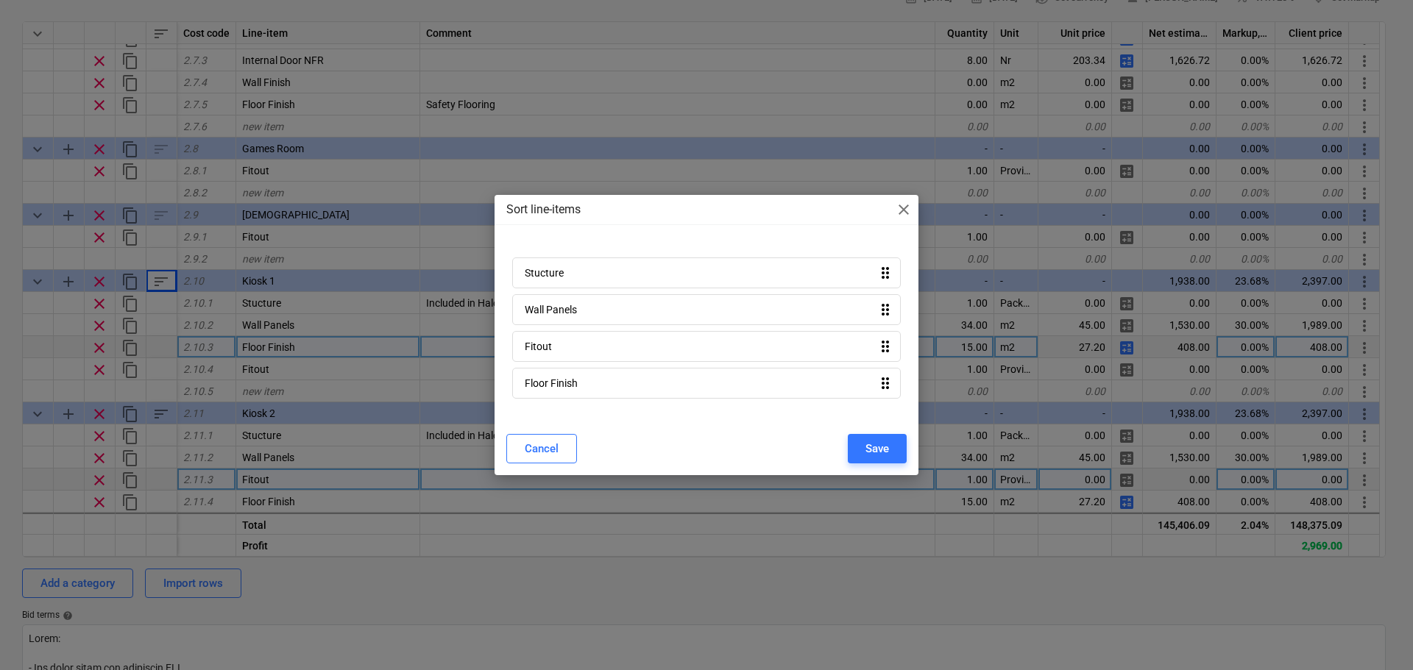
drag, startPoint x: 538, startPoint y: 365, endPoint x: 546, endPoint y: 347, distance: 20.1
click at [541, 374] on div "Stucture drag_indicator Wall Panels drag_indicator Fitout drag_indicator Floor …" at bounding box center [706, 331] width 400 height 159
drag, startPoint x: 547, startPoint y: 345, endPoint x: 548, endPoint y: 390, distance: 44.9
click at [548, 384] on div "Stucture drag_indicator Wall Panels drag_indicator Fitout drag_indicator Floor …" at bounding box center [706, 331] width 400 height 159
click at [851, 449] on button "Save" at bounding box center [877, 448] width 59 height 29
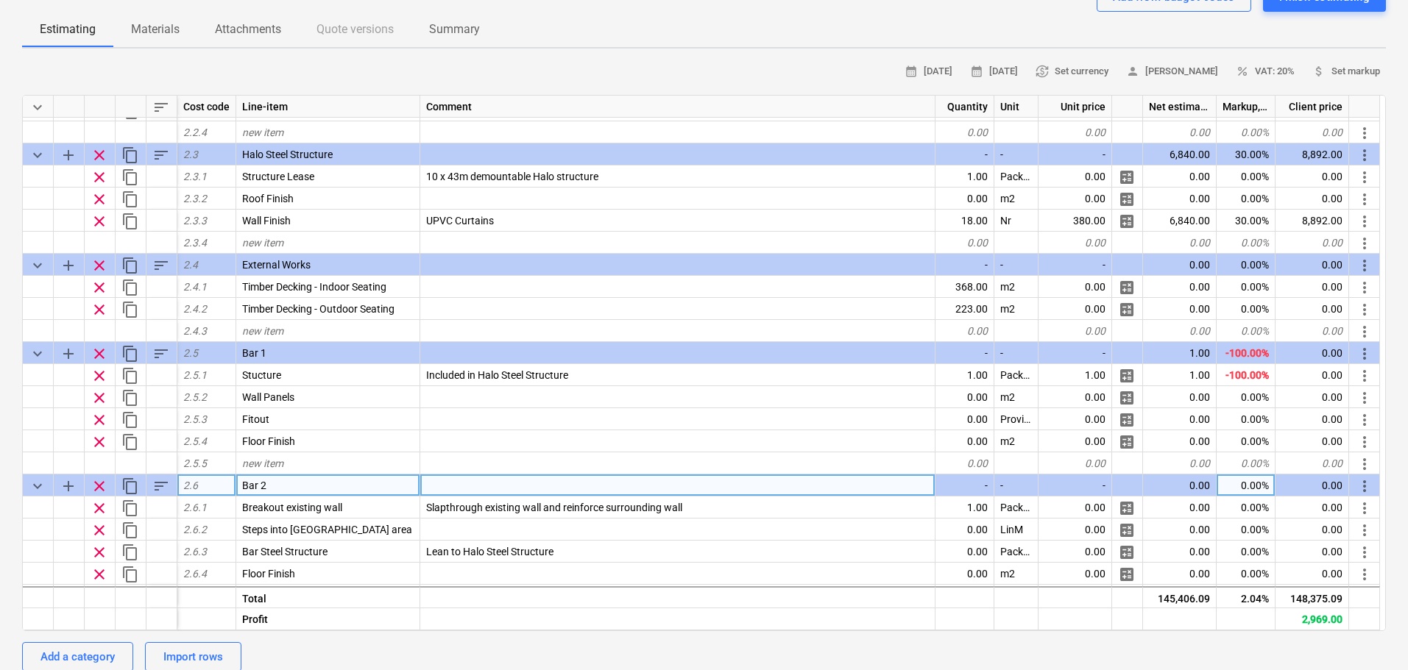
scroll to position [547, 0]
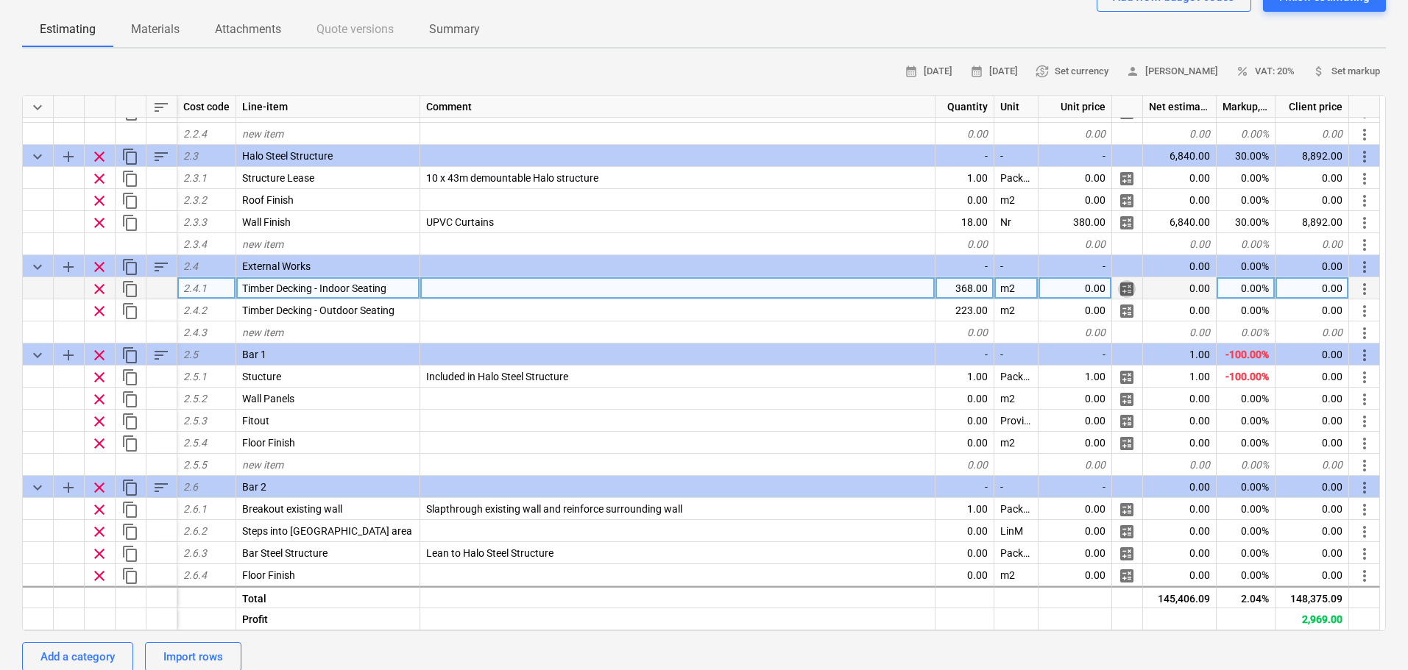
click at [1125, 291] on span "calculate" at bounding box center [1127, 289] width 18 height 18
type textarea "x"
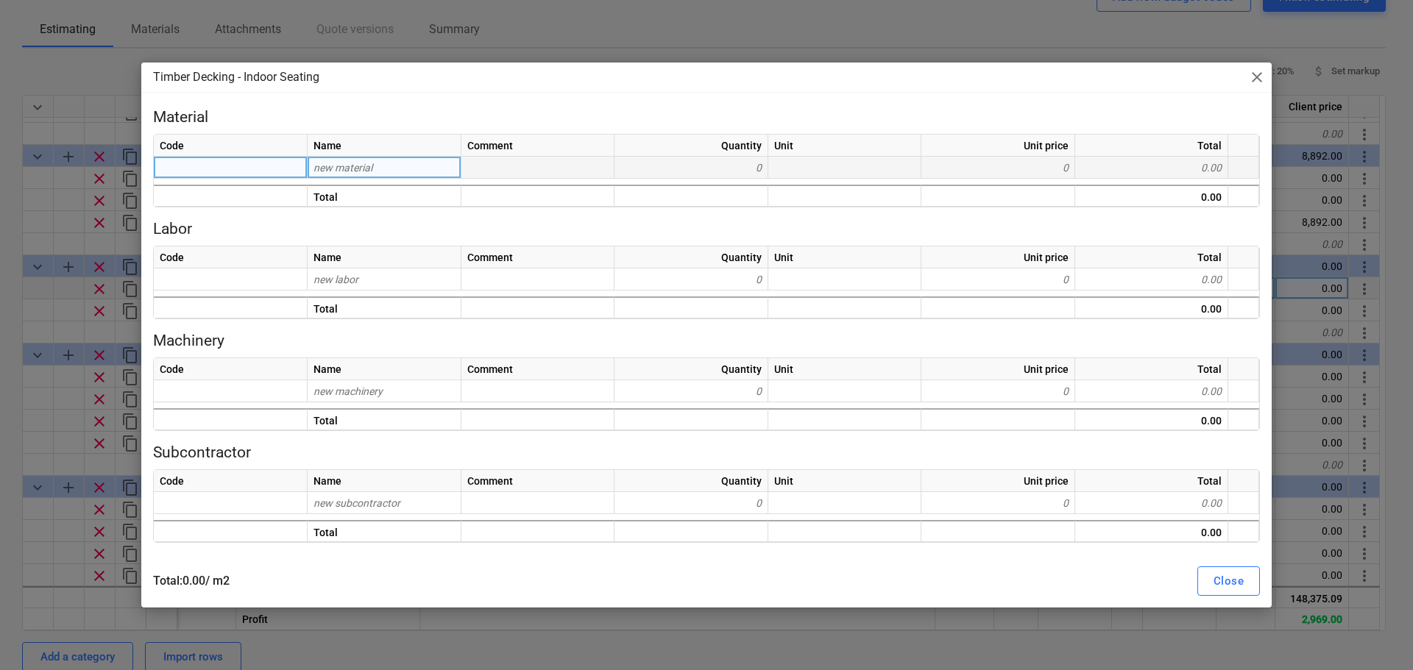
click at [375, 166] on div "new material" at bounding box center [385, 168] width 154 height 22
type input "Decking"
type input "M"
type input "Decking"
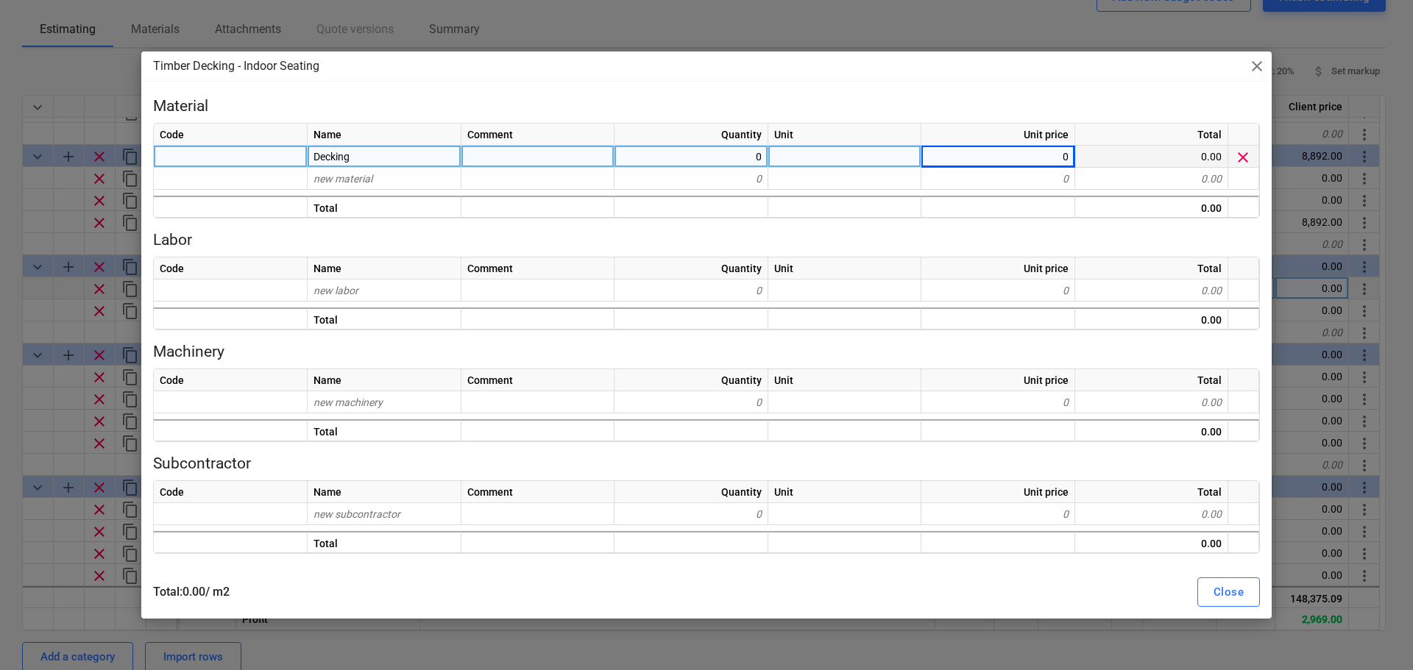
type textarea "x"
type input "19.73"
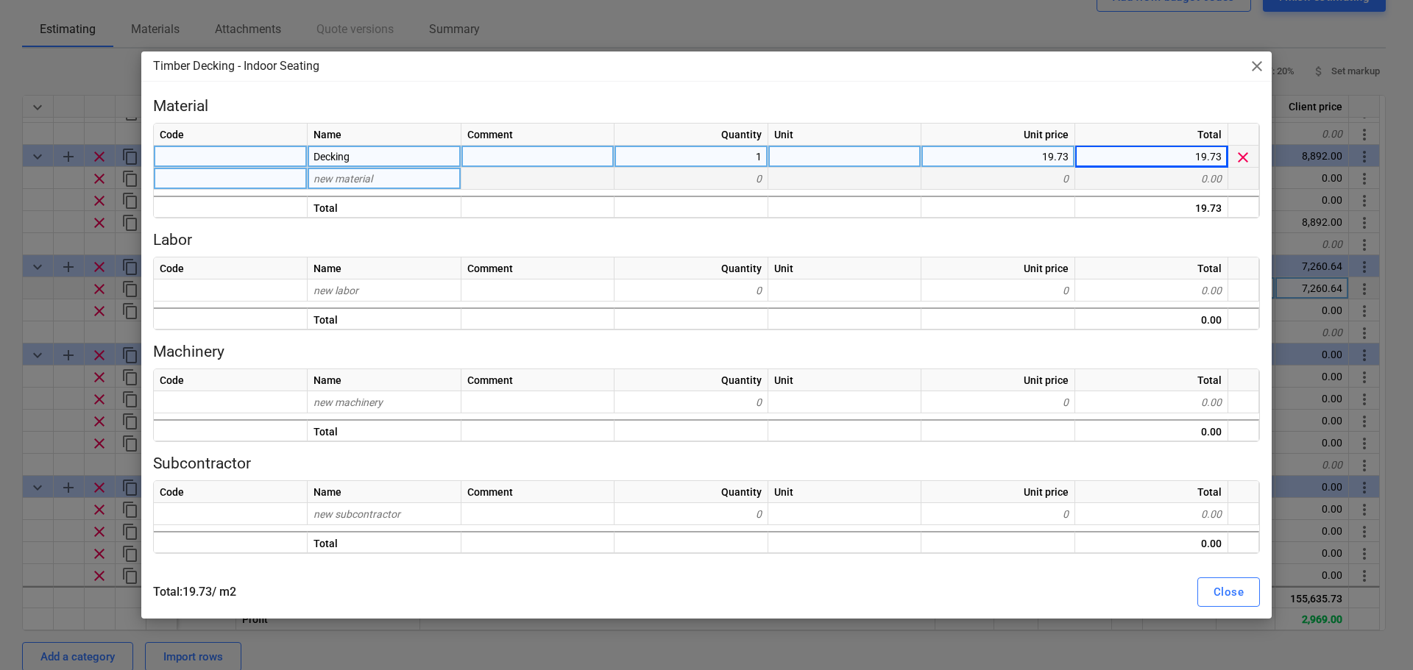
click at [363, 178] on span "new material" at bounding box center [343, 179] width 59 height 12
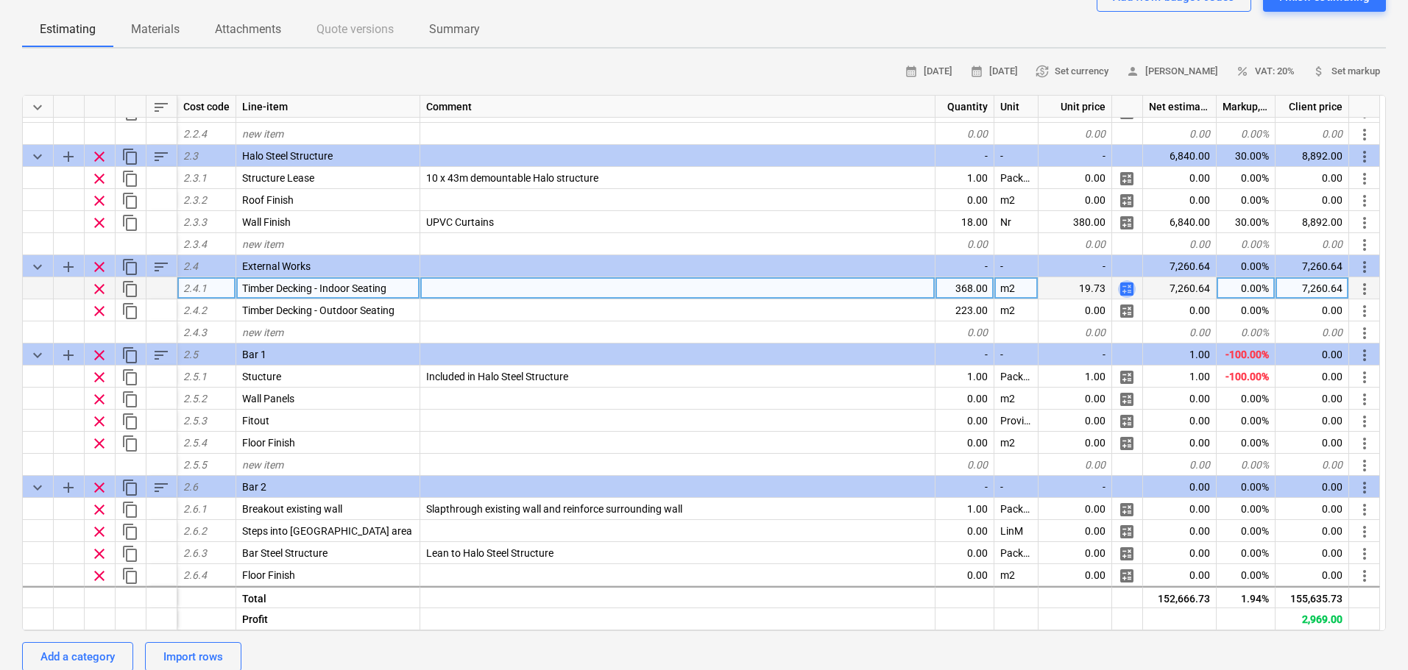
click at [1130, 292] on span "calculate" at bounding box center [1127, 289] width 18 height 18
type textarea "x"
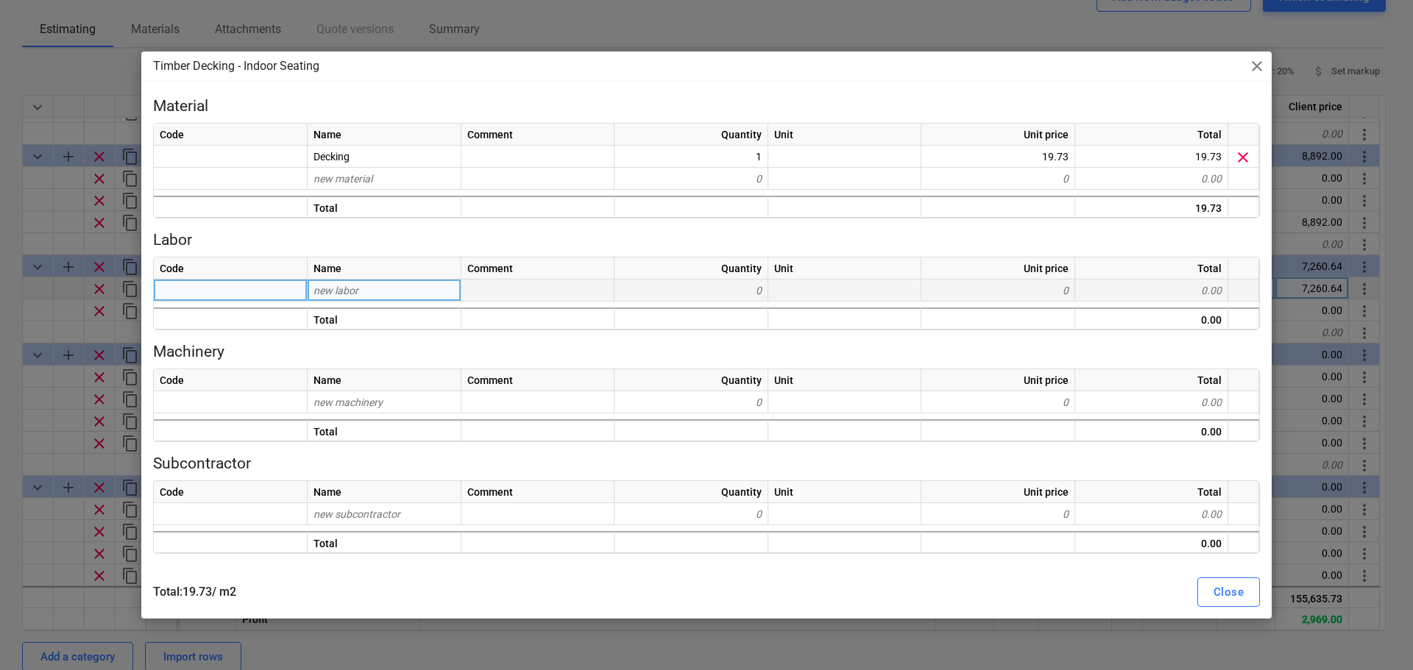
click at [344, 281] on div "new labor" at bounding box center [385, 291] width 154 height 22
type input "Labo"
type input "r"
type input "l"
type input "Labour 1"
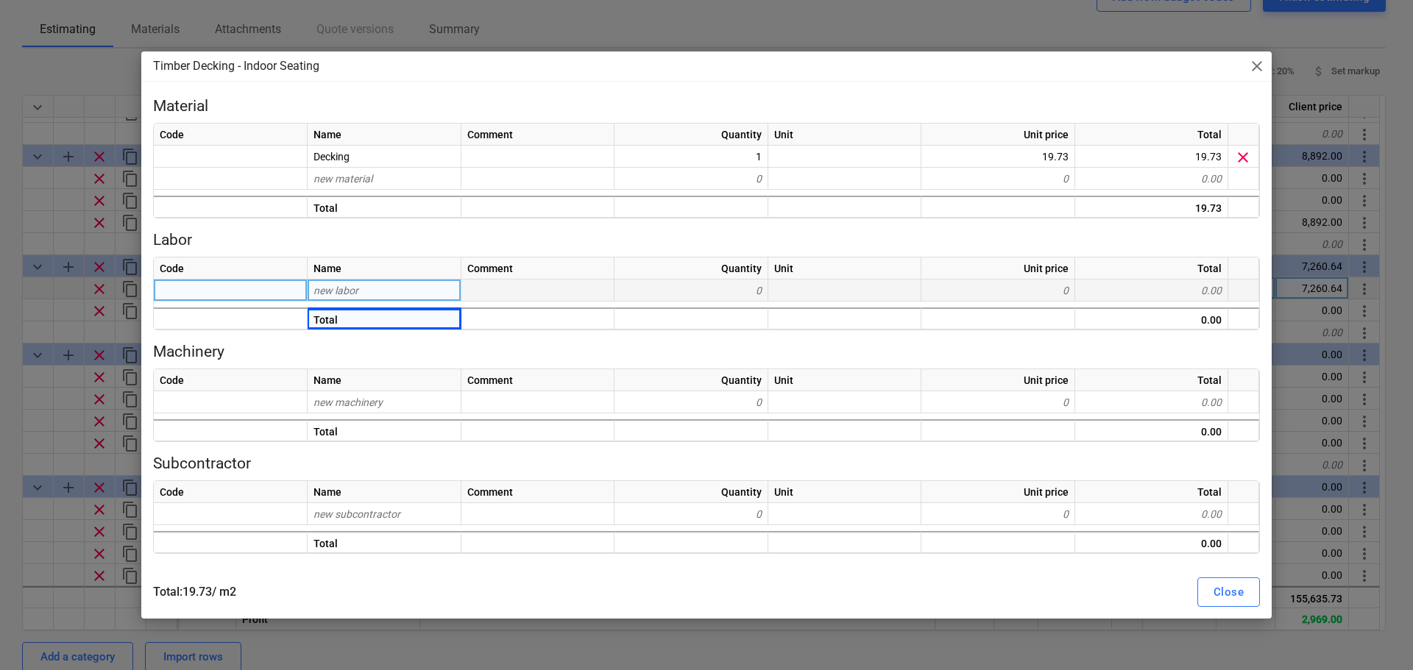
type textarea "x"
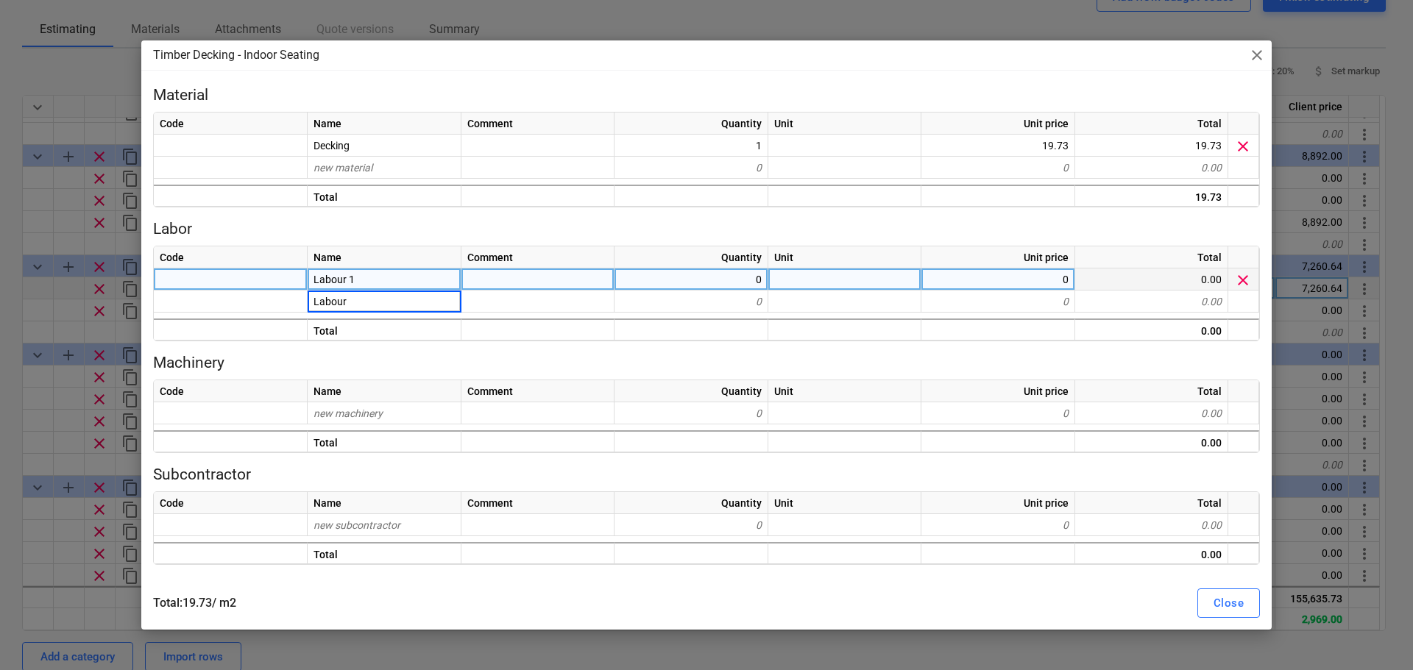
type input "Labour 2"
type textarea "x"
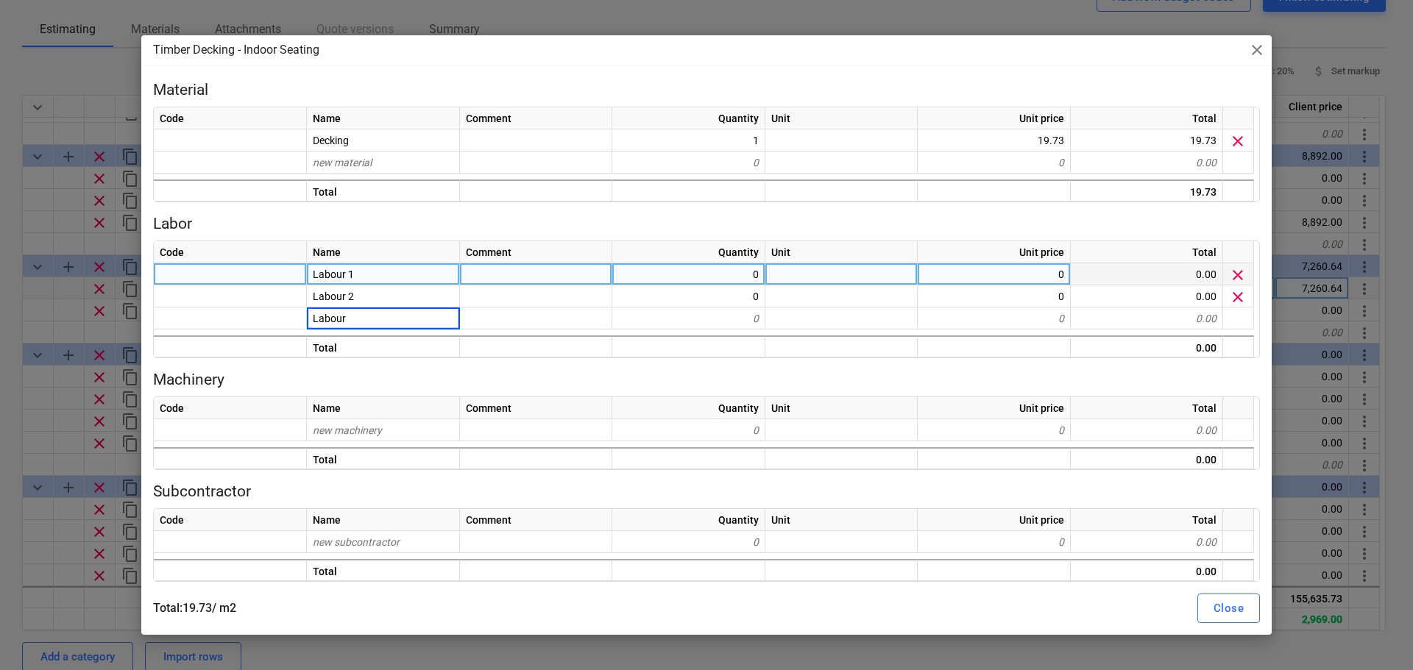
type input "Labour 3"
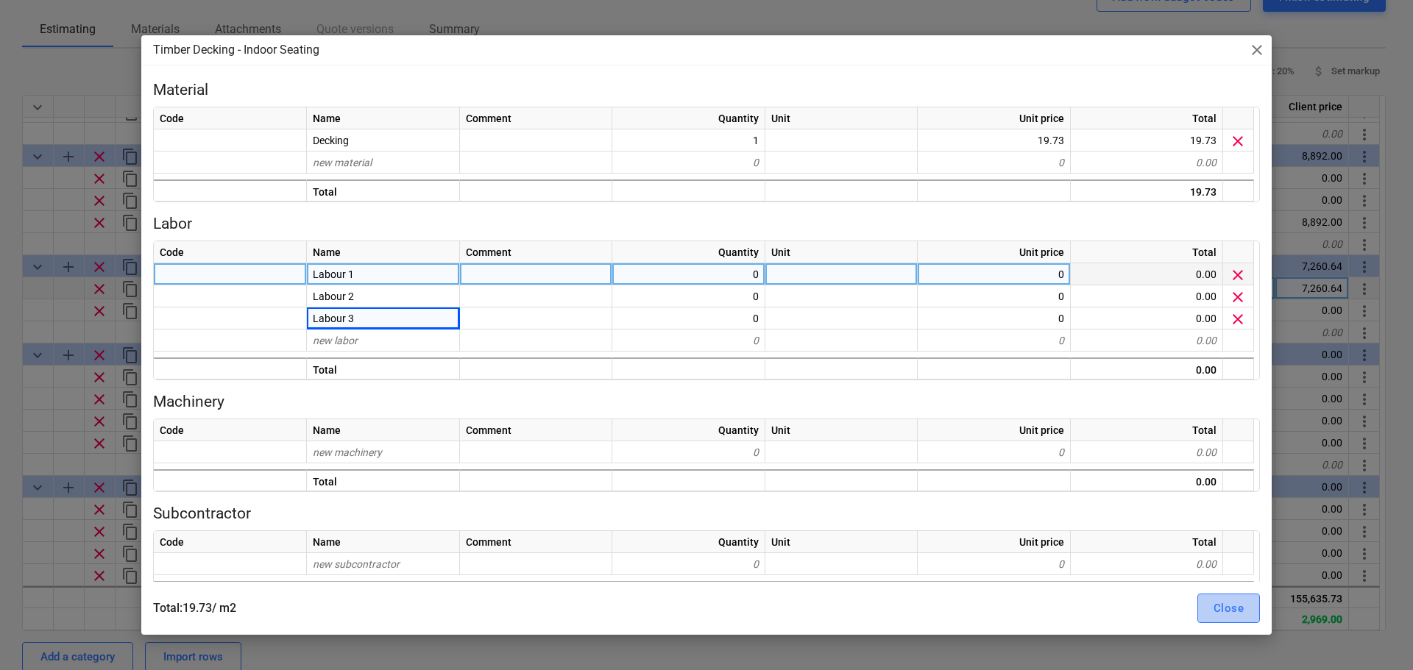
click at [1218, 620] on button "Close" at bounding box center [1228, 608] width 63 height 29
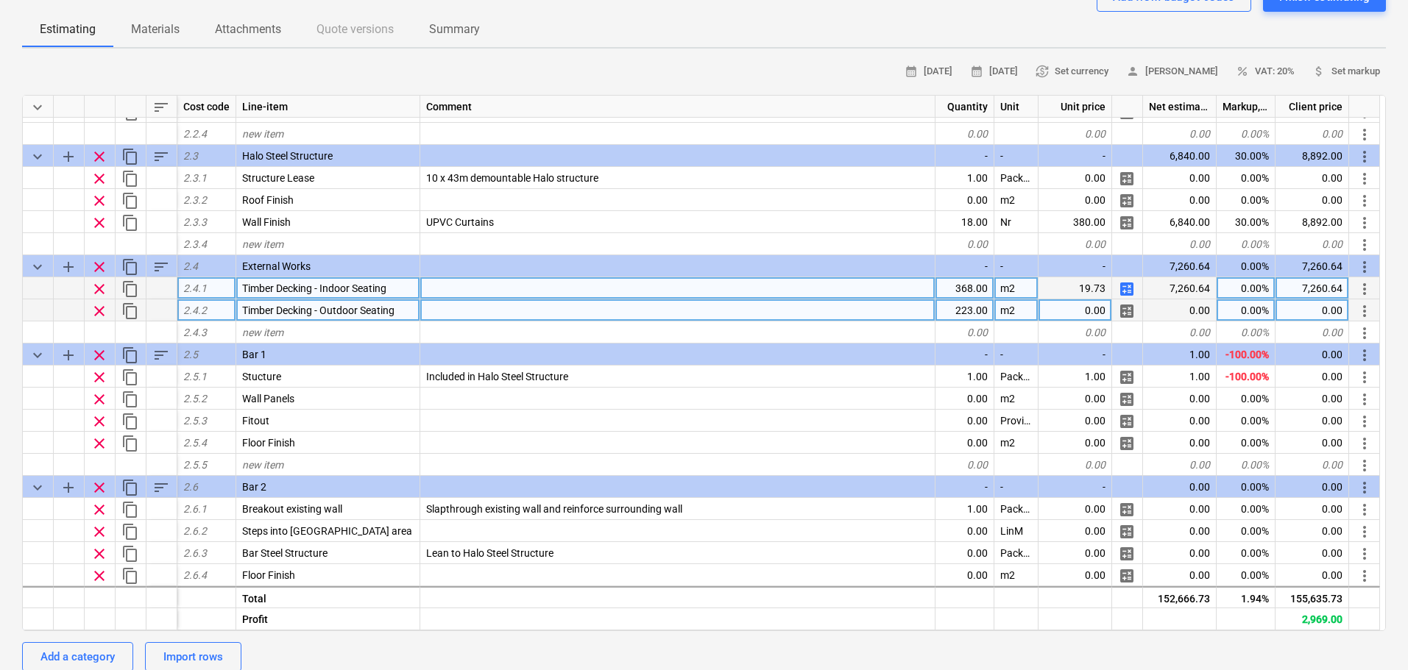
click at [1126, 307] on span "calculate" at bounding box center [1127, 311] width 18 height 18
type textarea "x"
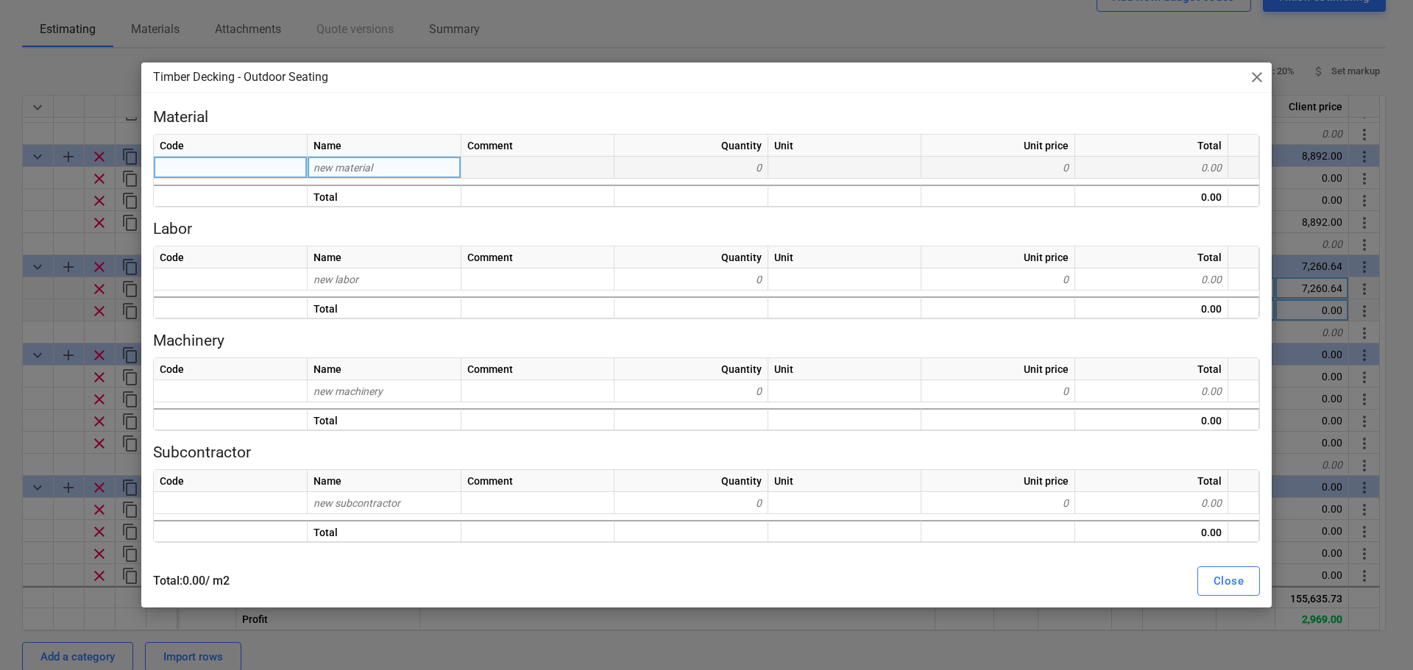
click at [329, 169] on span "new material" at bounding box center [343, 168] width 59 height 12
type input "Supply"
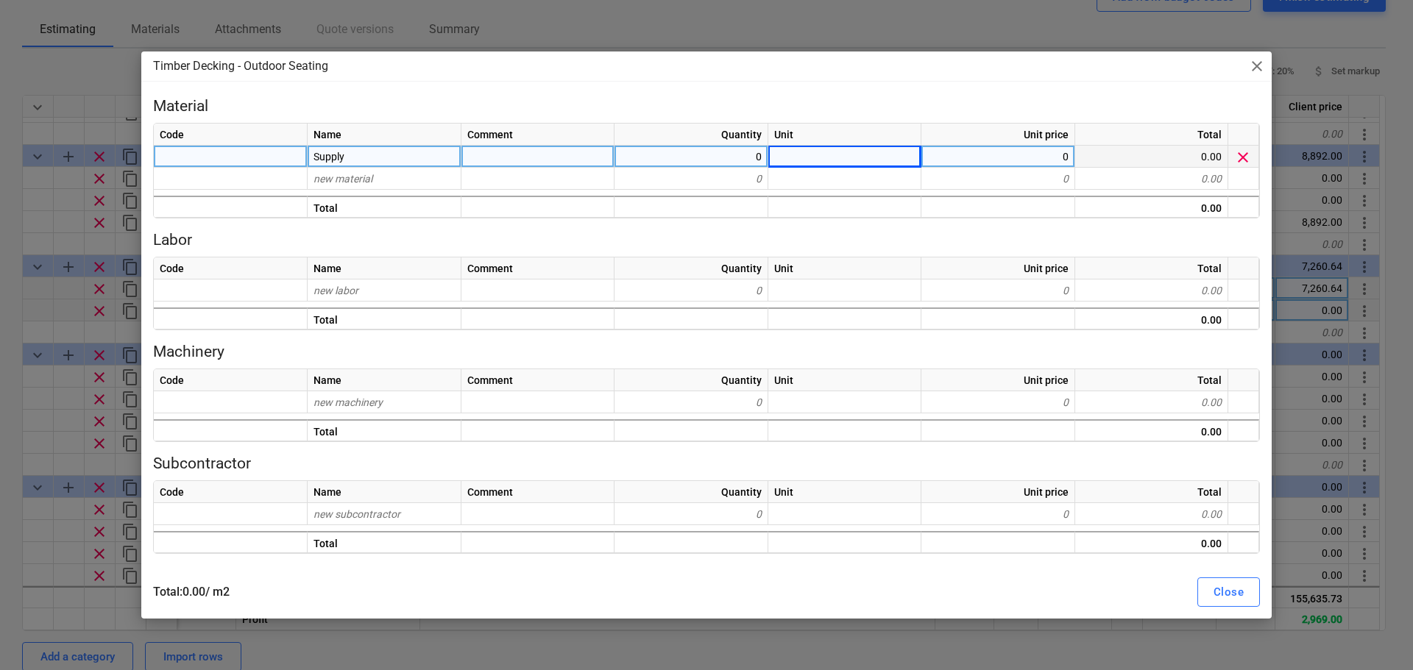
type textarea "x"
type input "m2"
type textarea "x"
type input "19.73"
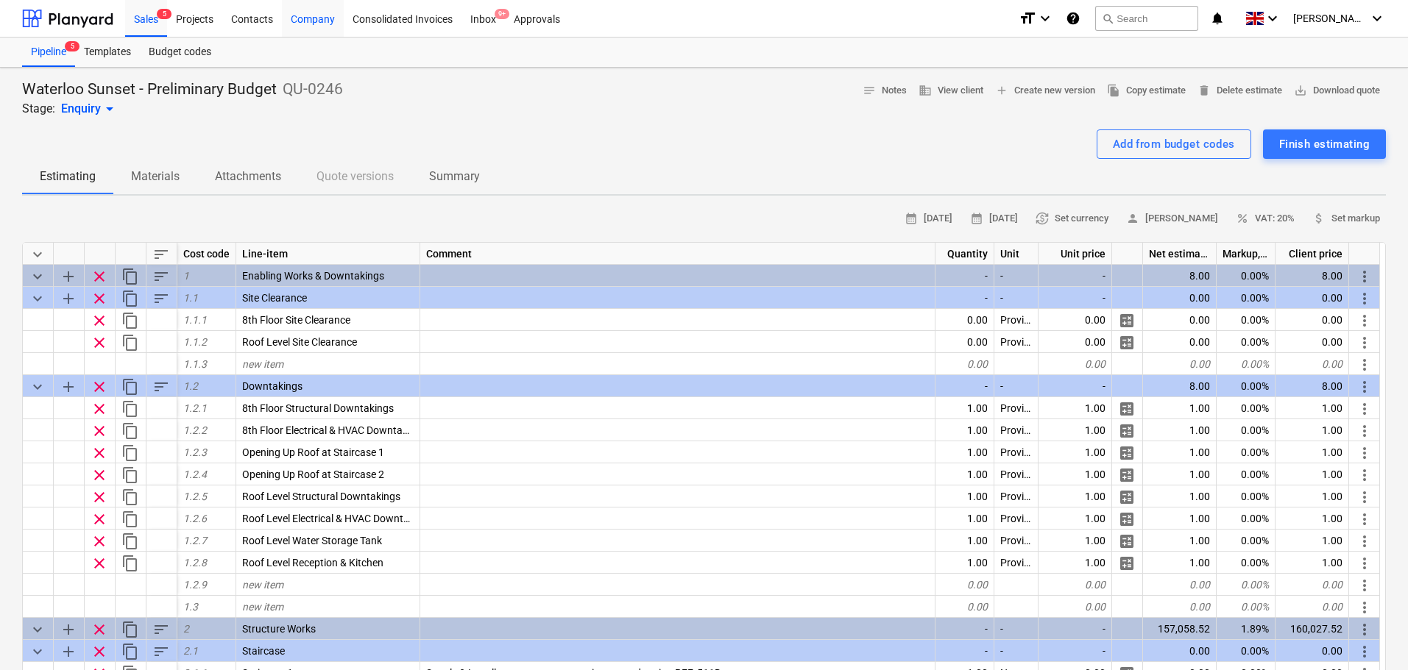
click at [291, 16] on div "Company" at bounding box center [313, 18] width 62 height 38
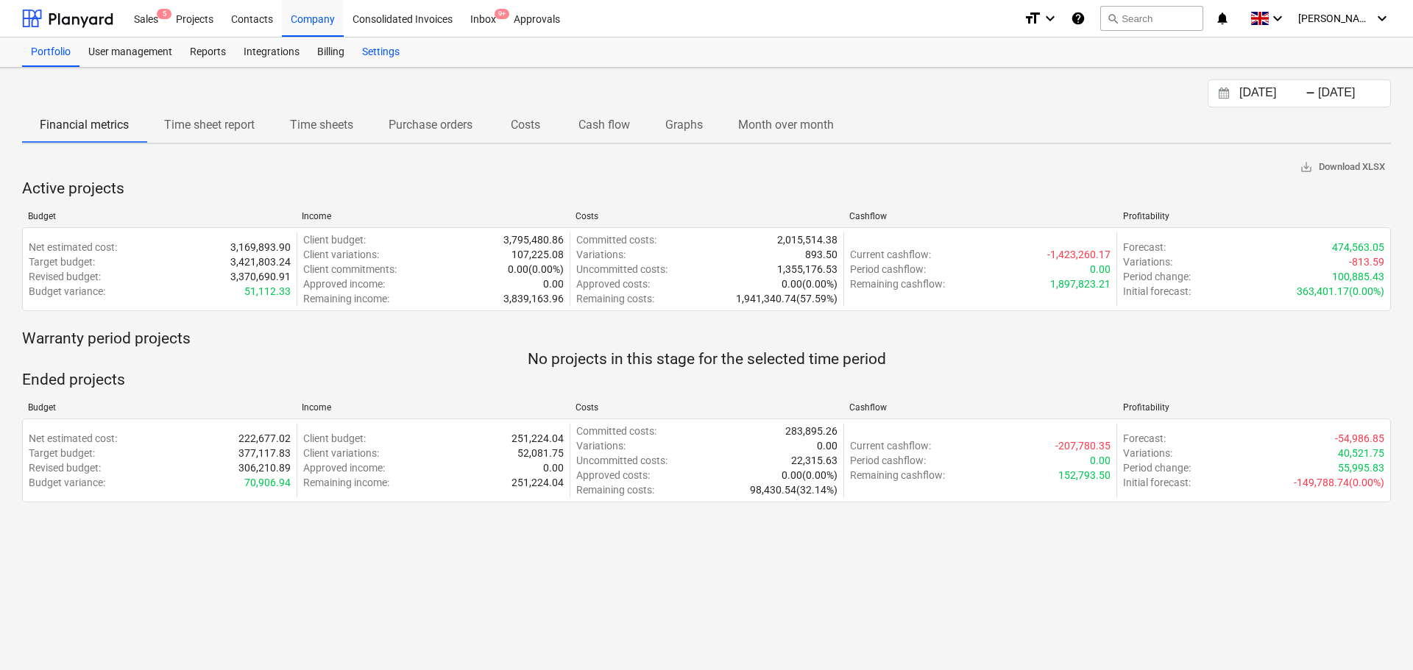
click at [374, 55] on div "Settings" at bounding box center [380, 52] width 55 height 29
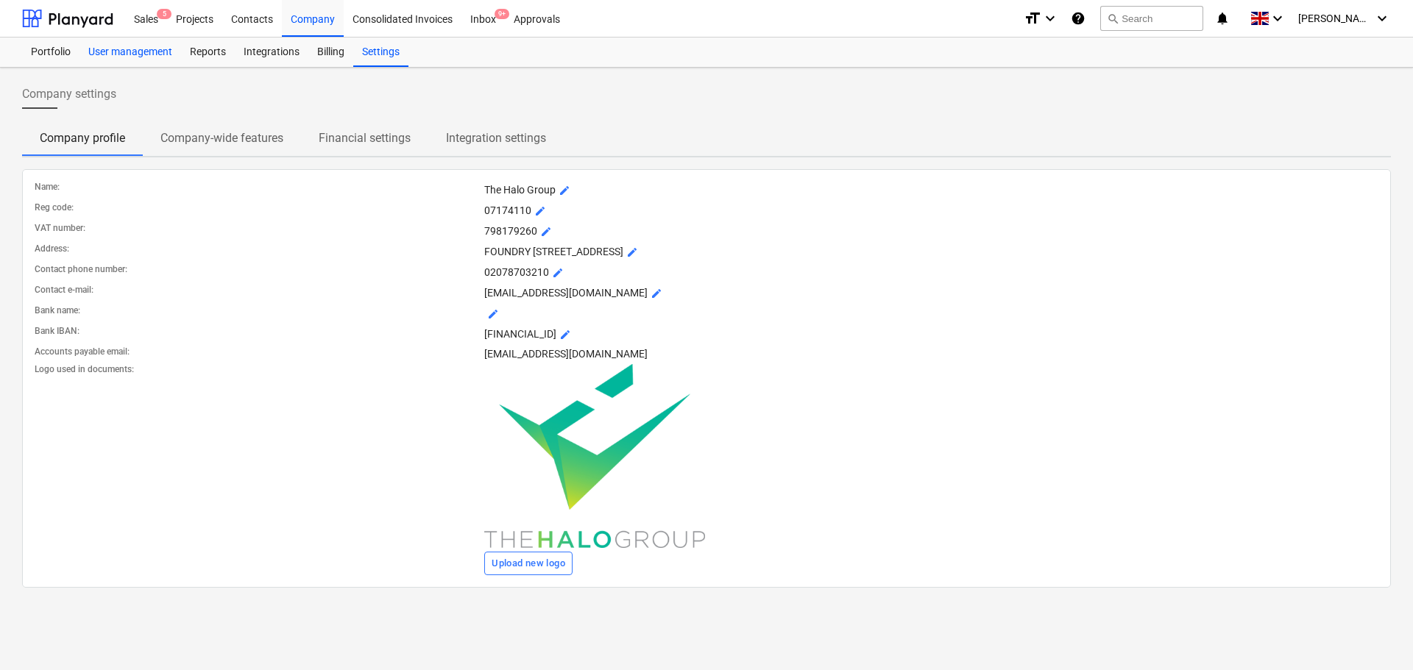
click at [155, 58] on div "User management" at bounding box center [130, 52] width 102 height 29
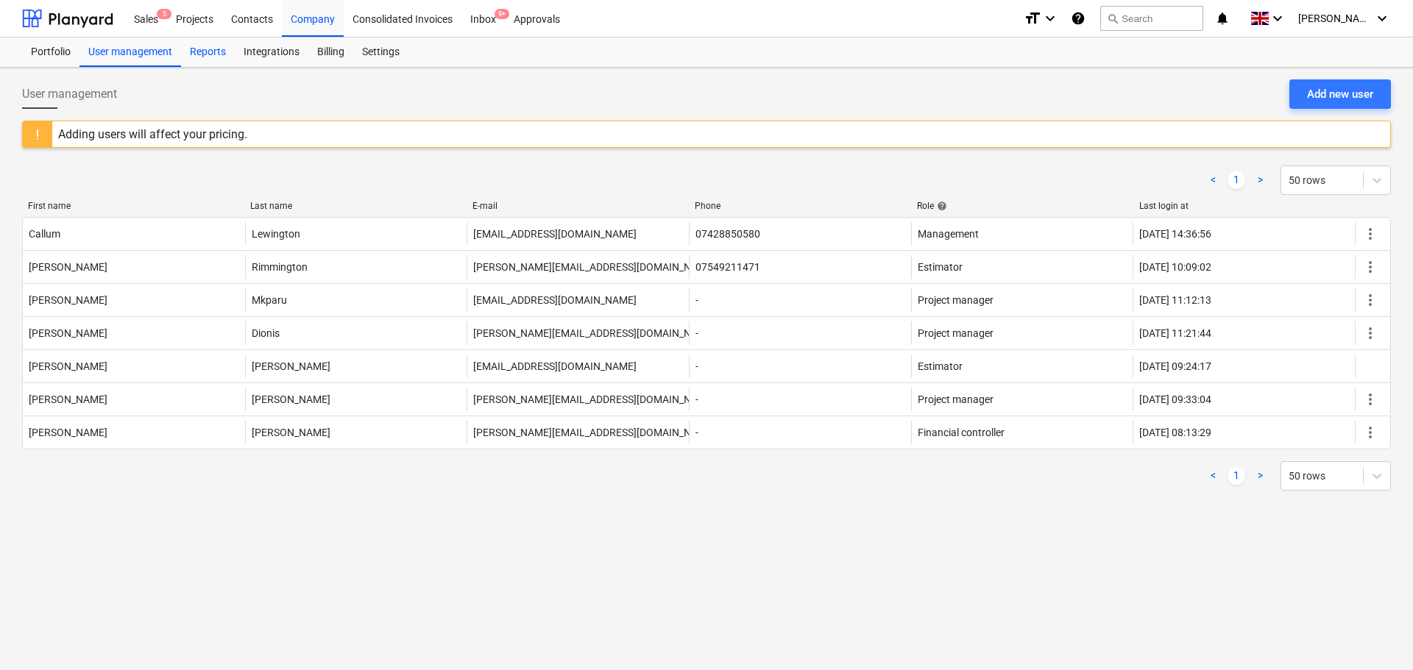
click at [208, 51] on div "Reports" at bounding box center [208, 52] width 54 height 29
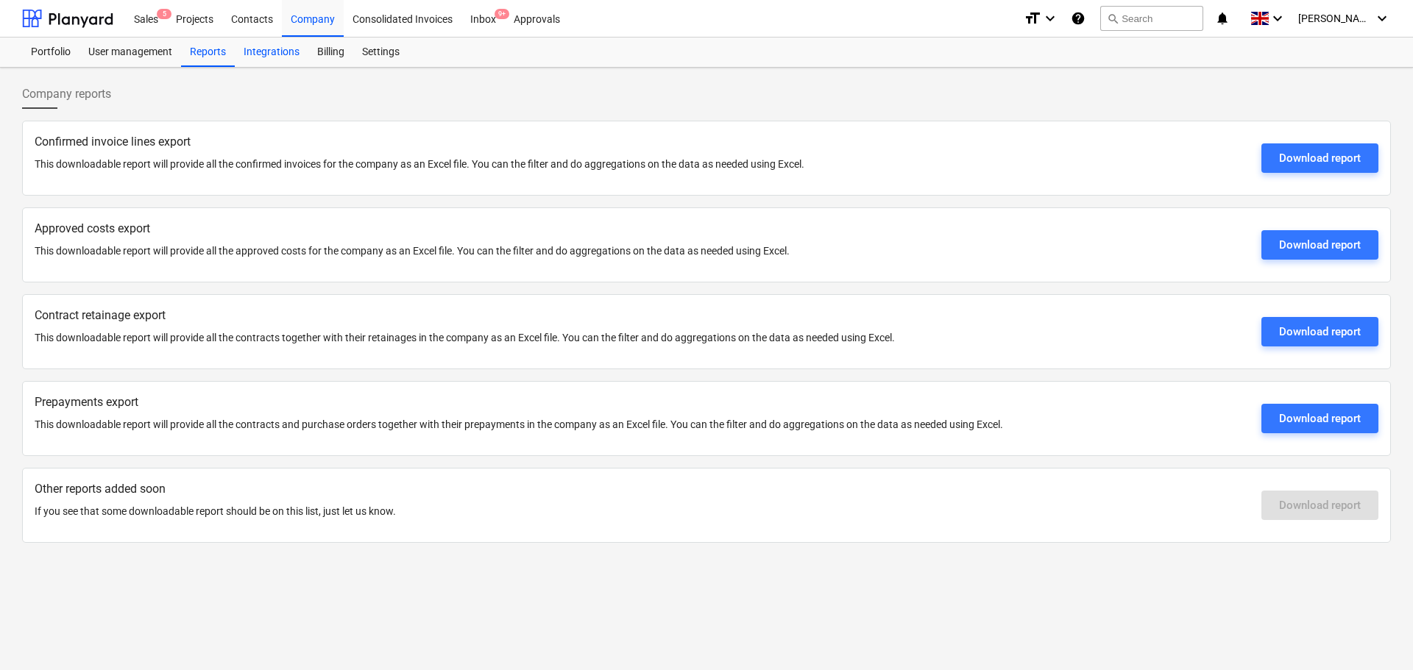
click at [279, 55] on div "Integrations" at bounding box center [272, 52] width 74 height 29
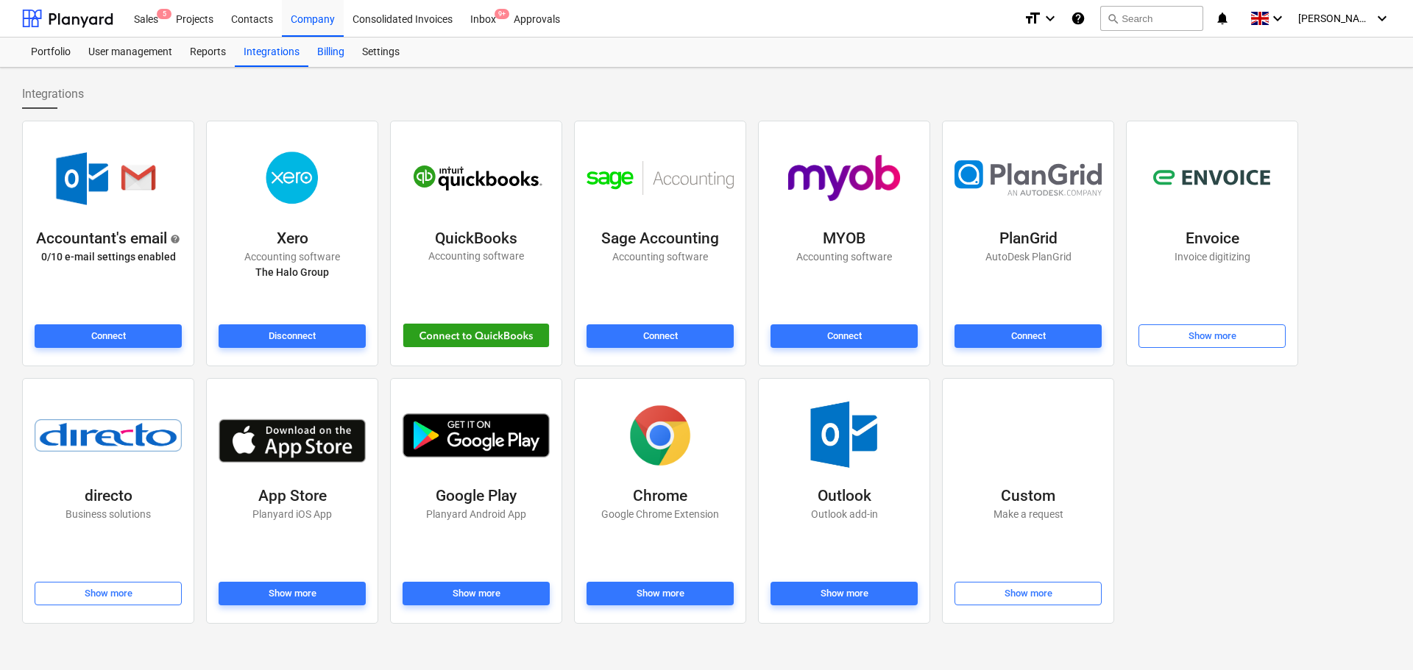
click at [347, 59] on div "Billing" at bounding box center [330, 52] width 45 height 29
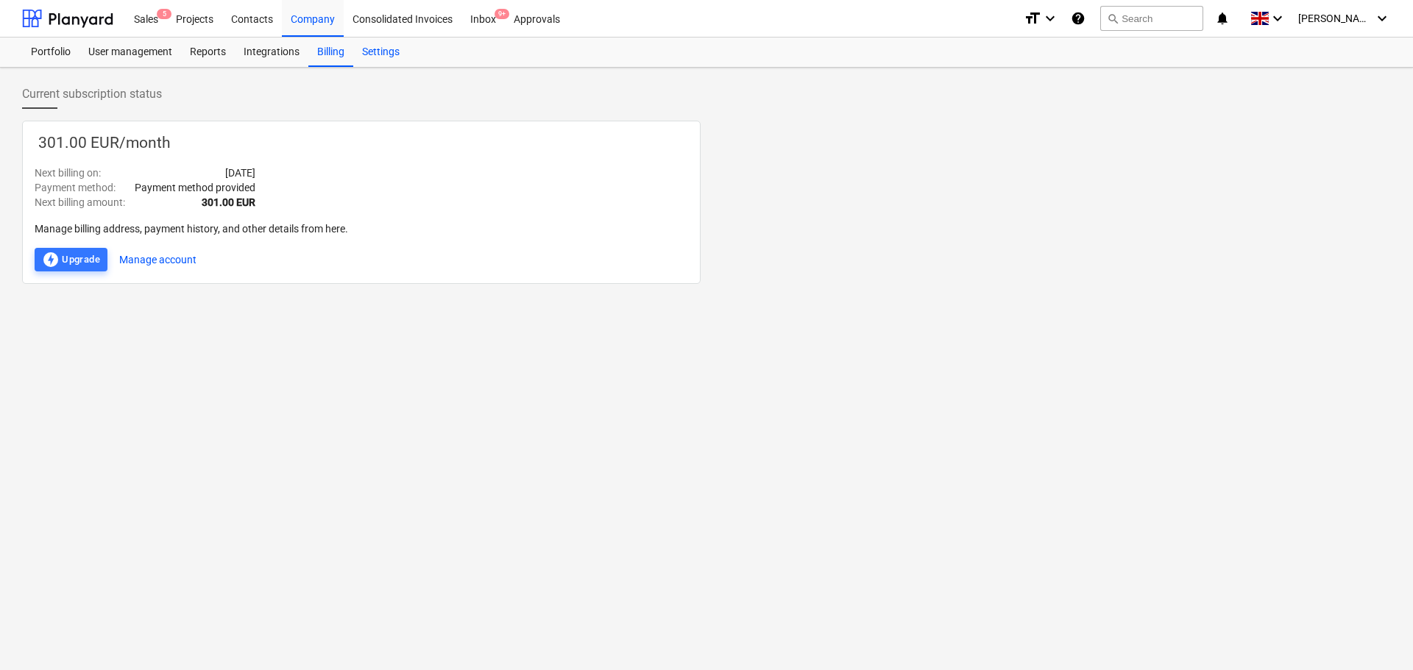
click at [377, 52] on div "Settings" at bounding box center [380, 52] width 55 height 29
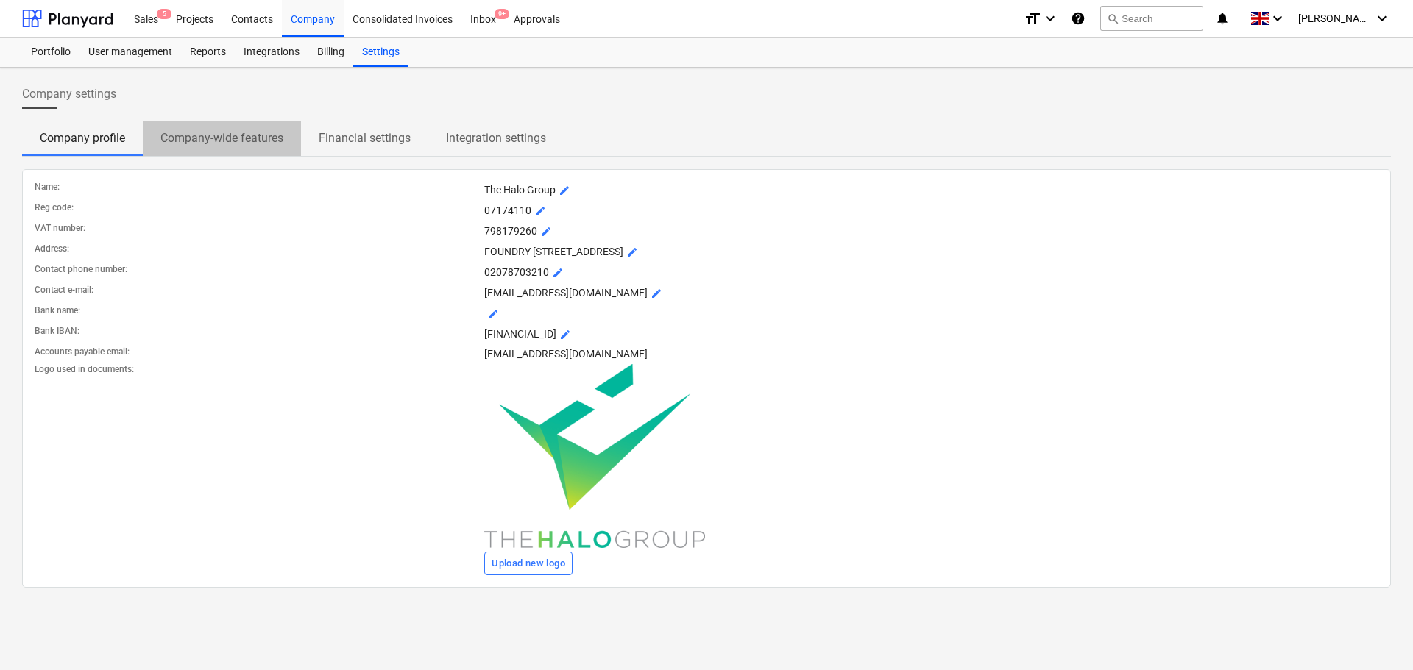
click at [241, 152] on button "Company-wide features" at bounding box center [222, 138] width 158 height 35
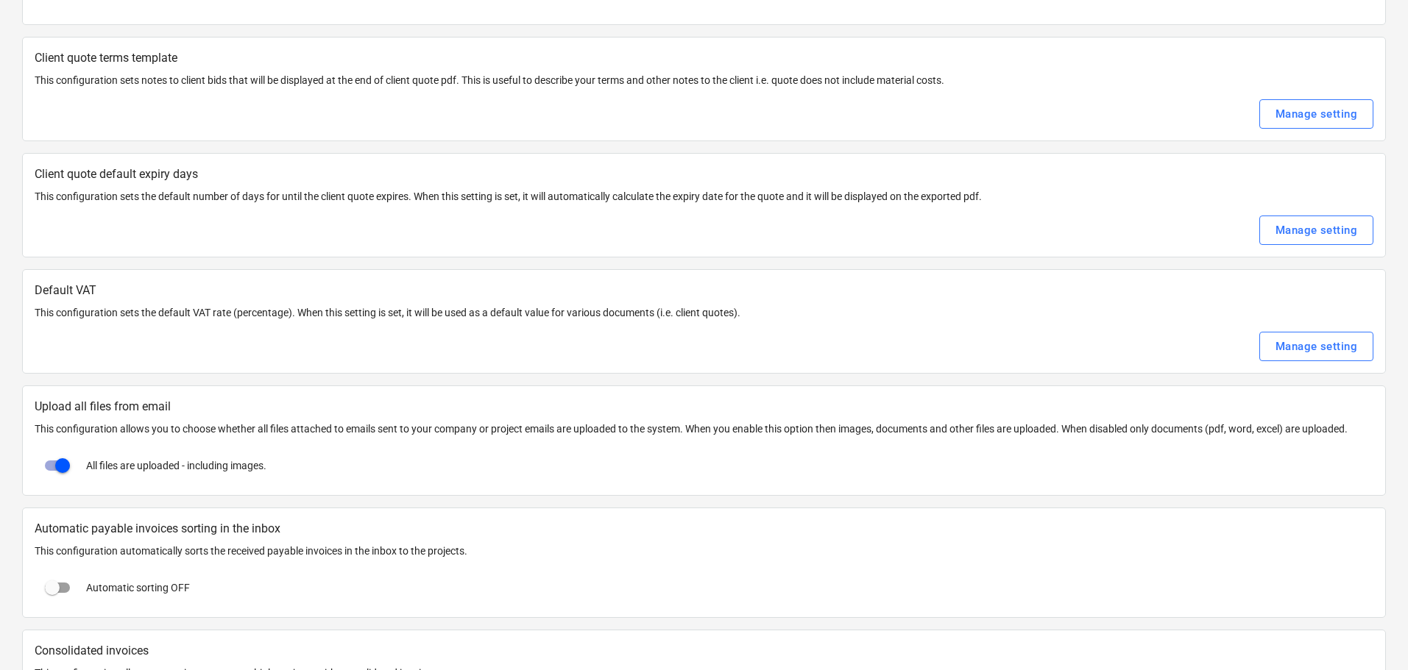
scroll to position [589, 0]
click at [1299, 121] on div "Manage setting" at bounding box center [1316, 111] width 82 height 19
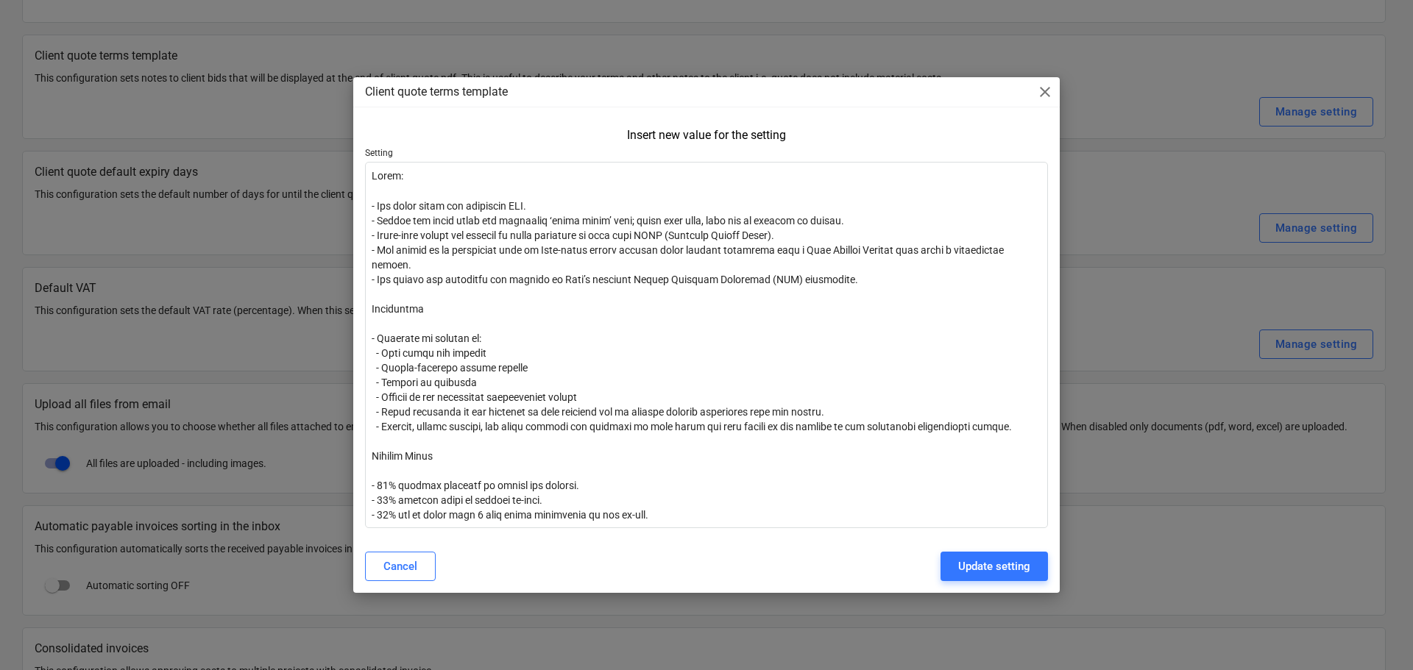
click at [252, 236] on div "Client quote terms template close Insert new value for the setting Setting Canc…" at bounding box center [706, 335] width 1413 height 670
type textarea "x"
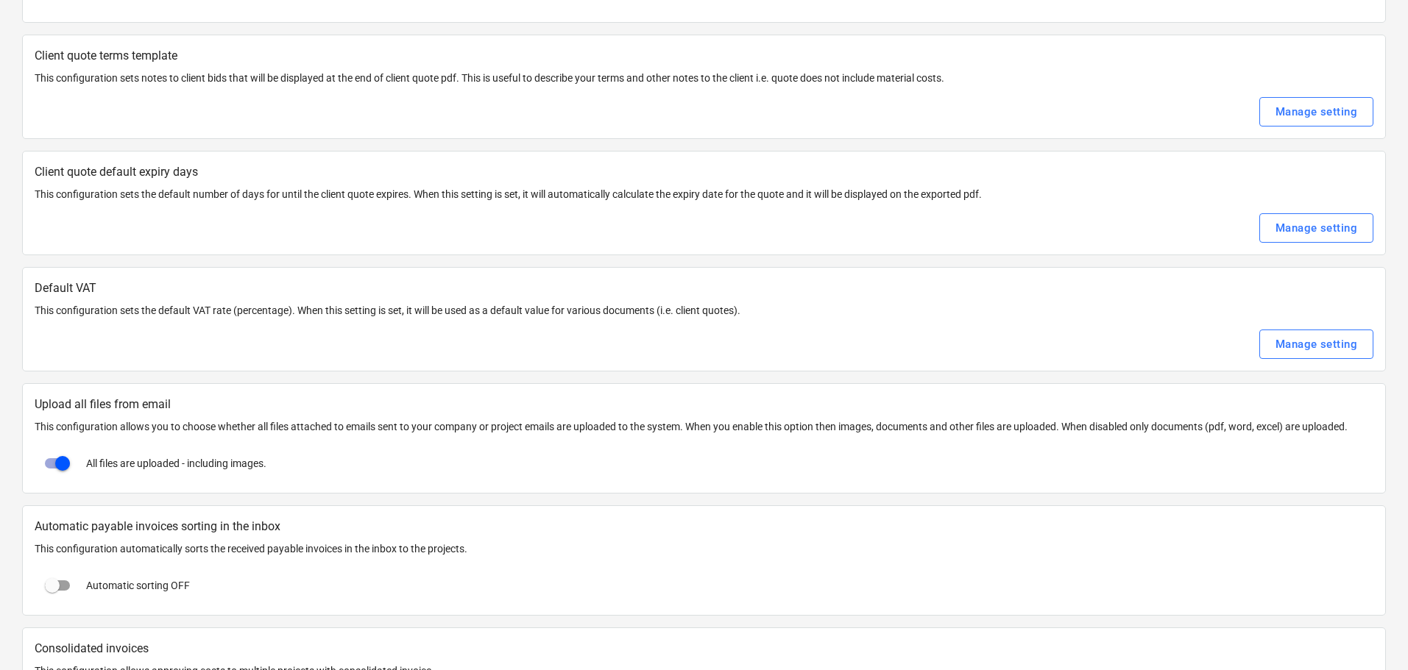
scroll to position [810, 0]
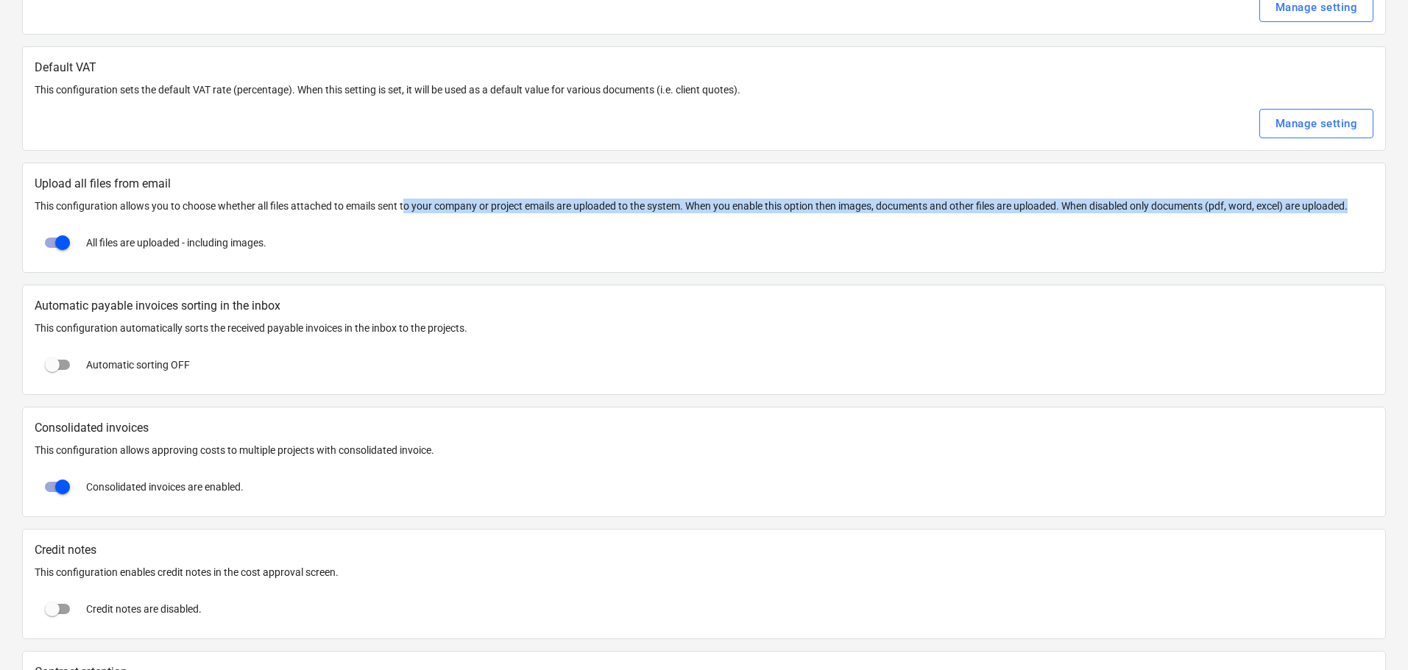
drag, startPoint x: 440, startPoint y: 203, endPoint x: 1252, endPoint y: 219, distance: 811.9
click at [1252, 219] on div "Upload all files from email This configuration allows you to choose whether all…" at bounding box center [704, 218] width 1364 height 110
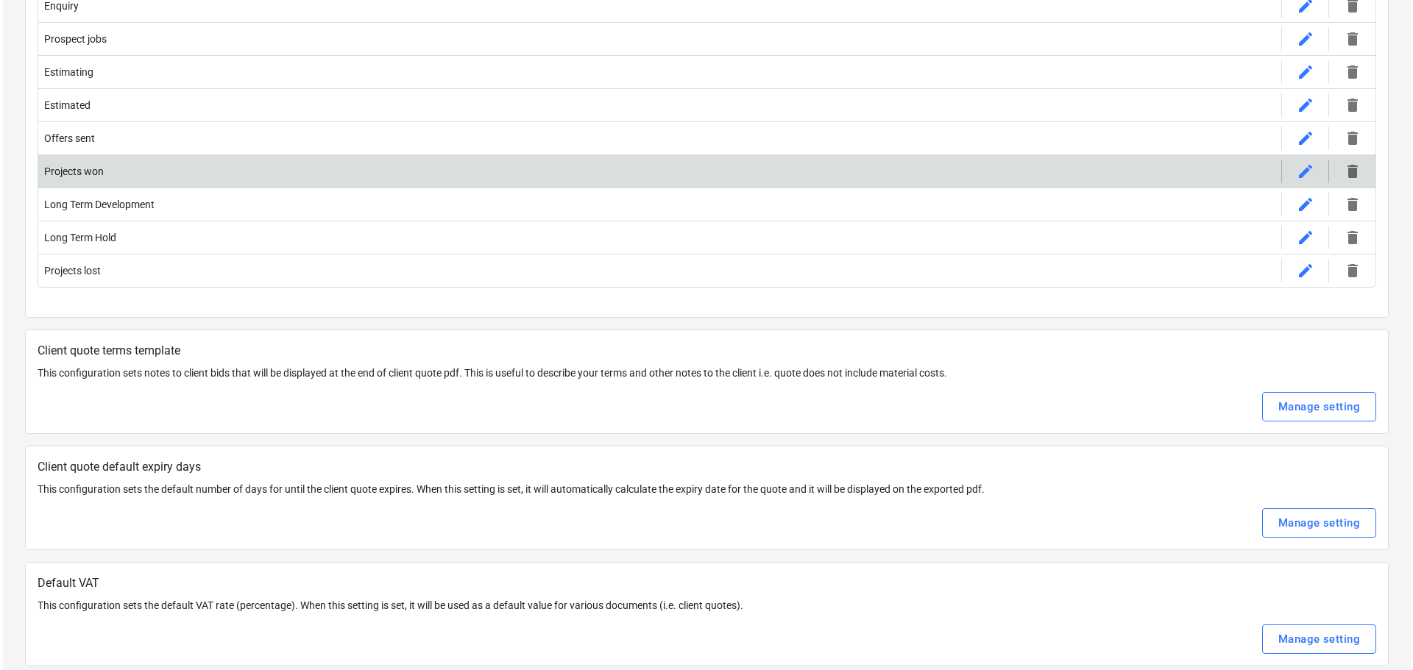
scroll to position [0, 0]
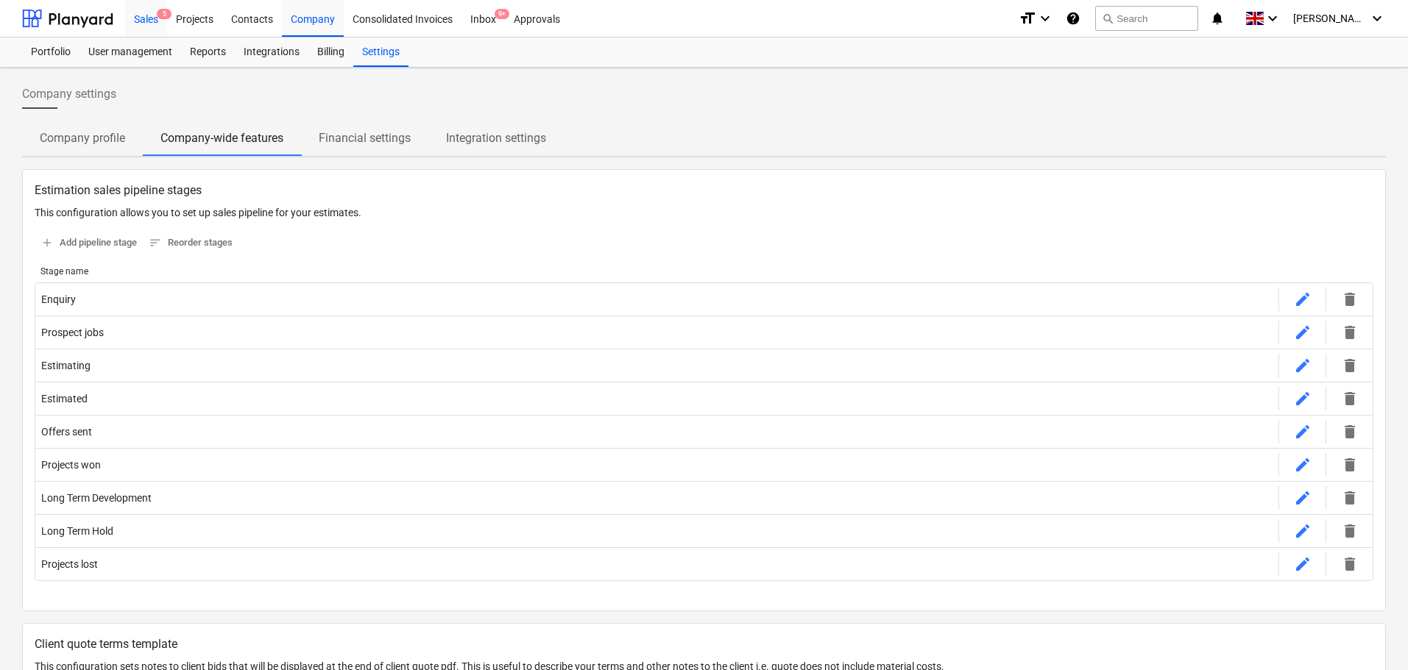
click at [157, 27] on div "Sales 5" at bounding box center [146, 18] width 42 height 38
